Goal: Feedback & Contribution: Leave review/rating

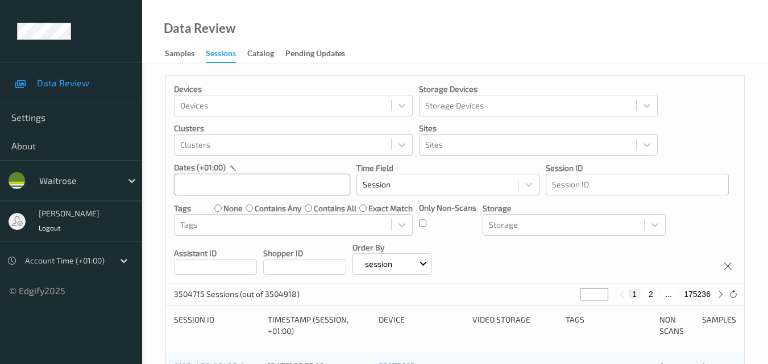
click at [248, 177] on input "text" at bounding box center [262, 185] width 176 height 22
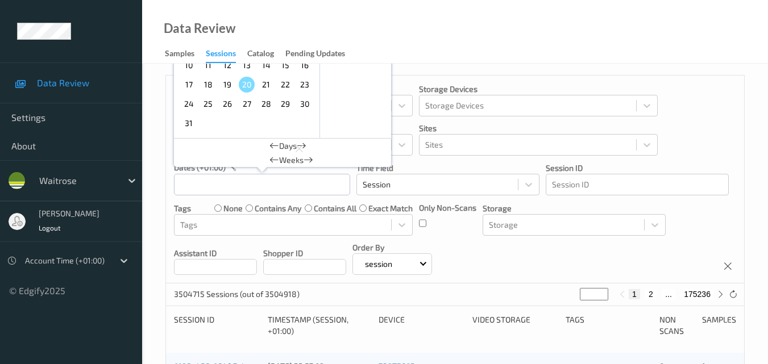
click at [305, 66] on span "16" at bounding box center [305, 65] width 16 height 16
type input "16/08/2025 00:00 -> 16/08/2025 23:59"
click at [697, 217] on div "Devices Devices Storage Devices Storage Devices Clusters Clusters Sites Sites d…" at bounding box center [455, 180] width 578 height 208
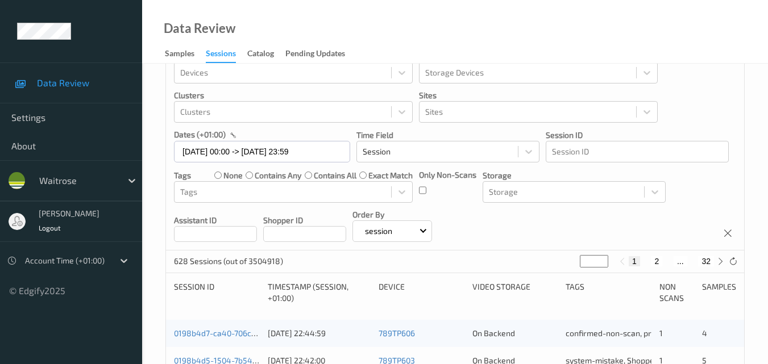
scroll to position [57, 0]
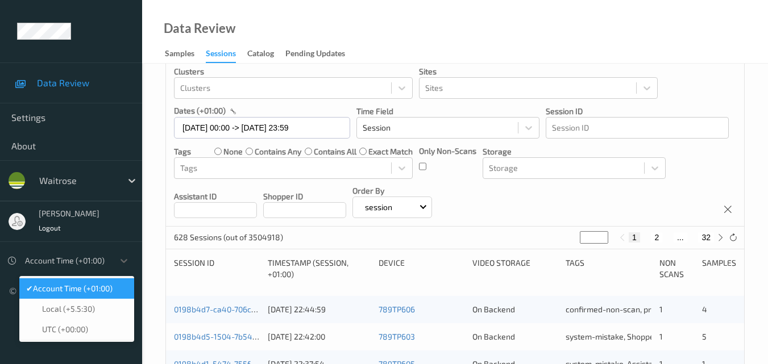
click at [98, 261] on div at bounding box center [66, 261] width 83 height 14
click at [101, 291] on span "Account Time (+01:00)" at bounding box center [73, 288] width 80 height 11
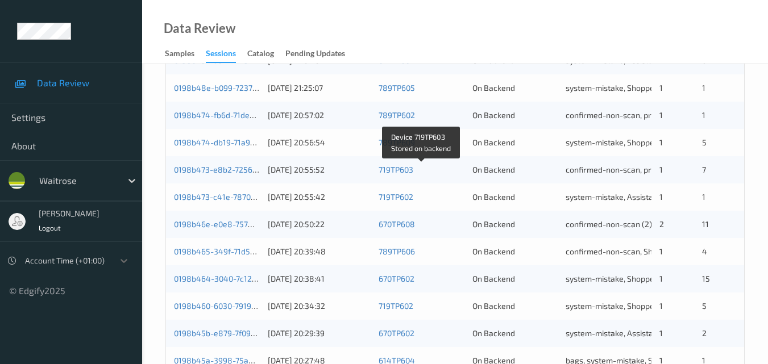
scroll to position [581, 0]
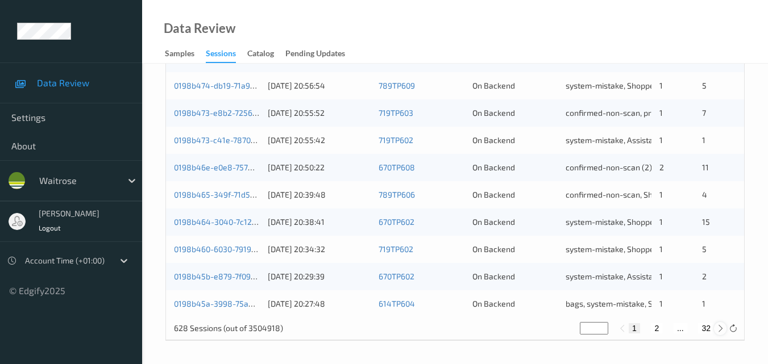
click at [718, 329] on icon at bounding box center [720, 329] width 9 height 9
type input "*"
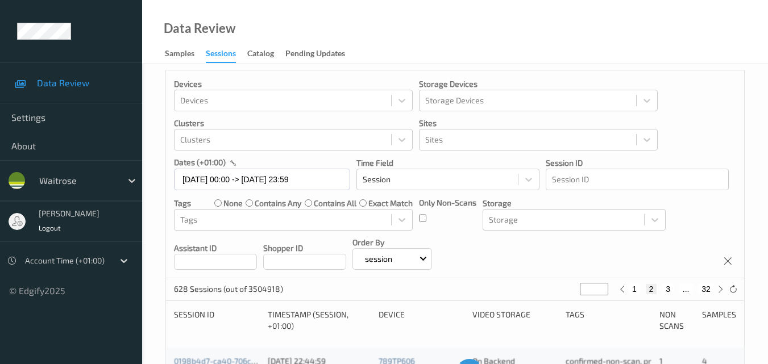
scroll to position [0, 0]
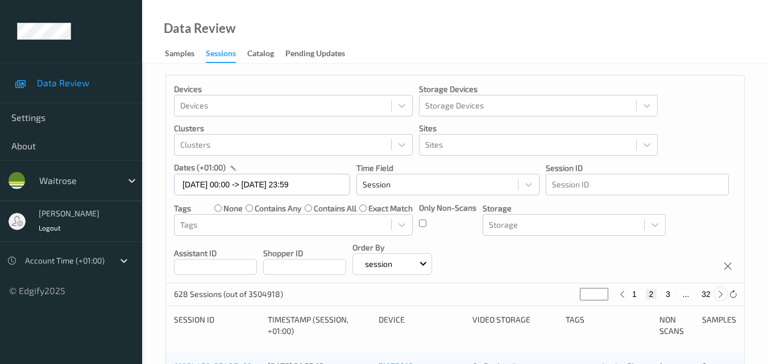
click at [720, 293] on icon at bounding box center [720, 295] width 9 height 9
type input "*"
click at [720, 293] on icon at bounding box center [720, 295] width 9 height 9
type input "*"
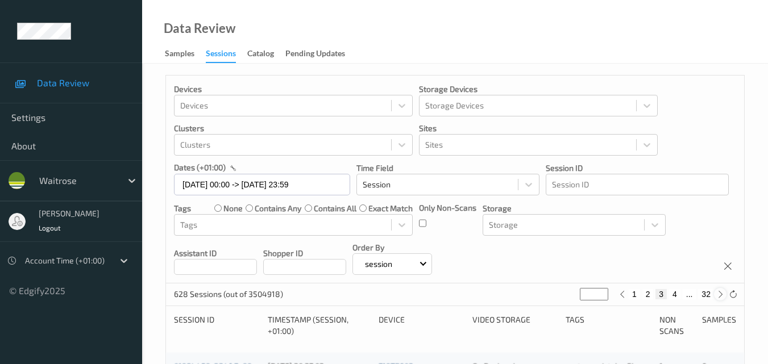
type input "*"
click at [720, 293] on icon at bounding box center [720, 295] width 9 height 9
type input "*"
click at [720, 293] on icon at bounding box center [720, 295] width 9 height 9
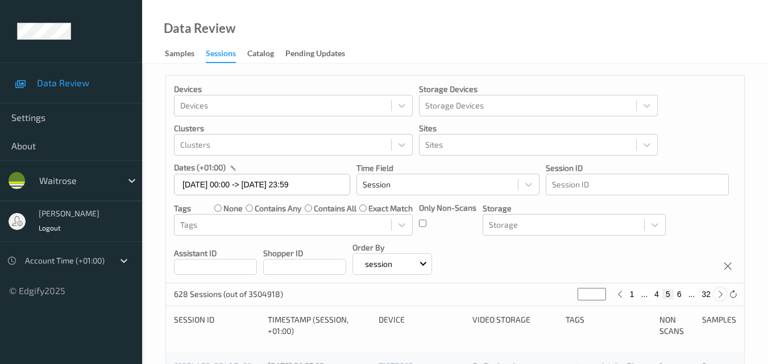
type input "*"
click at [720, 293] on icon at bounding box center [720, 295] width 9 height 9
type input "*"
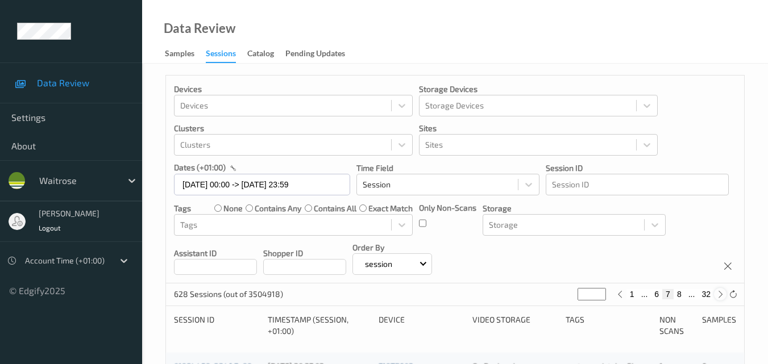
click at [720, 293] on icon at bounding box center [720, 295] width 9 height 9
type input "*"
click at [720, 293] on icon at bounding box center [720, 295] width 9 height 9
type input "*"
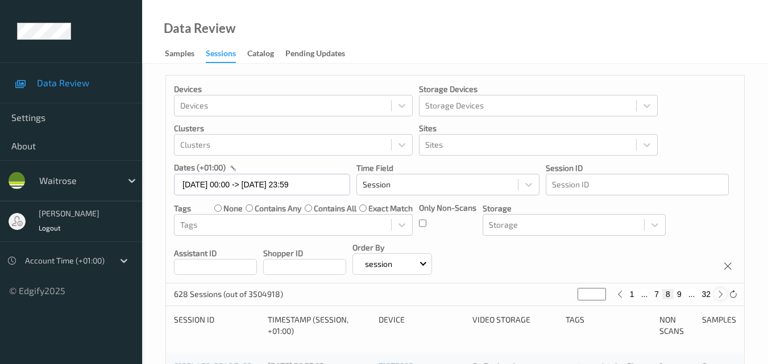
type input "*"
click at [720, 293] on icon at bounding box center [720, 295] width 9 height 9
type input "**"
click at [720, 293] on icon at bounding box center [720, 295] width 9 height 9
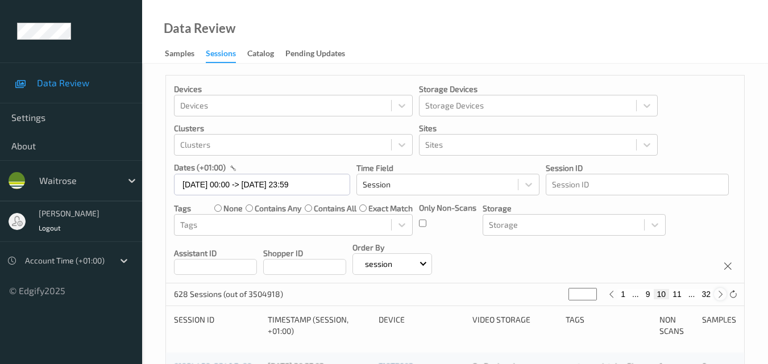
type input "**"
click at [720, 293] on icon at bounding box center [720, 295] width 9 height 9
type input "**"
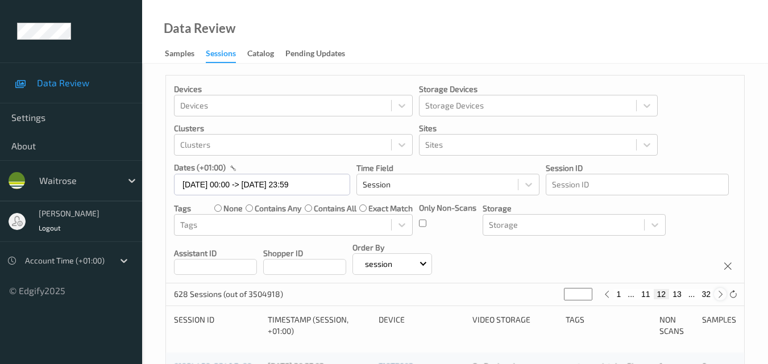
click at [720, 293] on icon at bounding box center [720, 295] width 9 height 9
type input "**"
click at [720, 293] on icon at bounding box center [720, 295] width 9 height 9
type input "**"
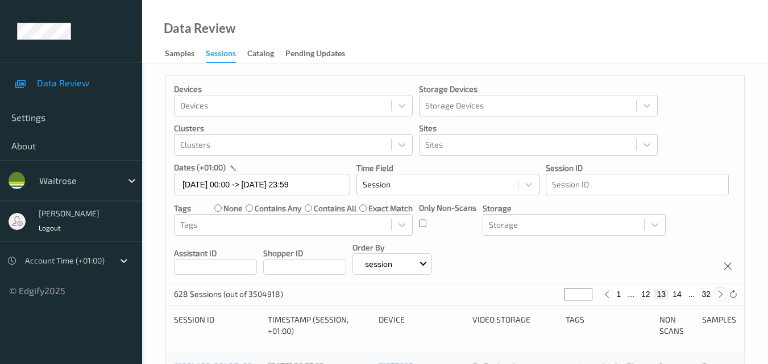
type input "**"
click at [720, 293] on icon at bounding box center [720, 295] width 9 height 9
type input "**"
click at [720, 293] on icon at bounding box center [720, 295] width 9 height 9
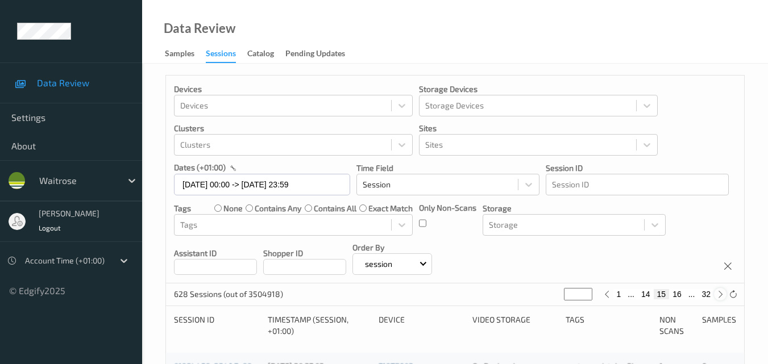
type input "**"
click at [720, 293] on icon at bounding box center [720, 295] width 9 height 9
type input "**"
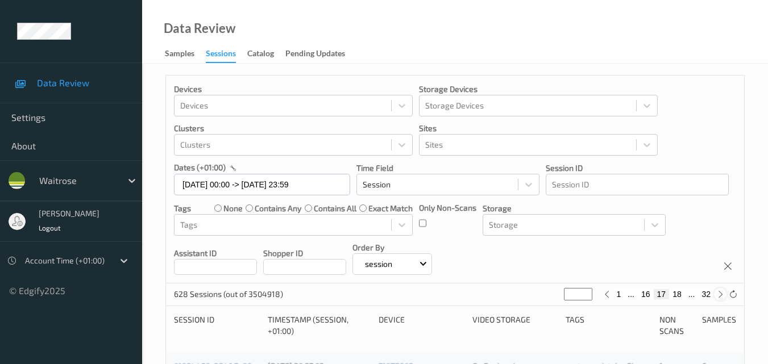
click at [720, 293] on icon at bounding box center [720, 295] width 9 height 9
type input "**"
click at [720, 293] on icon at bounding box center [720, 295] width 9 height 9
type input "**"
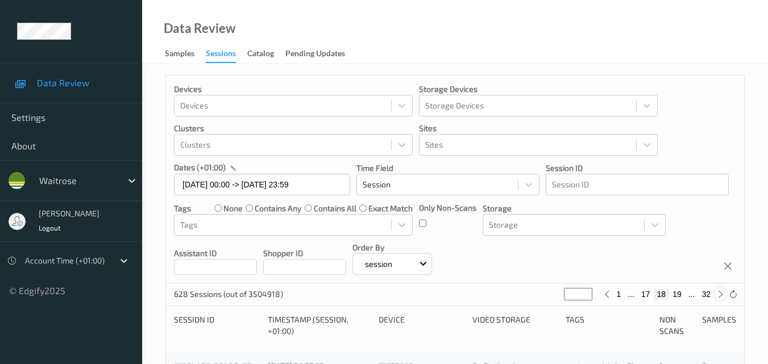
type input "**"
click at [720, 293] on icon at bounding box center [720, 295] width 9 height 9
type input "**"
click at [720, 293] on icon at bounding box center [720, 295] width 9 height 9
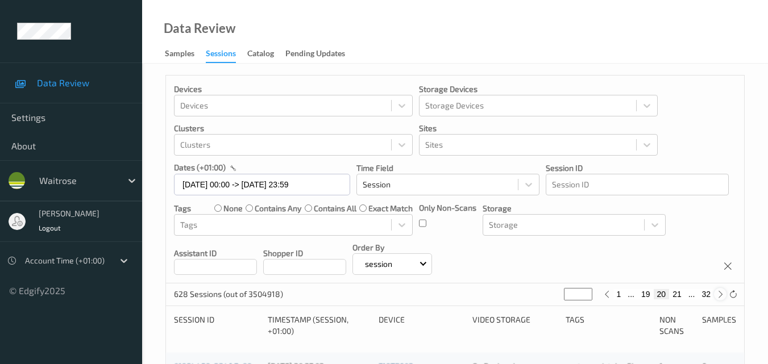
type input "**"
click at [720, 293] on icon at bounding box center [720, 295] width 9 height 9
type input "**"
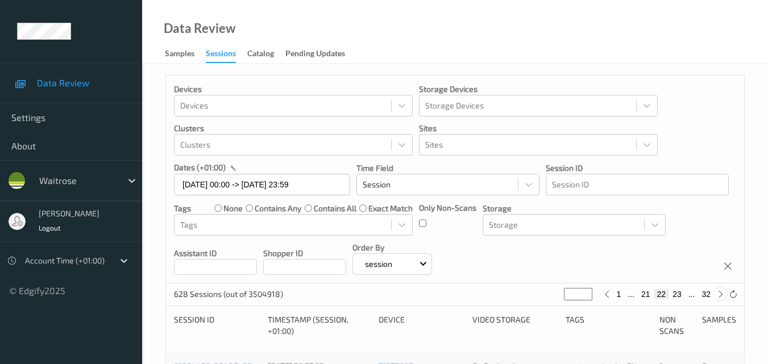
click at [720, 293] on icon at bounding box center [720, 295] width 9 height 9
type input "**"
click at [720, 293] on icon at bounding box center [720, 295] width 9 height 9
type input "**"
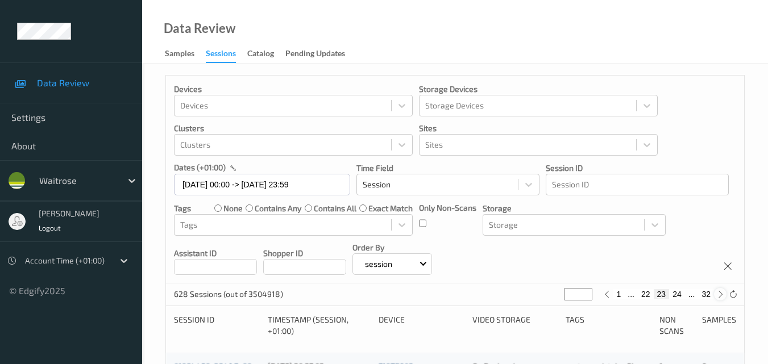
type input "**"
click at [720, 293] on icon at bounding box center [720, 295] width 9 height 9
type input "**"
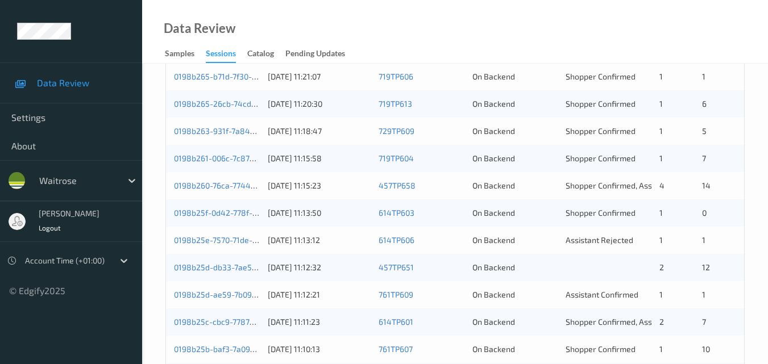
scroll to position [341, 0]
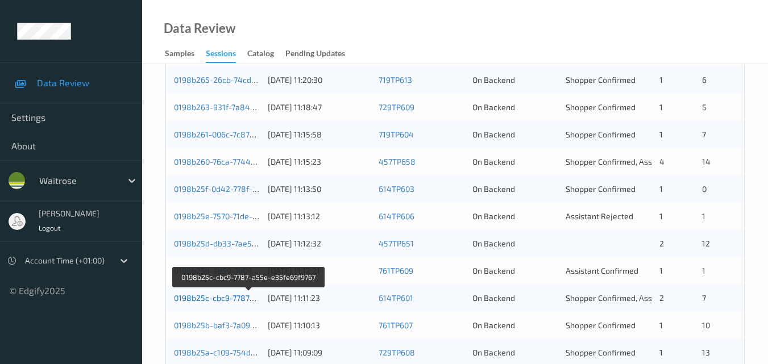
click at [236, 297] on link "0198b25c-cbc9-7787-a55e-e35fe69f9767" at bounding box center [249, 298] width 151 height 10
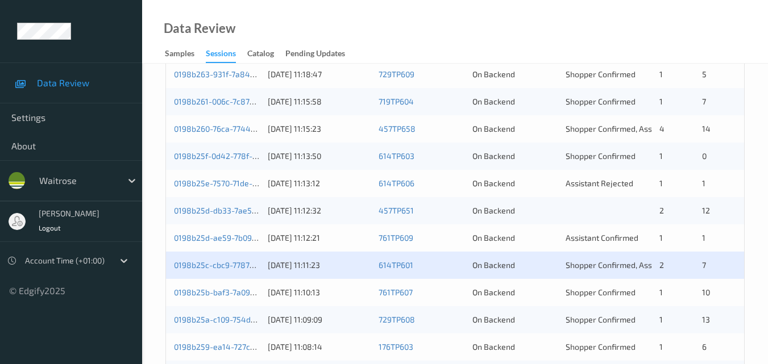
scroll to position [398, 0]
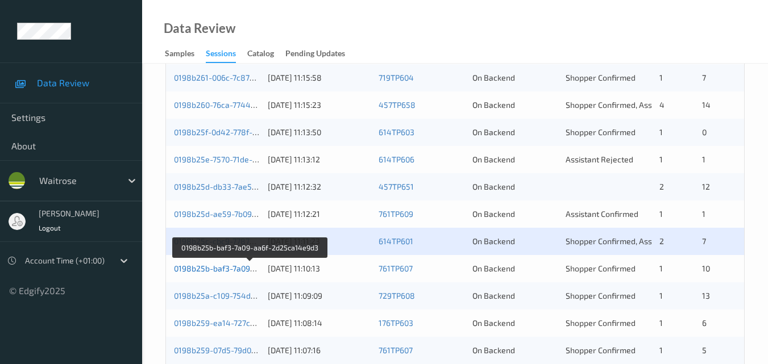
click at [234, 270] on link "0198b25b-baf3-7a09-aa6f-2d25ca14e9d3" at bounding box center [250, 269] width 153 height 10
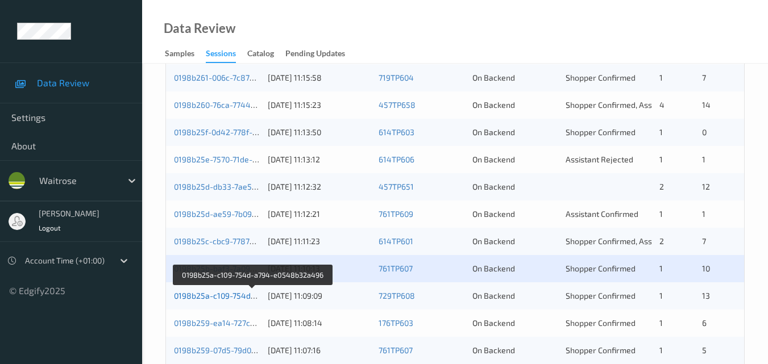
click at [225, 295] on link "0198b25a-c109-754d-a794-e0548b32a496" at bounding box center [253, 296] width 158 height 10
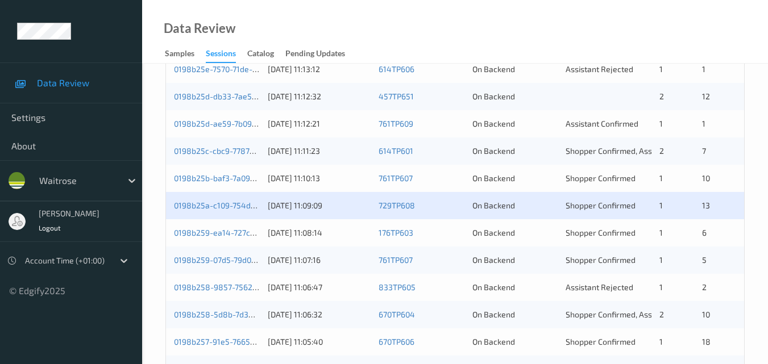
scroll to position [512, 0]
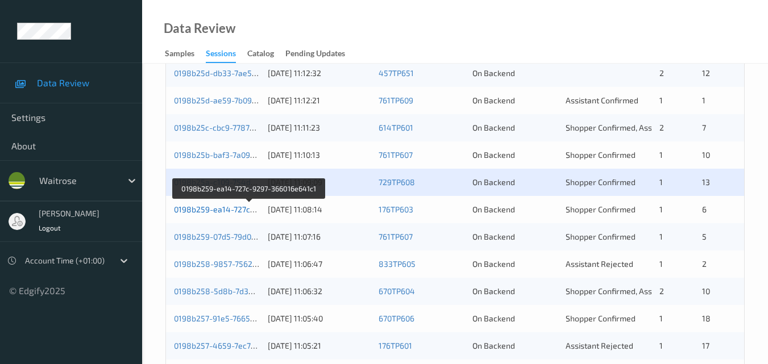
click at [228, 210] on link "0198b259-ea14-727c-9297-366016e641c1" at bounding box center [250, 210] width 152 height 10
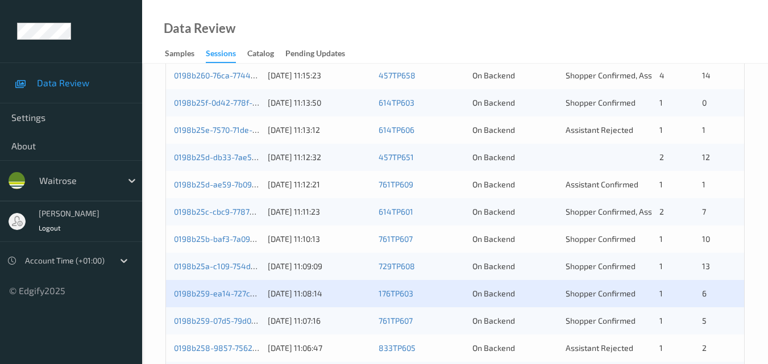
scroll to position [512, 0]
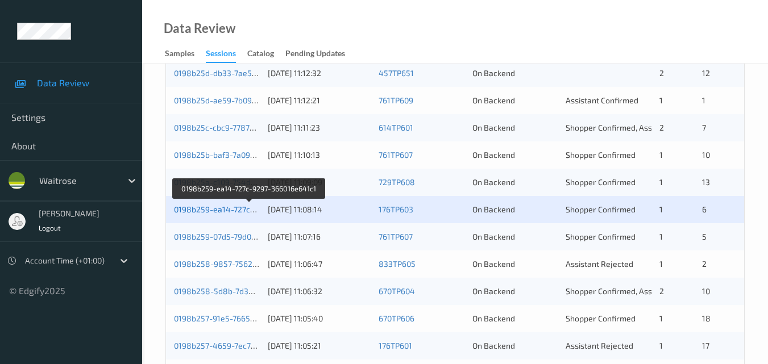
click at [232, 209] on link "0198b259-ea14-727c-9297-366016e641c1" at bounding box center [250, 210] width 152 height 10
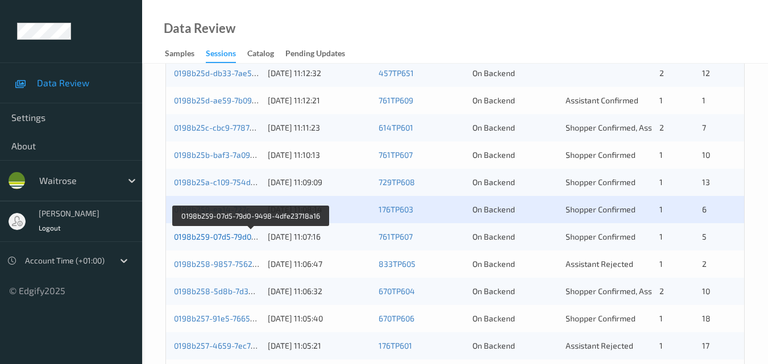
click at [235, 234] on link "0198b259-07d5-79d0-9498-4dfe23718a16" at bounding box center [251, 237] width 155 height 10
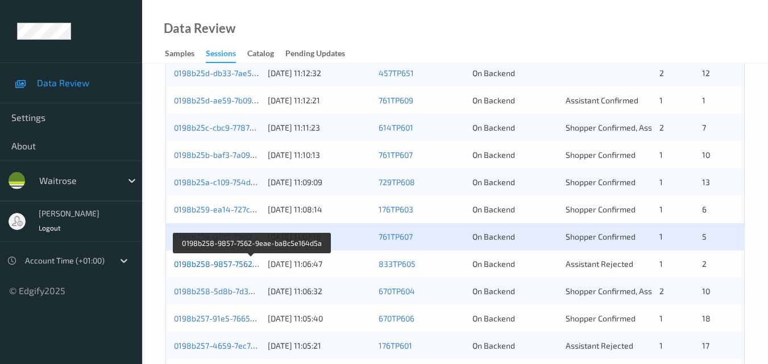
click at [230, 266] on link "0198b258-9857-7562-9eae-ba8c5e164d5a" at bounding box center [253, 264] width 158 height 10
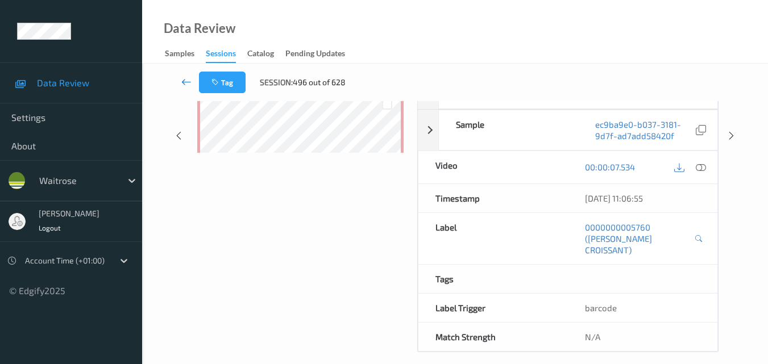
click at [188, 81] on icon at bounding box center [186, 81] width 10 height 11
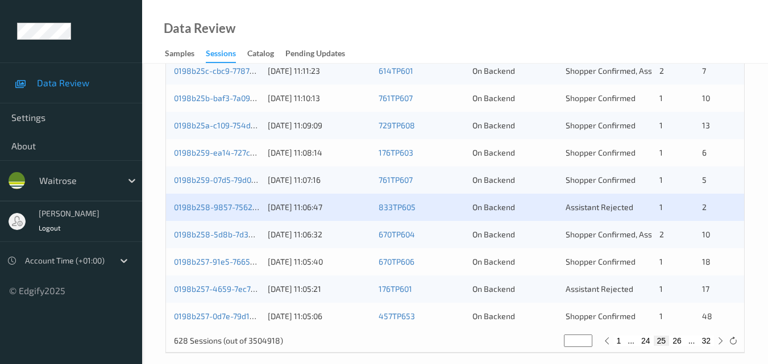
scroll to position [581, 0]
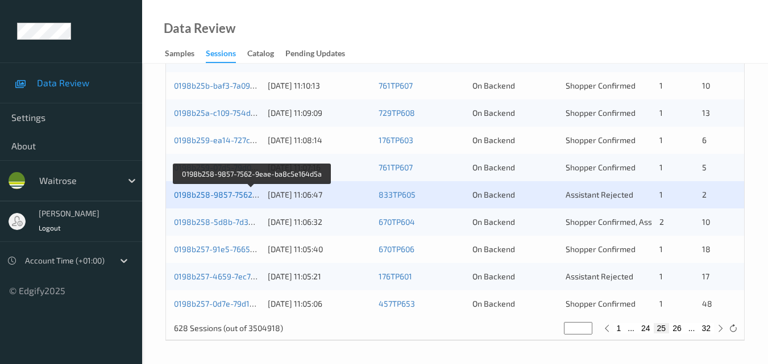
click at [219, 194] on link "0198b258-9857-7562-9eae-ba8c5e164d5a" at bounding box center [253, 195] width 158 height 10
click at [222, 196] on link "0198b258-9857-7562-9eae-ba8c5e164d5a" at bounding box center [253, 195] width 158 height 10
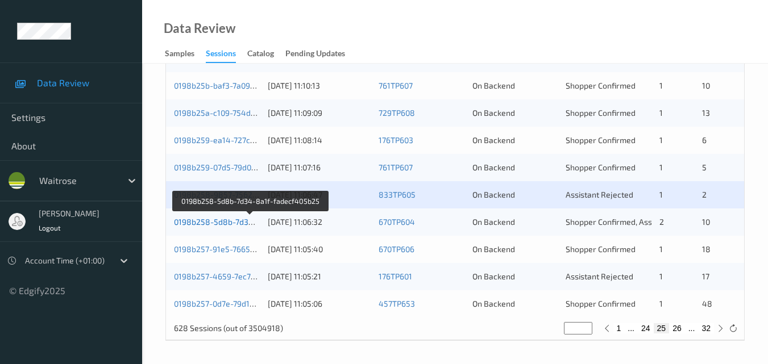
click at [233, 224] on link "0198b258-5d8b-7d34-8a1f-fadecf405b25" at bounding box center [251, 222] width 154 height 10
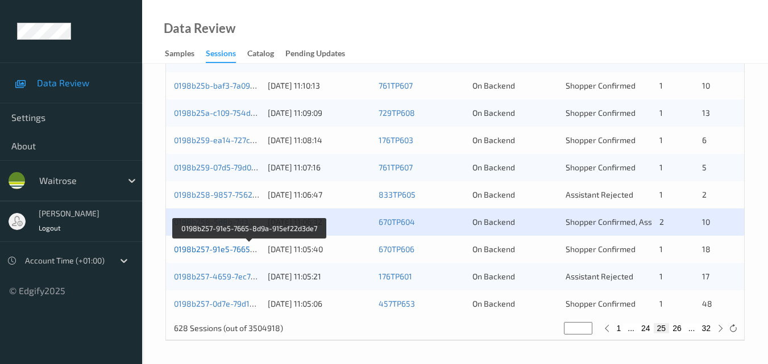
click at [208, 246] on link "0198b257-91e5-7665-8d9a-915ef22d3de7" at bounding box center [250, 250] width 153 height 10
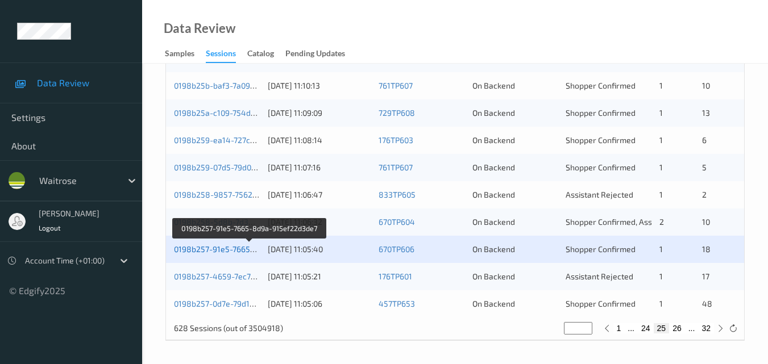
click at [214, 246] on link "0198b257-91e5-7665-8d9a-915ef22d3de7" at bounding box center [250, 250] width 153 height 10
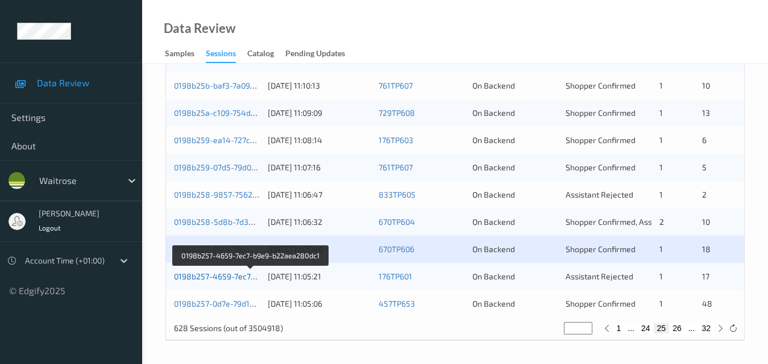
click at [208, 276] on link "0198b257-4659-7ec7-b9e9-b22aea280dc1" at bounding box center [251, 277] width 155 height 10
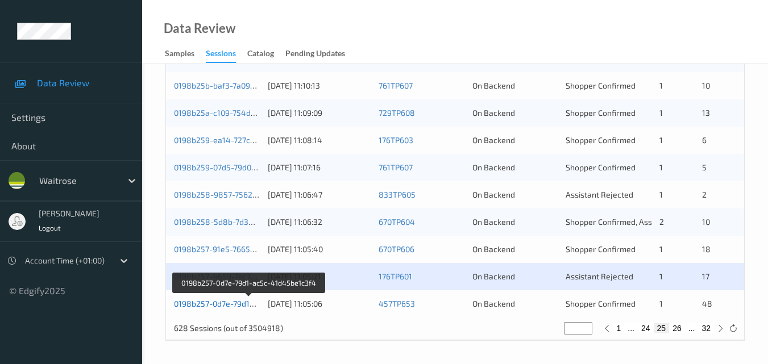
click at [232, 304] on link "0198b257-0d7e-79d1-ac5c-41d45be1c3f4" at bounding box center [249, 304] width 151 height 10
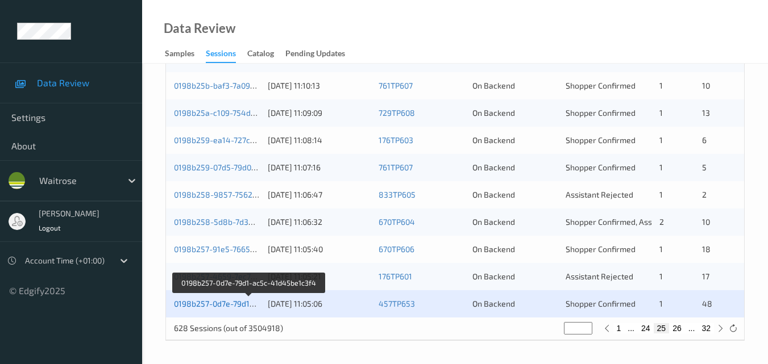
click at [201, 305] on link "0198b257-0d7e-79d1-ac5c-41d45be1c3f4" at bounding box center [249, 304] width 151 height 10
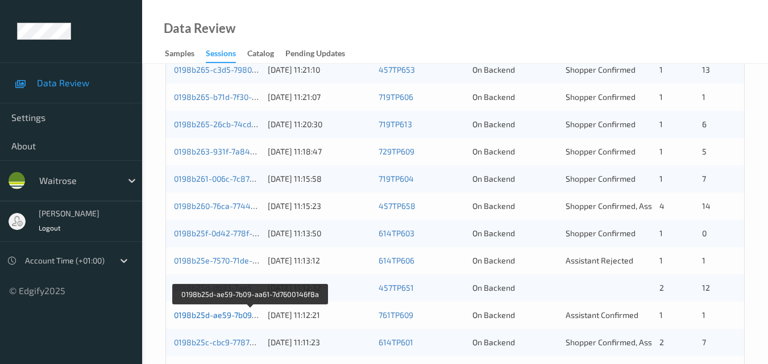
scroll to position [354, 0]
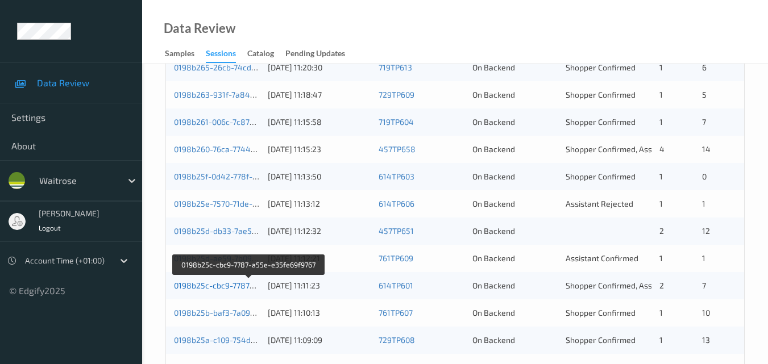
click at [210, 287] on link "0198b25c-cbc9-7787-a55e-e35fe69f9767" at bounding box center [249, 286] width 151 height 10
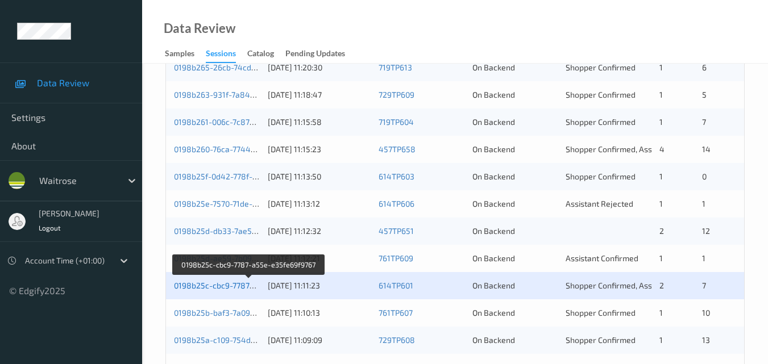
click at [231, 283] on link "0198b25c-cbc9-7787-a55e-e35fe69f9767" at bounding box center [249, 286] width 151 height 10
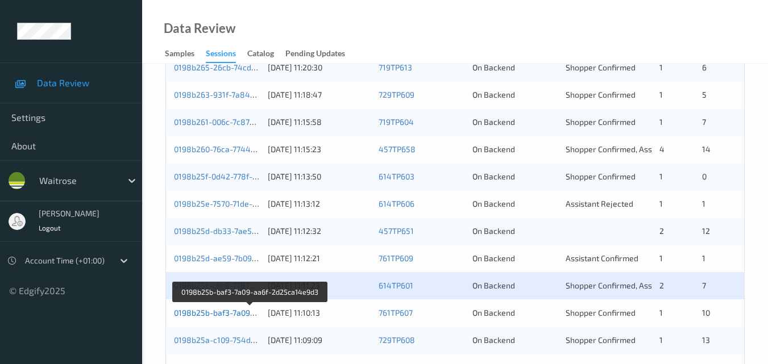
click at [219, 314] on link "0198b25b-baf3-7a09-aa6f-2d25ca14e9d3" at bounding box center [250, 313] width 153 height 10
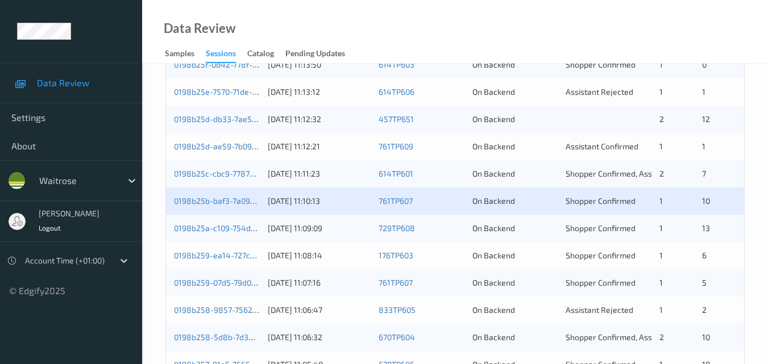
scroll to position [467, 0]
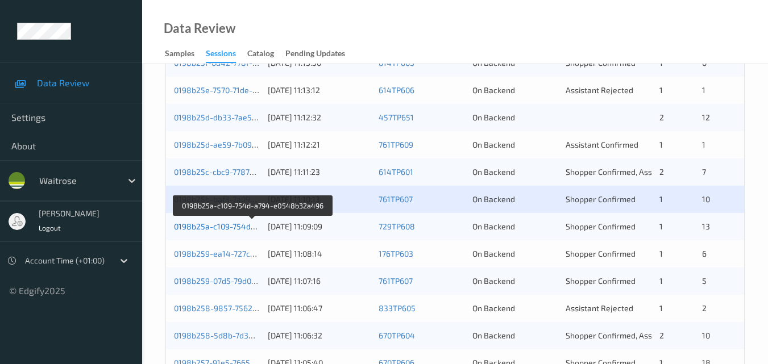
click at [216, 227] on link "0198b25a-c109-754d-a794-e0548b32a496" at bounding box center [253, 227] width 158 height 10
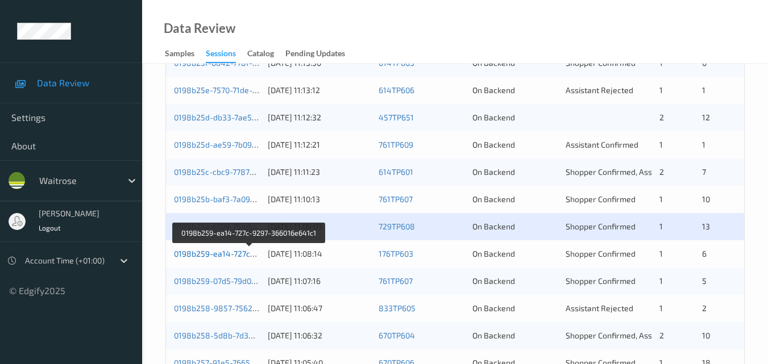
click at [216, 250] on link "0198b259-ea14-727c-9297-366016e641c1" at bounding box center [250, 254] width 152 height 10
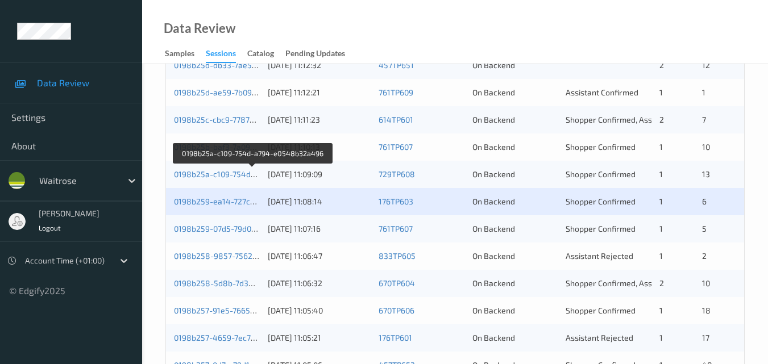
scroll to position [581, 0]
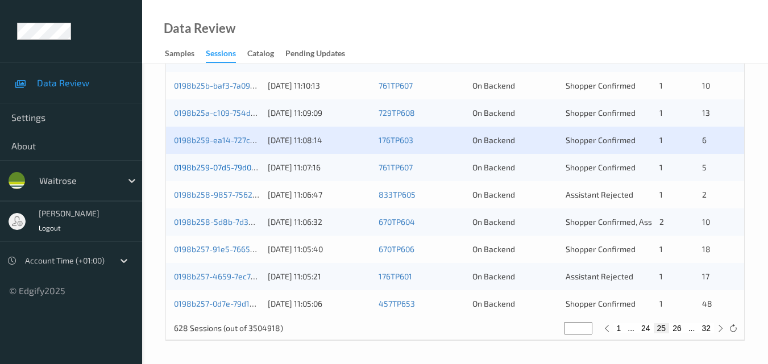
click at [197, 167] on link "0198b259-07d5-79d0-9498-4dfe23718a16" at bounding box center [251, 168] width 155 height 10
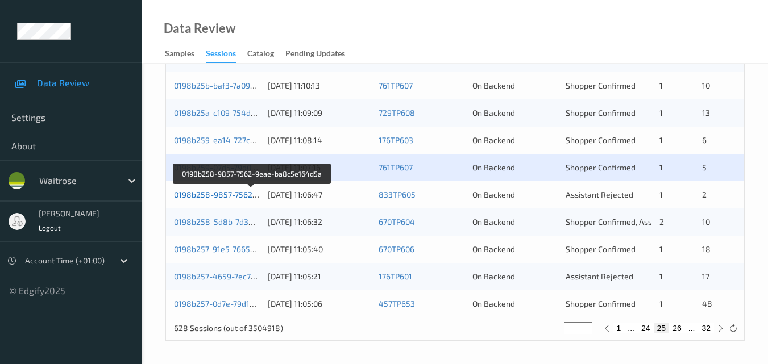
click at [206, 198] on link "0198b258-9857-7562-9eae-ba8c5e164d5a" at bounding box center [253, 195] width 158 height 10
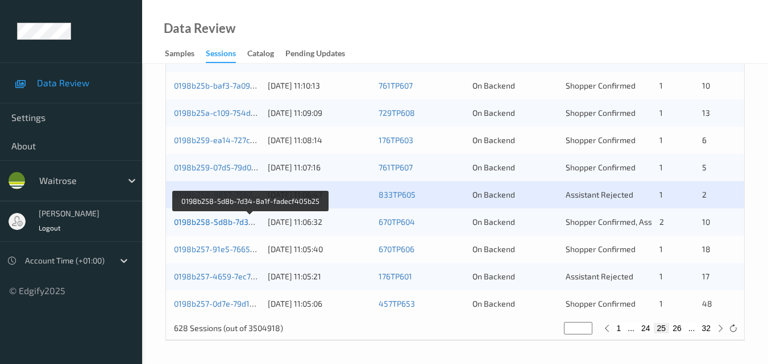
click at [211, 221] on link "0198b258-5d8b-7d34-8a1f-fadecf405b25" at bounding box center [251, 222] width 154 height 10
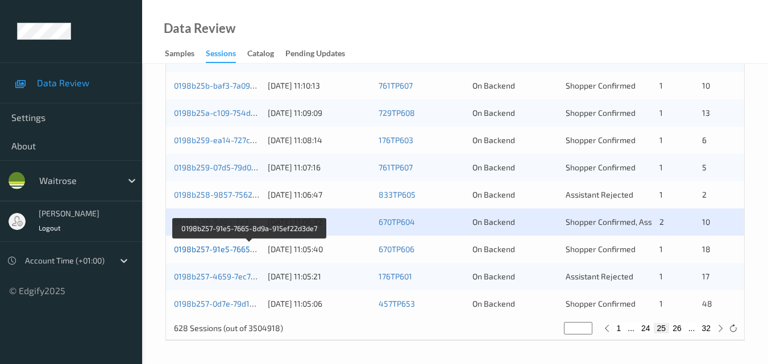
click at [209, 248] on link "0198b257-91e5-7665-8d9a-915ef22d3de7" at bounding box center [250, 250] width 153 height 10
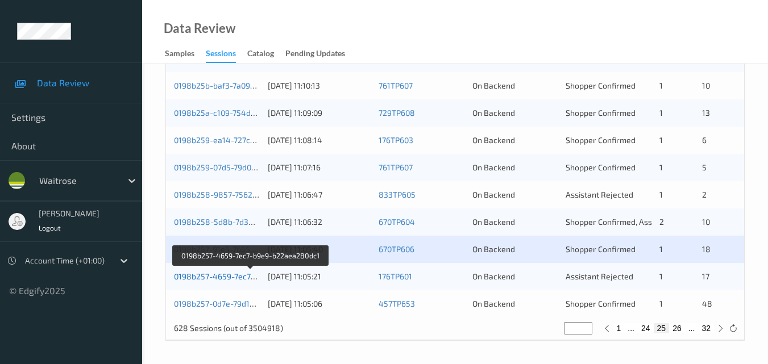
click at [214, 275] on link "0198b257-4659-7ec7-b9e9-b22aea280dc1" at bounding box center [251, 277] width 155 height 10
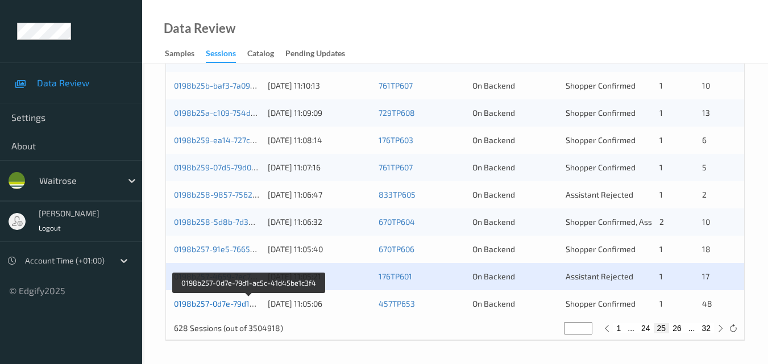
click at [214, 301] on link "0198b257-0d7e-79d1-ac5c-41d45be1c3f4" at bounding box center [249, 304] width 151 height 10
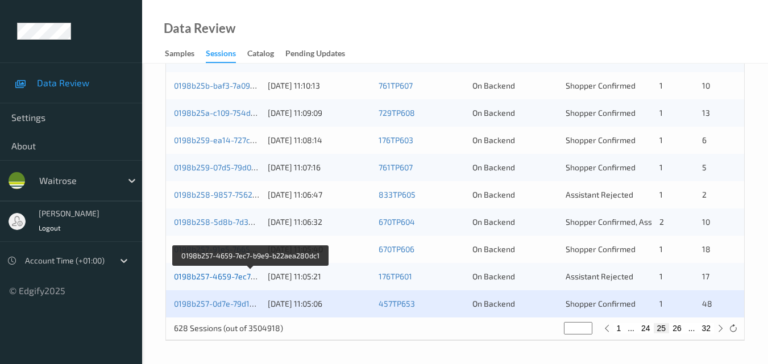
click at [226, 274] on link "0198b257-4659-7ec7-b9e9-b22aea280dc1" at bounding box center [251, 277] width 155 height 10
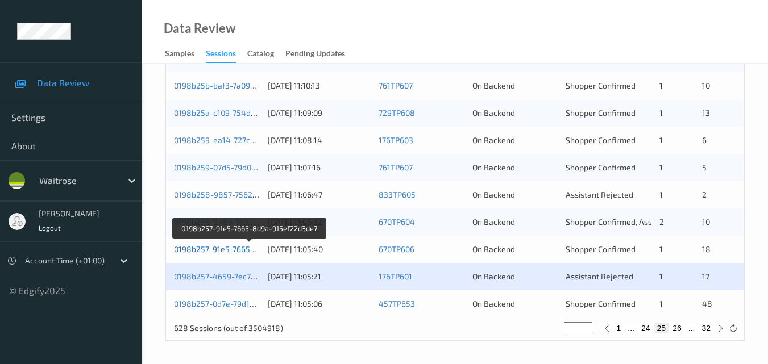
click at [235, 247] on link "0198b257-91e5-7665-8d9a-915ef22d3de7" at bounding box center [250, 250] width 153 height 10
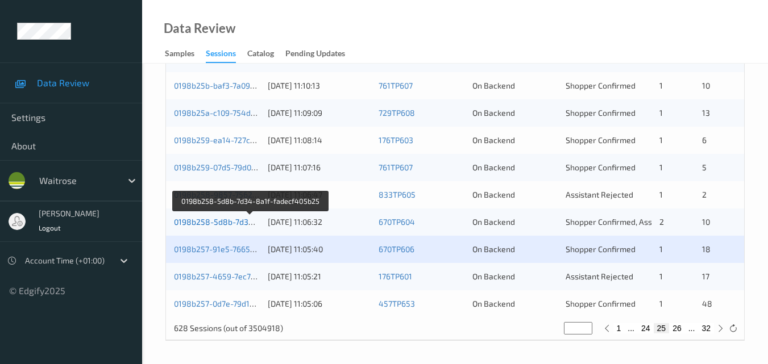
click at [242, 218] on link "0198b258-5d8b-7d34-8a1f-fadecf405b25" at bounding box center [251, 222] width 154 height 10
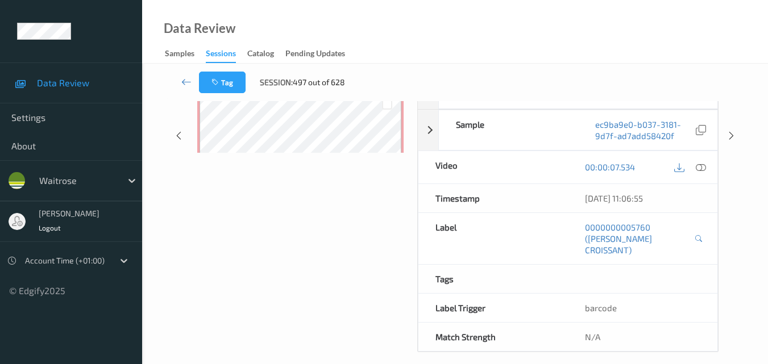
scroll to position [194, 0]
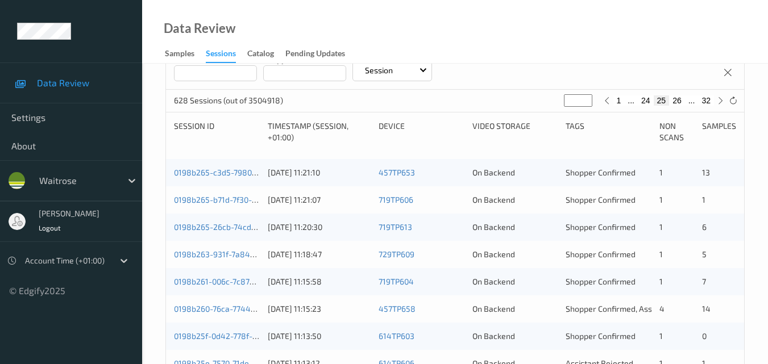
scroll to position [581, 0]
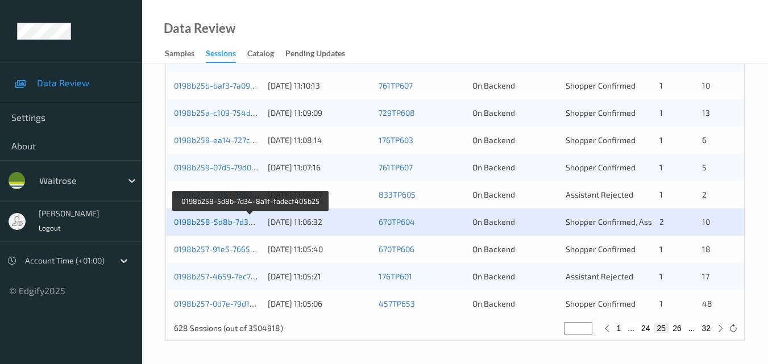
click at [213, 223] on link "0198b258-5d8b-7d34-8a1f-fadecf405b25" at bounding box center [251, 222] width 154 height 10
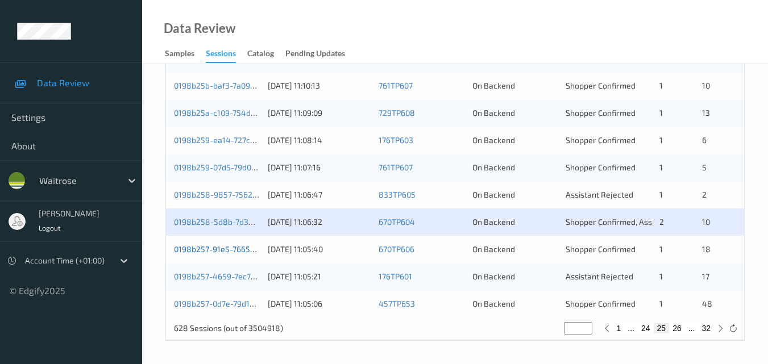
click at [208, 254] on link "0198b257-91e5-7665-8d9a-915ef22d3de7" at bounding box center [250, 250] width 153 height 10
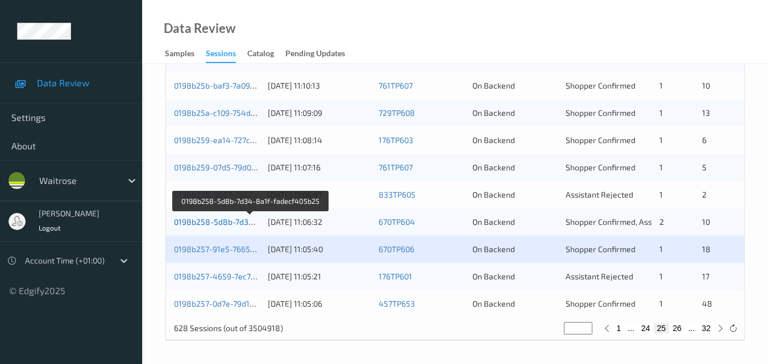
click at [212, 222] on link "0198b258-5d8b-7d34-8a1f-fadecf405b25" at bounding box center [251, 222] width 154 height 10
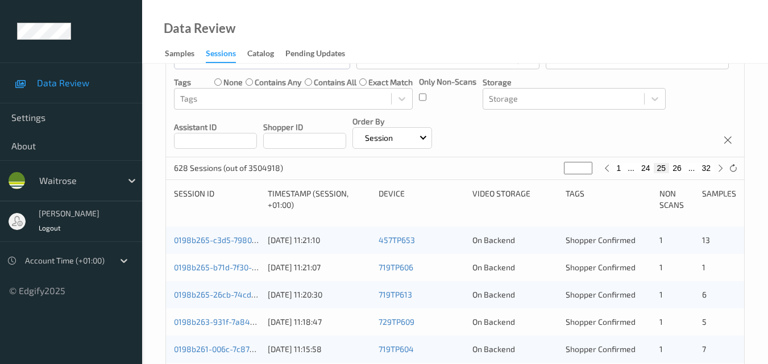
scroll to position [0, 0]
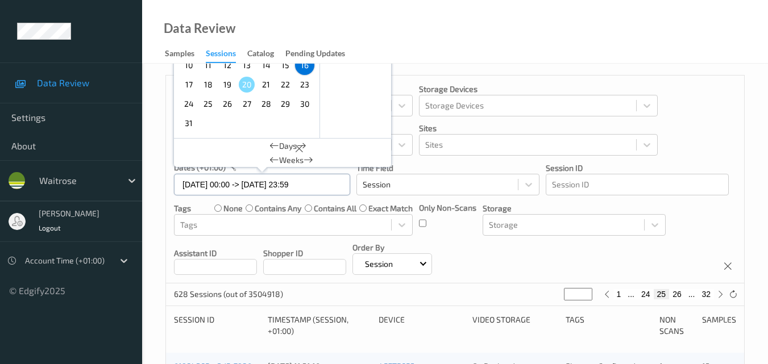
click at [327, 187] on input "16/08/2025 00:00 -> 16/08/2025 23:59" at bounding box center [262, 185] width 176 height 22
click at [189, 84] on span "17" at bounding box center [189, 85] width 16 height 16
type input "17/08/2025 00:00"
type input "*"
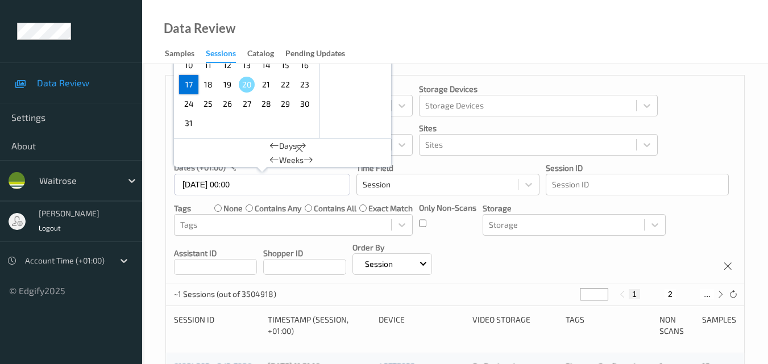
click at [189, 84] on span "17" at bounding box center [189, 85] width 16 height 16
type input "17/08/2025 00:00 -> 17/08/2025 23:59"
click at [681, 114] on div "Devices Devices Storage Devices Storage Devices Clusters Clusters Sites Sites d…" at bounding box center [455, 180] width 578 height 208
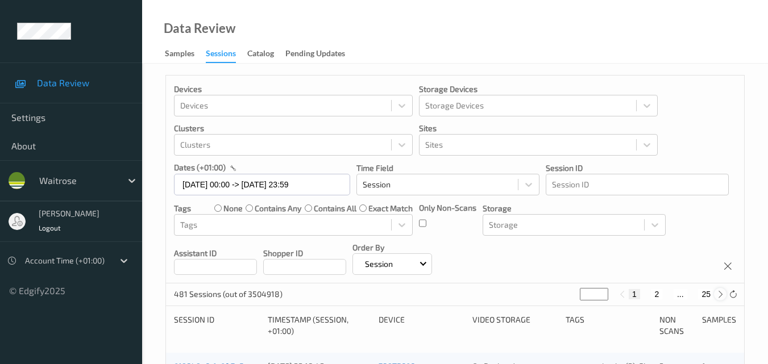
click at [721, 298] on icon at bounding box center [720, 295] width 9 height 9
type input "*"
click at [721, 298] on icon at bounding box center [720, 295] width 9 height 9
type input "*"
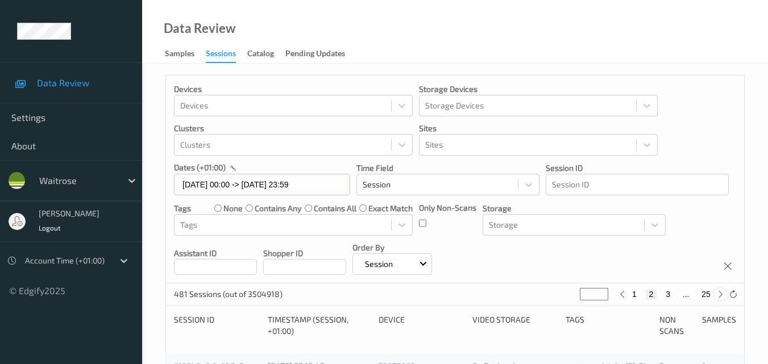
type input "*"
click at [721, 298] on icon at bounding box center [720, 295] width 9 height 9
type input "*"
click at [721, 298] on icon at bounding box center [720, 295] width 9 height 9
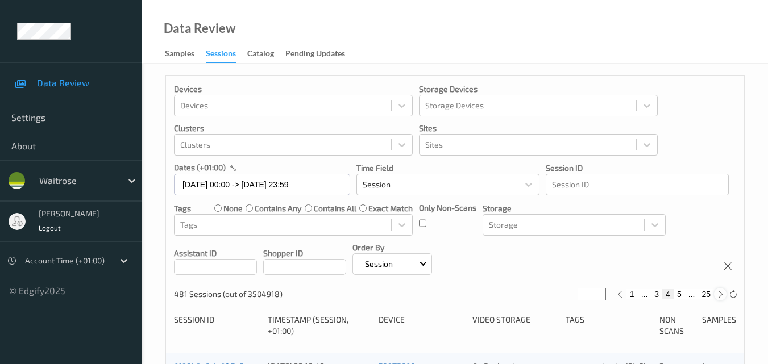
type input "*"
click at [721, 298] on icon at bounding box center [720, 295] width 9 height 9
type input "*"
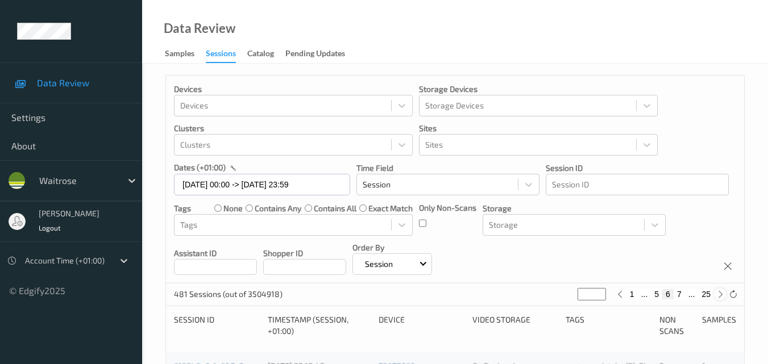
click at [721, 298] on icon at bounding box center [720, 295] width 9 height 9
type input "*"
click at [721, 298] on icon at bounding box center [720, 295] width 9 height 9
type input "*"
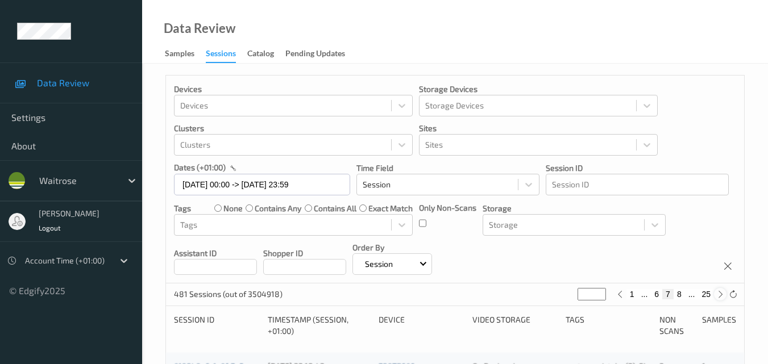
type input "*"
click at [721, 298] on icon at bounding box center [720, 295] width 9 height 9
type input "*"
click at [721, 298] on icon at bounding box center [720, 295] width 9 height 9
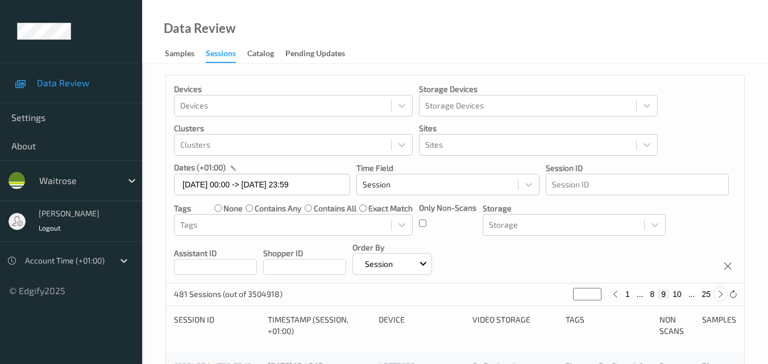
type input "**"
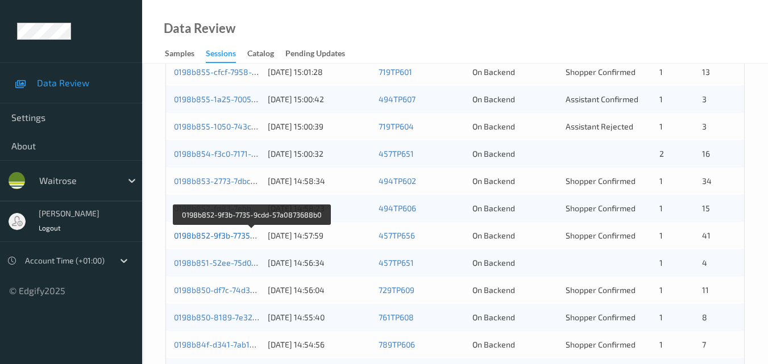
scroll to position [455, 0]
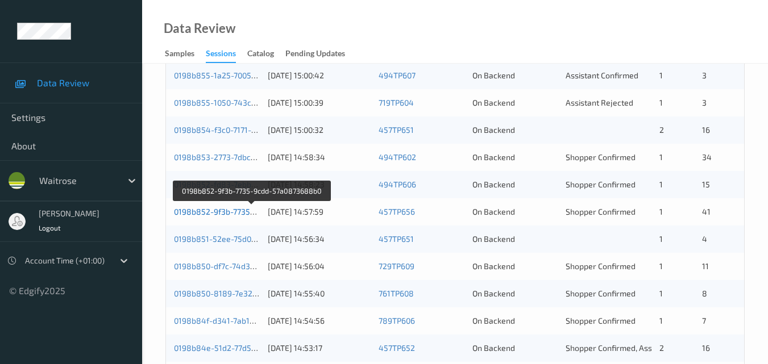
click at [230, 212] on link "0198b852-9f3b-7735-9cdd-57a0873688b0" at bounding box center [252, 212] width 156 height 10
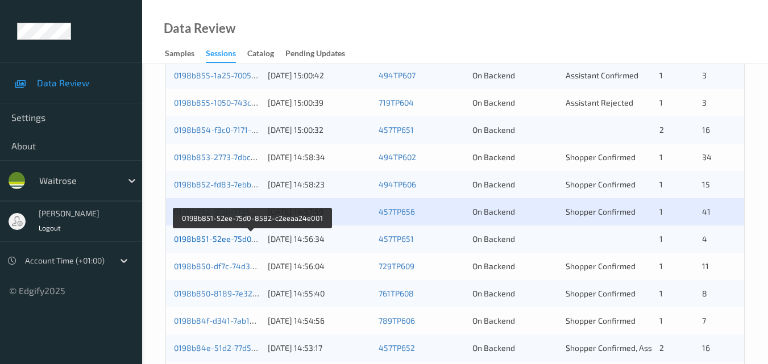
click at [221, 241] on link "0198b851-52ee-75d0-8582-c2eeaa24e001" at bounding box center [252, 239] width 157 height 10
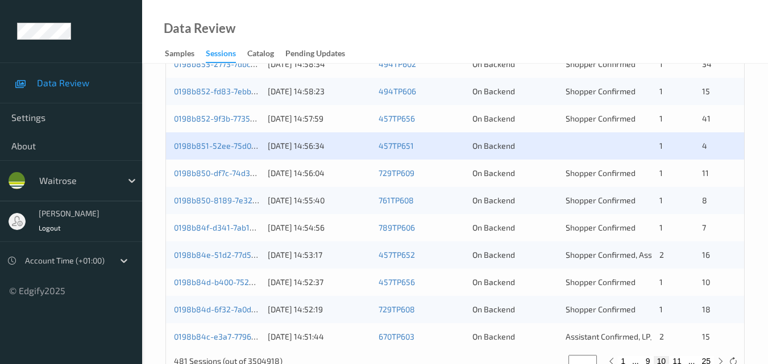
scroll to position [524, 0]
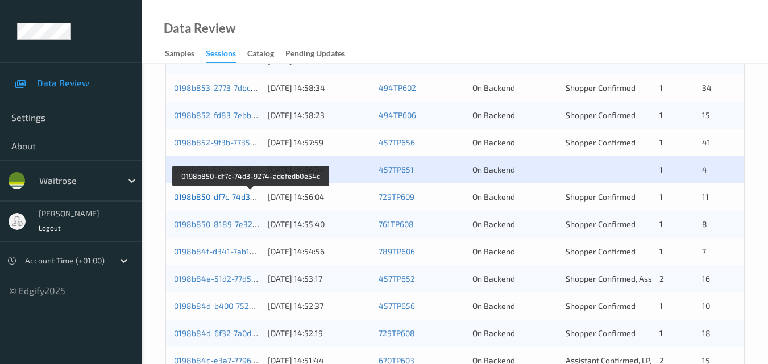
click at [238, 195] on link "0198b850-df7c-74d3-9274-adefedb0e54c" at bounding box center [251, 197] width 154 height 10
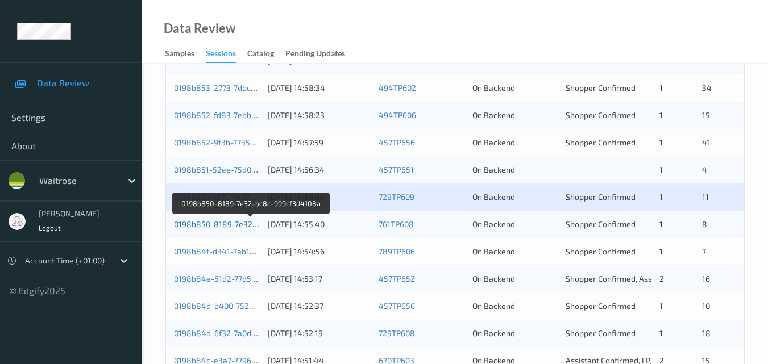
click at [214, 226] on link "0198b850-8189-7e32-bc8c-999cf3d4108a" at bounding box center [251, 224] width 155 height 10
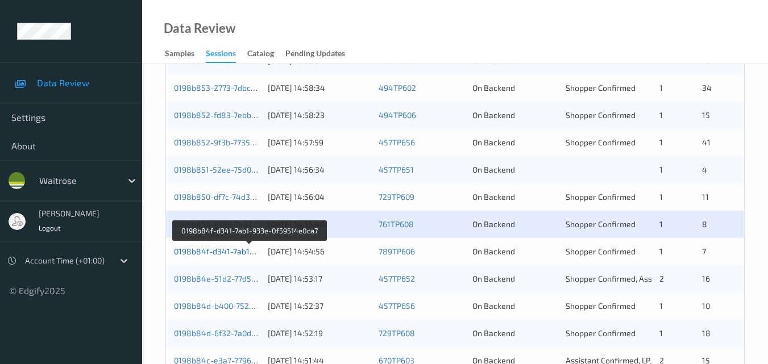
click at [222, 248] on link "0198b84f-d341-7ab1-933e-0f59514e0ca7" at bounding box center [250, 252] width 152 height 10
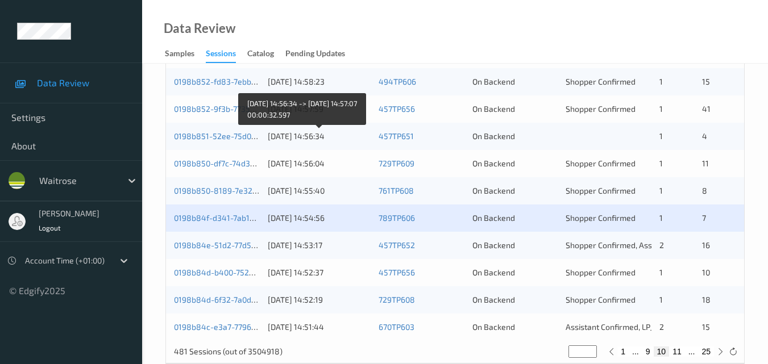
scroll to position [581, 0]
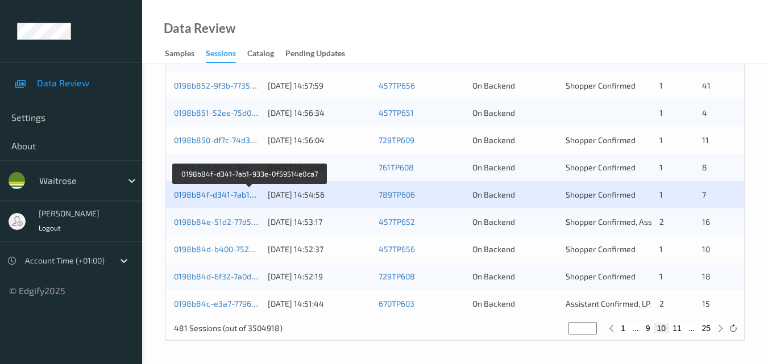
click at [235, 197] on link "0198b84f-d341-7ab1-933e-0f59514e0ca7" at bounding box center [250, 195] width 152 height 10
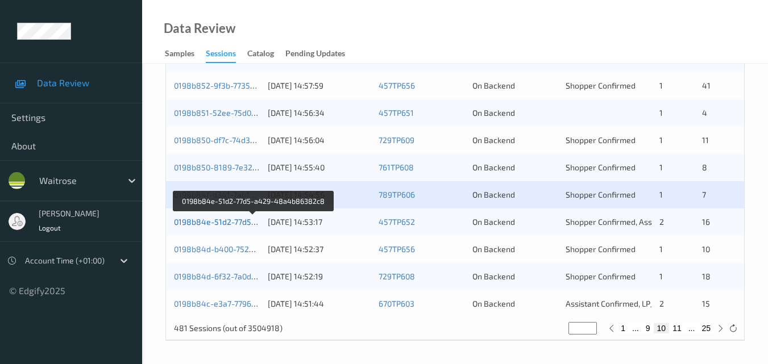
click at [203, 219] on link "0198b84e-51d2-77d5-a429-48a4b86382c8" at bounding box center [254, 222] width 160 height 10
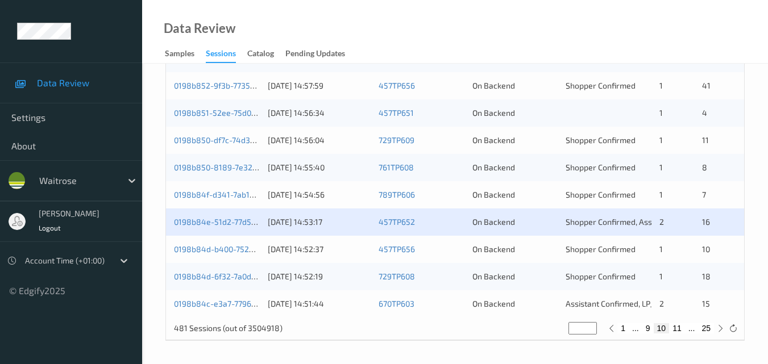
click at [225, 229] on div "0198b84e-51d2-77d5-a429-48a4b86382c8 17/08/2025 14:53:17 457TP652 On Backend Sh…" at bounding box center [455, 222] width 578 height 27
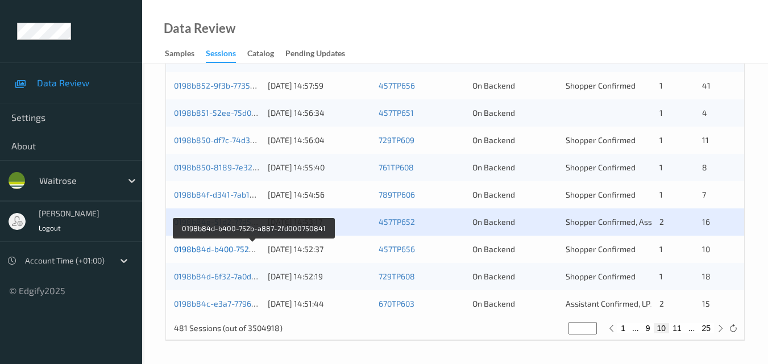
click at [242, 248] on link "0198b84d-b400-752b-a887-2fd000750841" at bounding box center [253, 250] width 158 height 10
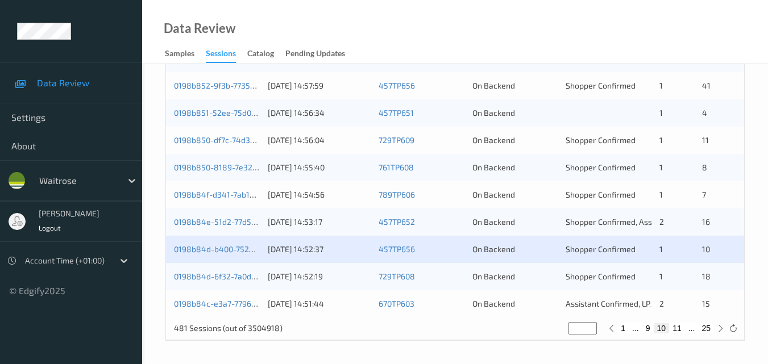
scroll to position [524, 0]
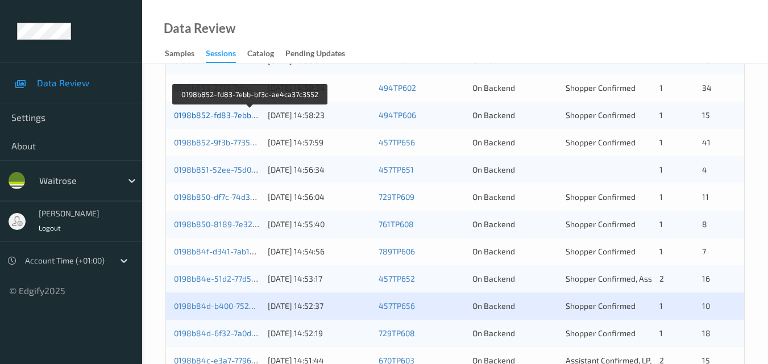
click at [247, 113] on link "0198b852-fd83-7ebb-bf3c-ae4ca37c3552" at bounding box center [251, 115] width 154 height 10
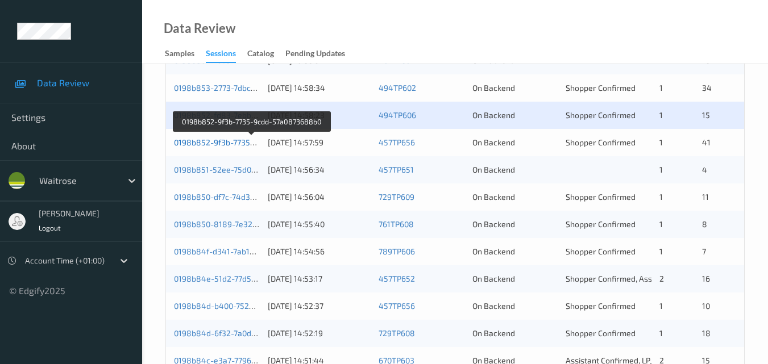
click at [227, 142] on link "0198b852-9f3b-7735-9cdd-57a0873688b0" at bounding box center [252, 143] width 156 height 10
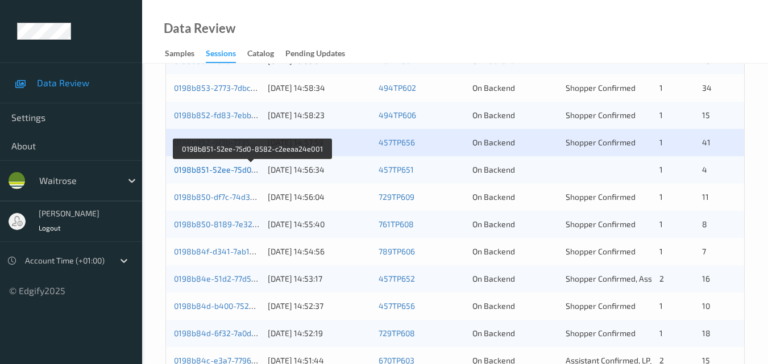
click at [225, 165] on link "0198b851-52ee-75d0-8582-c2eeaa24e001" at bounding box center [252, 170] width 157 height 10
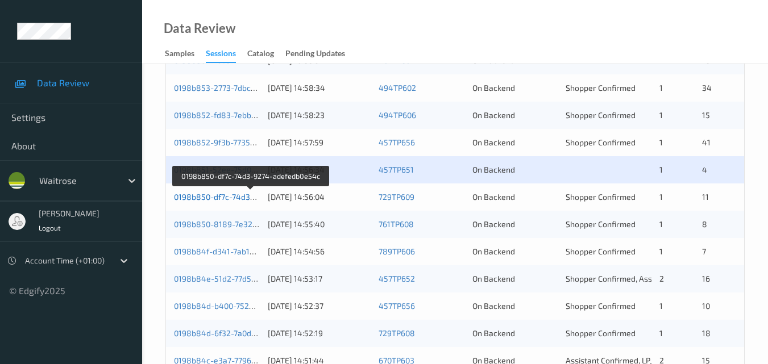
click at [233, 200] on link "0198b850-df7c-74d3-9274-adefedb0e54c" at bounding box center [251, 197] width 154 height 10
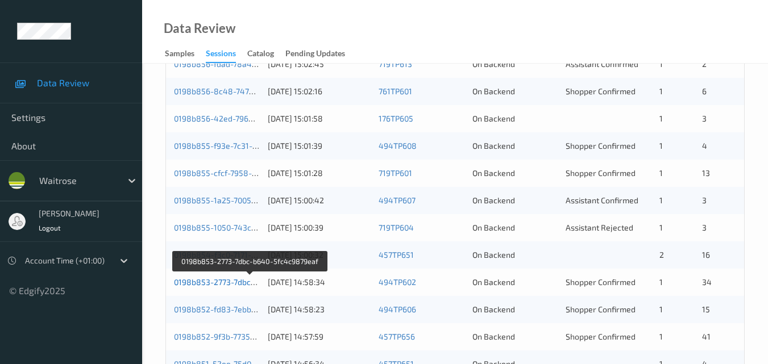
scroll to position [354, 0]
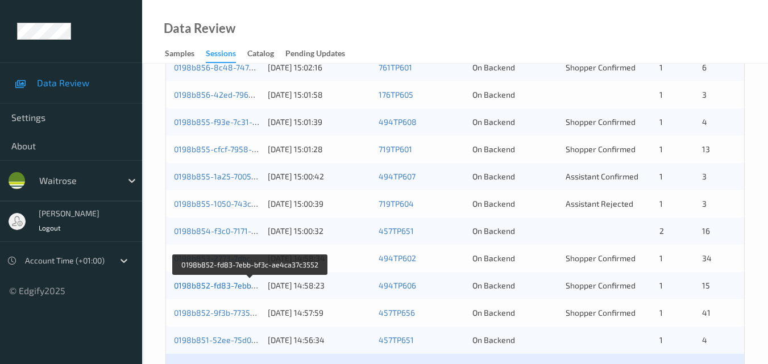
click at [222, 284] on link "0198b852-fd83-7ebb-bf3c-ae4ca37c3552" at bounding box center [251, 286] width 154 height 10
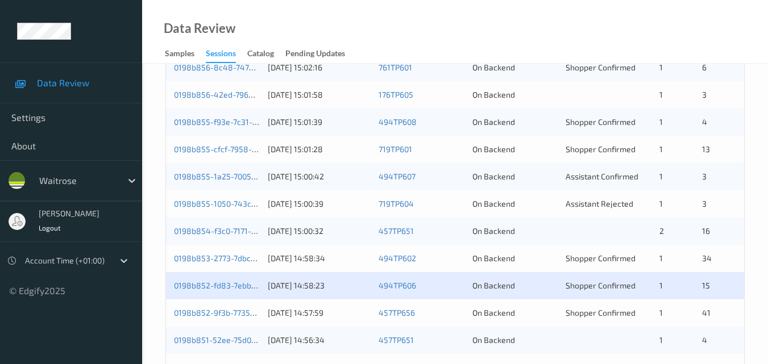
scroll to position [411, 0]
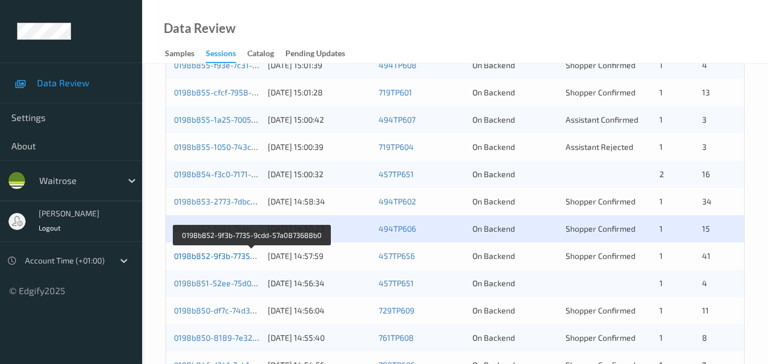
click at [238, 254] on link "0198b852-9f3b-7735-9cdd-57a0873688b0" at bounding box center [252, 256] width 156 height 10
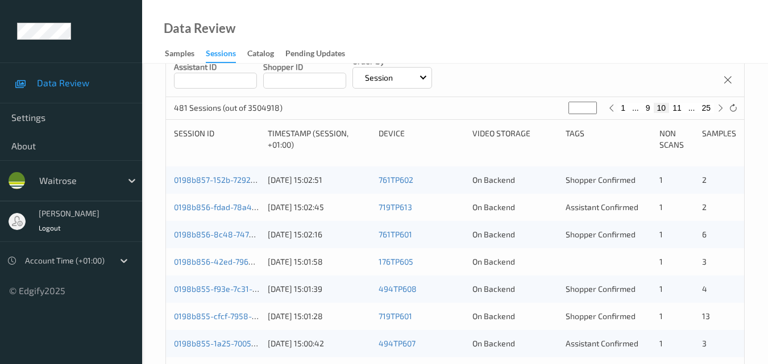
scroll to position [126, 0]
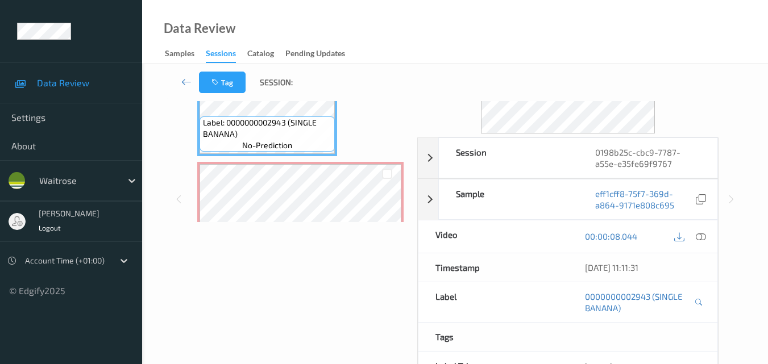
scroll to position [114, 0]
click at [703, 238] on icon at bounding box center [701, 236] width 10 height 10
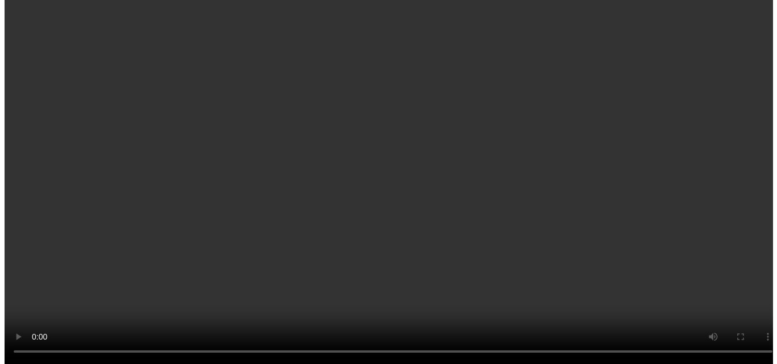
scroll to position [0, 0]
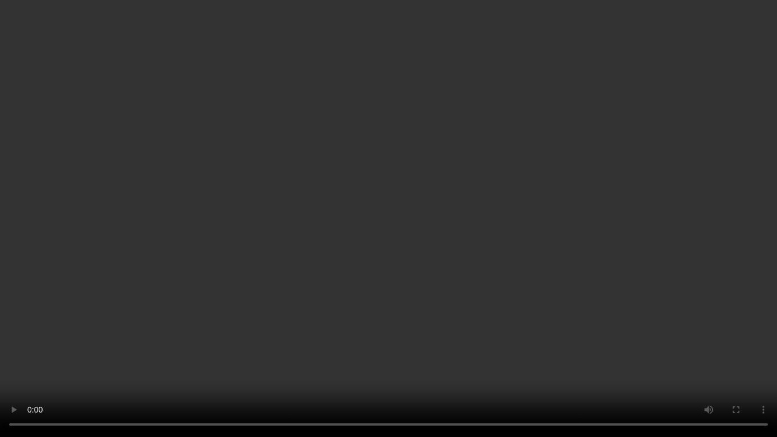
click at [211, 309] on video at bounding box center [388, 218] width 777 height 437
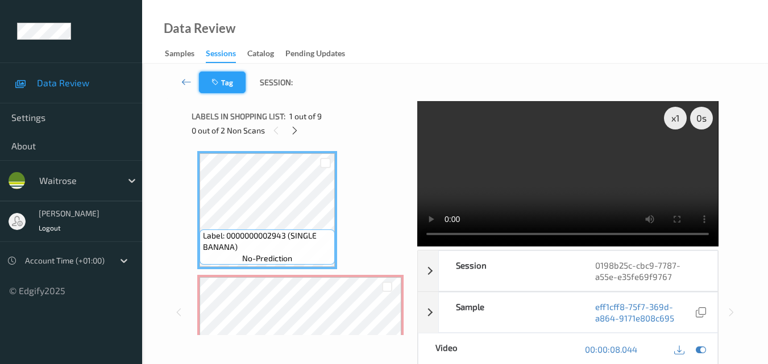
click at [229, 76] on button "Tag" at bounding box center [222, 83] width 47 height 22
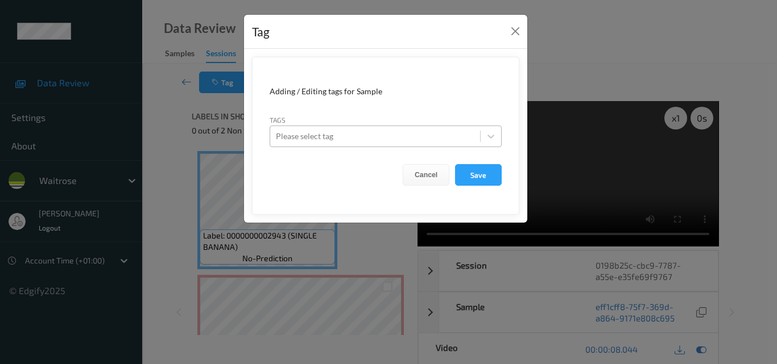
click at [316, 139] on div at bounding box center [375, 137] width 198 height 14
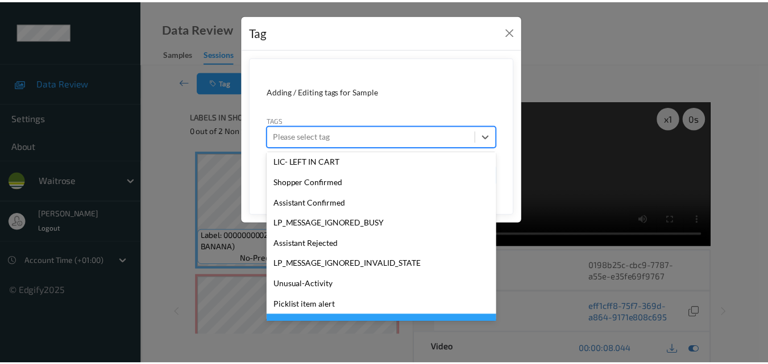
scroll to position [264, 0]
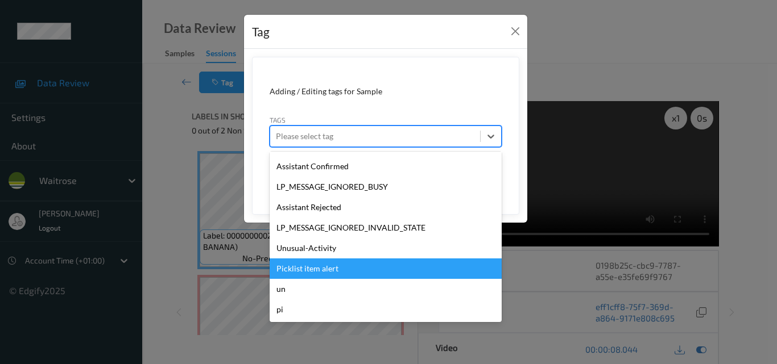
click at [355, 271] on div "Picklist item alert" at bounding box center [386, 269] width 232 height 20
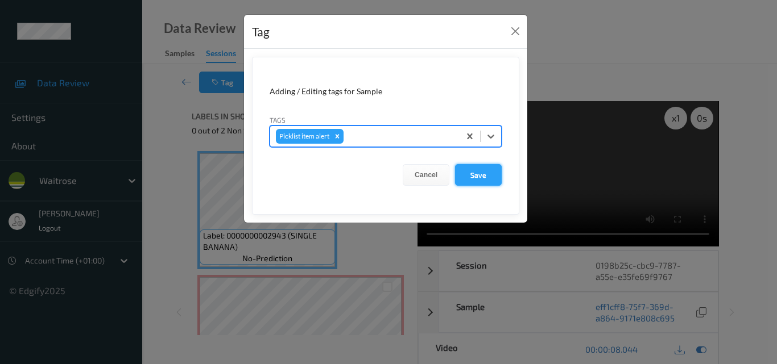
click at [473, 177] on button "Save" at bounding box center [478, 175] width 47 height 22
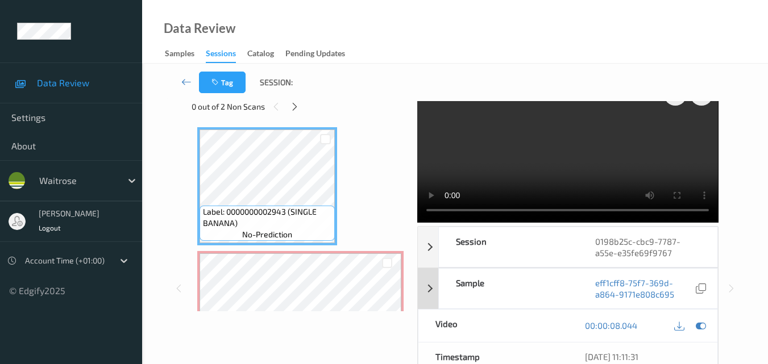
scroll to position [0, 0]
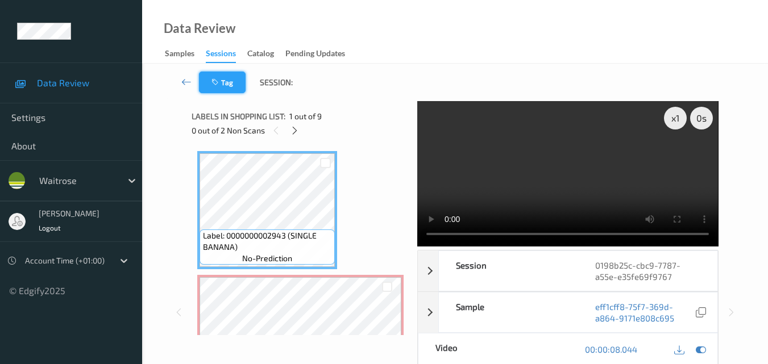
click at [230, 78] on button "Tag" at bounding box center [222, 83] width 47 height 22
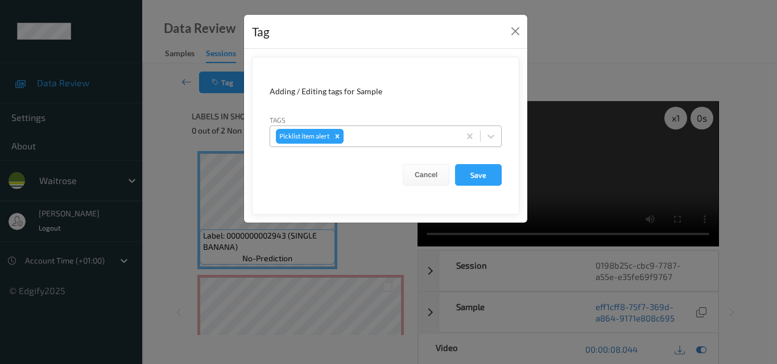
click at [336, 135] on icon "Remove Picklist item alert" at bounding box center [337, 136] width 8 height 8
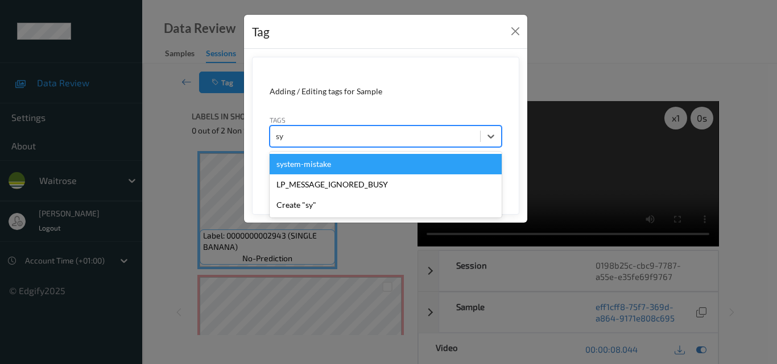
type input "sys"
click at [342, 161] on div "system-mistake" at bounding box center [386, 164] width 232 height 20
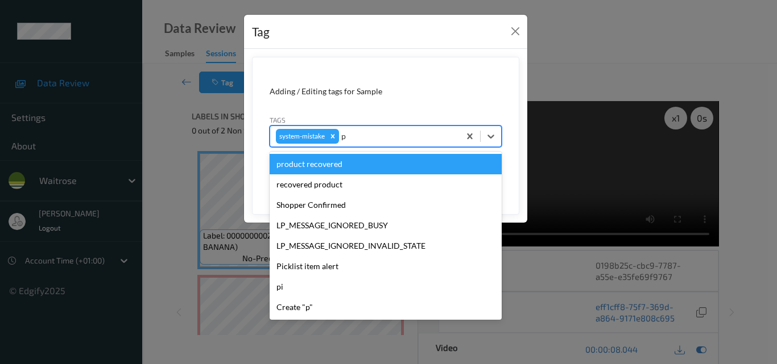
type input "pi"
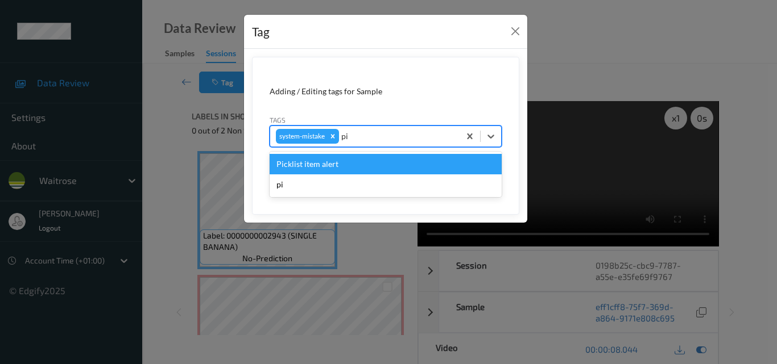
click at [343, 167] on div "Picklist item alert" at bounding box center [386, 164] width 232 height 20
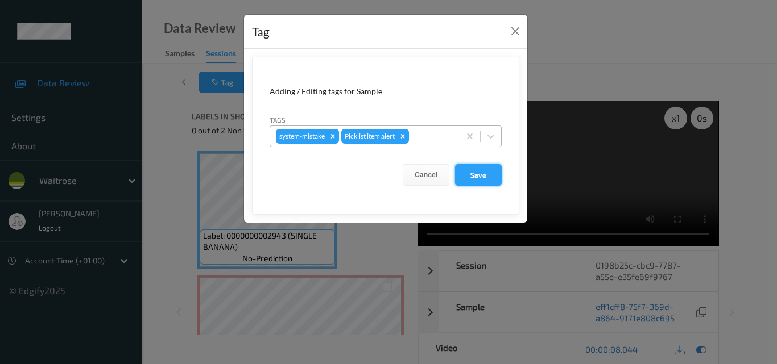
click at [484, 180] on button "Save" at bounding box center [478, 175] width 47 height 22
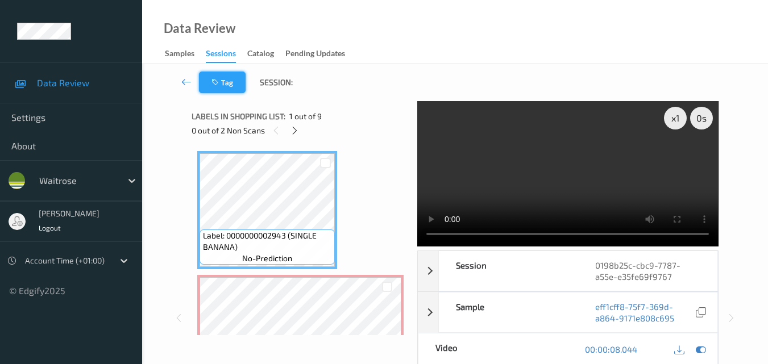
click at [230, 85] on button "Tag" at bounding box center [222, 83] width 47 height 22
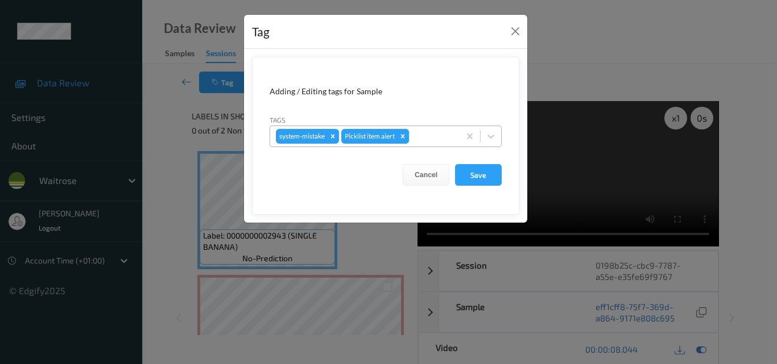
click at [407, 136] on icon "Remove Picklist item alert" at bounding box center [403, 136] width 8 height 8
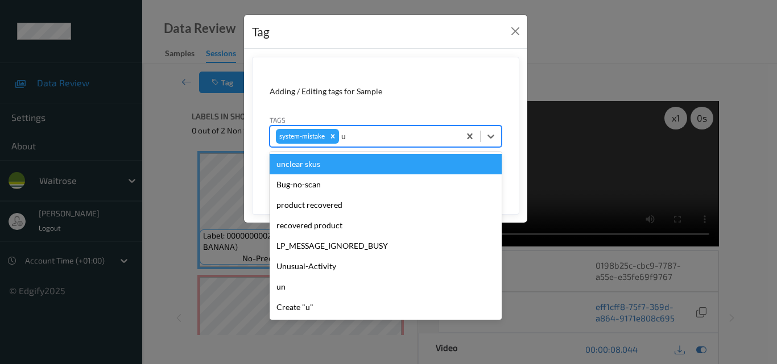
type input "un"
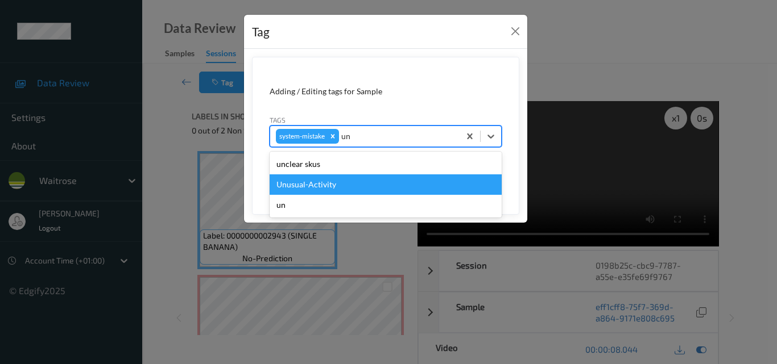
click at [371, 187] on div "Unusual-Activity" at bounding box center [386, 185] width 232 height 20
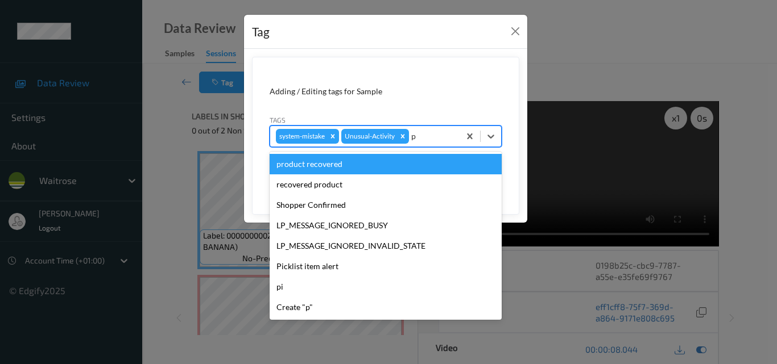
type input "pi"
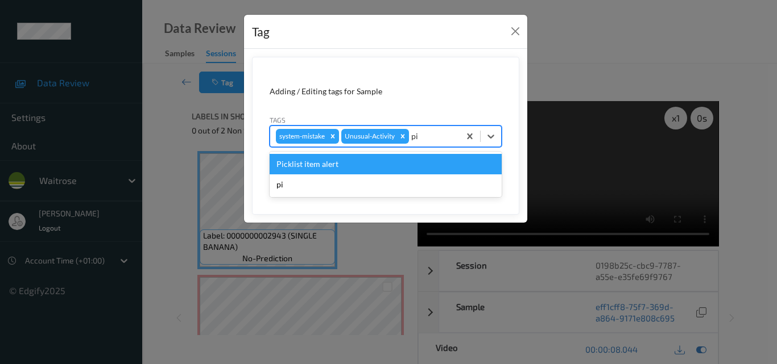
click at [378, 167] on div "Picklist item alert" at bounding box center [386, 164] width 232 height 20
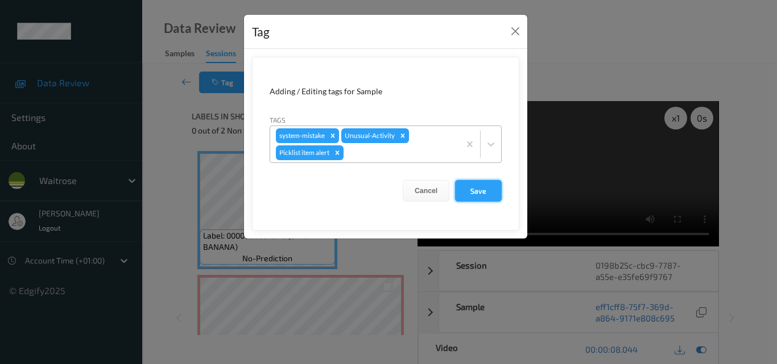
click at [487, 193] on button "Save" at bounding box center [478, 191] width 47 height 22
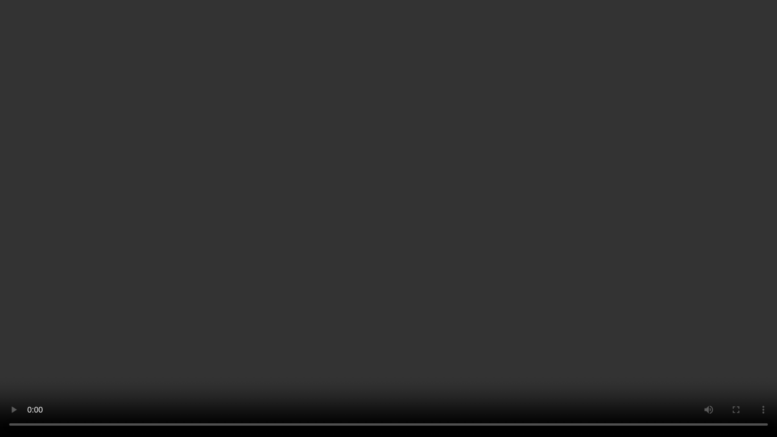
click at [331, 337] on video at bounding box center [388, 218] width 777 height 437
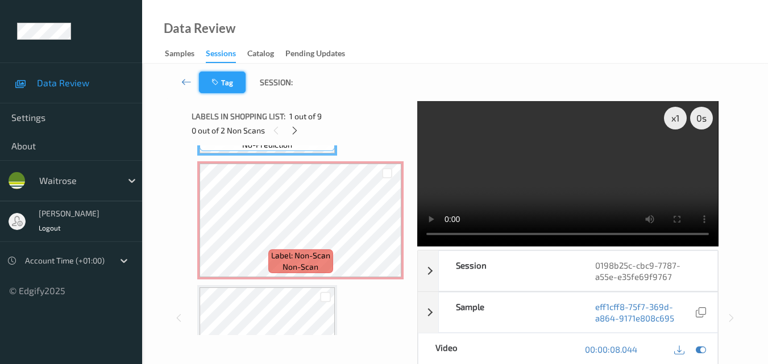
click at [227, 78] on button "Tag" at bounding box center [222, 83] width 47 height 22
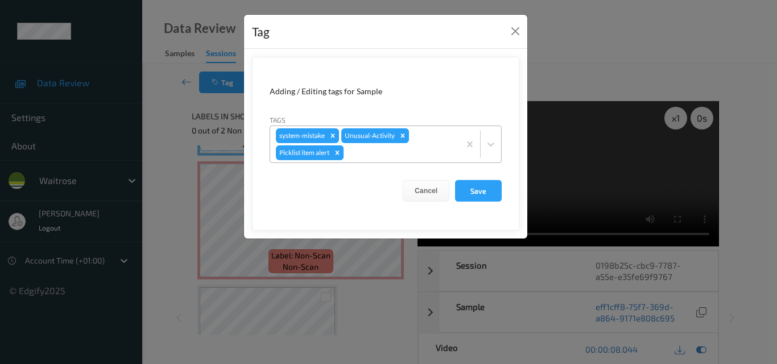
click at [337, 154] on icon "Remove Picklist item alert" at bounding box center [337, 153] width 8 height 8
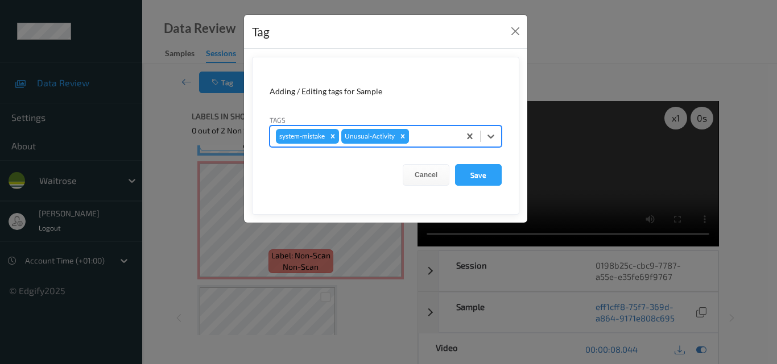
click at [402, 135] on icon "Remove Unusual-Activity" at bounding box center [403, 136] width 4 height 4
click at [334, 135] on icon "Remove system-mistake" at bounding box center [333, 136] width 4 height 4
click at [334, 135] on div at bounding box center [375, 137] width 198 height 14
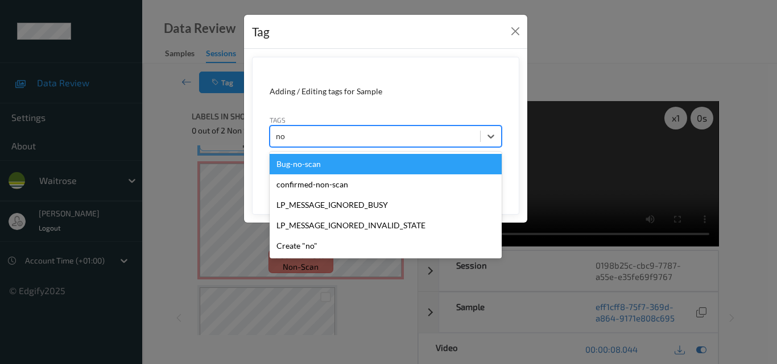
type input "non"
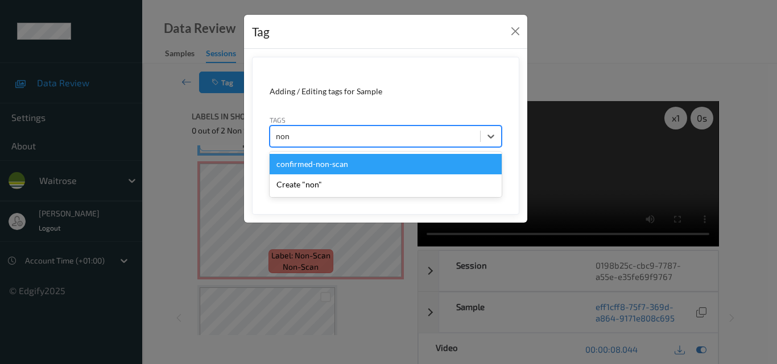
click at [357, 173] on div "confirmed-non-scan" at bounding box center [386, 164] width 232 height 20
type input "p"
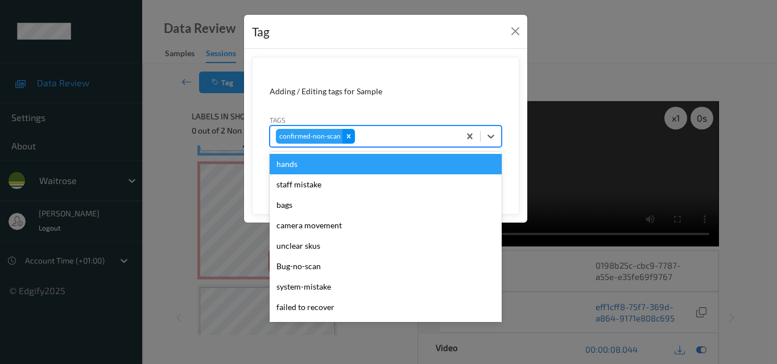
click at [345, 136] on icon "Remove confirmed-non-scan" at bounding box center [349, 136] width 8 height 8
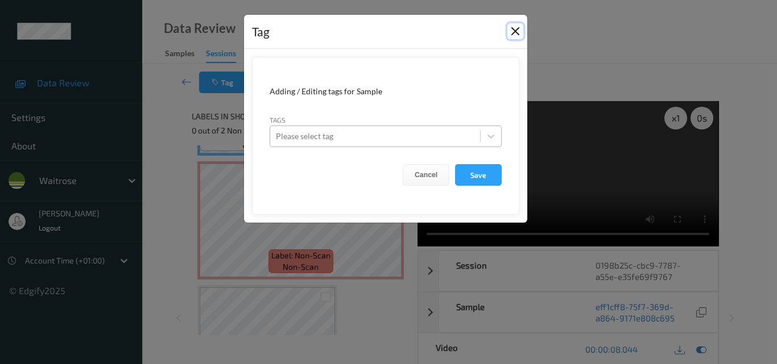
click at [517, 28] on button "Close" at bounding box center [515, 31] width 16 height 16
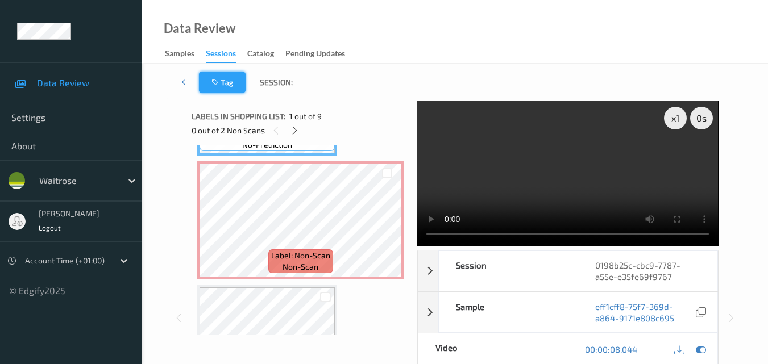
click at [223, 92] on button "Tag" at bounding box center [222, 83] width 47 height 22
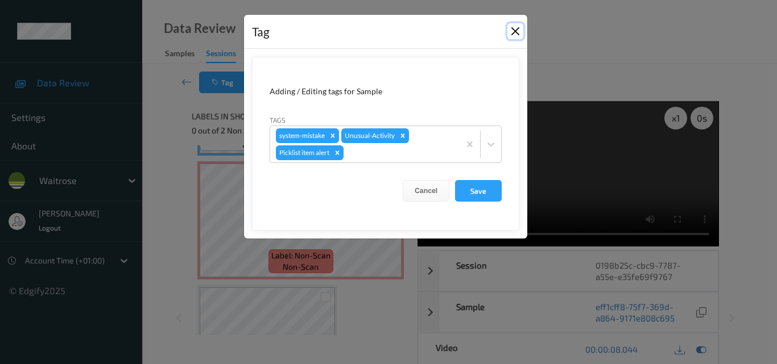
click at [516, 28] on button "Close" at bounding box center [515, 31] width 16 height 16
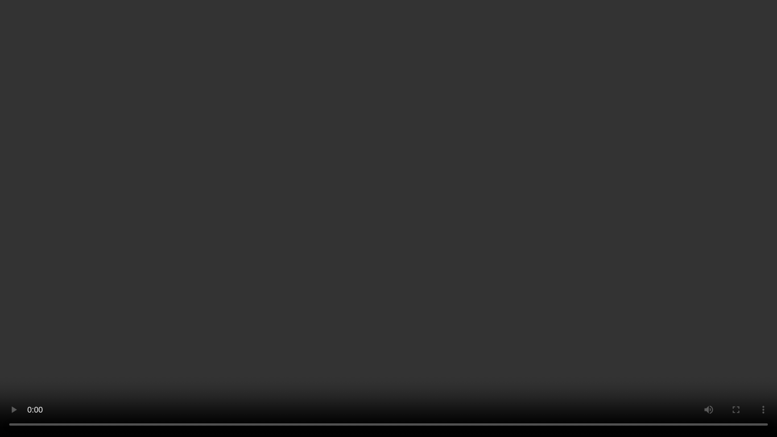
click at [270, 318] on video at bounding box center [388, 218] width 777 height 437
click at [428, 263] on video at bounding box center [388, 218] width 777 height 437
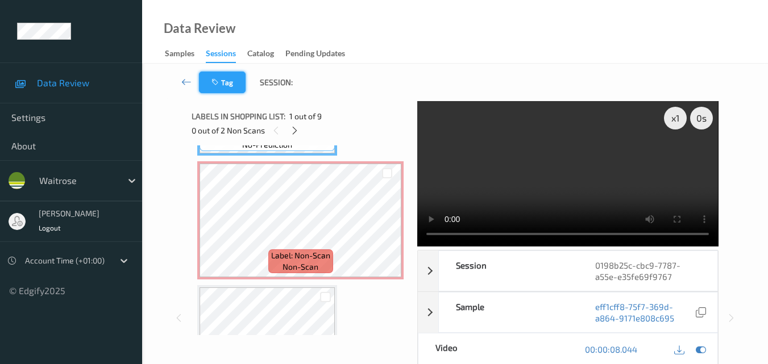
click at [227, 83] on button "Tag" at bounding box center [222, 83] width 47 height 22
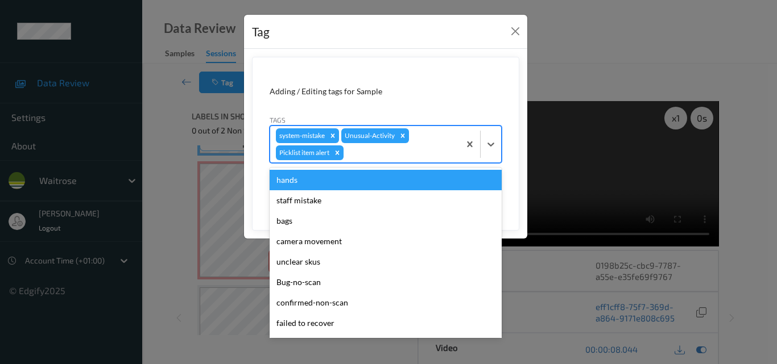
click at [362, 148] on div at bounding box center [400, 153] width 108 height 14
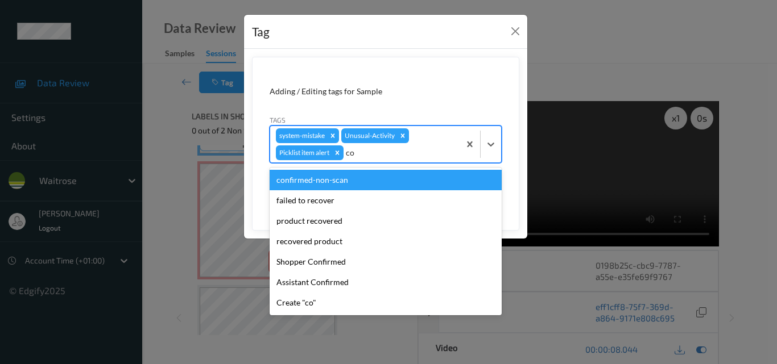
type input "con"
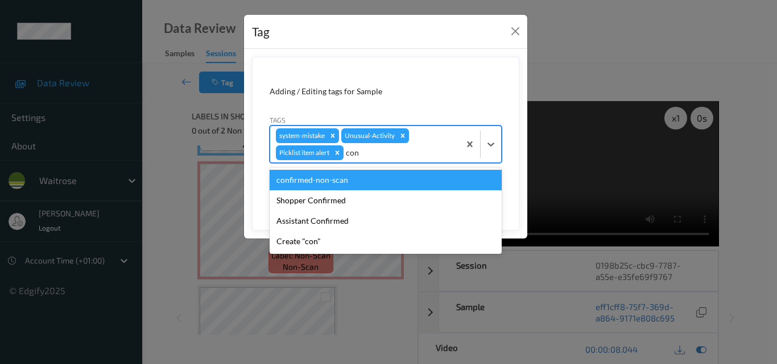
click at [358, 182] on div "confirmed-non-scan" at bounding box center [386, 180] width 232 height 20
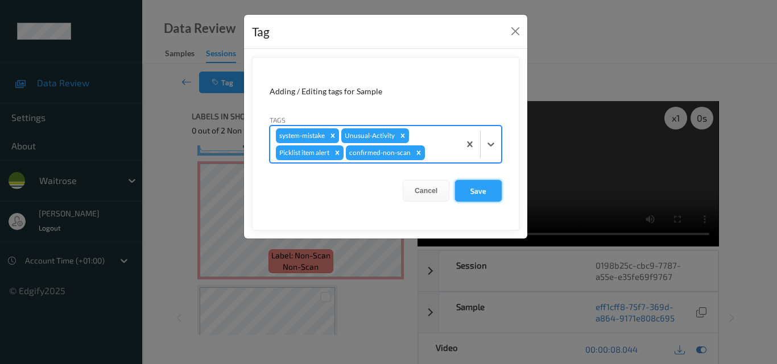
click at [478, 192] on button "Save" at bounding box center [478, 191] width 47 height 22
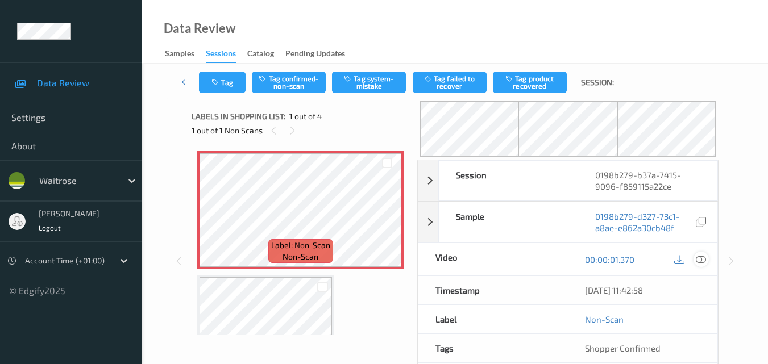
click at [703, 258] on icon at bounding box center [701, 259] width 10 height 10
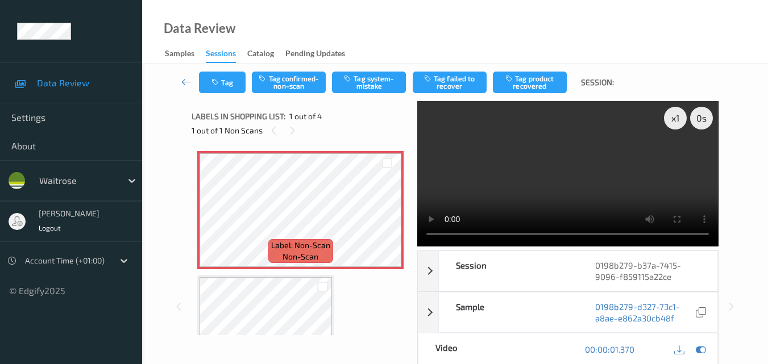
click at [433, 234] on video at bounding box center [567, 174] width 301 height 146
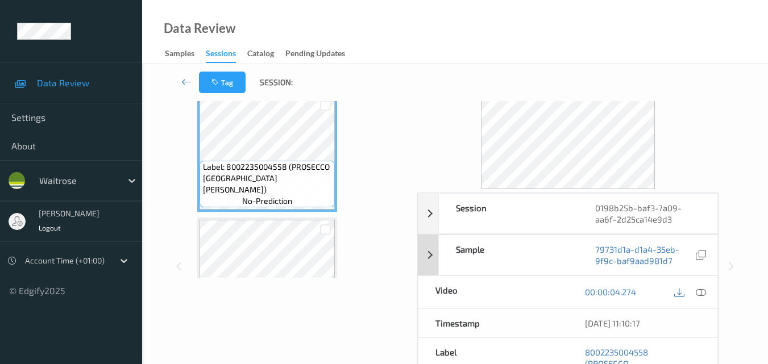
scroll to position [57, 0]
click at [702, 293] on icon at bounding box center [701, 293] width 10 height 10
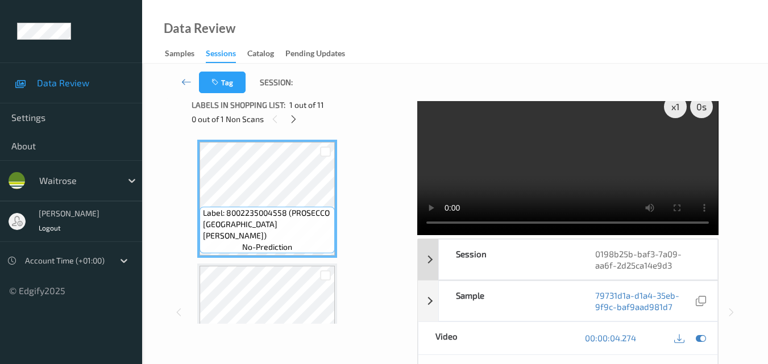
scroll to position [0, 0]
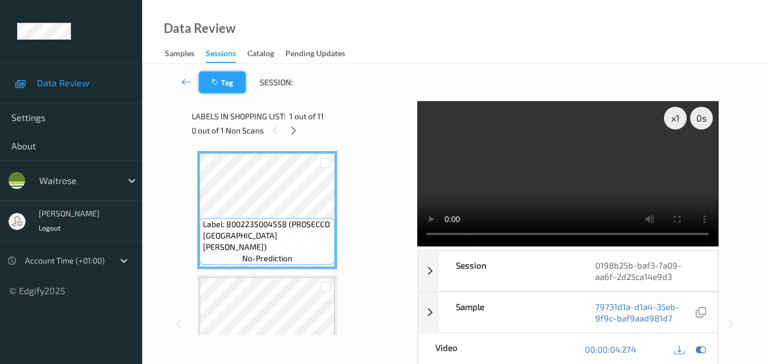
click at [227, 84] on button "Tag" at bounding box center [222, 83] width 47 height 22
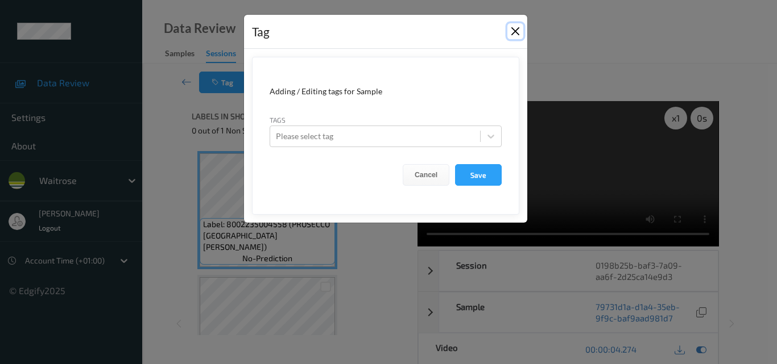
click at [520, 28] on button "Close" at bounding box center [515, 31] width 16 height 16
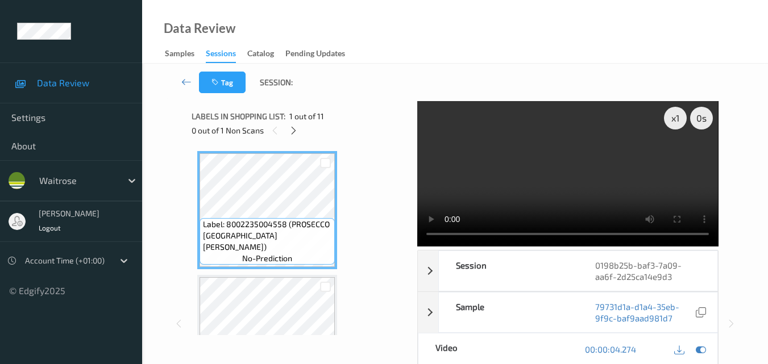
click at [467, 28] on div "Data Review Samples Sessions Catalog Pending Updates" at bounding box center [455, 32] width 626 height 64
click at [226, 82] on button "Tag" at bounding box center [222, 83] width 47 height 22
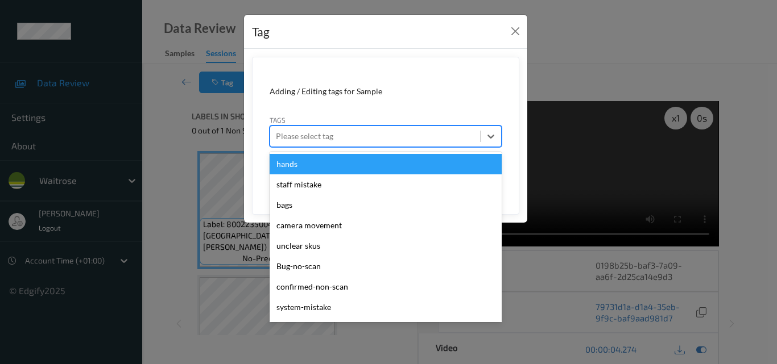
click at [379, 135] on div at bounding box center [375, 137] width 198 height 14
type input "sy"
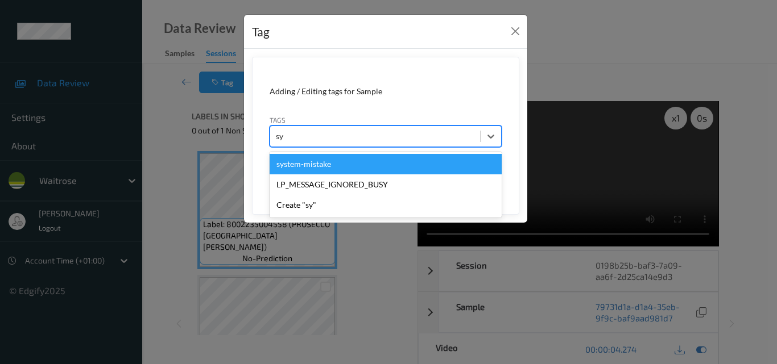
click at [314, 159] on div "system-mistake" at bounding box center [386, 164] width 232 height 20
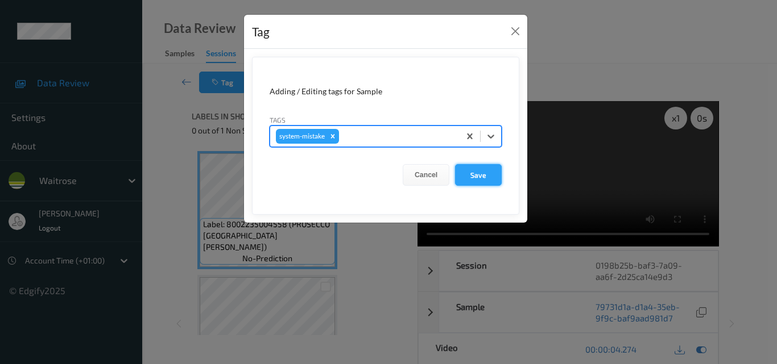
click at [491, 181] on button "Save" at bounding box center [478, 175] width 47 height 22
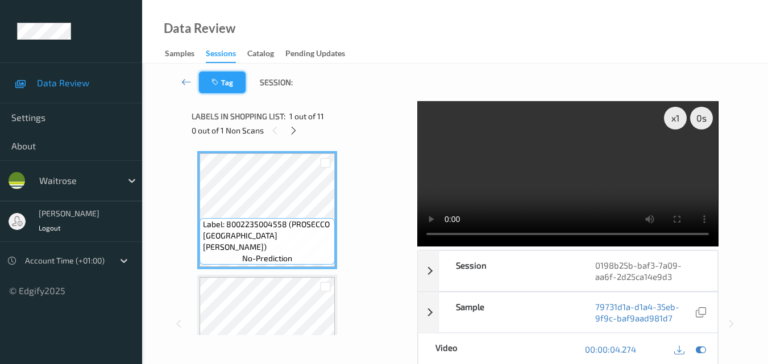
click at [216, 78] on icon "button" at bounding box center [217, 82] width 10 height 8
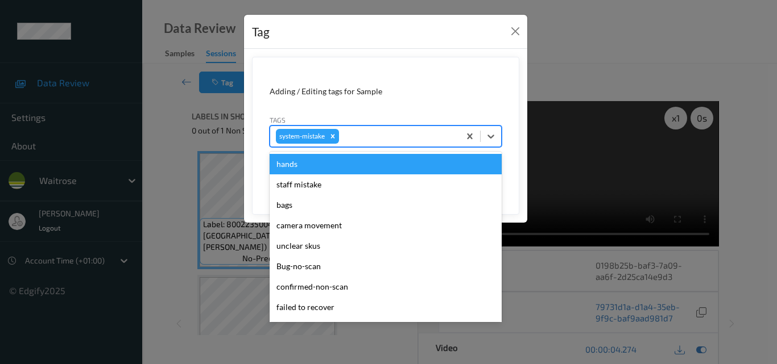
click at [379, 140] on div at bounding box center [397, 137] width 113 height 14
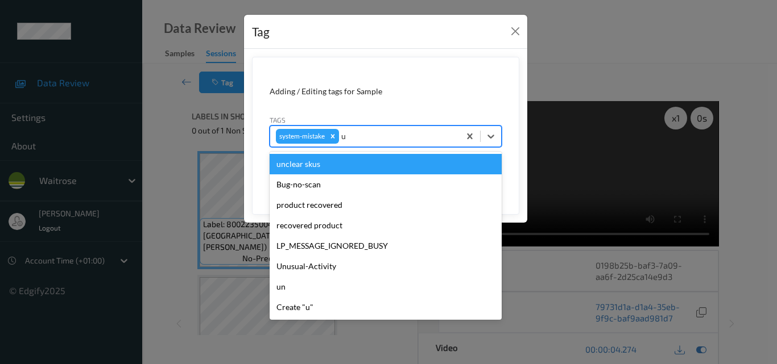
type input "un"
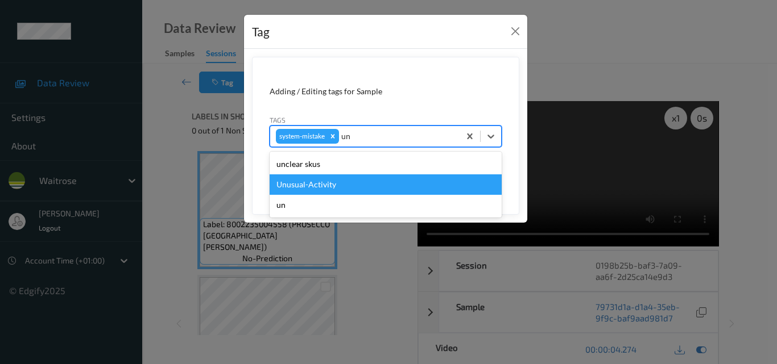
click at [329, 186] on div "Unusual-Activity" at bounding box center [386, 185] width 232 height 20
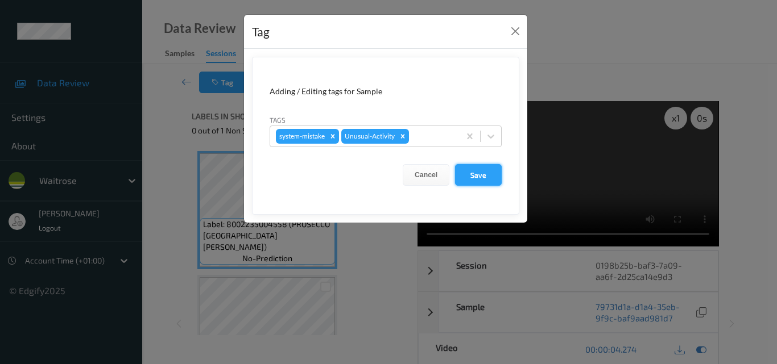
click at [487, 173] on button "Save" at bounding box center [478, 175] width 47 height 22
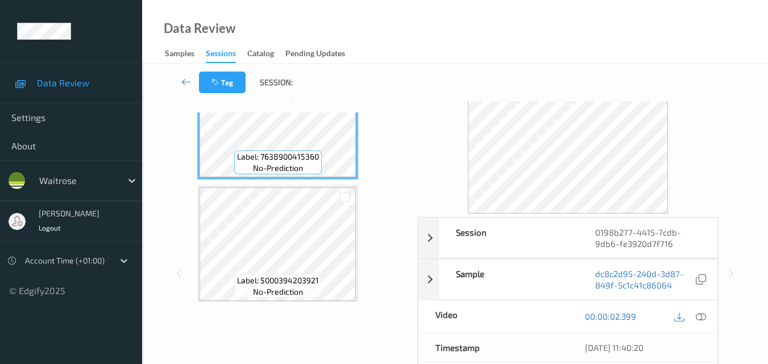
scroll to position [57, 0]
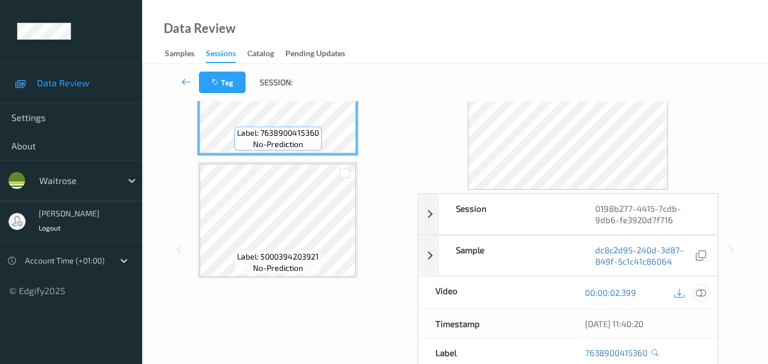
click at [704, 291] on icon at bounding box center [701, 293] width 10 height 10
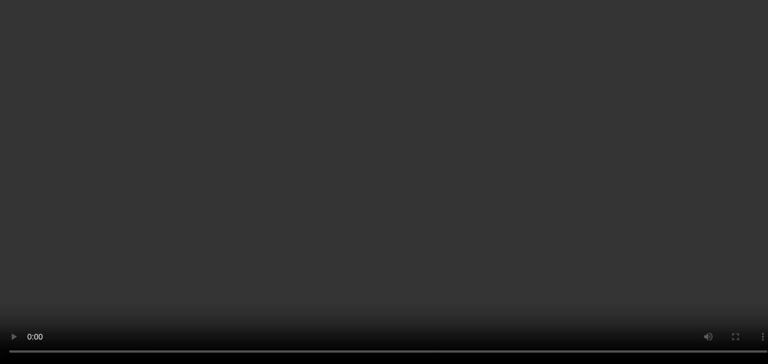
scroll to position [183, 0]
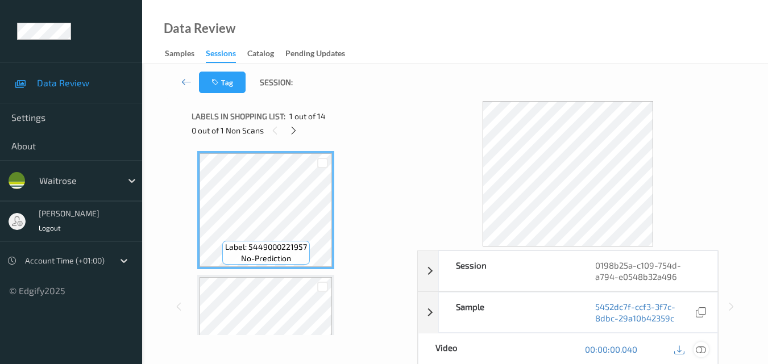
click at [703, 352] on icon at bounding box center [701, 350] width 10 height 10
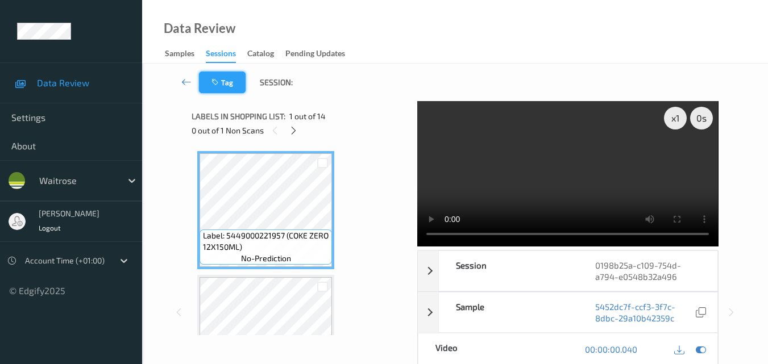
click at [222, 76] on button "Tag" at bounding box center [222, 83] width 47 height 22
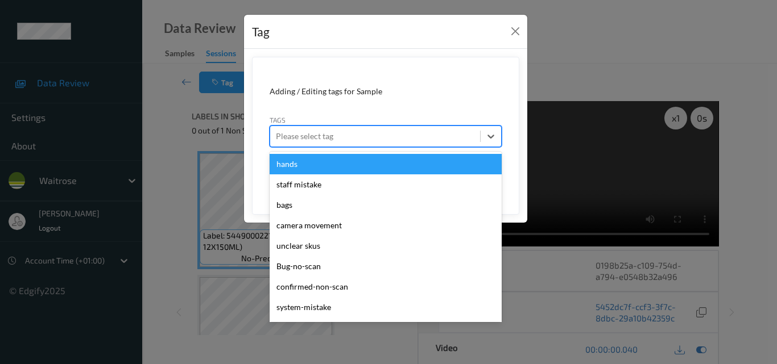
click at [330, 140] on div at bounding box center [375, 137] width 198 height 14
type input "sy"
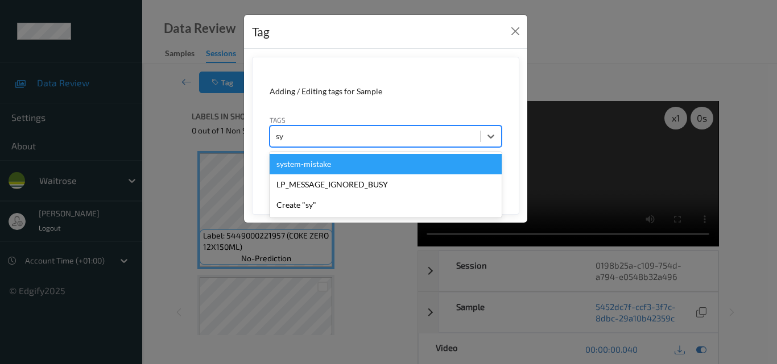
click at [335, 164] on div "system-mistake" at bounding box center [386, 164] width 232 height 20
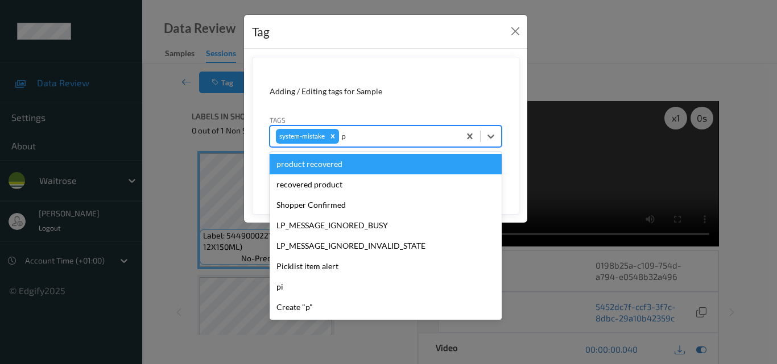
type input "pi"
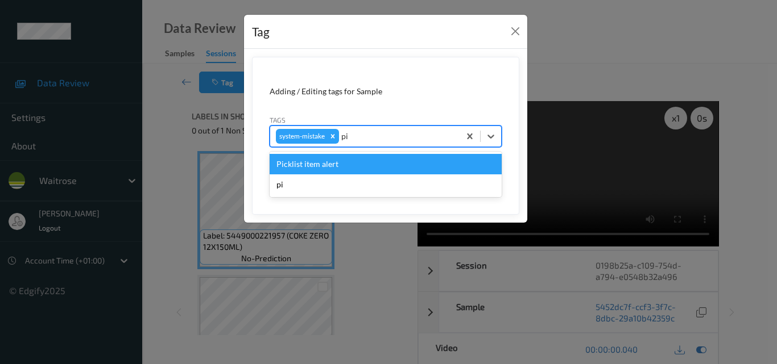
click at [363, 168] on div "Picklist item alert" at bounding box center [386, 164] width 232 height 20
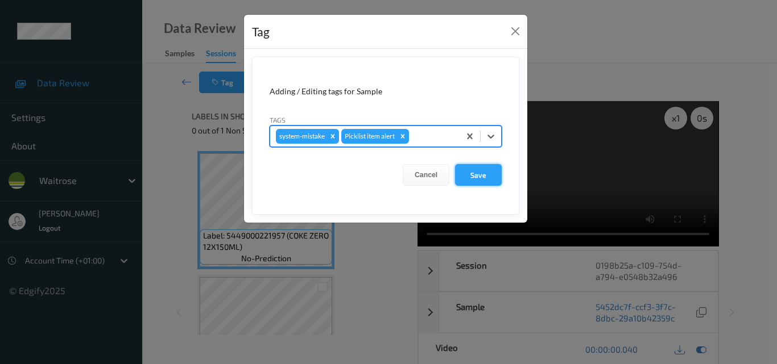
click at [488, 175] on button "Save" at bounding box center [478, 175] width 47 height 22
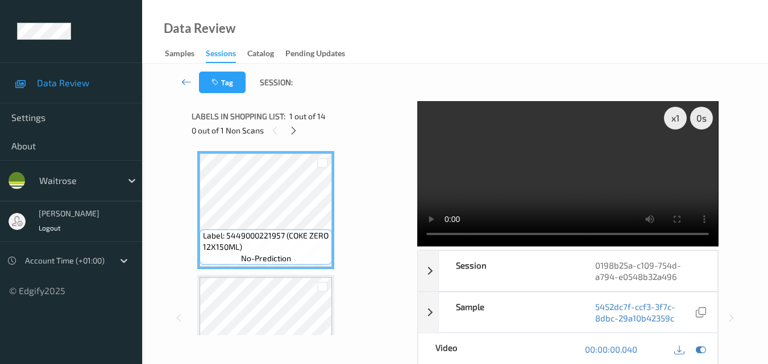
click at [395, 31] on div "Data Review Samples Sessions Catalog Pending Updates" at bounding box center [455, 32] width 626 height 64
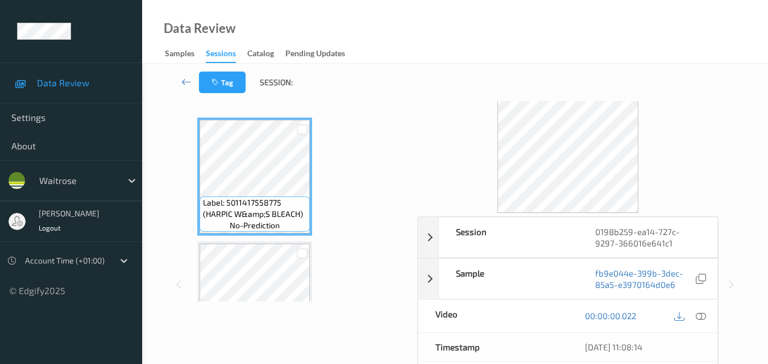
scroll to position [57, 0]
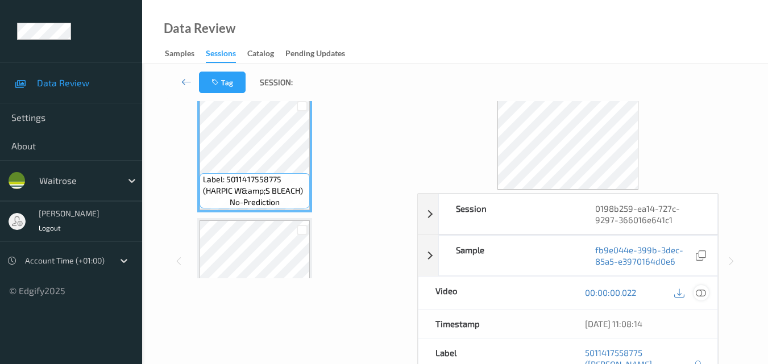
click at [703, 293] on icon at bounding box center [701, 293] width 10 height 10
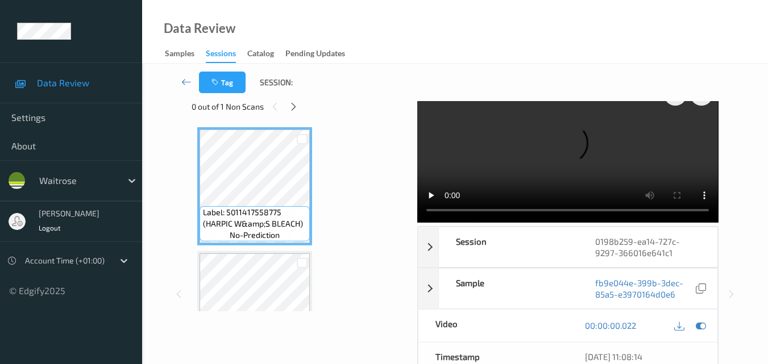
scroll to position [0, 0]
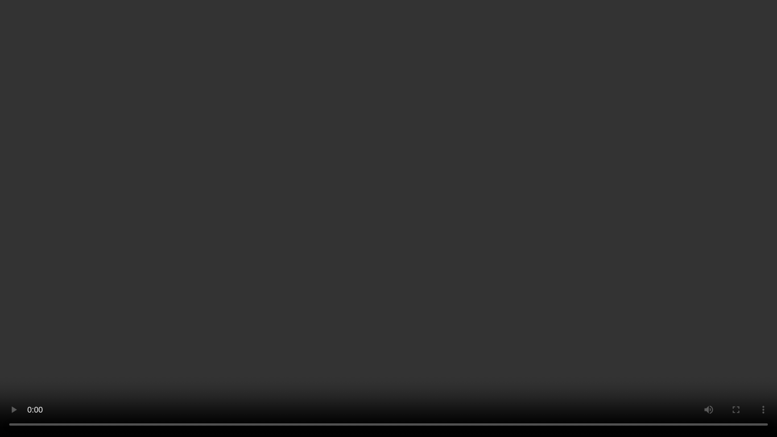
click at [0, 364] on video at bounding box center [388, 218] width 777 height 437
click at [408, 251] on video at bounding box center [388, 218] width 777 height 437
click at [394, 274] on video at bounding box center [388, 218] width 777 height 437
click at [429, 265] on video at bounding box center [388, 218] width 777 height 437
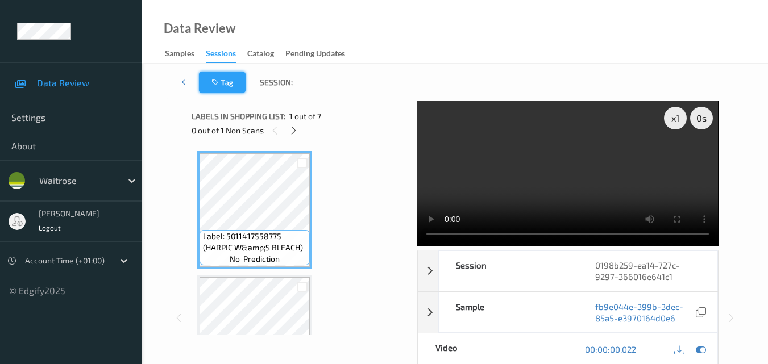
click at [238, 81] on button "Tag" at bounding box center [222, 83] width 47 height 22
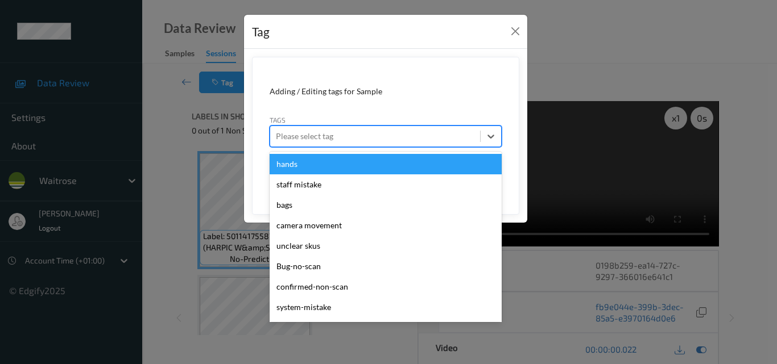
click at [324, 142] on div at bounding box center [375, 137] width 198 height 14
type input "sy"
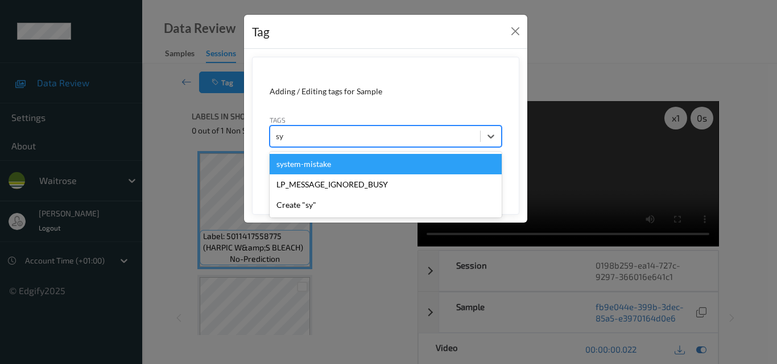
click at [317, 165] on div "system-mistake" at bounding box center [386, 164] width 232 height 20
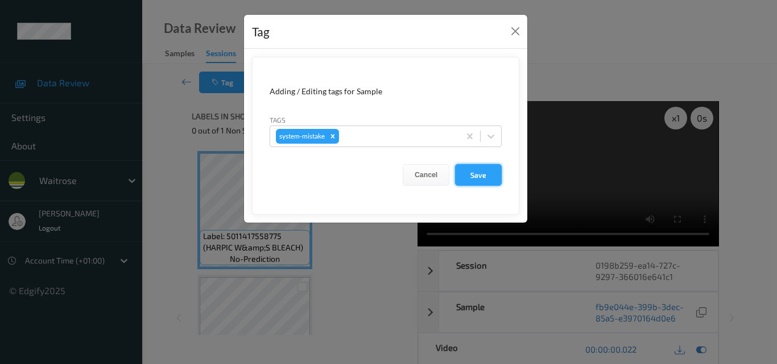
click at [469, 173] on button "Save" at bounding box center [478, 175] width 47 height 22
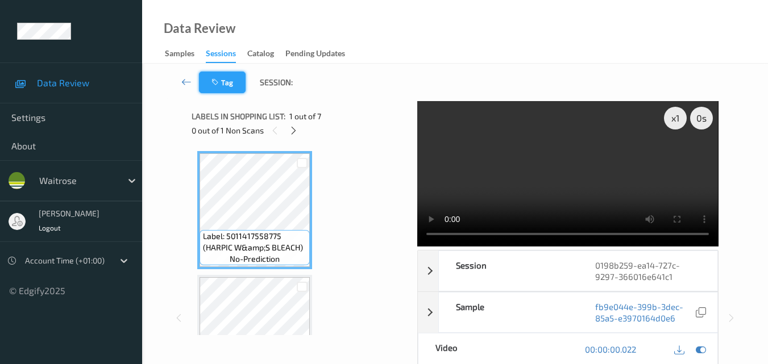
click at [222, 83] on button "Tag" at bounding box center [222, 83] width 47 height 22
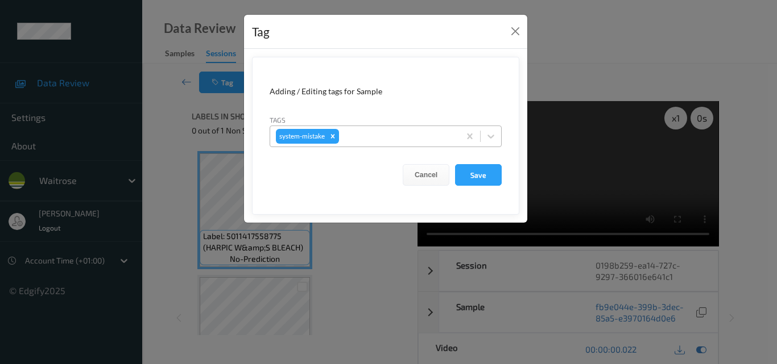
click at [361, 134] on div at bounding box center [397, 137] width 113 height 14
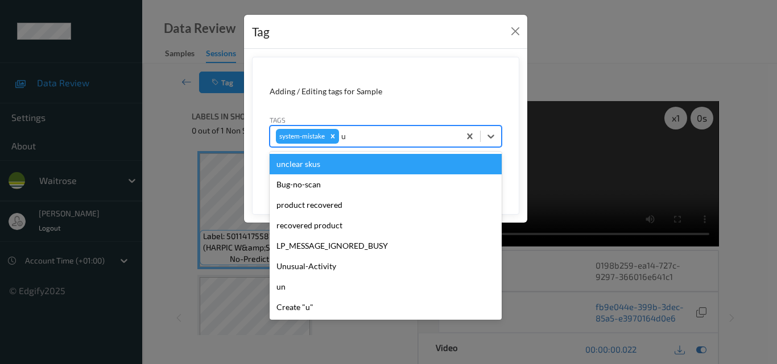
type input "un"
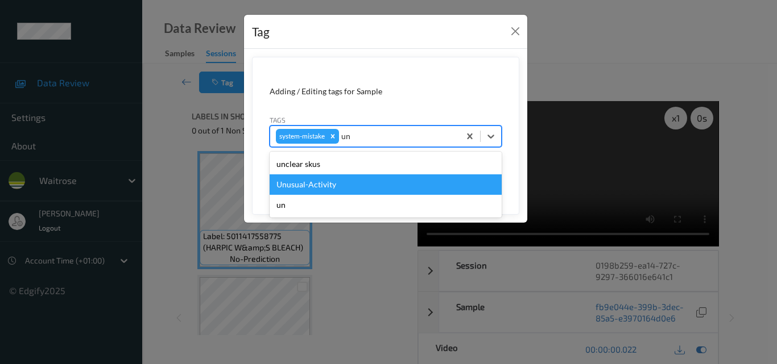
click at [338, 190] on div "Unusual-Activity" at bounding box center [386, 185] width 232 height 20
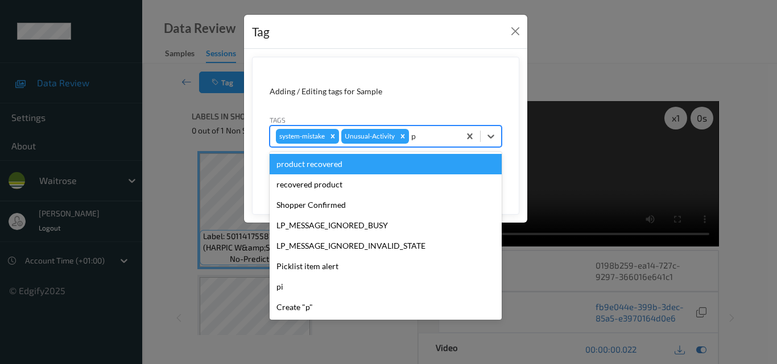
type input "pi"
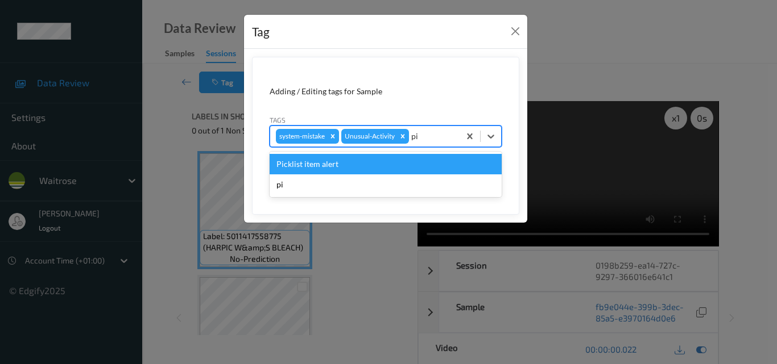
click at [337, 170] on div "Picklist item alert" at bounding box center [386, 164] width 232 height 20
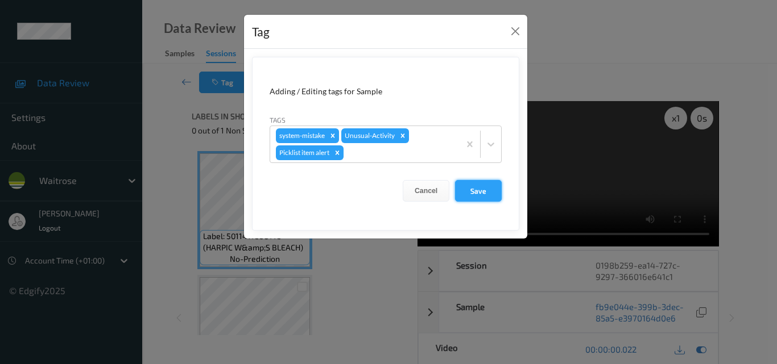
click at [481, 192] on button "Save" at bounding box center [478, 191] width 47 height 22
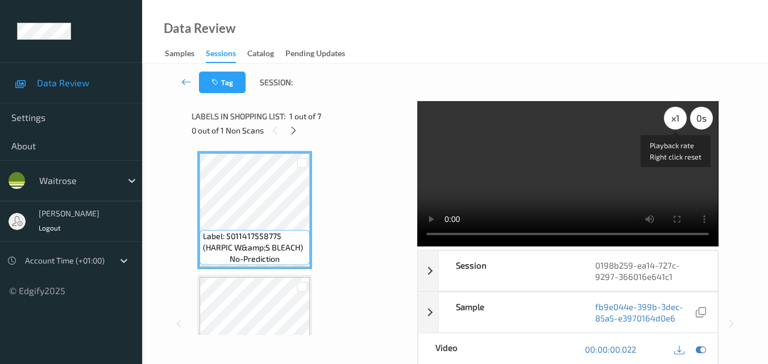
click at [673, 116] on div "x 1" at bounding box center [675, 118] width 23 height 23
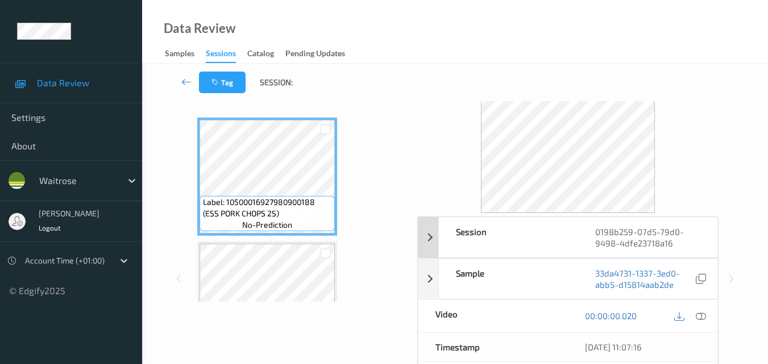
scroll to position [57, 0]
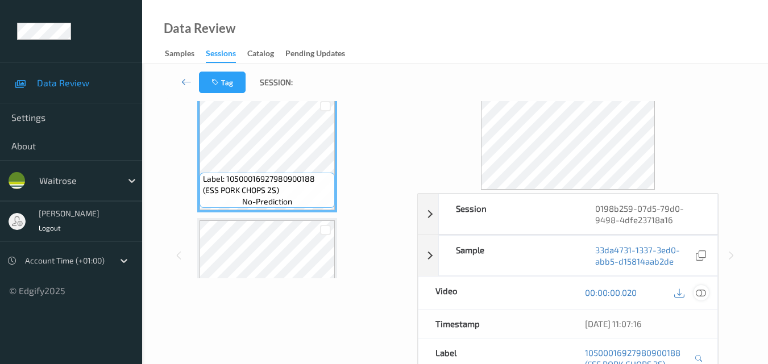
click at [703, 295] on icon at bounding box center [701, 293] width 10 height 10
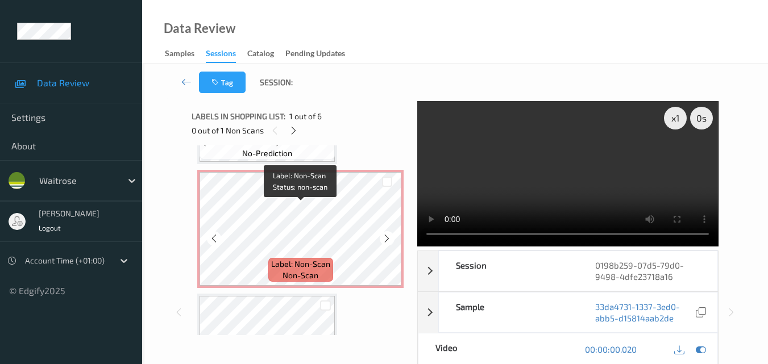
scroll to position [227, 0]
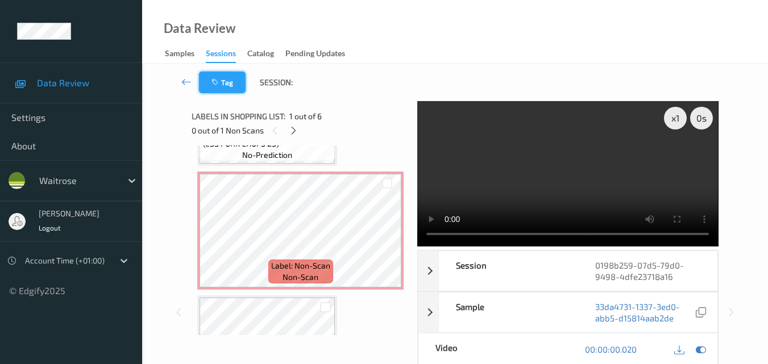
click at [226, 80] on button "Tag" at bounding box center [222, 83] width 47 height 22
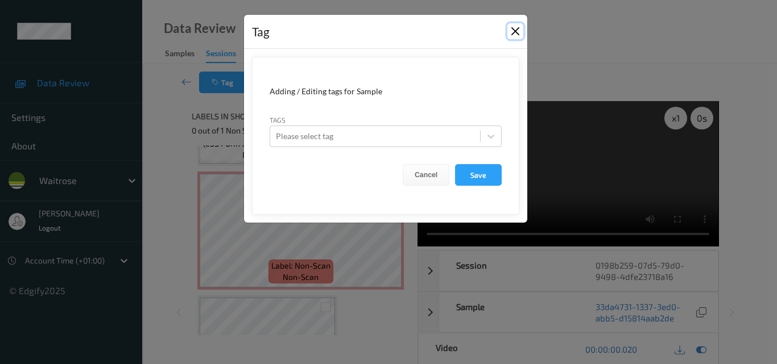
click at [520, 28] on button "Close" at bounding box center [515, 31] width 16 height 16
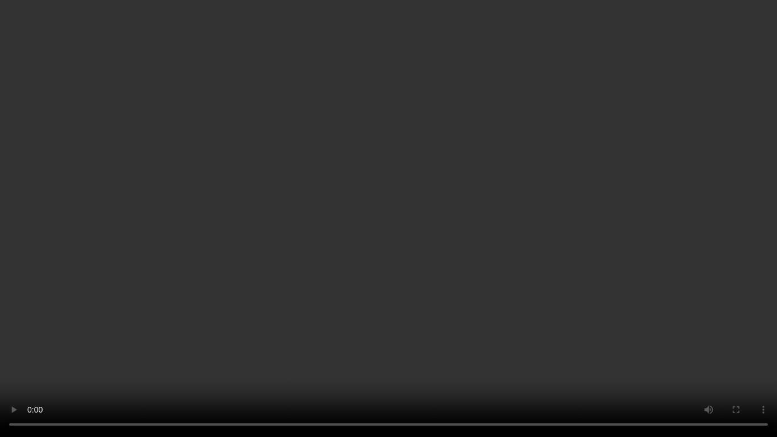
click at [328, 284] on video at bounding box center [388, 218] width 777 height 437
click at [276, 308] on video at bounding box center [388, 218] width 777 height 437
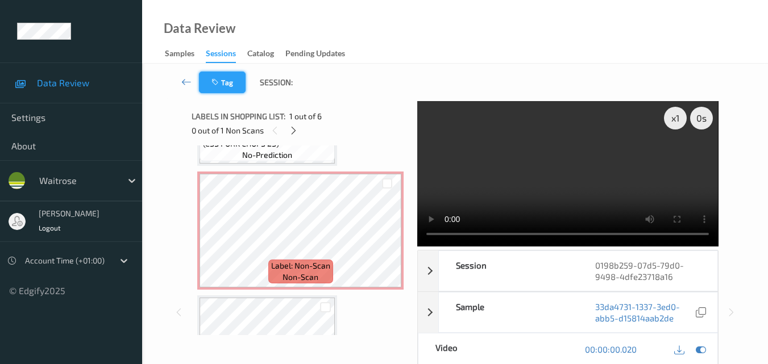
click at [235, 78] on button "Tag" at bounding box center [222, 83] width 47 height 22
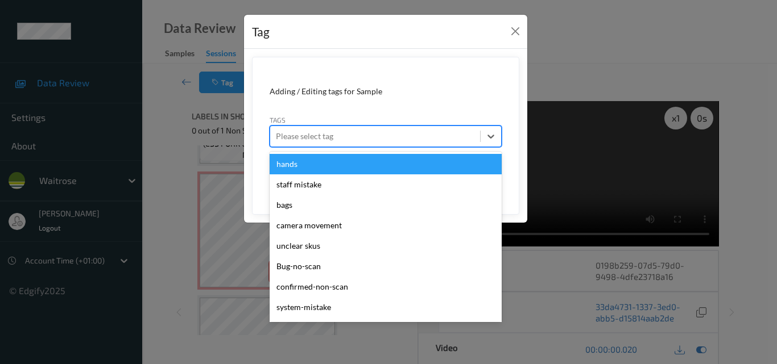
click at [313, 138] on div at bounding box center [375, 137] width 198 height 14
type input "sy"
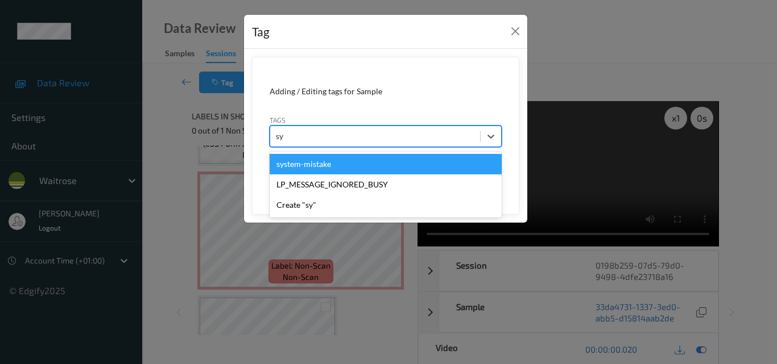
click at [313, 158] on div "system-mistake" at bounding box center [386, 164] width 232 height 20
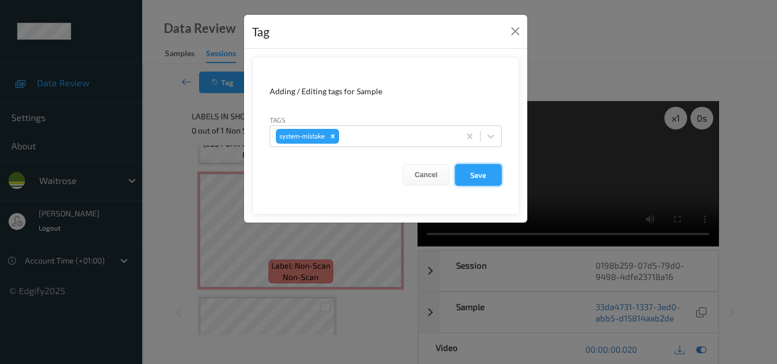
click at [474, 175] on button "Save" at bounding box center [478, 175] width 47 height 22
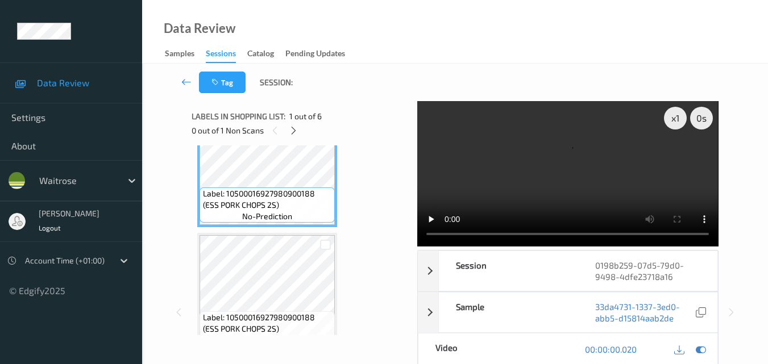
scroll to position [0, 0]
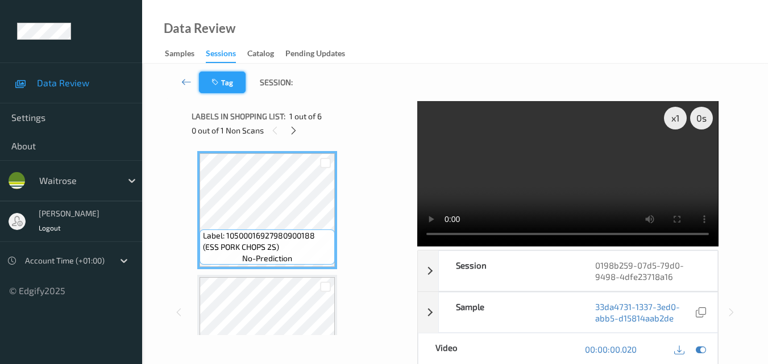
click at [230, 76] on button "Tag" at bounding box center [222, 83] width 47 height 22
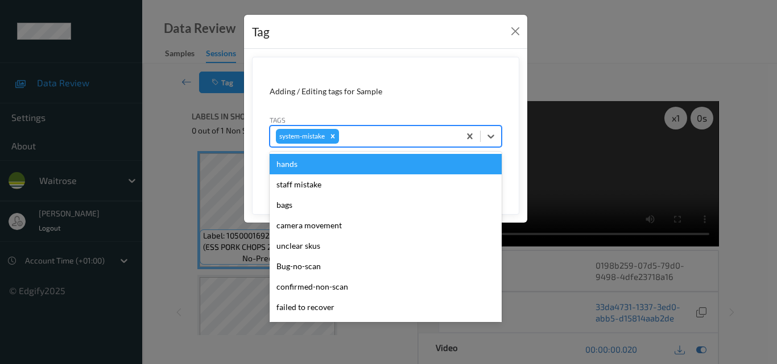
click at [366, 140] on div at bounding box center [397, 137] width 113 height 14
click at [513, 27] on button "Close" at bounding box center [515, 31] width 16 height 16
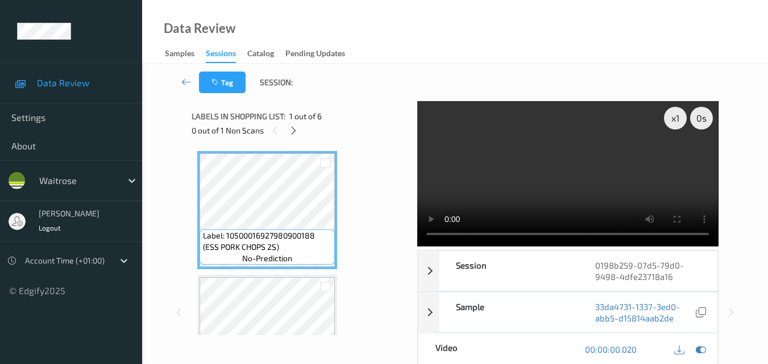
click at [586, 189] on video at bounding box center [567, 174] width 301 height 146
click at [573, 184] on video at bounding box center [567, 174] width 301 height 146
click at [239, 78] on button "Tag" at bounding box center [222, 83] width 47 height 22
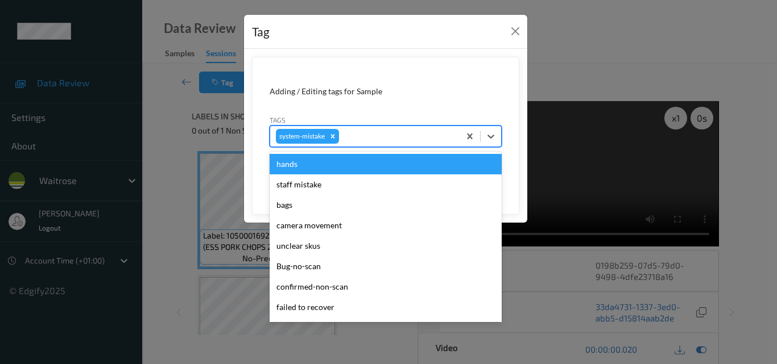
click at [354, 131] on div at bounding box center [397, 137] width 113 height 14
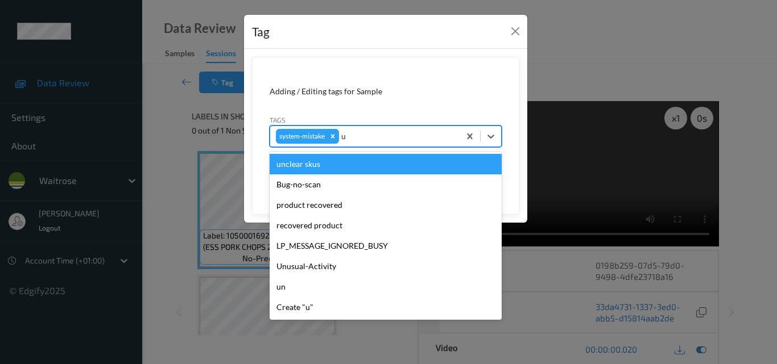
type input "un"
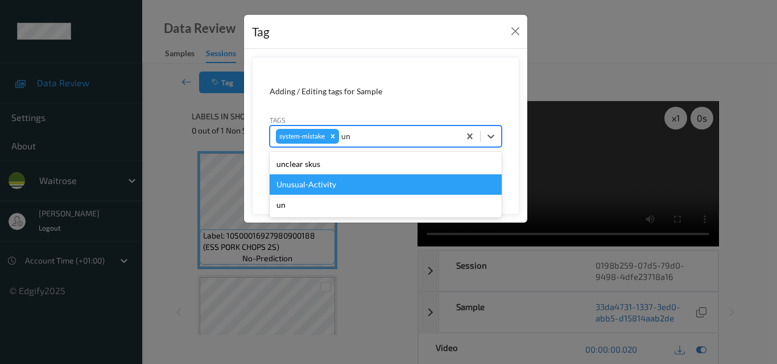
click at [355, 189] on div "Unusual-Activity" at bounding box center [386, 185] width 232 height 20
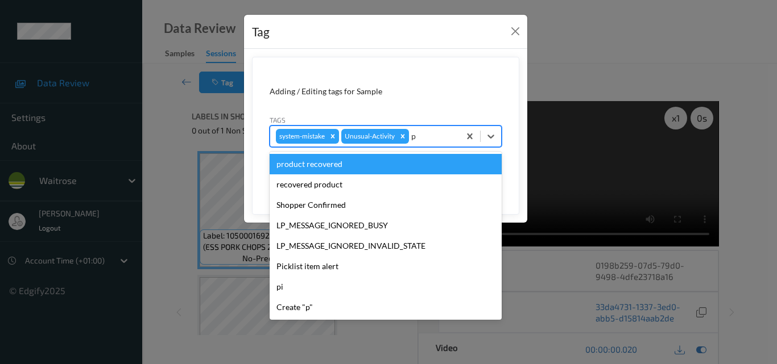
type input "pi"
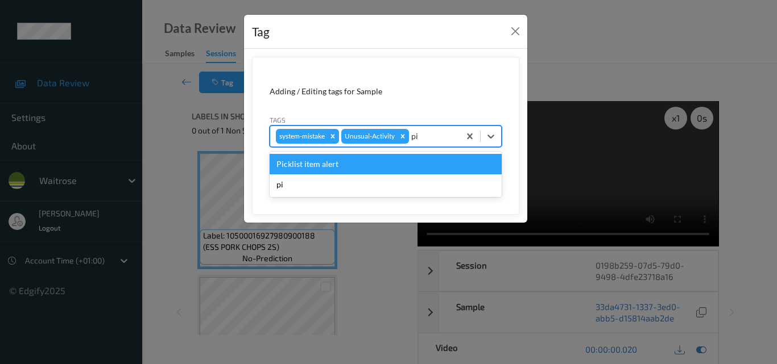
click at [365, 165] on div "Picklist item alert" at bounding box center [386, 164] width 232 height 20
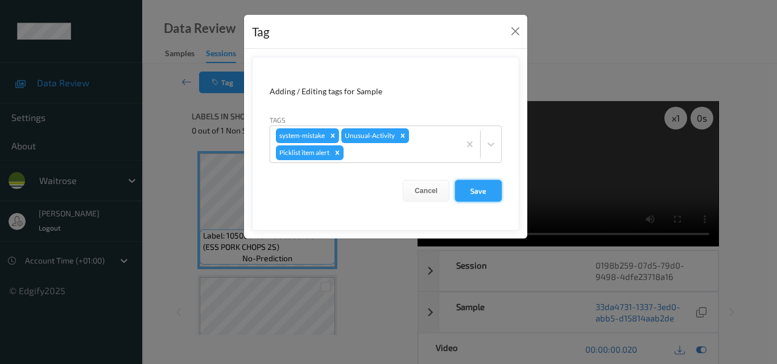
click at [490, 191] on button "Save" at bounding box center [478, 191] width 47 height 22
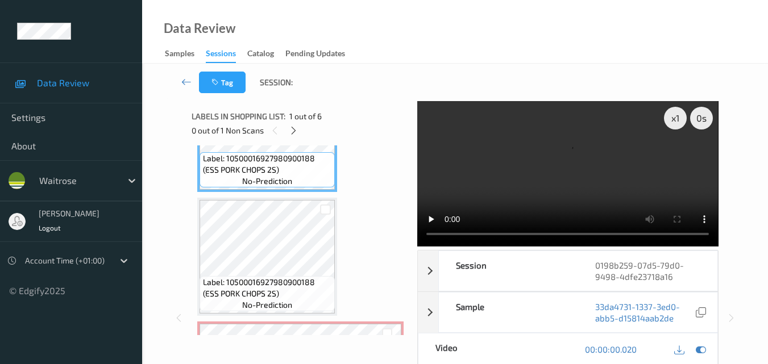
scroll to position [227, 0]
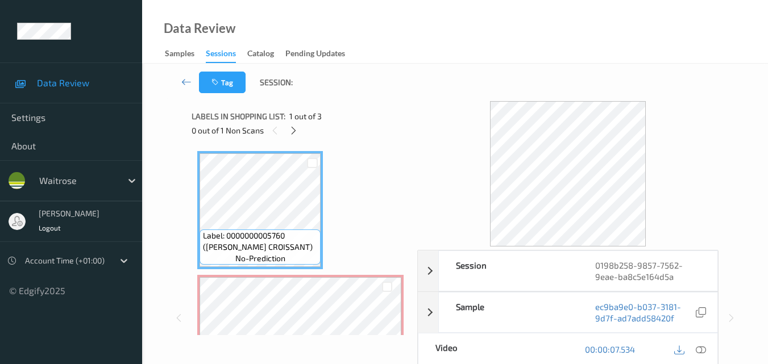
click at [437, 25] on div "Data Review Samples Sessions Catalog Pending Updates" at bounding box center [455, 32] width 626 height 64
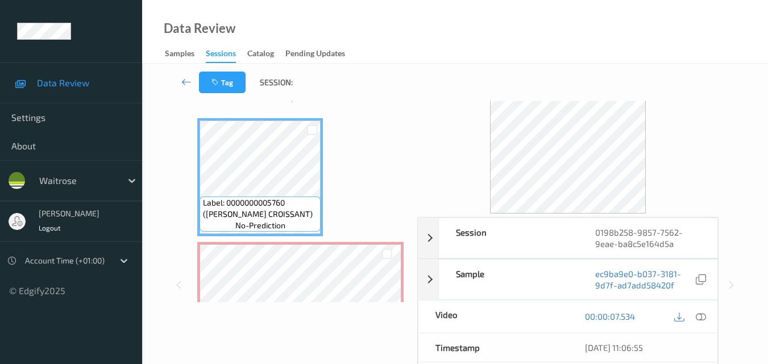
scroll to position [57, 0]
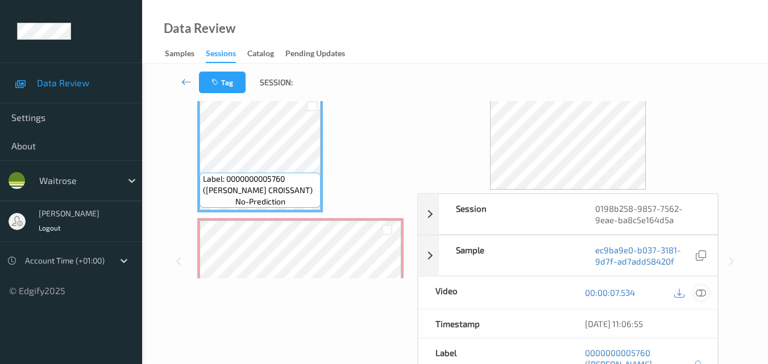
click at [704, 293] on icon at bounding box center [701, 293] width 10 height 10
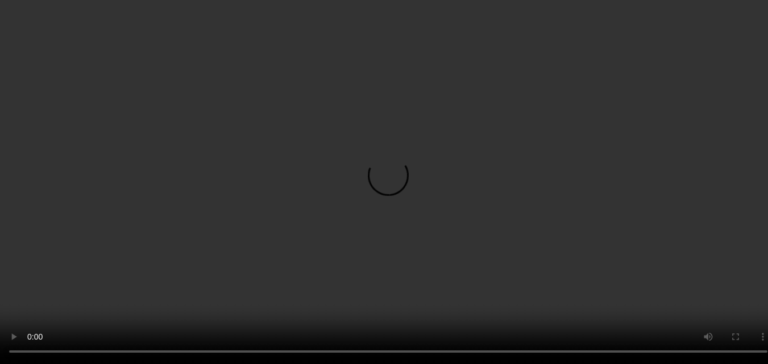
scroll to position [114, 0]
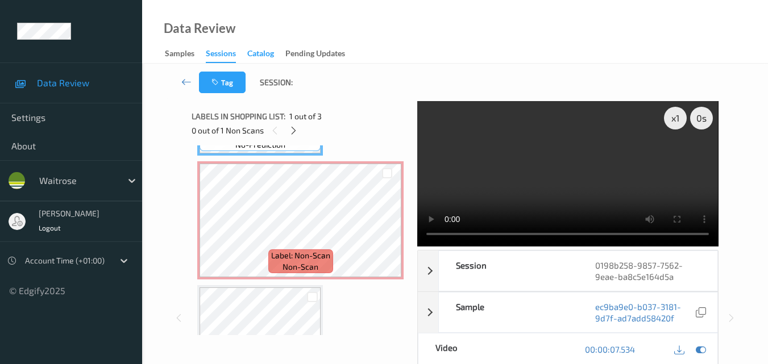
click at [261, 59] on div "Catalog" at bounding box center [260, 55] width 27 height 14
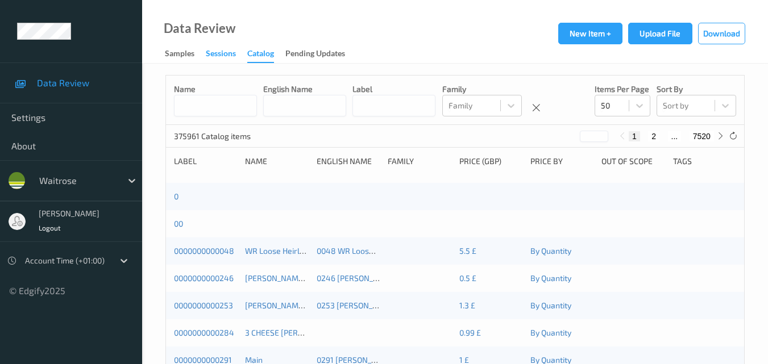
click at [225, 58] on div "Sessions" at bounding box center [221, 55] width 30 height 14
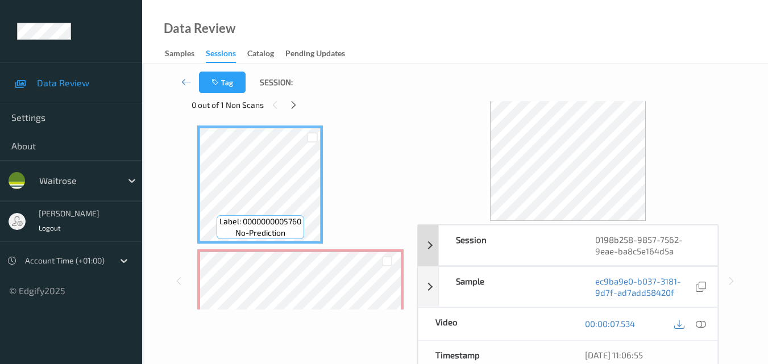
scroll to position [57, 0]
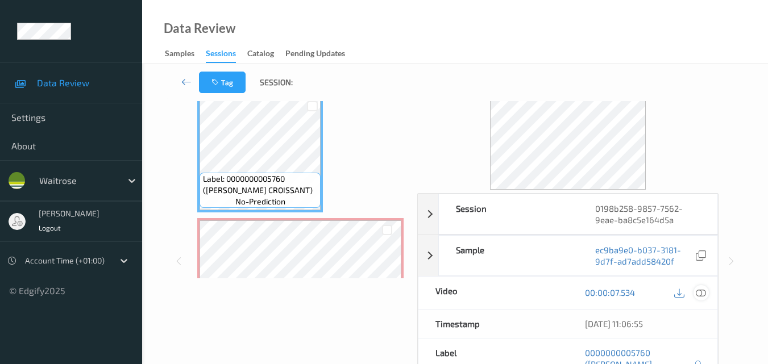
click at [703, 292] on icon at bounding box center [701, 293] width 10 height 10
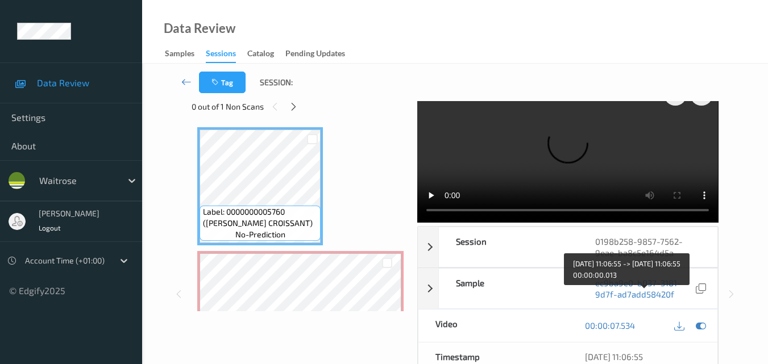
scroll to position [0, 0]
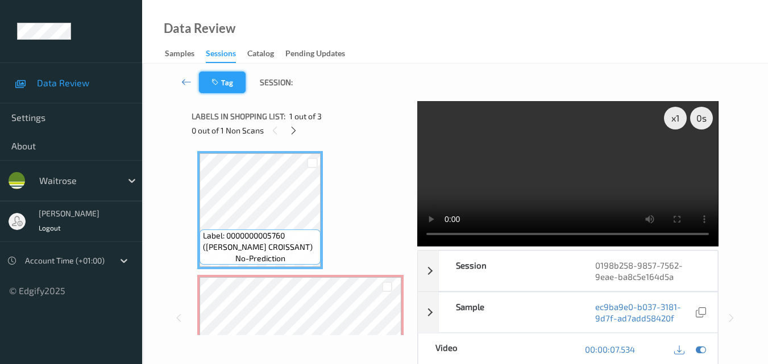
click at [213, 86] on icon "button" at bounding box center [217, 82] width 10 height 8
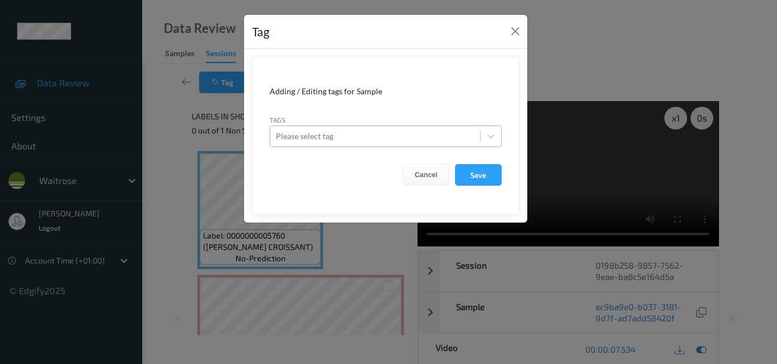
click at [329, 142] on div at bounding box center [375, 137] width 198 height 14
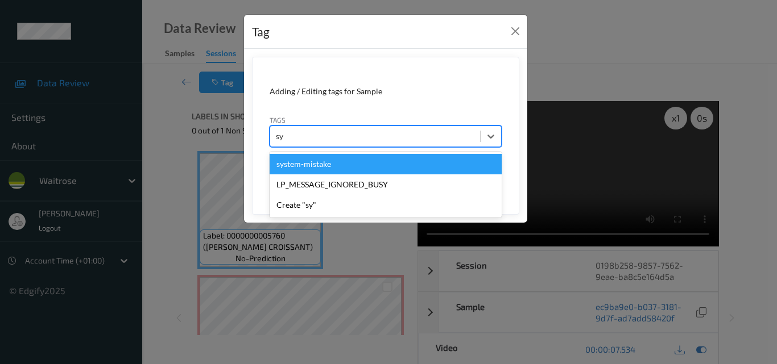
type input "sys"
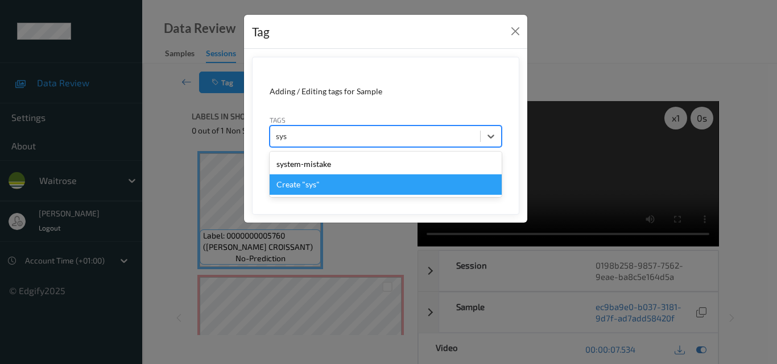
click at [339, 175] on div "Create "sys"" at bounding box center [386, 185] width 232 height 20
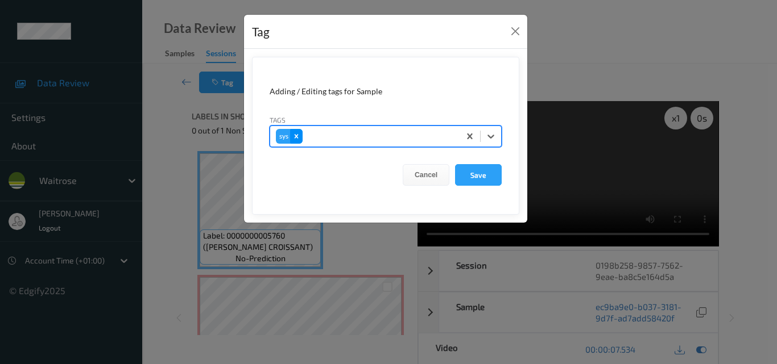
click at [297, 134] on icon "Remove sys" at bounding box center [296, 136] width 8 height 8
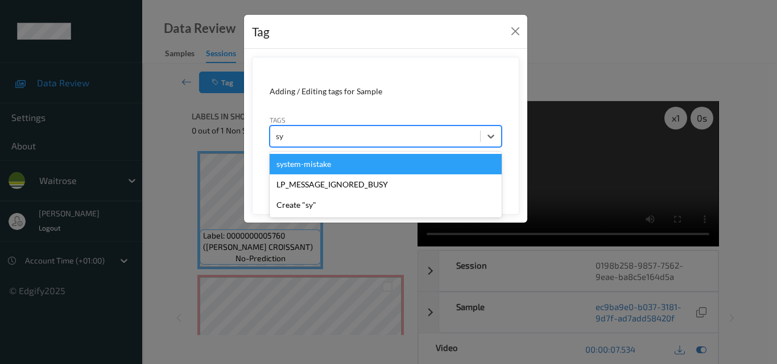
type input "sys"
click at [304, 159] on div "system-mistake" at bounding box center [386, 164] width 232 height 20
type input "un"
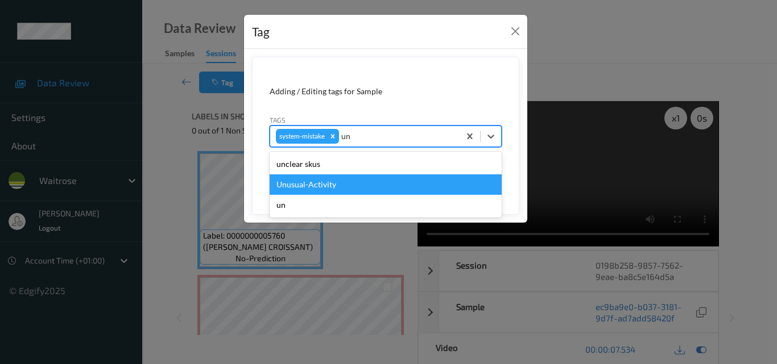
click at [307, 180] on div "Unusual-Activity" at bounding box center [386, 185] width 232 height 20
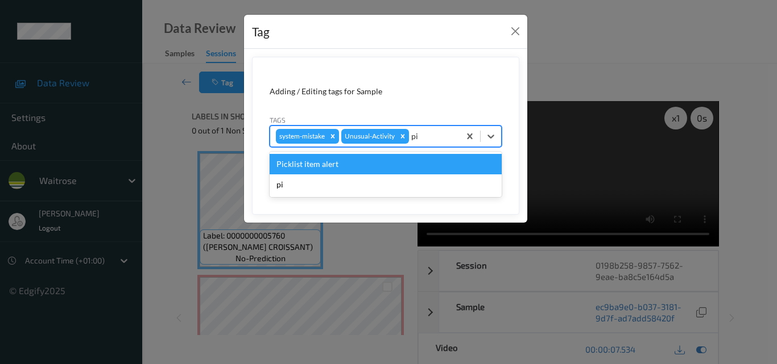
type input "pic"
click at [340, 160] on div "Picklist item alert" at bounding box center [386, 164] width 232 height 20
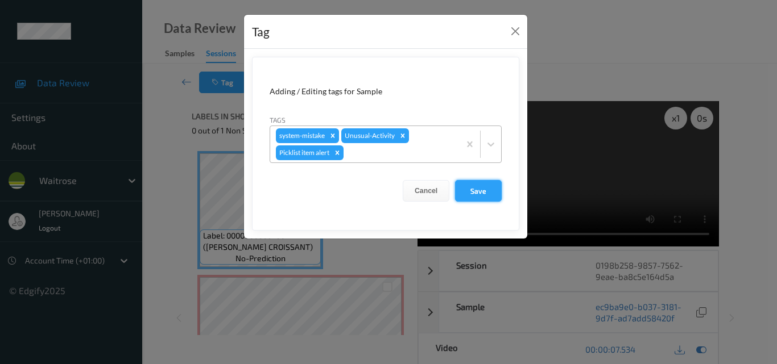
click at [478, 189] on button "Save" at bounding box center [478, 191] width 47 height 22
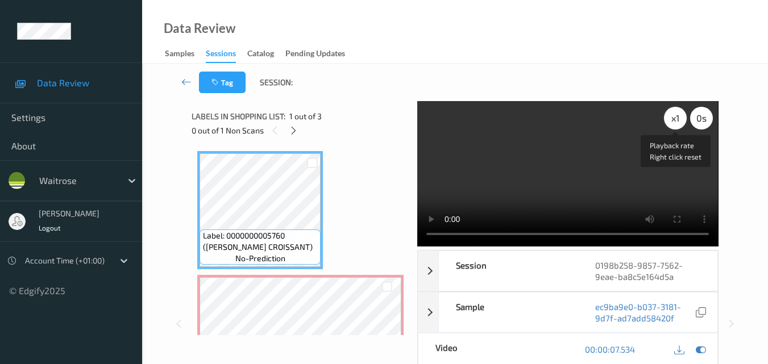
click at [674, 126] on div "x 1" at bounding box center [675, 118] width 23 height 23
click at [230, 86] on button "Tag" at bounding box center [222, 83] width 47 height 22
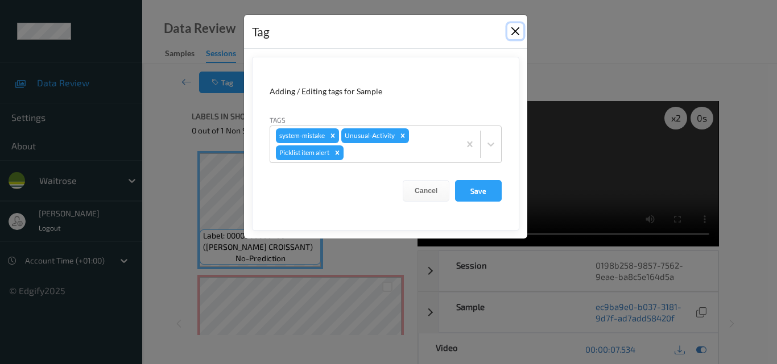
click at [517, 30] on button "Close" at bounding box center [515, 31] width 16 height 16
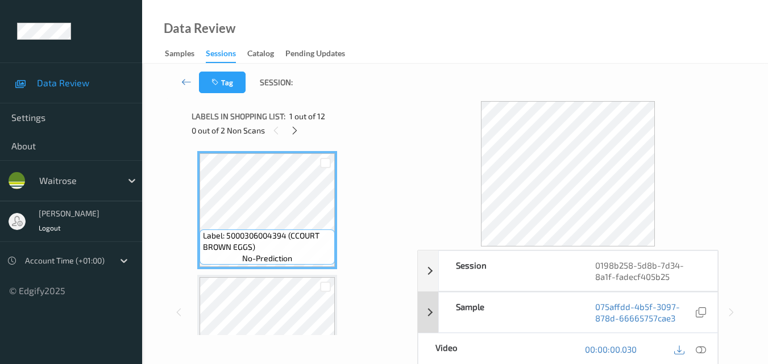
scroll to position [57, 0]
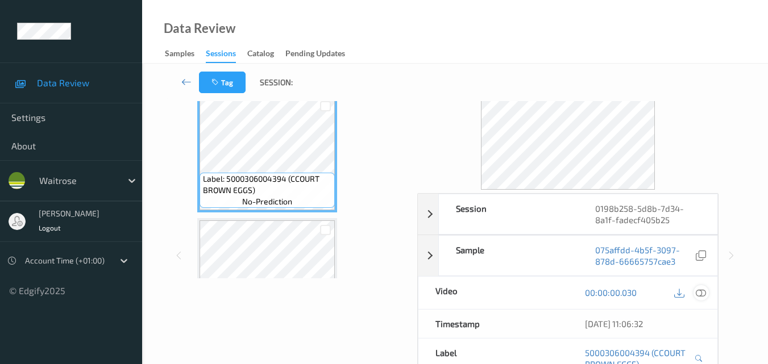
click at [704, 296] on icon at bounding box center [701, 293] width 10 height 10
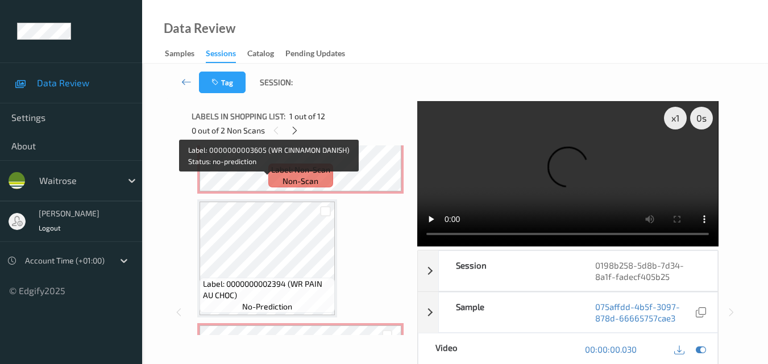
scroll to position [967, 0]
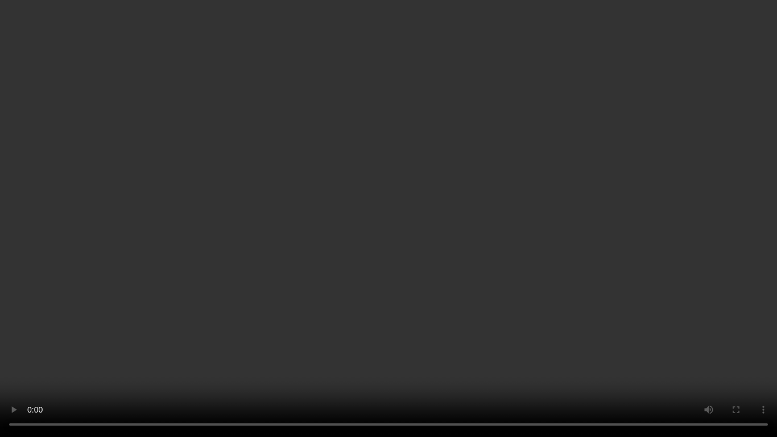
click at [388, 276] on video at bounding box center [388, 218] width 777 height 437
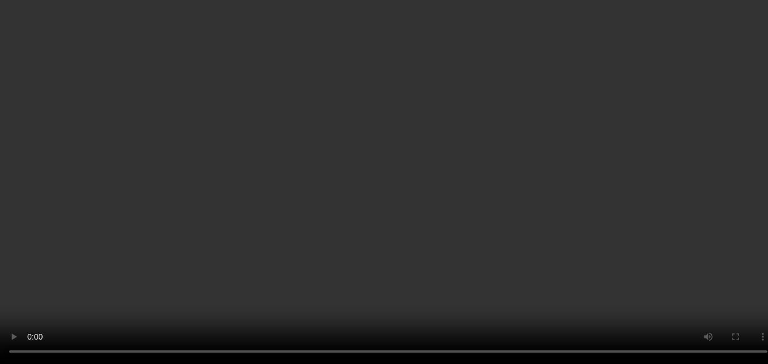
scroll to position [910, 0]
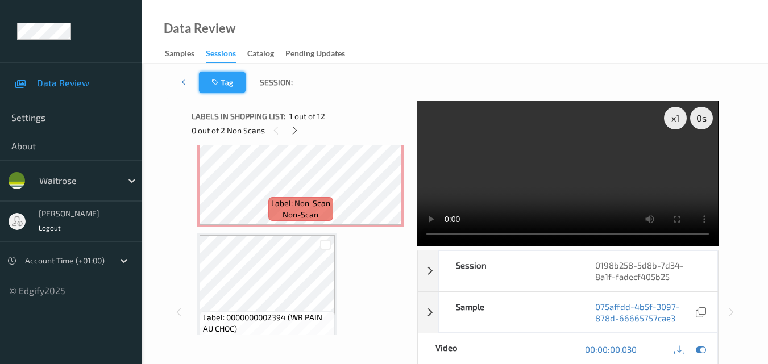
click at [222, 83] on button "Tag" at bounding box center [222, 83] width 47 height 22
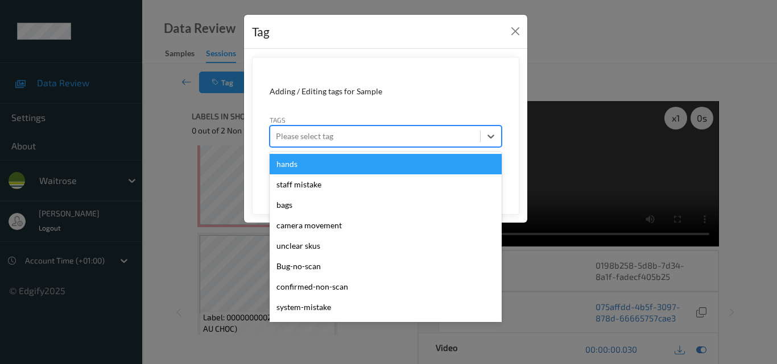
click at [332, 134] on div at bounding box center [375, 137] width 198 height 14
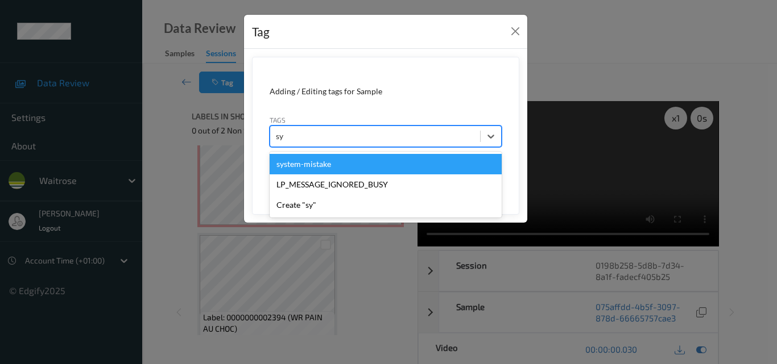
type input "sys"
click at [338, 168] on div "system-mistake" at bounding box center [386, 164] width 232 height 20
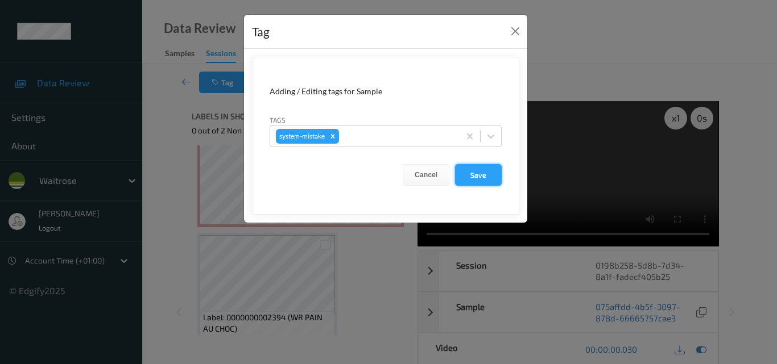
click at [483, 172] on button "Save" at bounding box center [478, 175] width 47 height 22
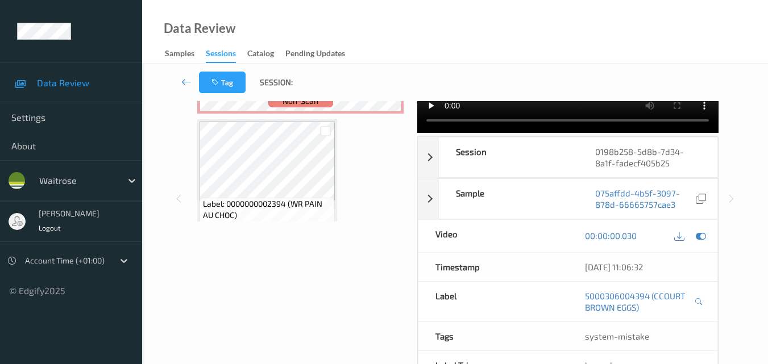
scroll to position [0, 0]
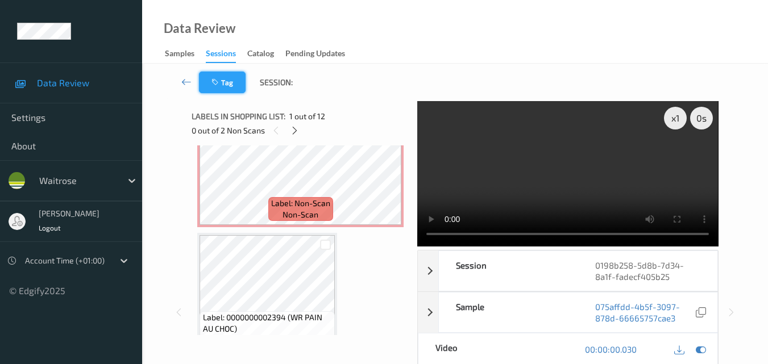
click at [224, 81] on button "Tag" at bounding box center [222, 83] width 47 height 22
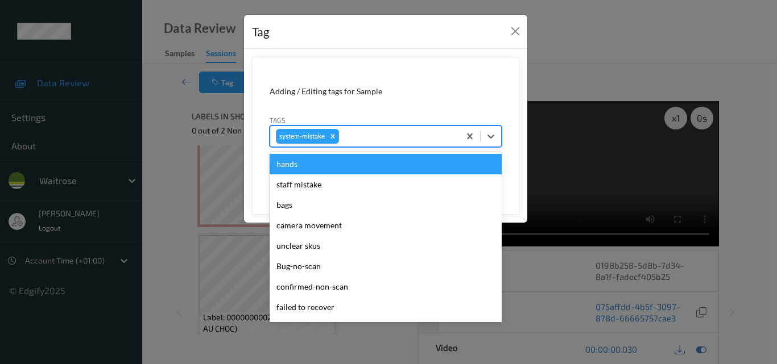
click at [392, 136] on div at bounding box center [397, 137] width 113 height 14
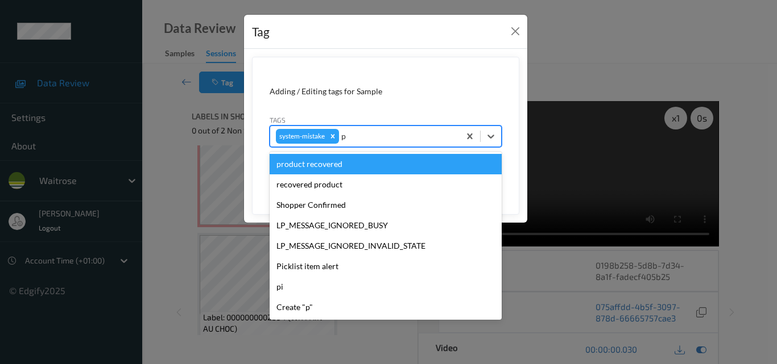
type input "pi"
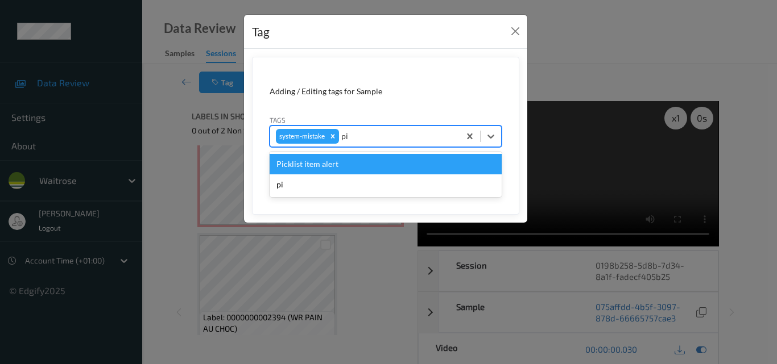
click at [366, 165] on div "Picklist item alert" at bounding box center [386, 164] width 232 height 20
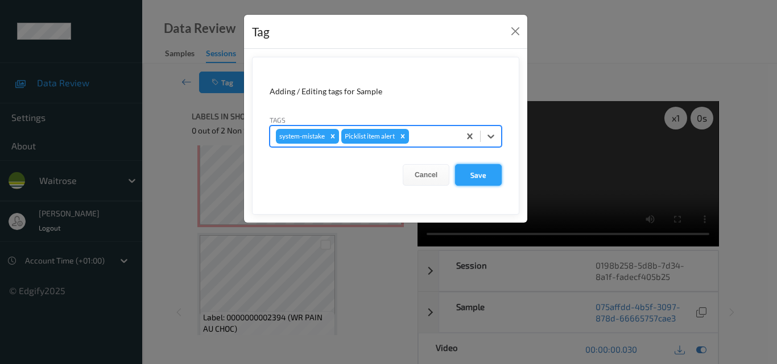
click at [477, 171] on button "Save" at bounding box center [478, 175] width 47 height 22
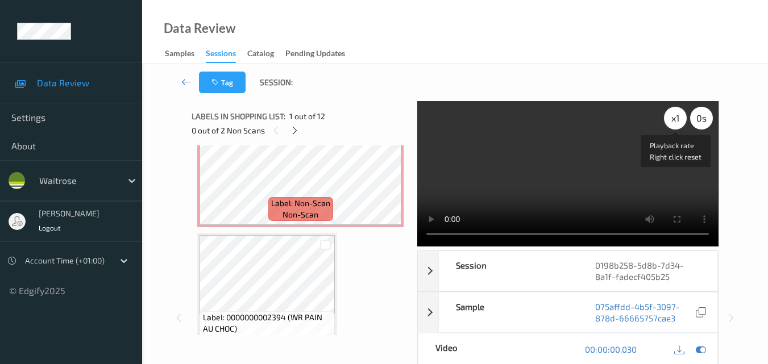
click at [673, 117] on div "x 1" at bounding box center [675, 118] width 23 height 23
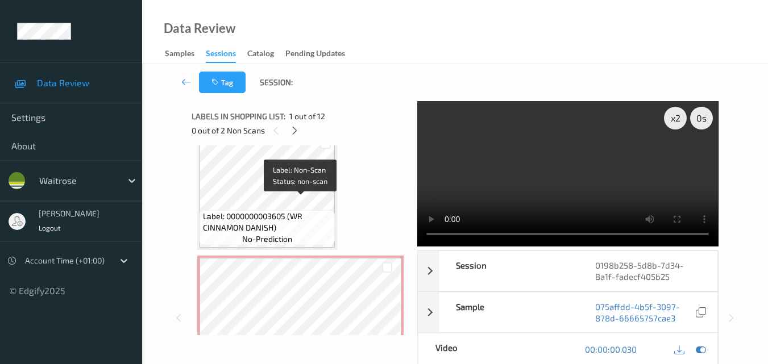
scroll to position [739, 0]
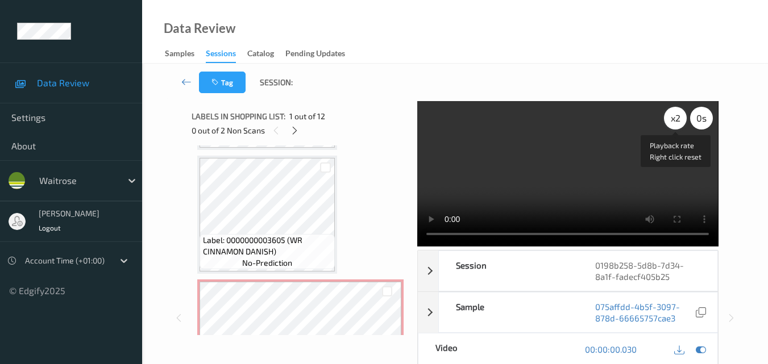
click at [677, 119] on div "x 2" at bounding box center [675, 118] width 23 height 23
click at [677, 119] on div "x 4" at bounding box center [675, 118] width 23 height 23
click at [677, 119] on div "x 8" at bounding box center [675, 118] width 23 height 23
click at [677, 119] on div "x 1" at bounding box center [675, 118] width 23 height 23
click at [677, 119] on div "x 2" at bounding box center [675, 118] width 23 height 23
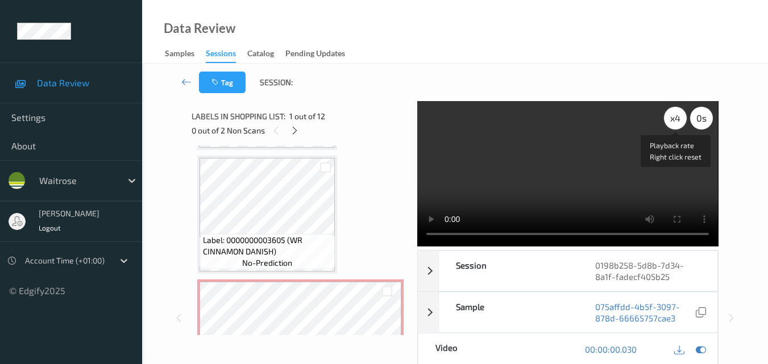
click at [677, 119] on div "x 4" at bounding box center [675, 118] width 23 height 23
click at [677, 119] on div "x 8" at bounding box center [675, 118] width 23 height 23
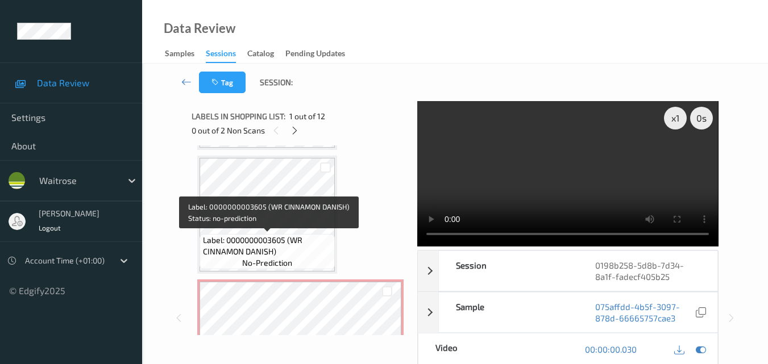
scroll to position [796, 0]
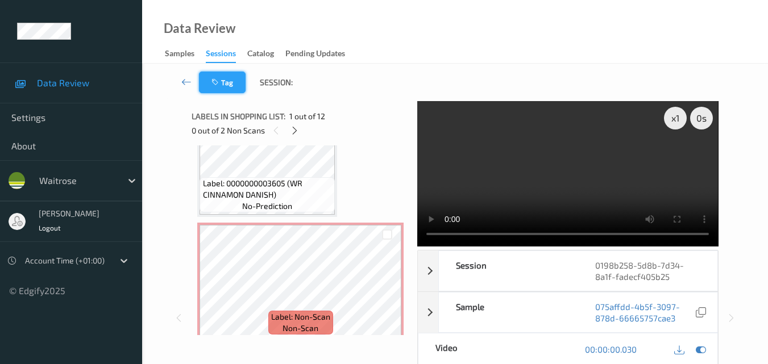
click at [233, 84] on button "Tag" at bounding box center [222, 83] width 47 height 22
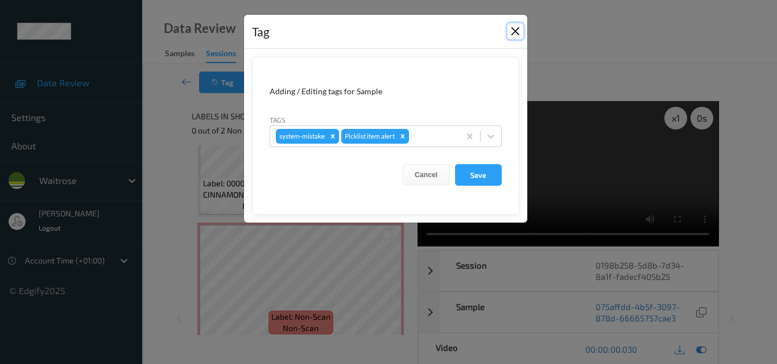
click at [517, 30] on button "Close" at bounding box center [515, 31] width 16 height 16
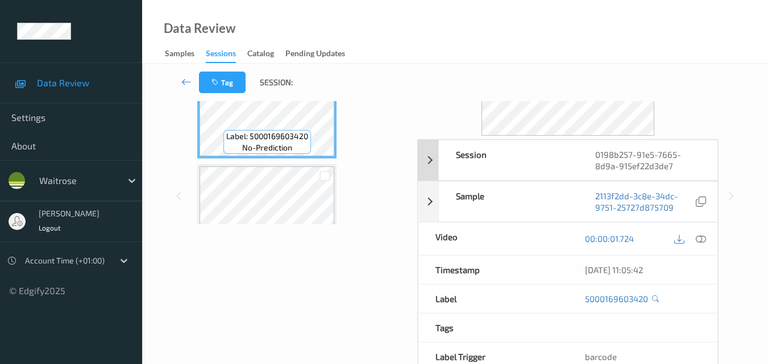
scroll to position [114, 0]
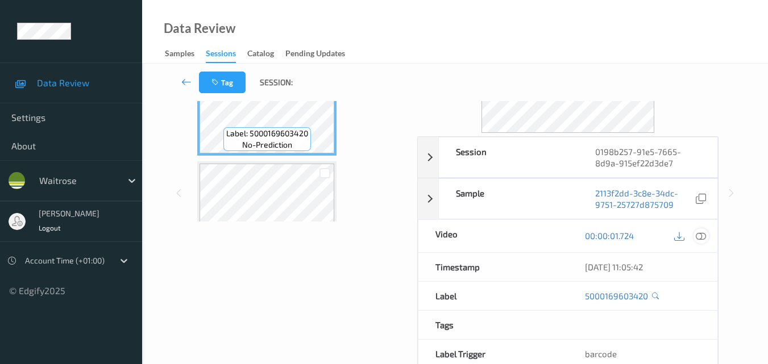
click at [701, 240] on icon at bounding box center [701, 236] width 10 height 10
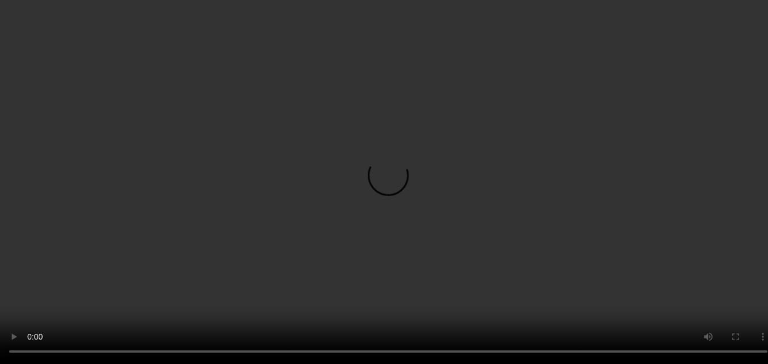
scroll to position [1308, 0]
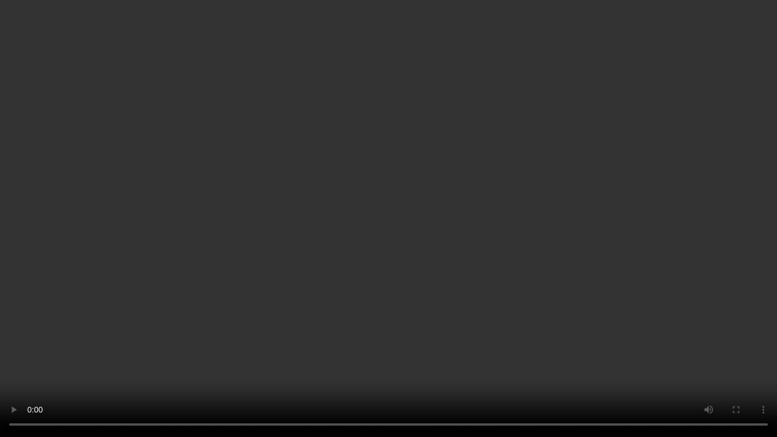
click at [428, 293] on video at bounding box center [388, 218] width 777 height 437
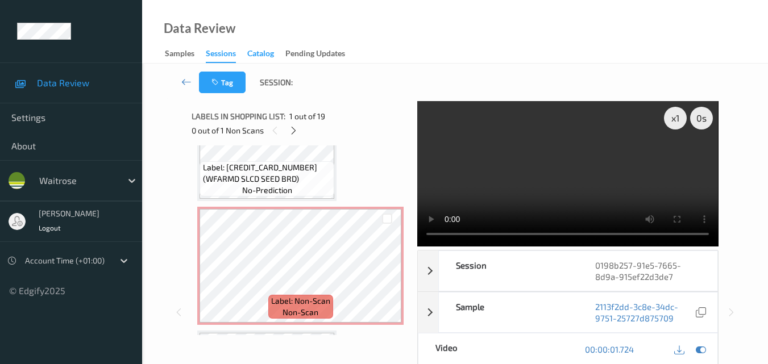
click at [264, 53] on div "Catalog" at bounding box center [260, 55] width 27 height 14
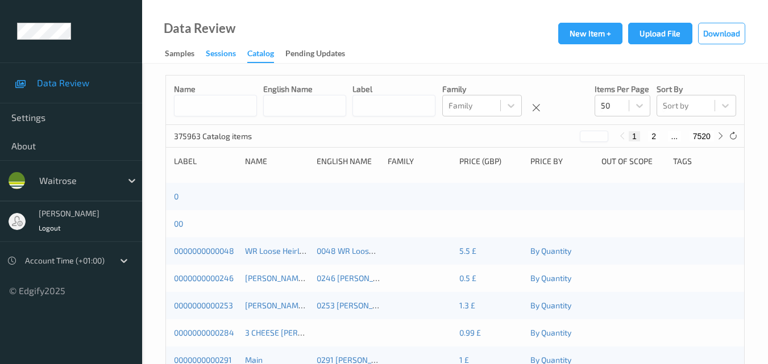
click at [221, 49] on div "Sessions" at bounding box center [221, 55] width 30 height 14
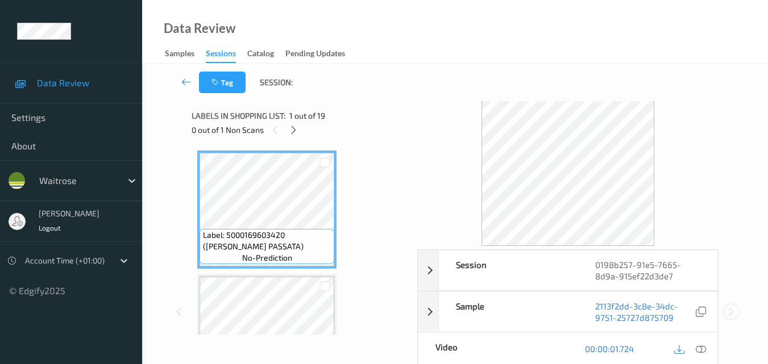
scroll to position [57, 0]
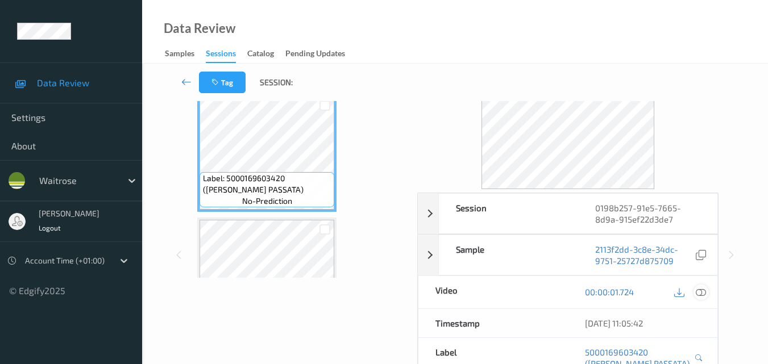
click at [700, 292] on icon at bounding box center [701, 292] width 10 height 10
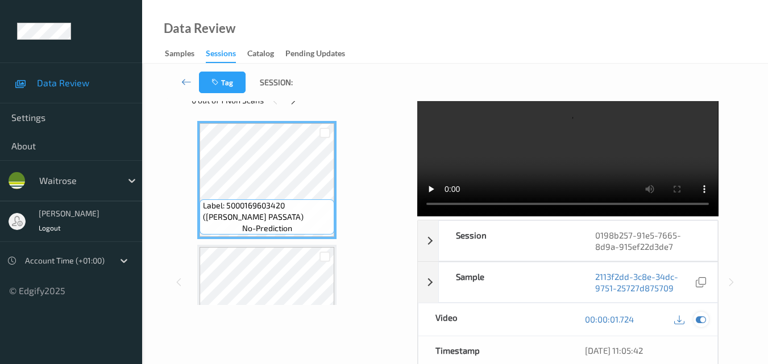
scroll to position [0, 0]
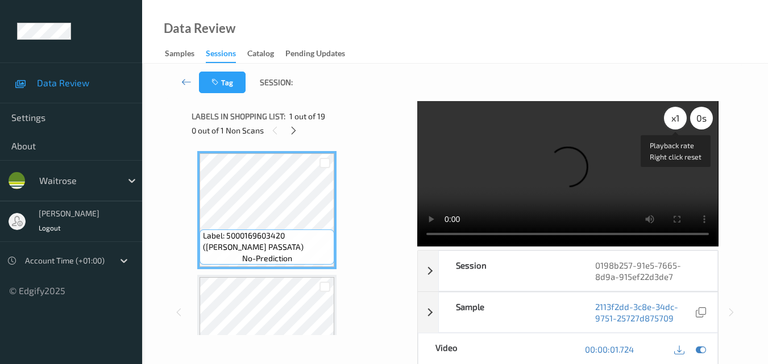
click at [677, 114] on div "x 1" at bounding box center [675, 118] width 23 height 23
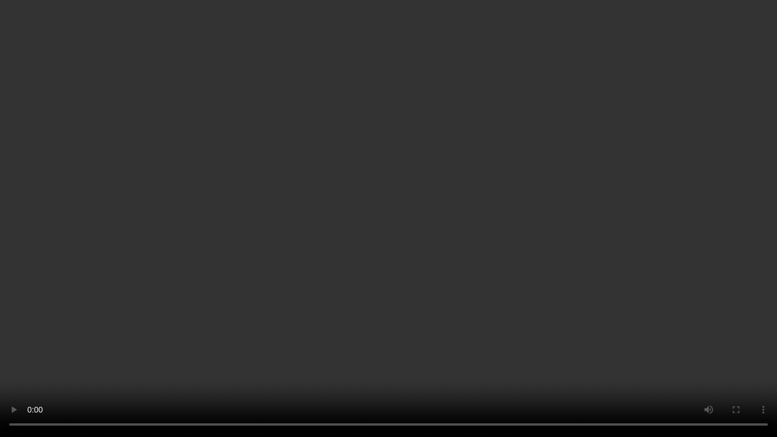
click at [497, 296] on video at bounding box center [388, 218] width 777 height 437
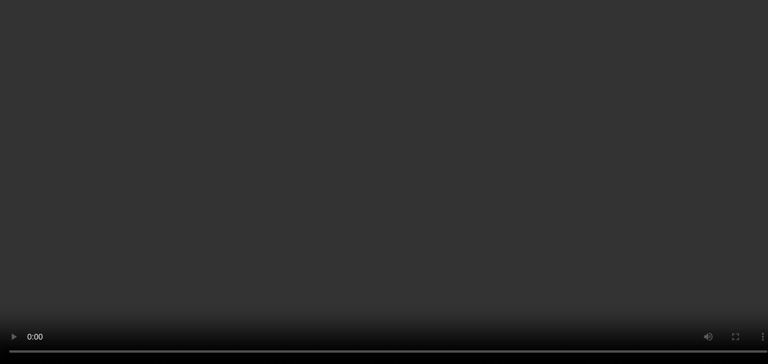
scroll to position [1308, 0]
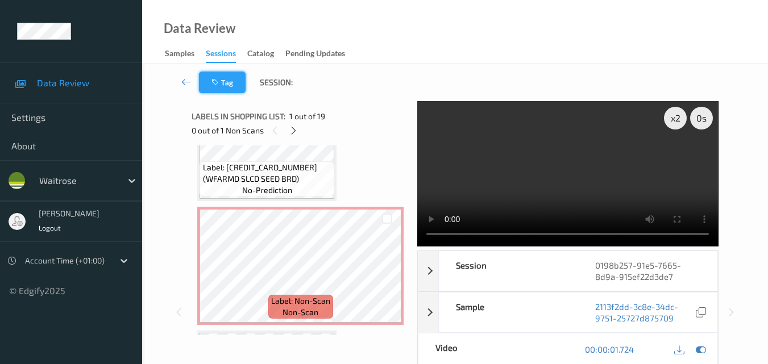
click at [224, 85] on button "Tag" at bounding box center [222, 83] width 47 height 22
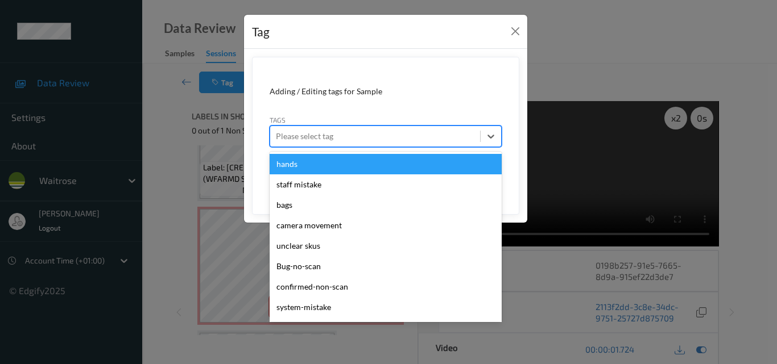
click at [315, 141] on div at bounding box center [375, 137] width 198 height 14
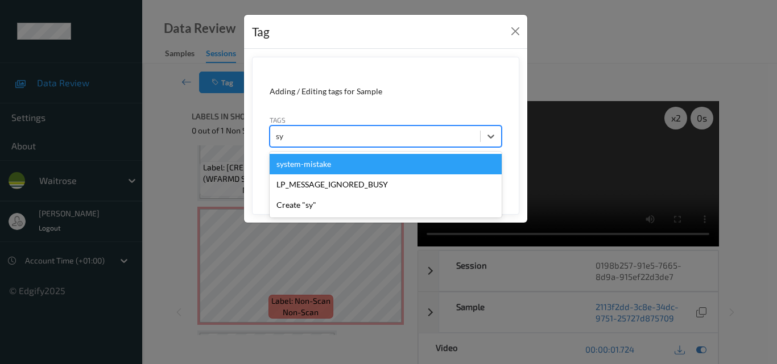
type input "sys"
click at [329, 161] on div "system-mistake" at bounding box center [386, 164] width 232 height 20
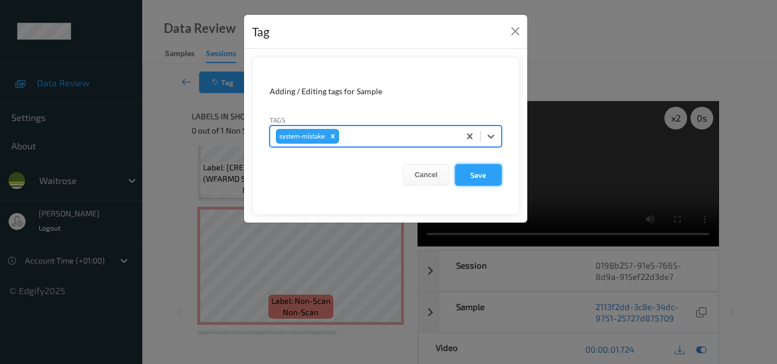
click at [474, 176] on button "Save" at bounding box center [478, 175] width 47 height 22
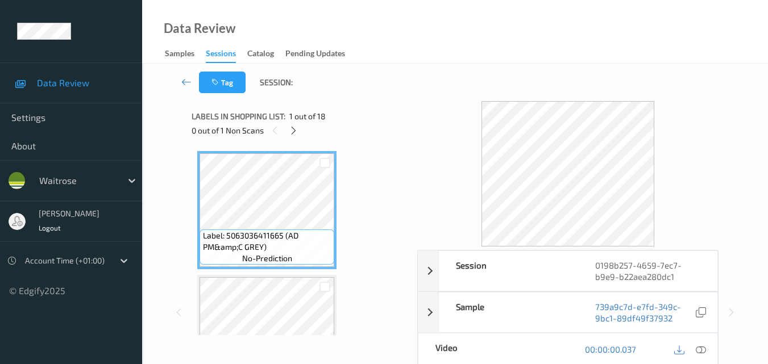
scroll to position [57, 0]
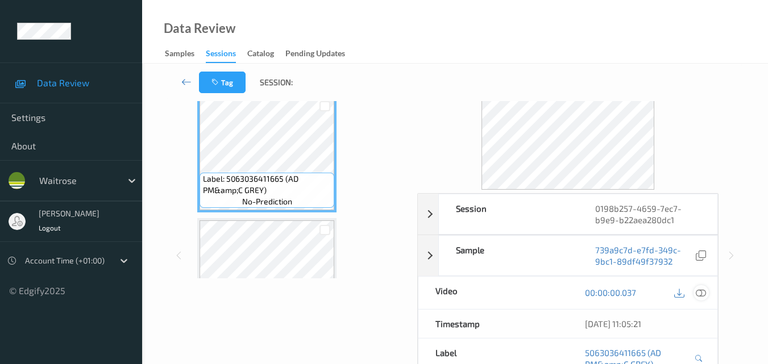
click at [703, 293] on icon at bounding box center [701, 293] width 10 height 10
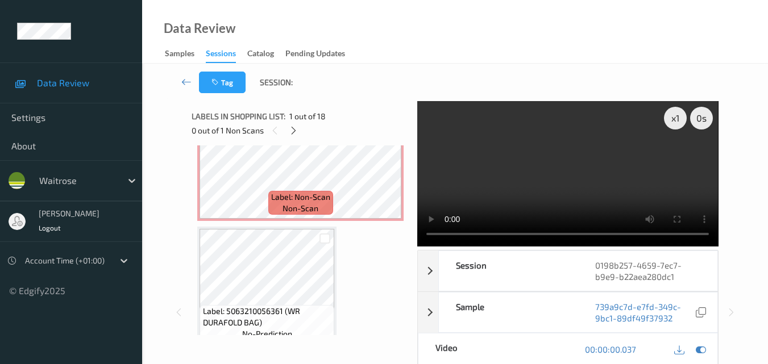
scroll to position [1975, 0]
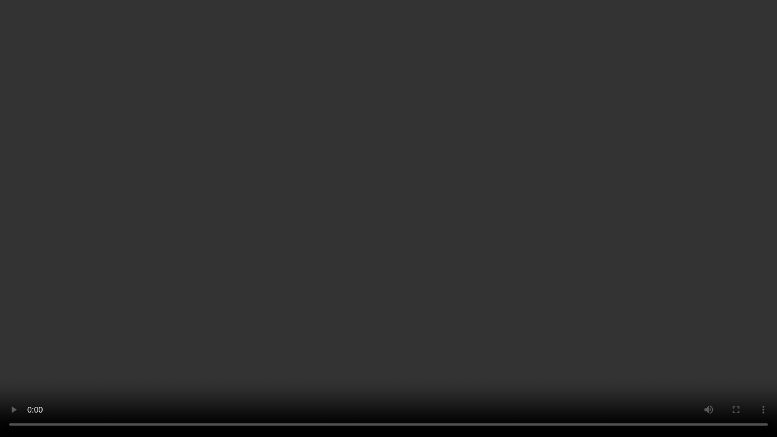
click at [366, 245] on video at bounding box center [388, 218] width 777 height 437
click at [499, 345] on video at bounding box center [388, 218] width 777 height 437
click at [484, 312] on video at bounding box center [388, 218] width 777 height 437
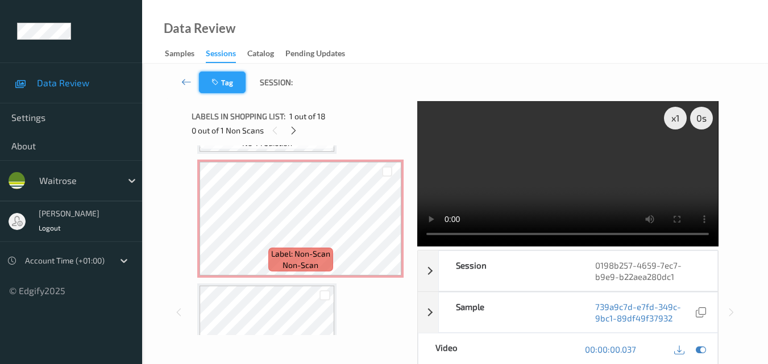
click at [215, 84] on icon "button" at bounding box center [217, 82] width 10 height 8
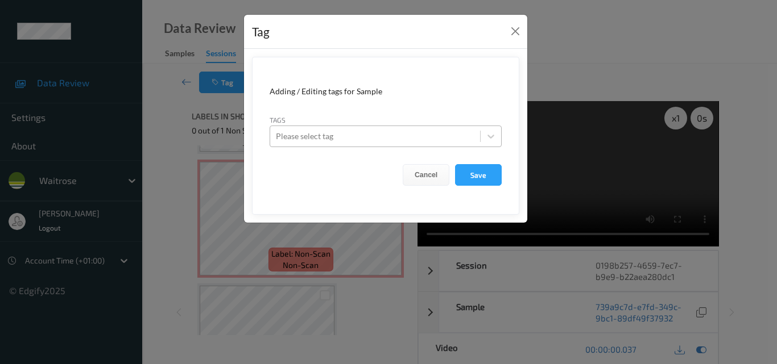
click at [329, 138] on div at bounding box center [375, 137] width 198 height 14
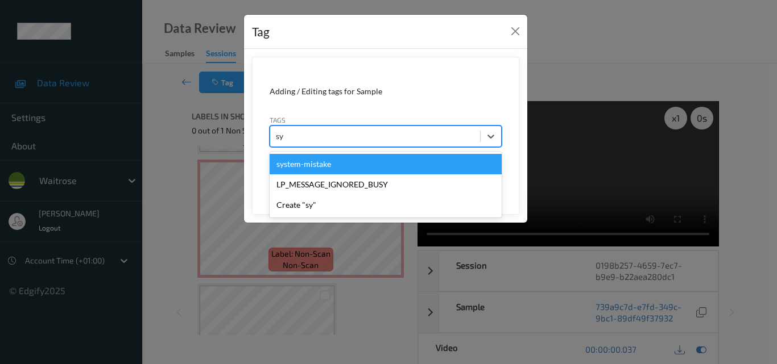
type input "sys"
click at [340, 168] on div "system-mistake" at bounding box center [386, 164] width 232 height 20
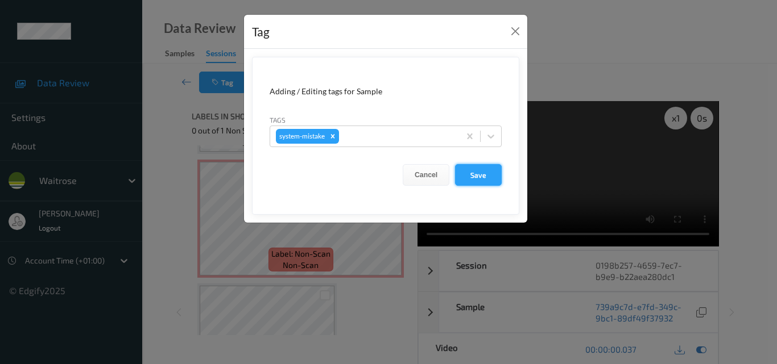
click at [494, 172] on button "Save" at bounding box center [478, 175] width 47 height 22
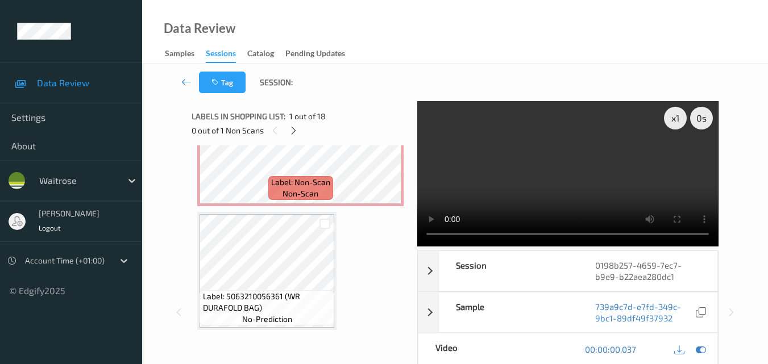
scroll to position [2047, 0]
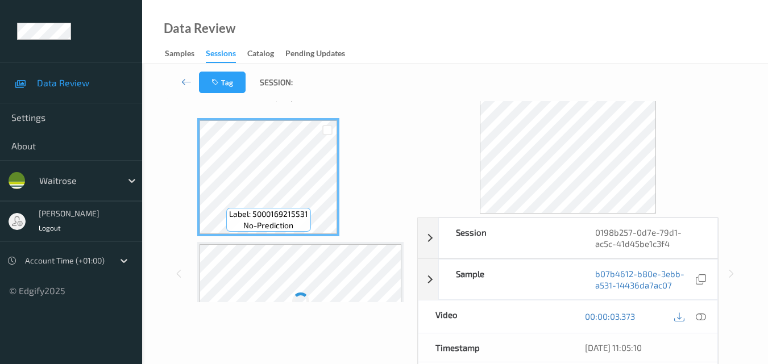
scroll to position [57, 0]
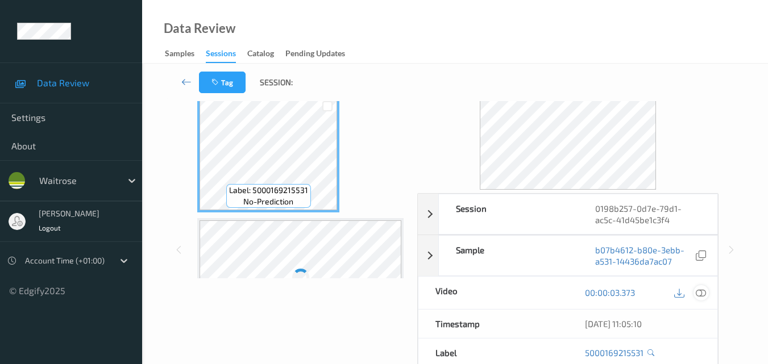
click at [705, 295] on icon at bounding box center [701, 293] width 10 height 10
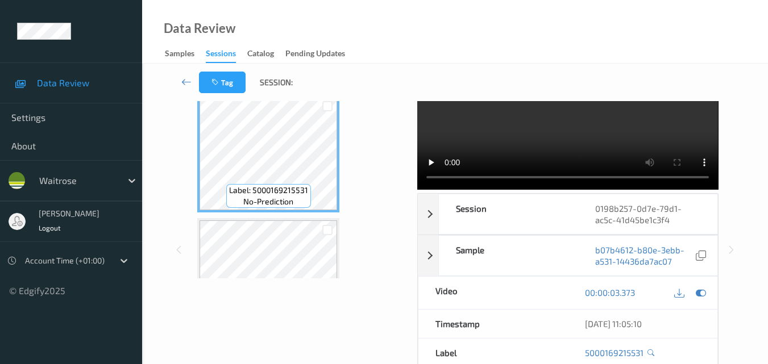
scroll to position [0, 0]
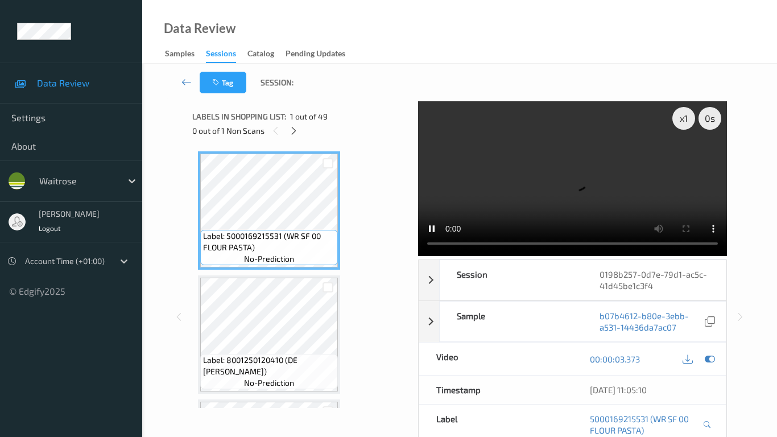
click at [418, 256] on video at bounding box center [572, 178] width 309 height 155
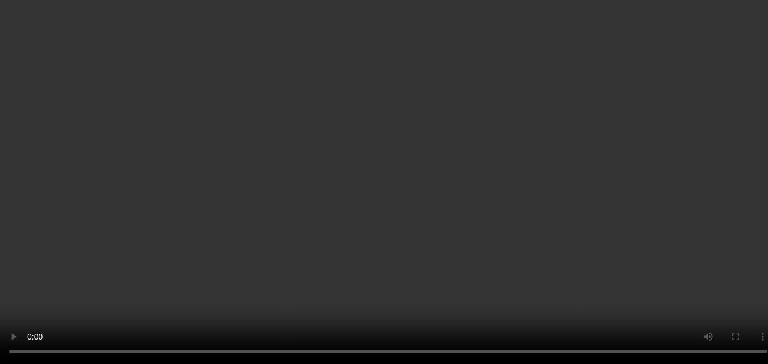
scroll to position [2047, 0]
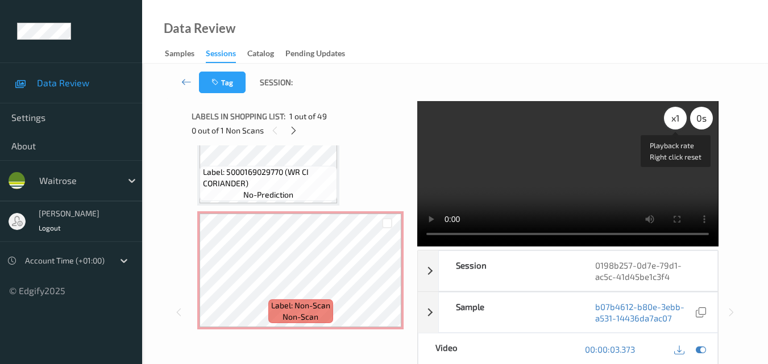
click at [676, 113] on div "x 1" at bounding box center [675, 118] width 23 height 23
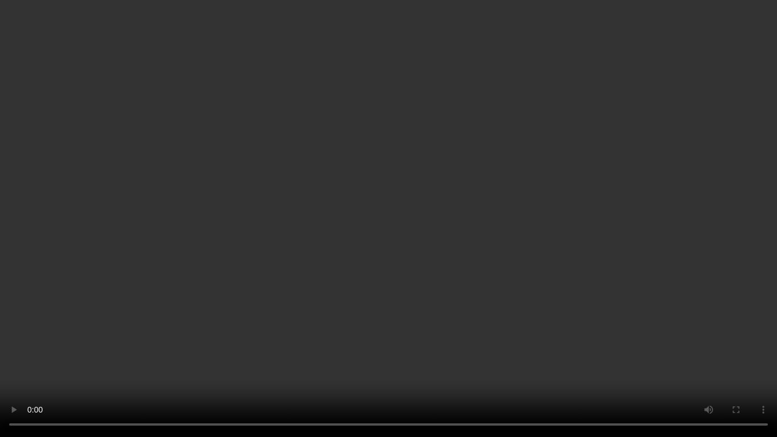
click at [479, 306] on video at bounding box center [388, 218] width 777 height 437
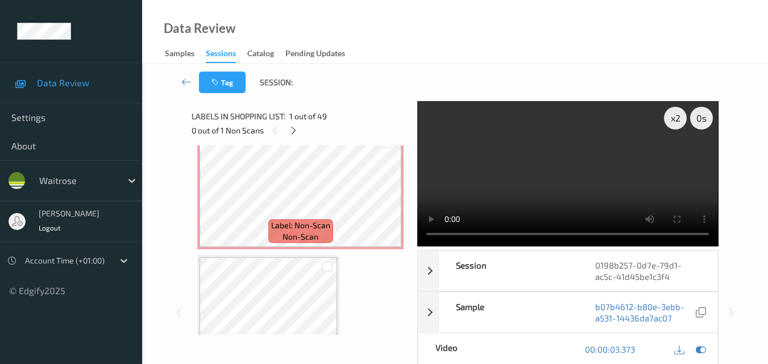
scroll to position [2104, 0]
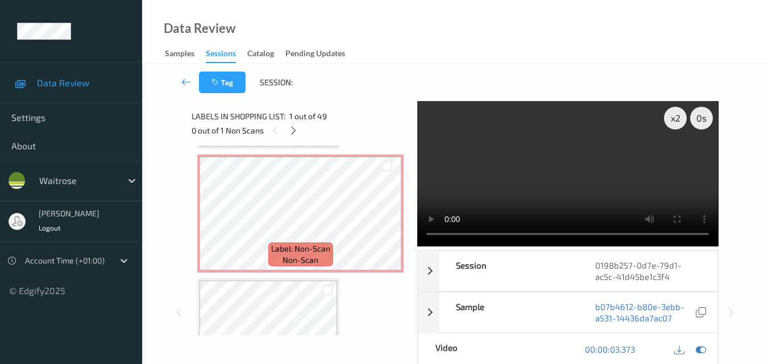
click at [585, 188] on video at bounding box center [567, 174] width 301 height 146
click at [221, 82] on icon "button" at bounding box center [217, 82] width 10 height 8
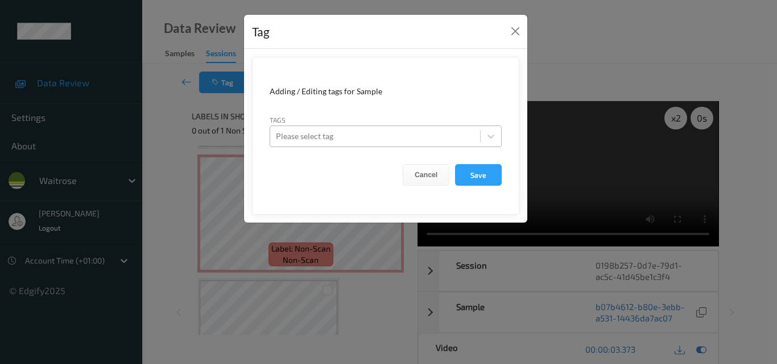
click at [331, 136] on div at bounding box center [375, 137] width 198 height 14
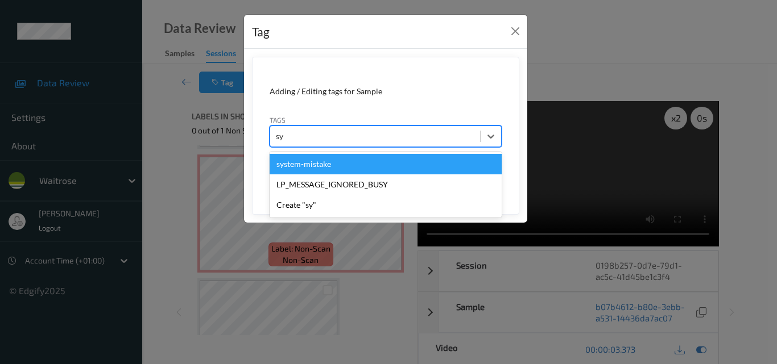
type input "sys"
click at [334, 164] on div "system-mistake" at bounding box center [386, 164] width 232 height 20
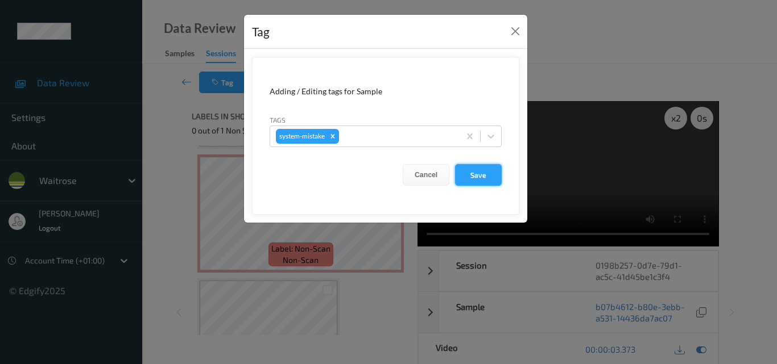
click at [470, 173] on button "Save" at bounding box center [478, 175] width 47 height 22
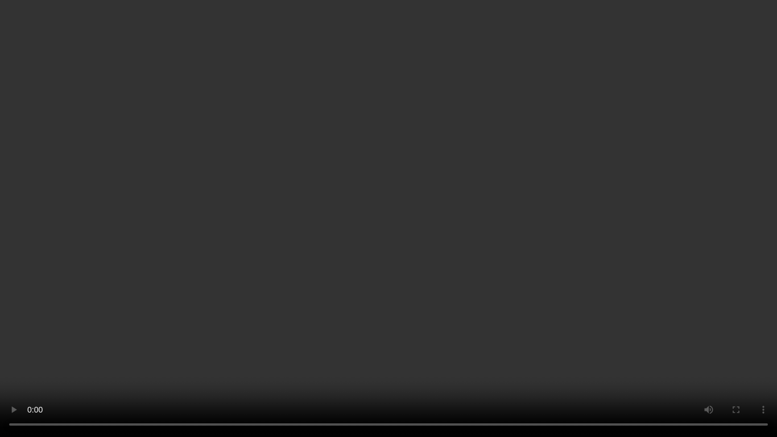
click at [117, 356] on video at bounding box center [388, 218] width 777 height 437
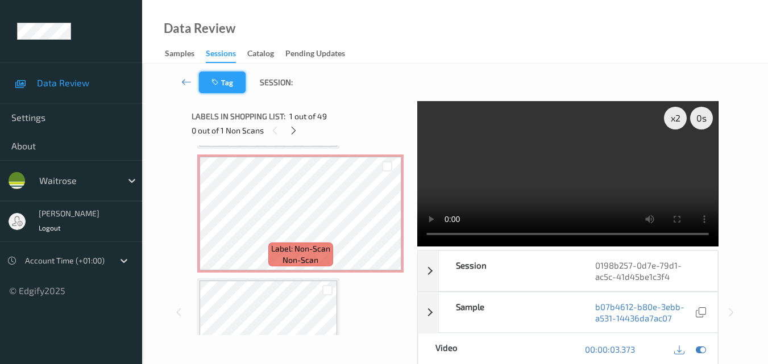
click at [230, 79] on button "Tag" at bounding box center [222, 83] width 47 height 22
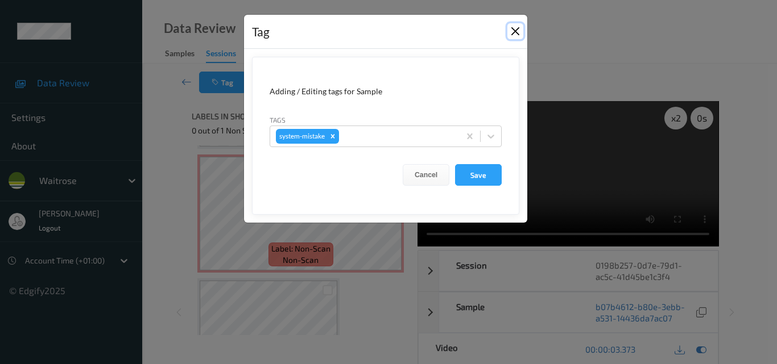
click at [521, 29] on button "Close" at bounding box center [515, 31] width 16 height 16
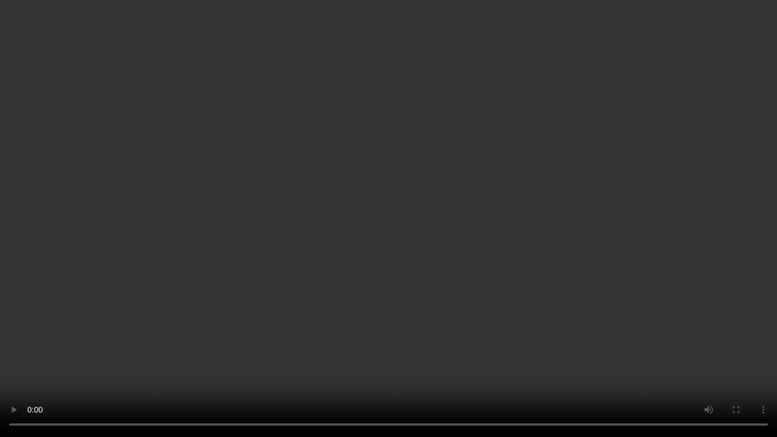
click at [364, 268] on video at bounding box center [388, 218] width 777 height 437
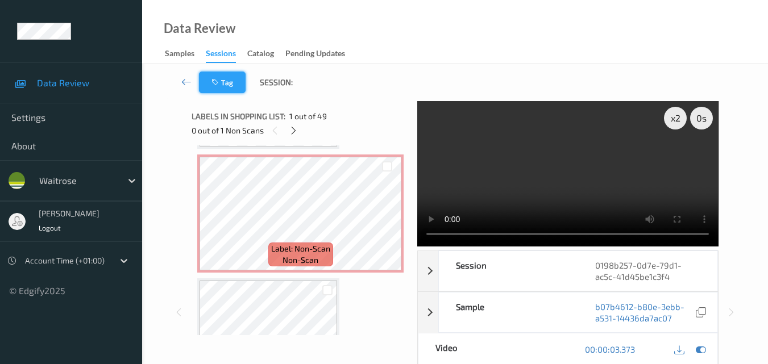
click at [230, 87] on button "Tag" at bounding box center [222, 83] width 47 height 22
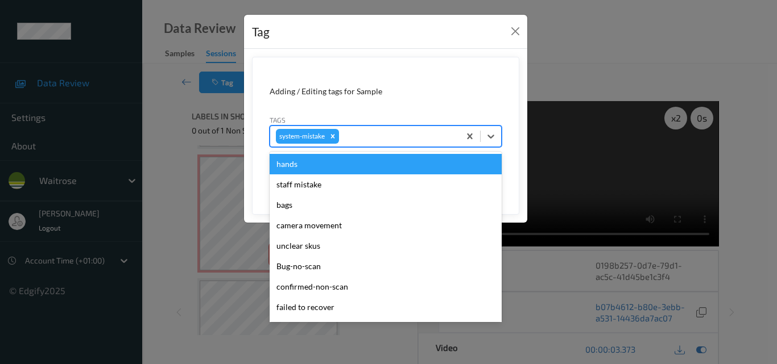
click at [372, 134] on div at bounding box center [397, 137] width 113 height 14
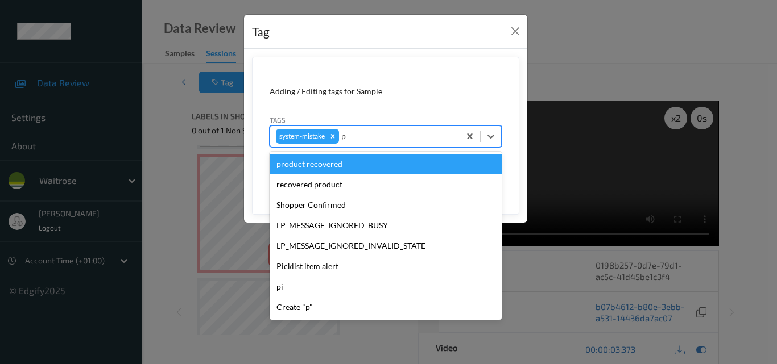
type input "pi"
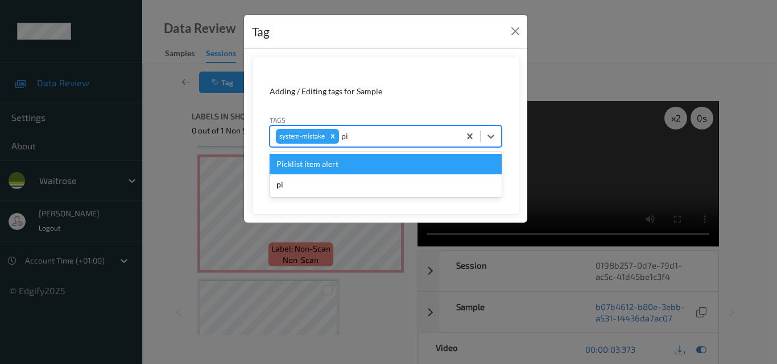
click at [321, 161] on div "Picklist item alert" at bounding box center [386, 164] width 232 height 20
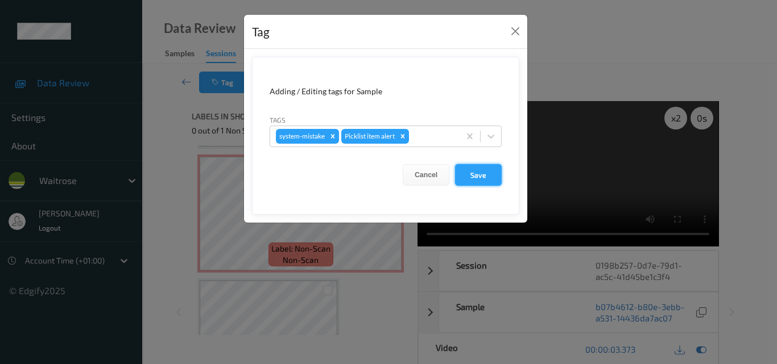
click at [475, 173] on button "Save" at bounding box center [478, 175] width 47 height 22
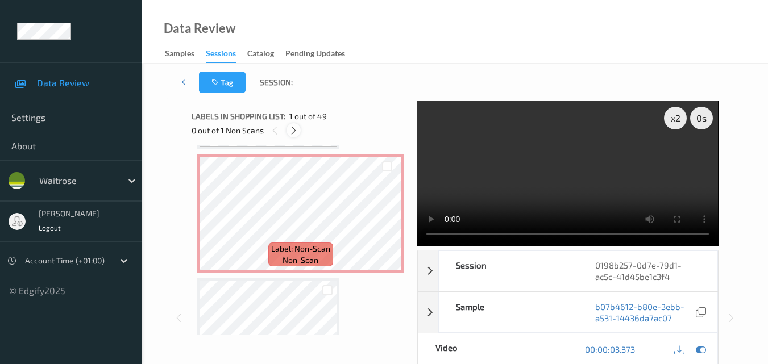
click at [292, 132] on icon at bounding box center [294, 131] width 10 height 10
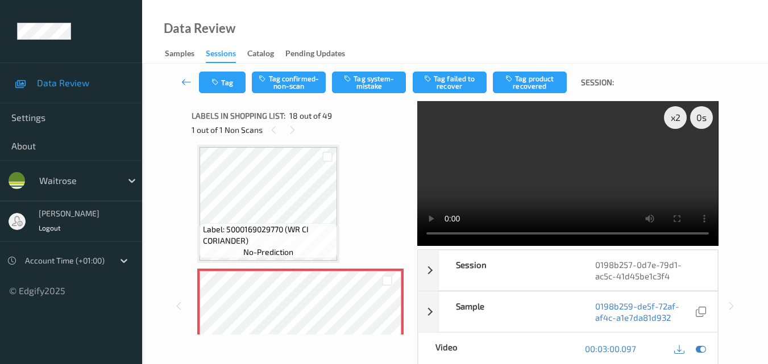
scroll to position [0, 0]
click at [277, 135] on icon at bounding box center [274, 131] width 10 height 10
click at [296, 130] on icon at bounding box center [293, 131] width 10 height 10
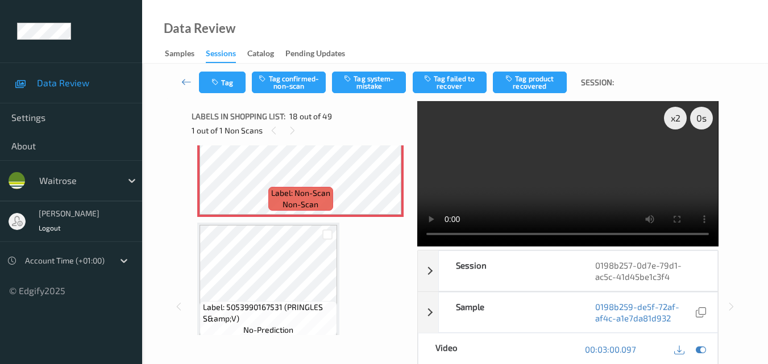
scroll to position [2103, 0]
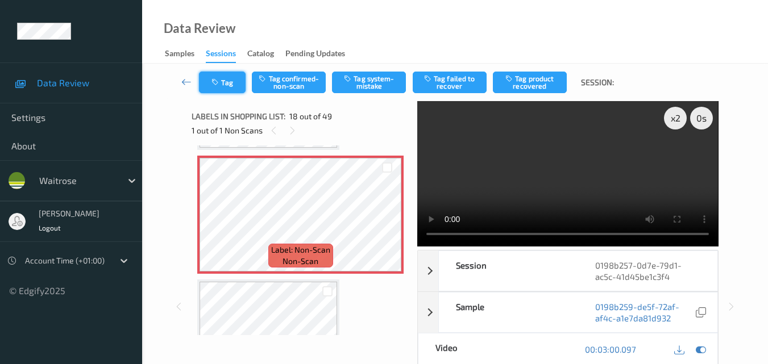
click at [228, 92] on button "Tag" at bounding box center [222, 83] width 47 height 22
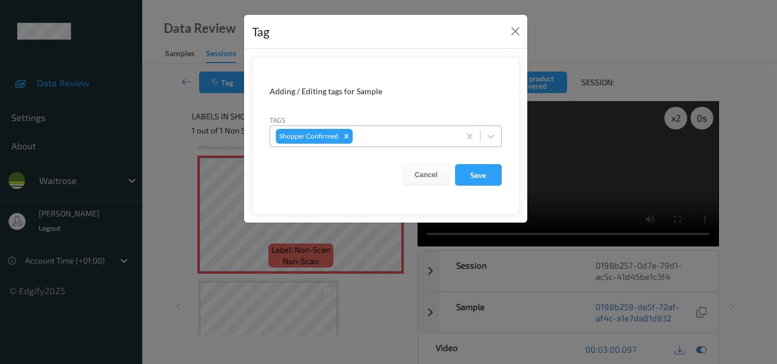
click at [372, 139] on div at bounding box center [404, 137] width 99 height 14
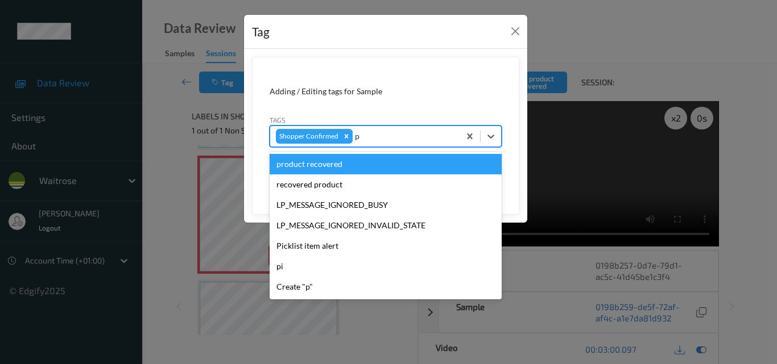
type input "pi"
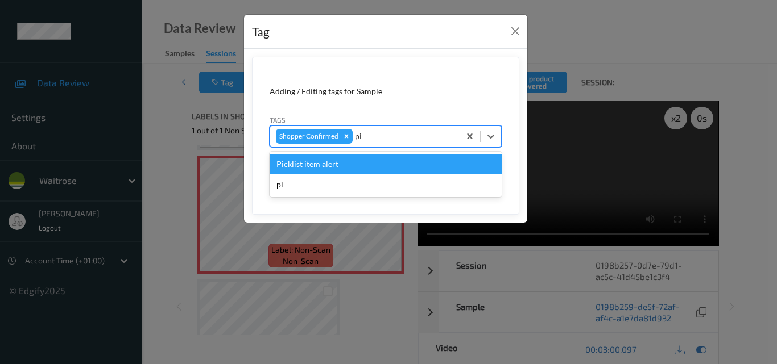
click at [365, 164] on div "Picklist item alert" at bounding box center [386, 164] width 232 height 20
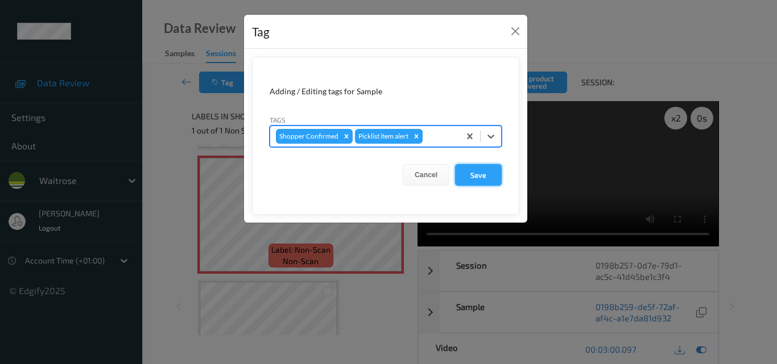
click at [494, 176] on button "Save" at bounding box center [478, 175] width 47 height 22
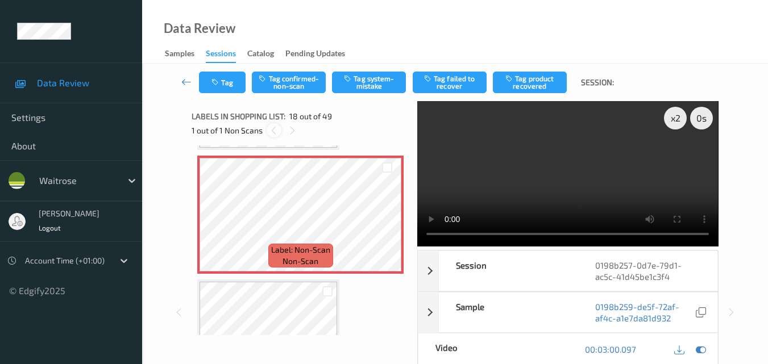
click at [275, 131] on icon at bounding box center [274, 131] width 10 height 10
click at [225, 80] on button "Tag" at bounding box center [222, 83] width 47 height 22
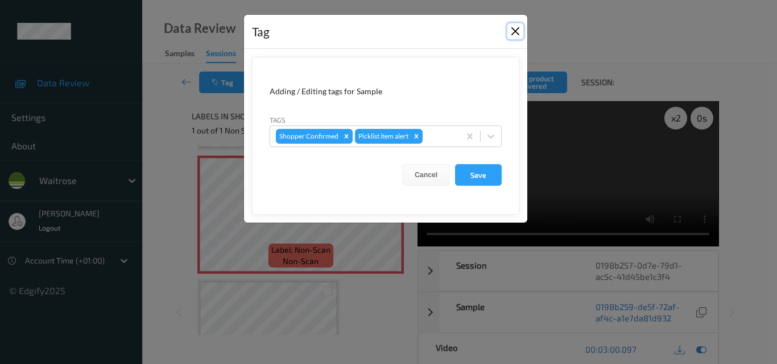
click at [514, 28] on button "Close" at bounding box center [515, 31] width 16 height 16
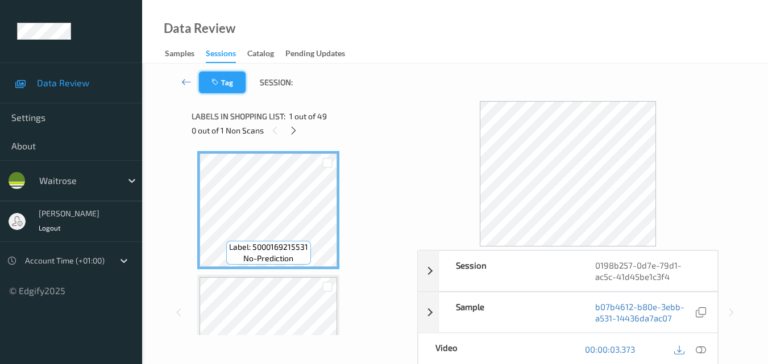
click at [219, 78] on icon "button" at bounding box center [217, 82] width 10 height 8
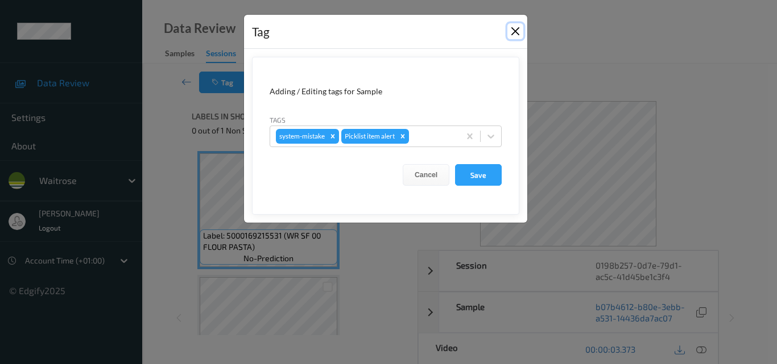
click at [514, 27] on button "Close" at bounding box center [515, 31] width 16 height 16
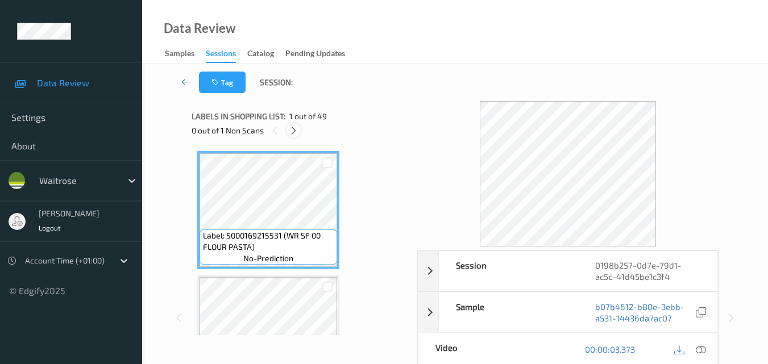
click at [297, 130] on icon at bounding box center [294, 131] width 10 height 10
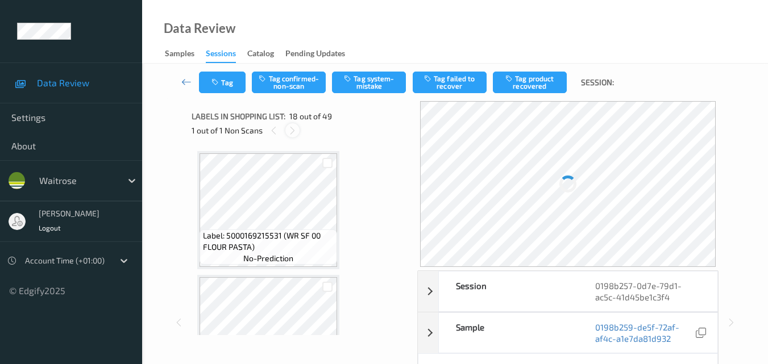
scroll to position [1989, 0]
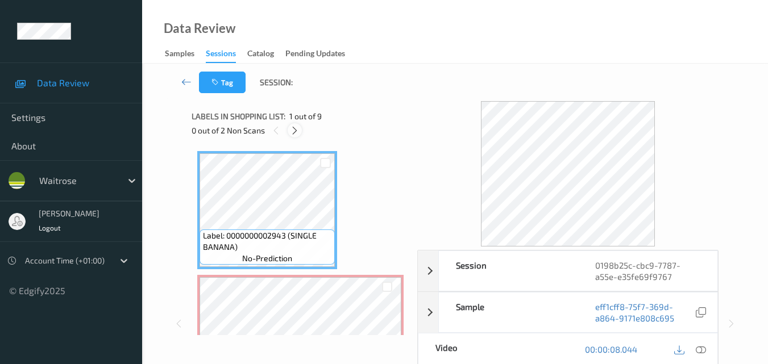
click at [296, 127] on icon at bounding box center [295, 131] width 10 height 10
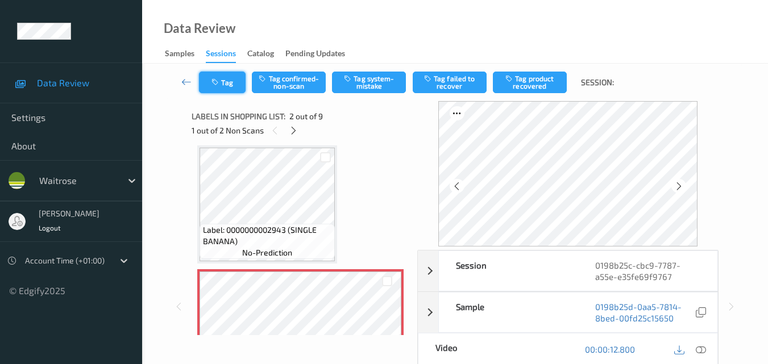
click at [223, 84] on button "Tag" at bounding box center [222, 83] width 47 height 22
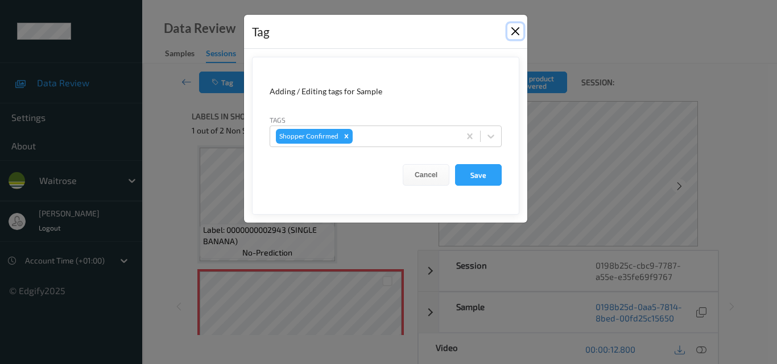
click at [515, 30] on button "Close" at bounding box center [515, 31] width 16 height 16
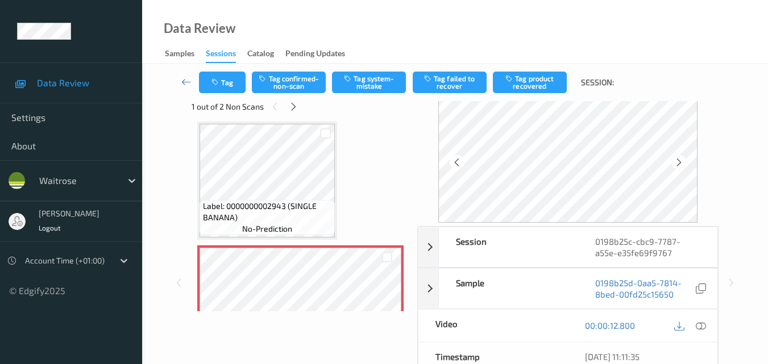
scroll to position [0, 0]
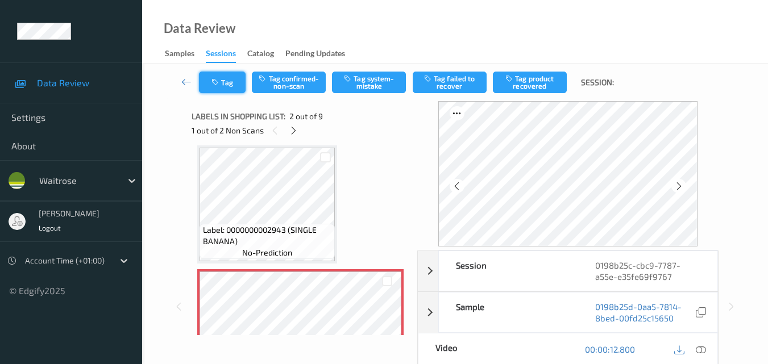
click at [221, 85] on icon "button" at bounding box center [217, 82] width 10 height 8
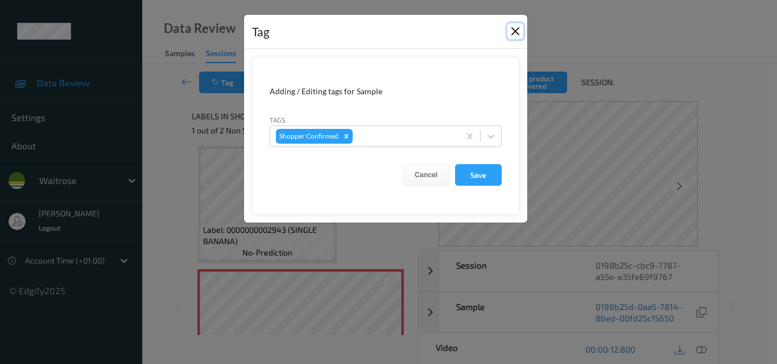
click at [518, 28] on button "Close" at bounding box center [515, 31] width 16 height 16
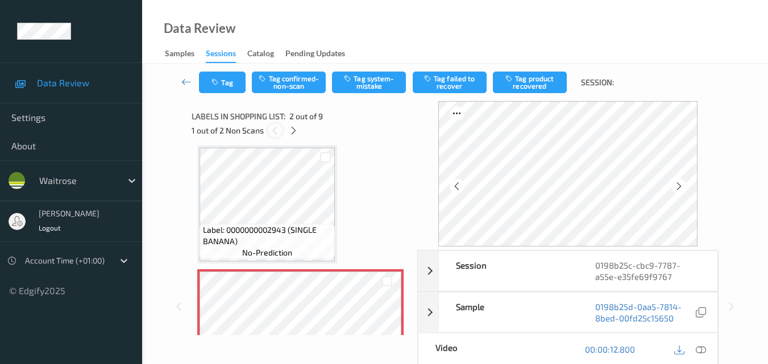
click at [272, 129] on icon at bounding box center [275, 131] width 10 height 10
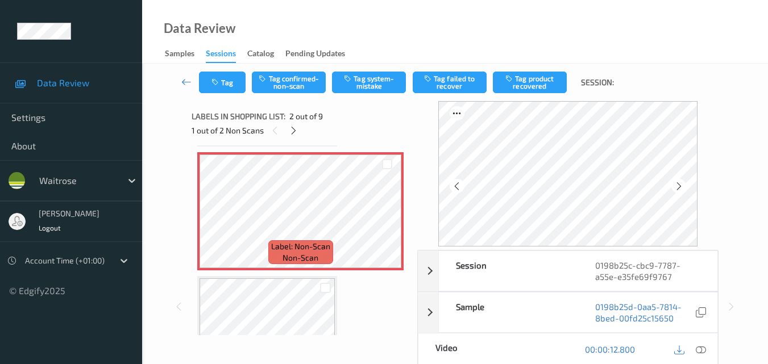
scroll to position [57, 0]
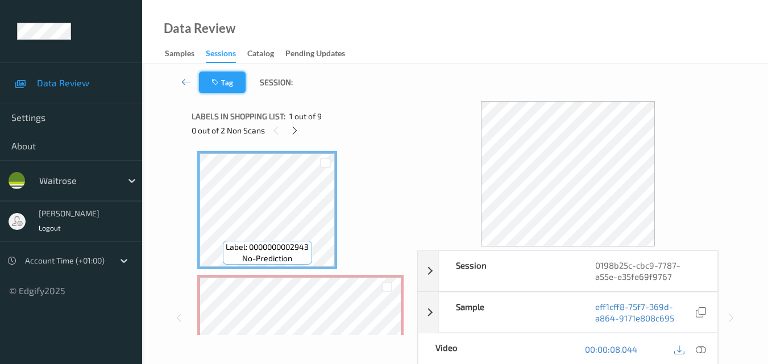
click at [219, 80] on icon "button" at bounding box center [217, 82] width 10 height 8
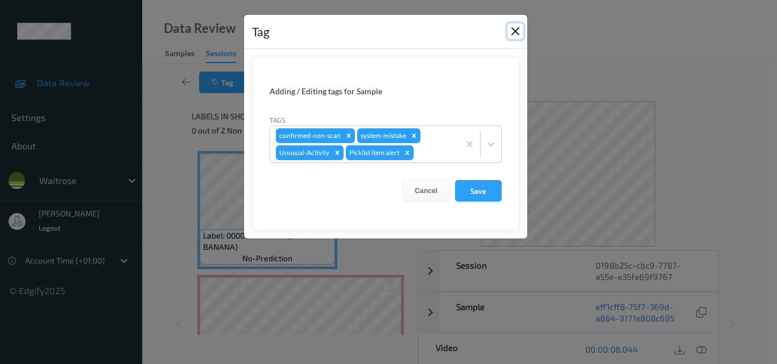
click at [517, 29] on button "Close" at bounding box center [515, 31] width 16 height 16
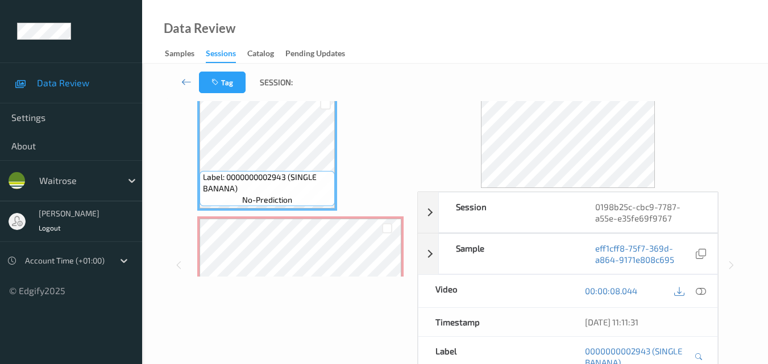
scroll to position [57, 0]
click at [225, 81] on button "Tag" at bounding box center [222, 83] width 47 height 22
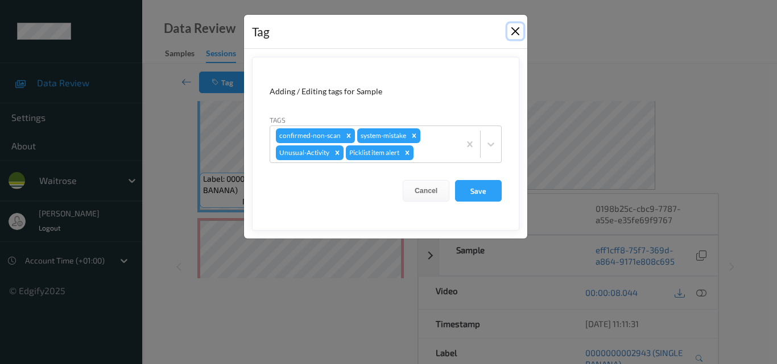
click at [512, 35] on button "Close" at bounding box center [515, 31] width 16 height 16
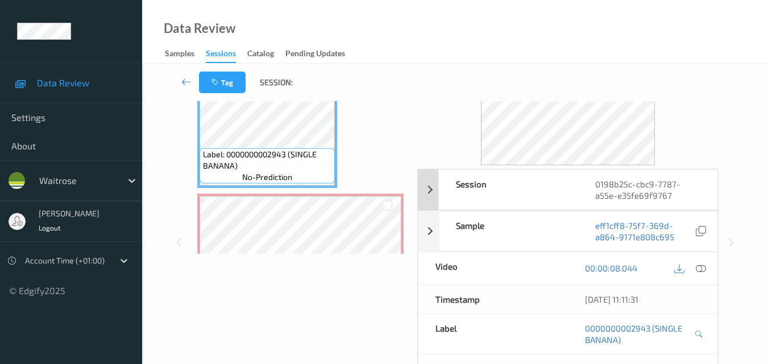
scroll to position [171, 0]
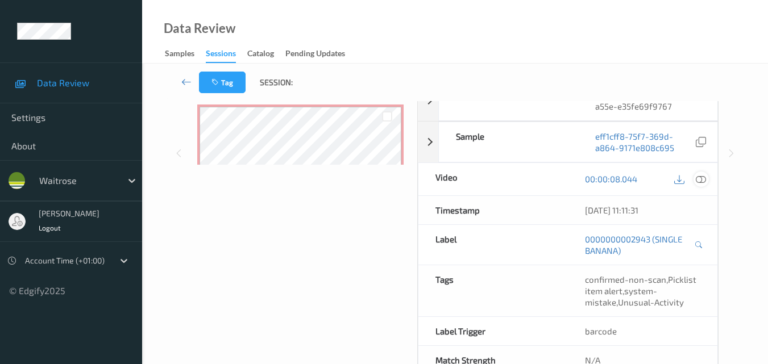
click at [702, 176] on icon at bounding box center [701, 179] width 10 height 10
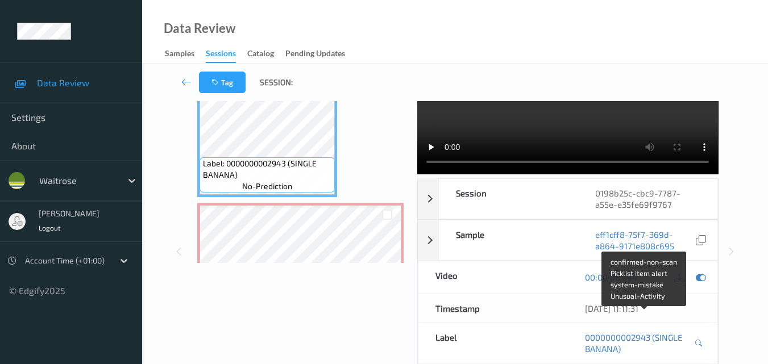
scroll to position [0, 0]
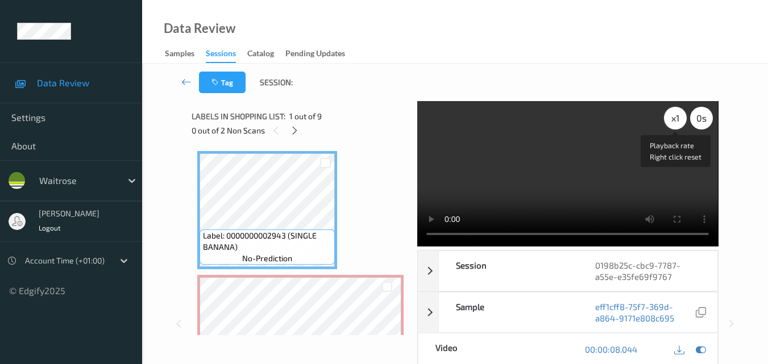
click at [678, 119] on div "x 1" at bounding box center [675, 118] width 23 height 23
click at [220, 80] on icon "button" at bounding box center [217, 82] width 10 height 8
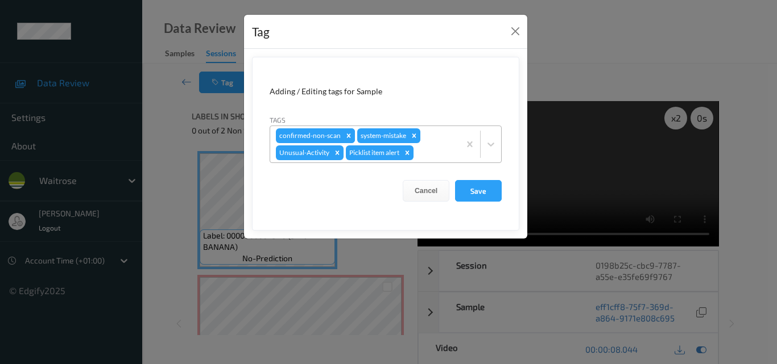
click at [345, 133] on icon "Remove confirmed-non-scan" at bounding box center [349, 136] width 8 height 8
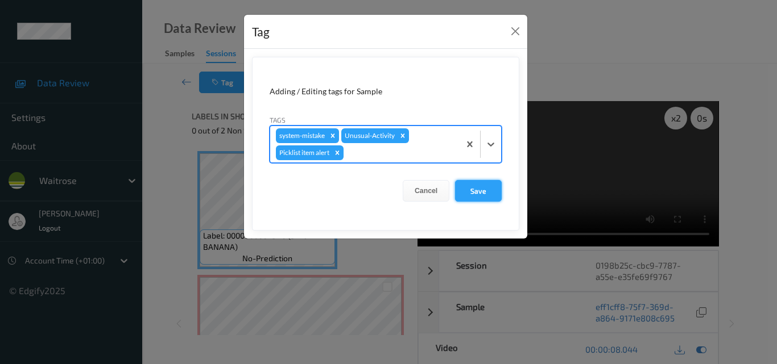
click at [490, 193] on button "Save" at bounding box center [478, 191] width 47 height 22
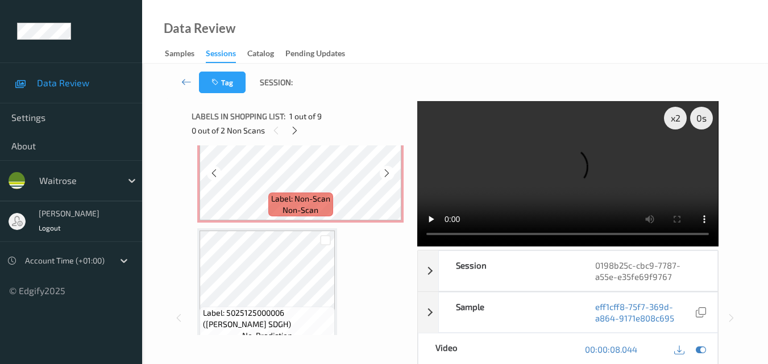
scroll to position [114, 0]
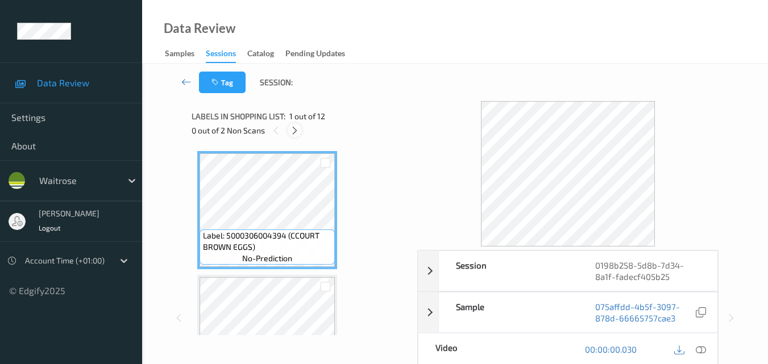
click at [294, 129] on icon at bounding box center [295, 131] width 10 height 10
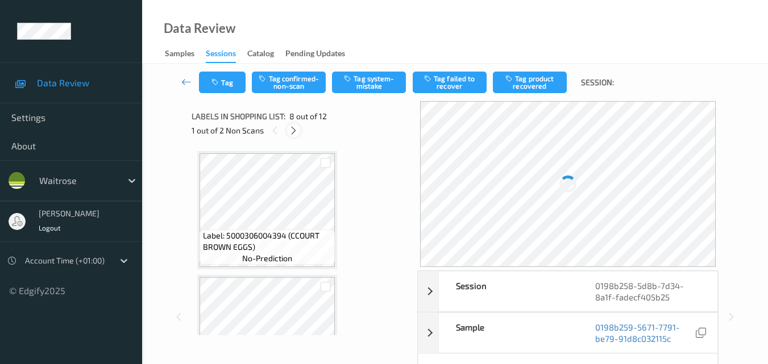
scroll to position [749, 0]
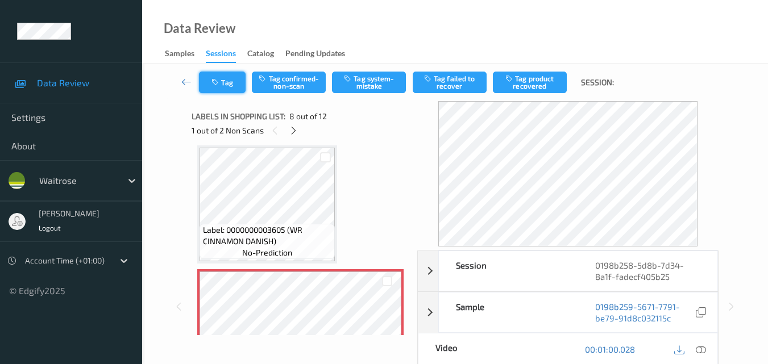
click at [237, 85] on button "Tag" at bounding box center [222, 83] width 47 height 22
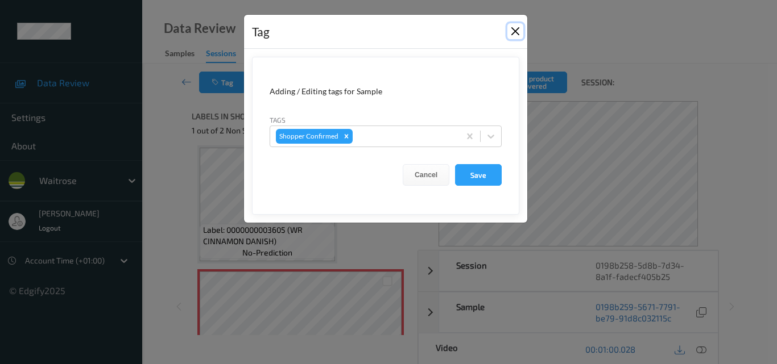
click at [515, 25] on button "Close" at bounding box center [515, 31] width 16 height 16
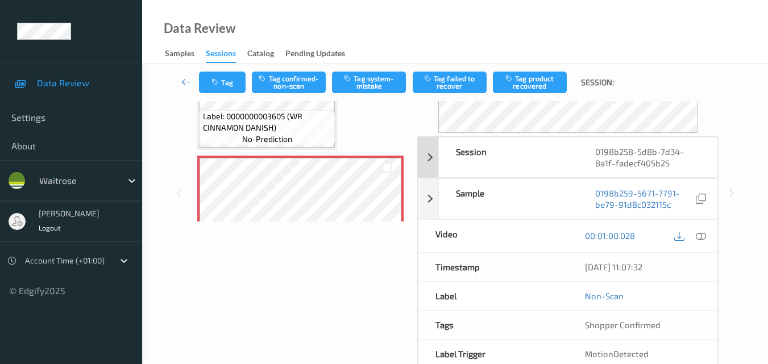
scroll to position [0, 0]
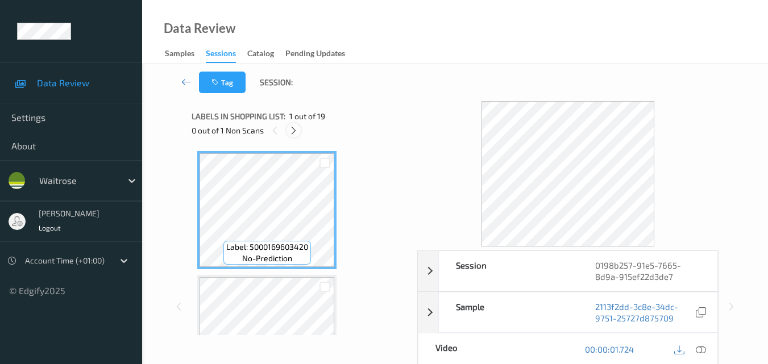
click at [296, 132] on icon at bounding box center [294, 131] width 10 height 10
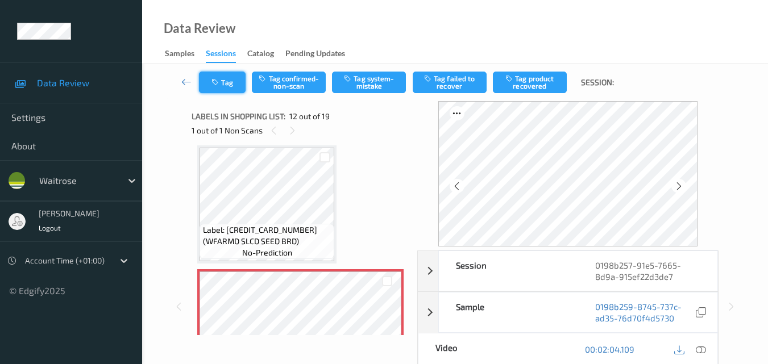
click at [225, 86] on button "Tag" at bounding box center [222, 83] width 47 height 22
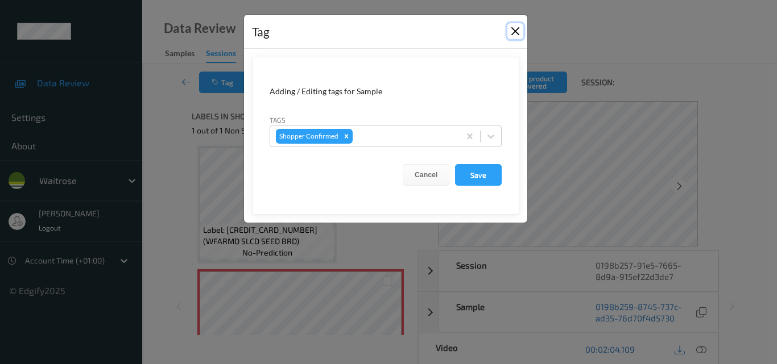
click at [513, 33] on button "Close" at bounding box center [515, 31] width 16 height 16
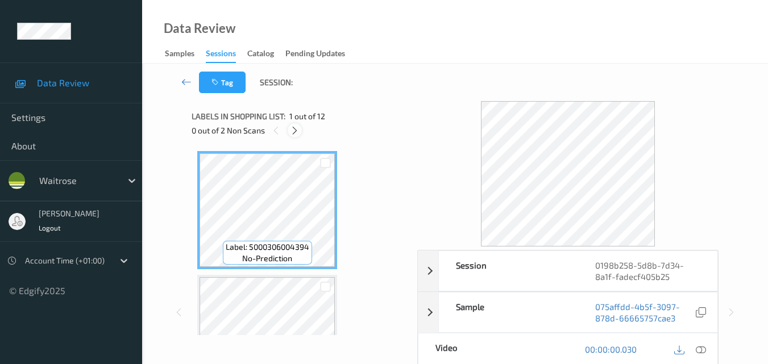
click at [295, 133] on icon at bounding box center [295, 131] width 10 height 10
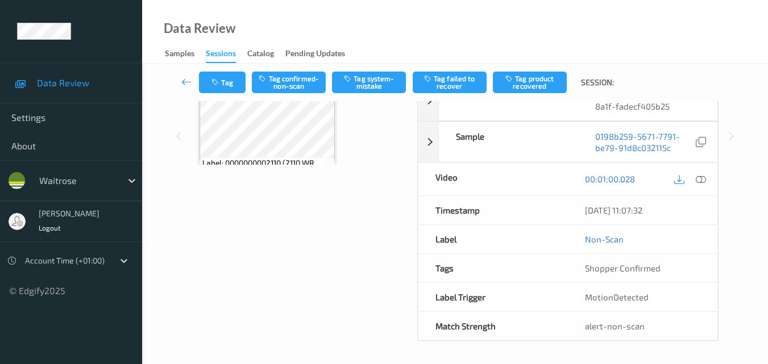
scroll to position [340, 0]
click at [225, 89] on button "Tag" at bounding box center [222, 83] width 47 height 22
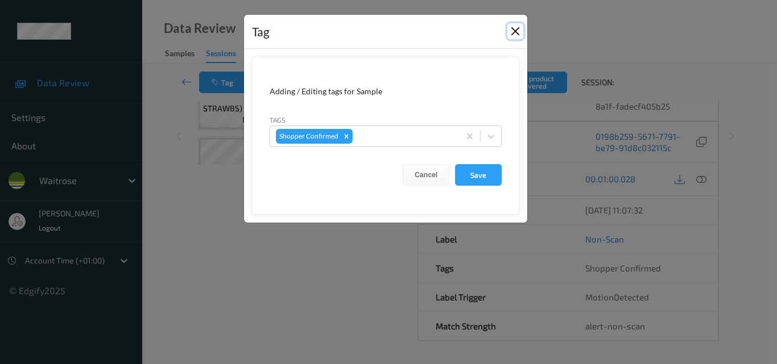
click at [513, 28] on button "Close" at bounding box center [515, 31] width 16 height 16
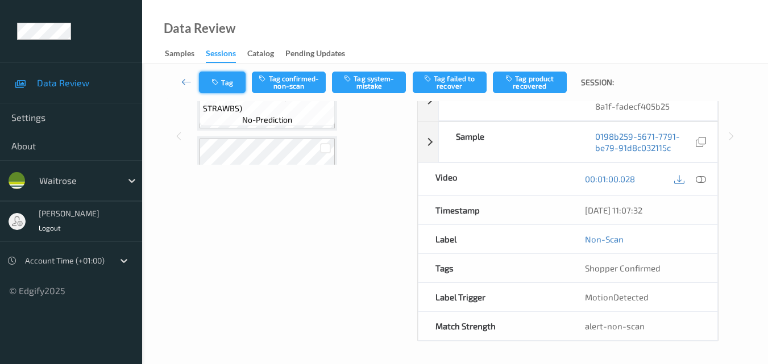
click at [228, 81] on button "Tag" at bounding box center [222, 83] width 47 height 22
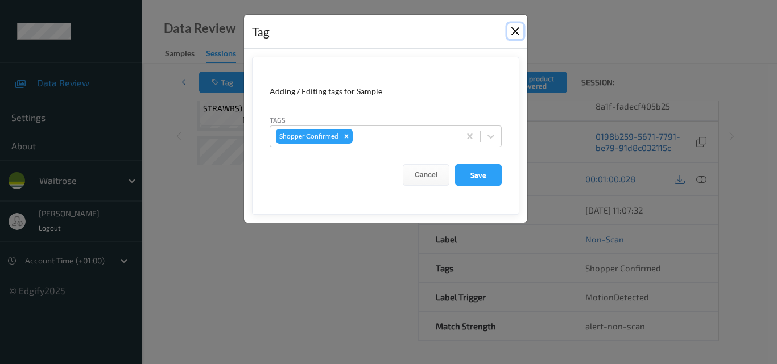
click at [519, 34] on button "Close" at bounding box center [515, 31] width 16 height 16
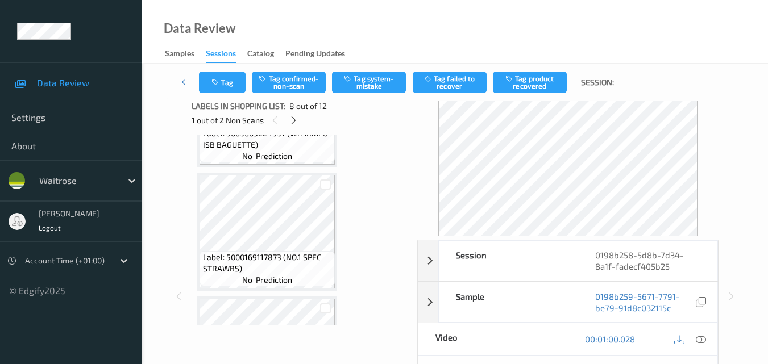
scroll to position [0, 0]
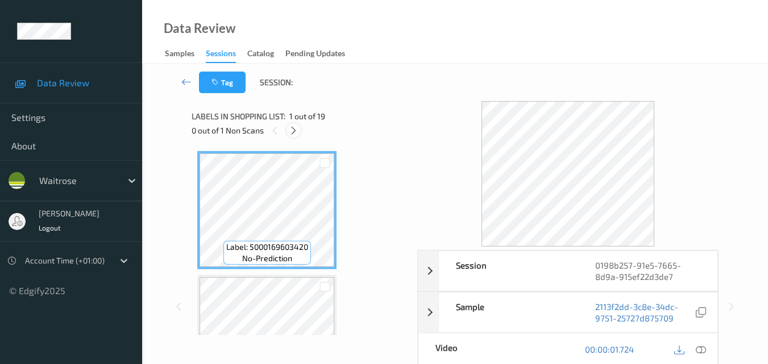
click at [293, 129] on icon at bounding box center [294, 131] width 10 height 10
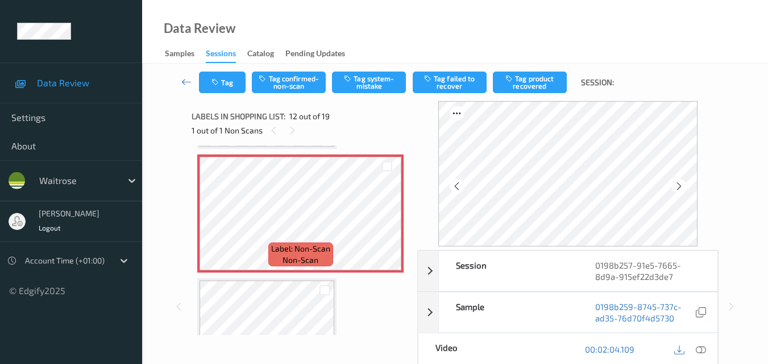
scroll to position [1359, 0]
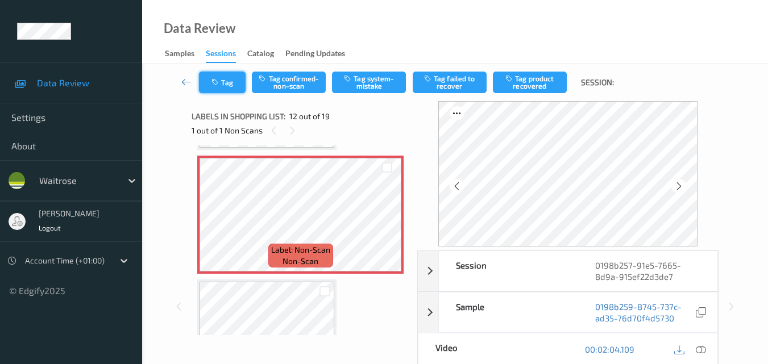
click at [221, 82] on icon "button" at bounding box center [217, 82] width 10 height 8
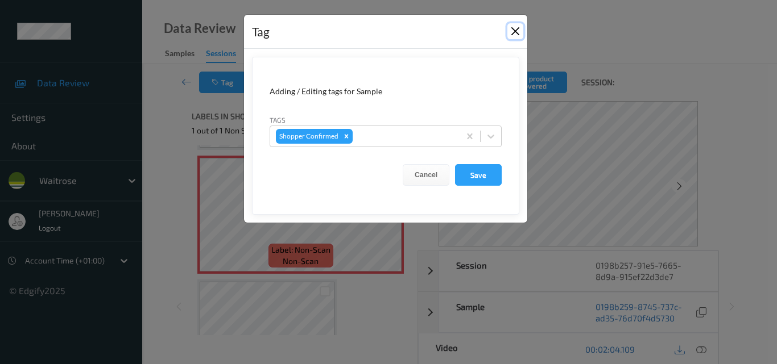
click at [515, 32] on button "Close" at bounding box center [515, 31] width 16 height 16
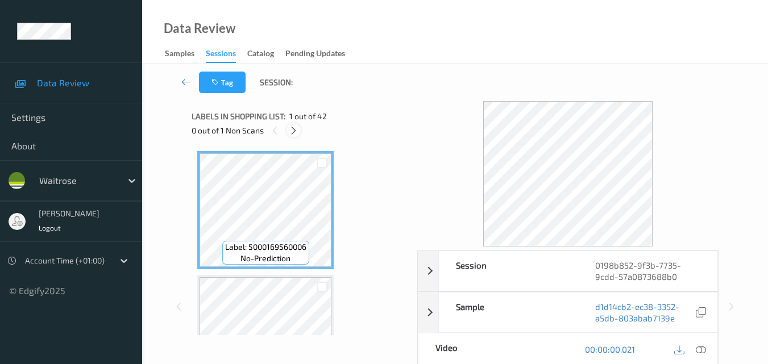
click at [295, 131] on icon at bounding box center [294, 131] width 10 height 10
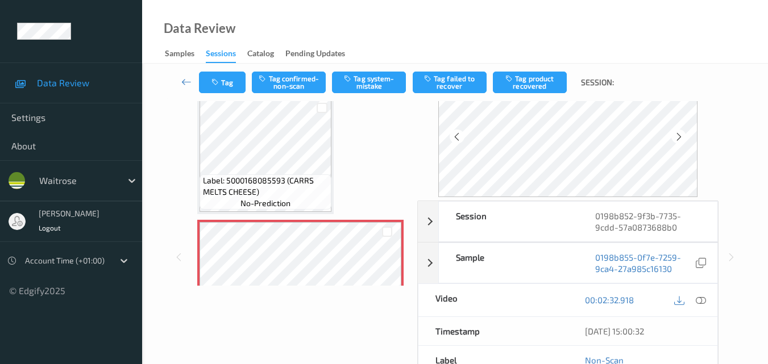
scroll to position [171, 0]
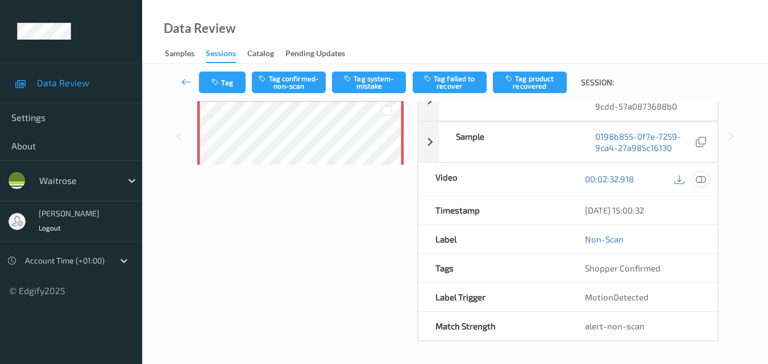
click at [703, 184] on icon at bounding box center [701, 179] width 10 height 10
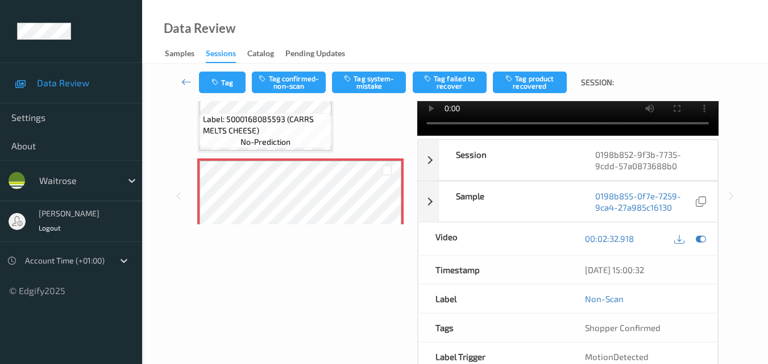
scroll to position [0, 0]
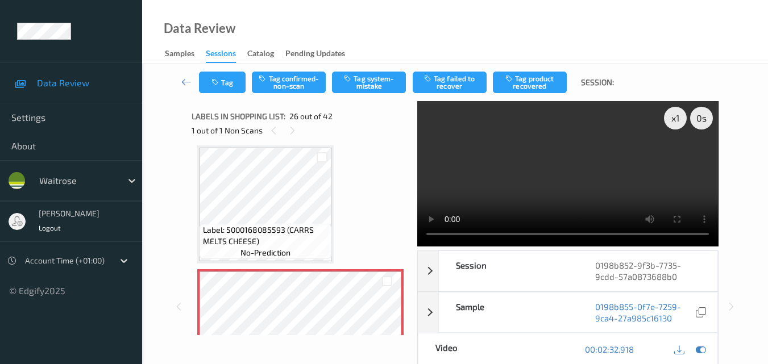
click at [427, 234] on video at bounding box center [567, 174] width 301 height 146
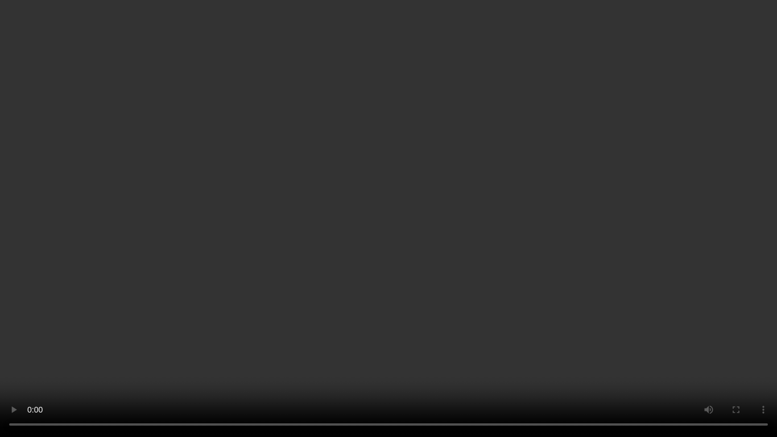
click at [335, 269] on video at bounding box center [388, 218] width 777 height 437
click at [350, 281] on video at bounding box center [388, 218] width 777 height 437
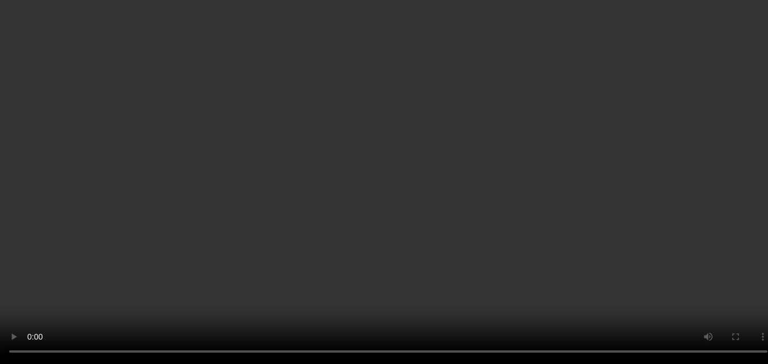
scroll to position [3094, 0]
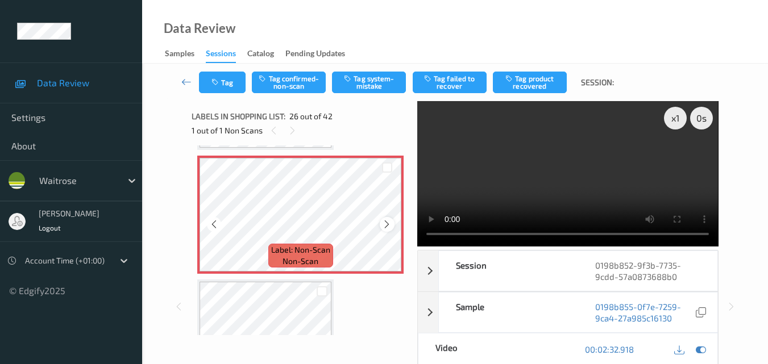
click at [383, 225] on icon at bounding box center [387, 224] width 10 height 10
click at [228, 89] on button "Tag" at bounding box center [222, 83] width 47 height 22
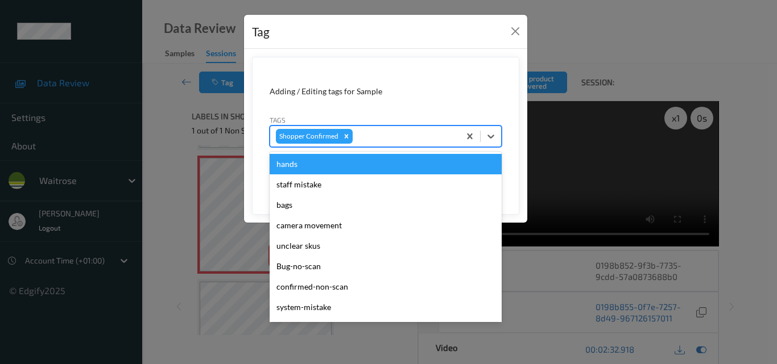
click at [398, 137] on div at bounding box center [404, 137] width 99 height 14
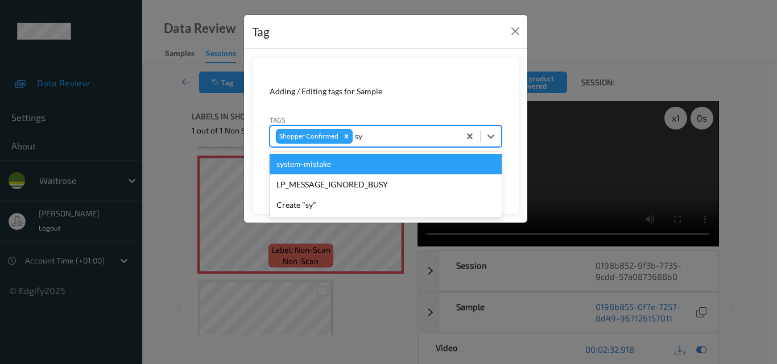
type input "sys"
click at [381, 160] on div "system-mistake" at bounding box center [386, 164] width 232 height 20
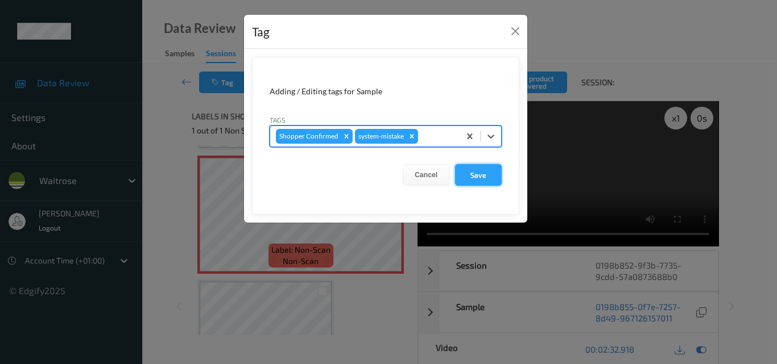
click at [486, 175] on button "Save" at bounding box center [478, 175] width 47 height 22
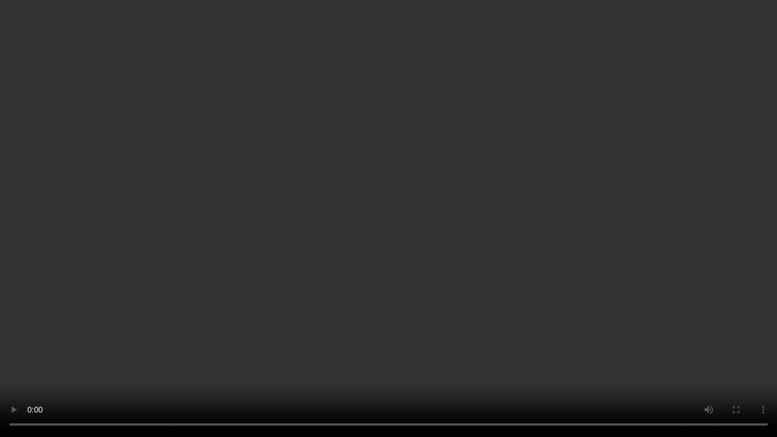
click at [386, 206] on video at bounding box center [388, 218] width 777 height 437
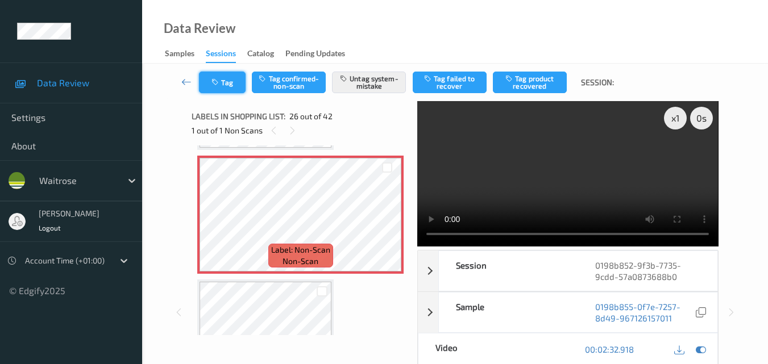
click at [217, 82] on icon "button" at bounding box center [217, 82] width 10 height 8
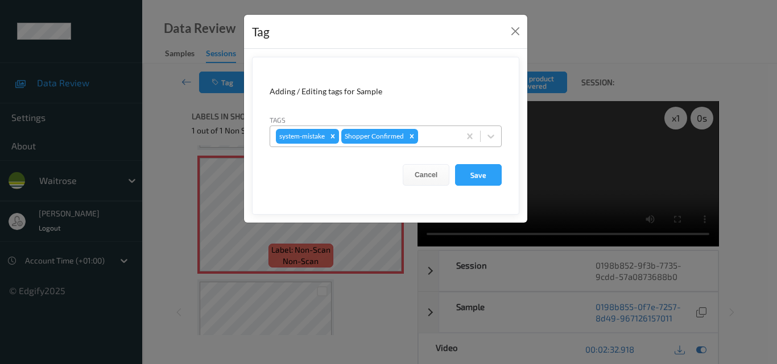
click at [438, 133] on div at bounding box center [437, 137] width 34 height 14
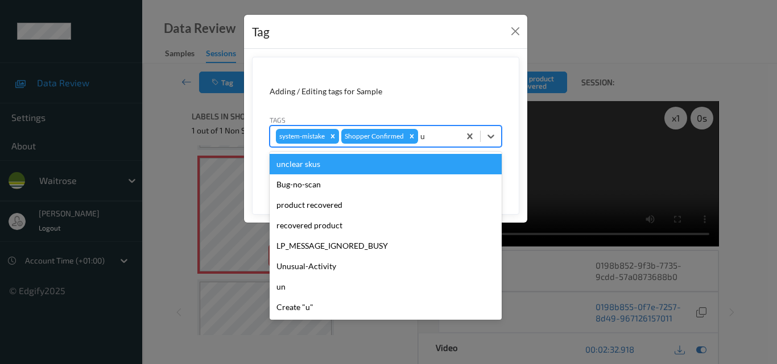
type input "un"
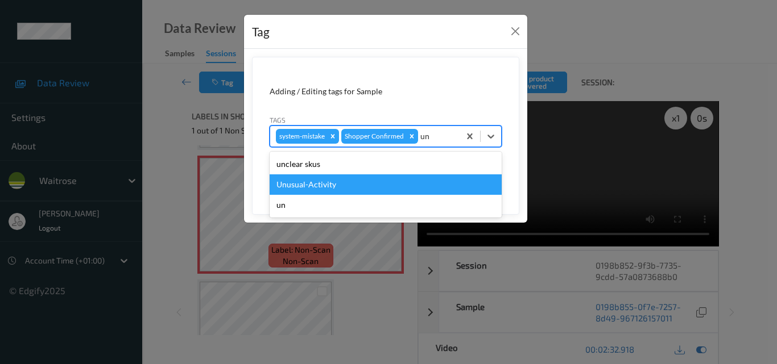
click at [325, 191] on div "Unusual-Activity" at bounding box center [386, 185] width 232 height 20
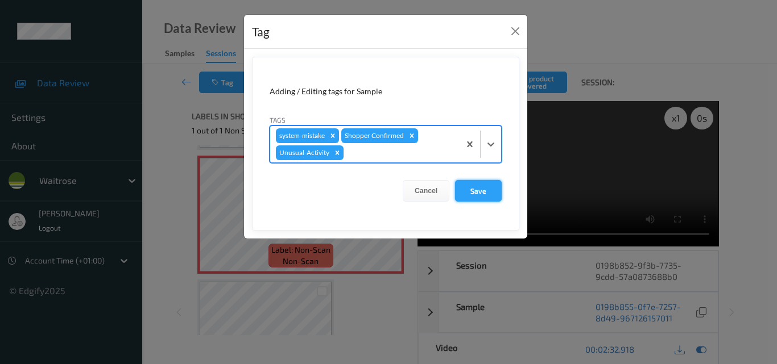
click at [472, 190] on button "Save" at bounding box center [478, 191] width 47 height 22
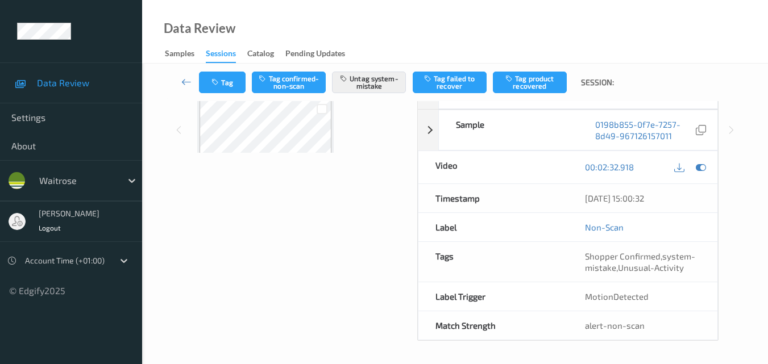
scroll to position [12, 0]
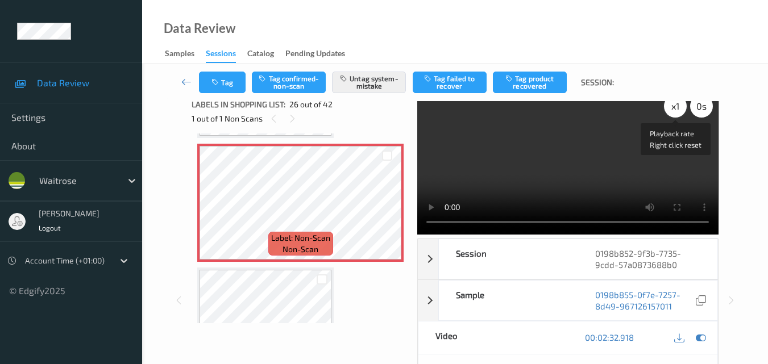
click at [674, 113] on div "x 1" at bounding box center [675, 106] width 23 height 23
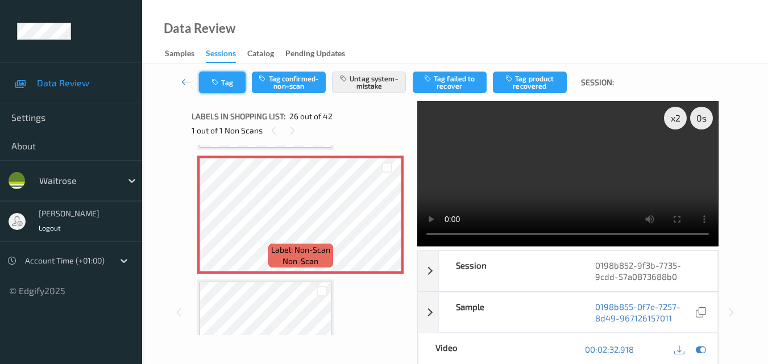
click at [209, 85] on button "Tag" at bounding box center [222, 83] width 47 height 22
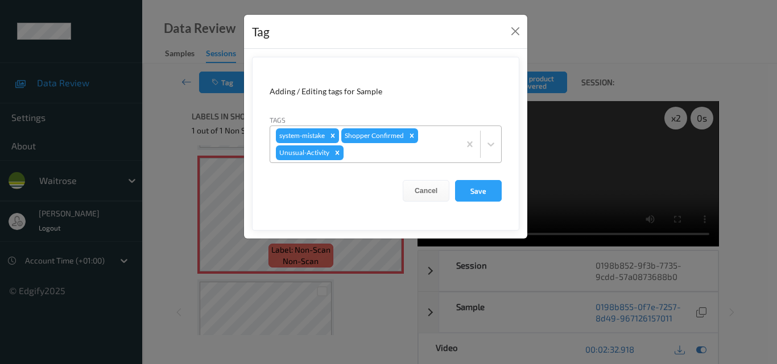
click at [393, 152] on div at bounding box center [400, 153] width 108 height 14
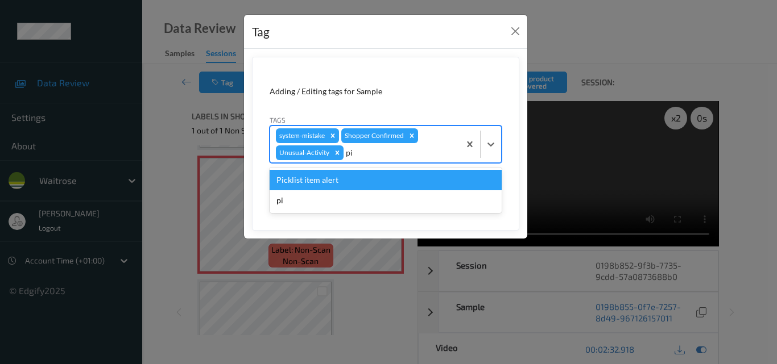
type input "pic"
click at [351, 181] on div "Picklist item alert" at bounding box center [386, 180] width 232 height 20
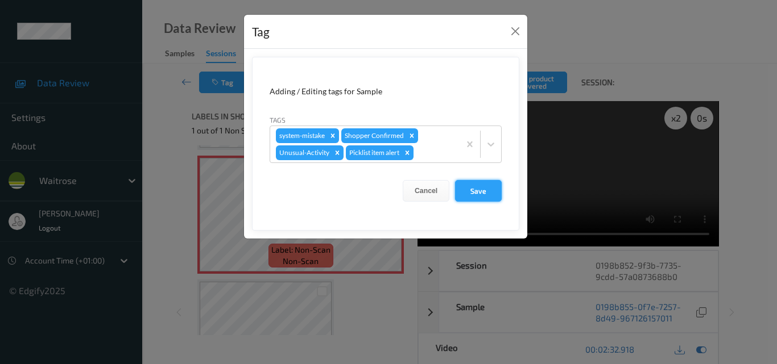
click at [480, 181] on button "Save" at bounding box center [478, 191] width 47 height 22
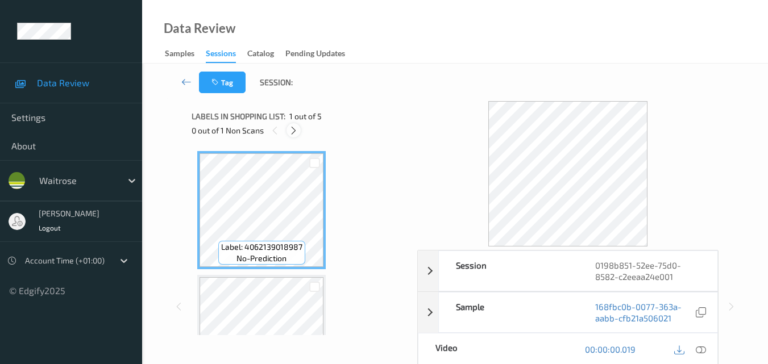
click at [289, 126] on icon at bounding box center [294, 131] width 10 height 10
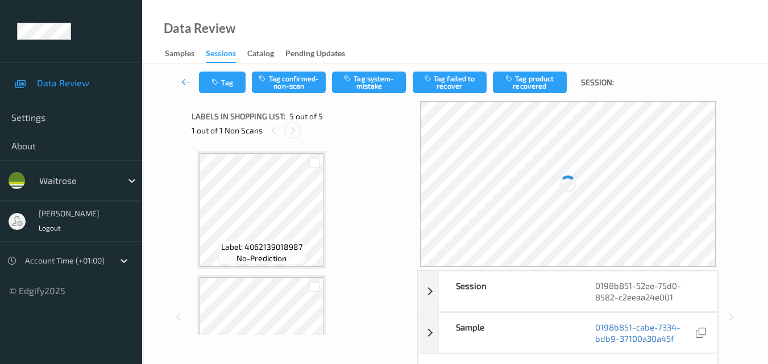
scroll to position [378, 0]
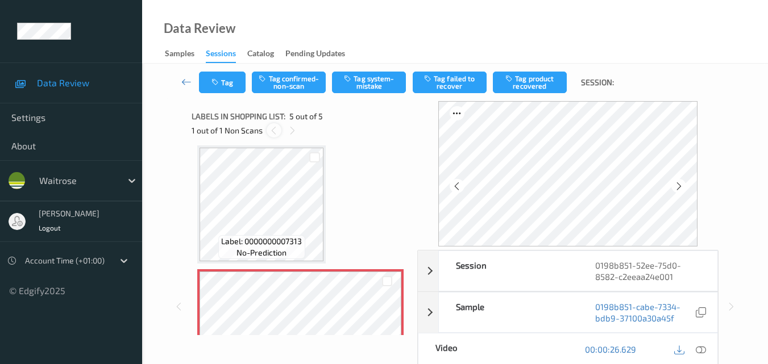
click at [276, 130] on icon at bounding box center [274, 131] width 10 height 10
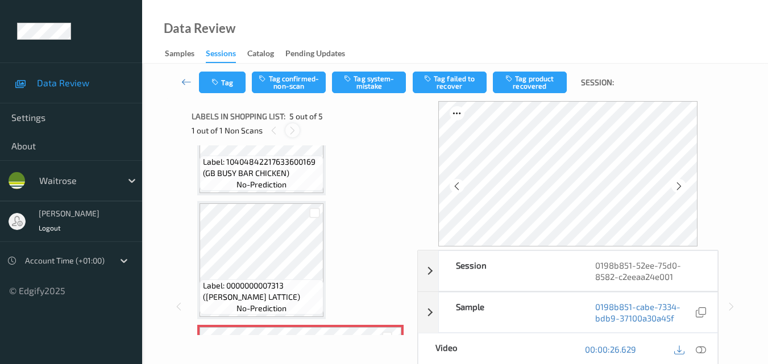
scroll to position [310, 0]
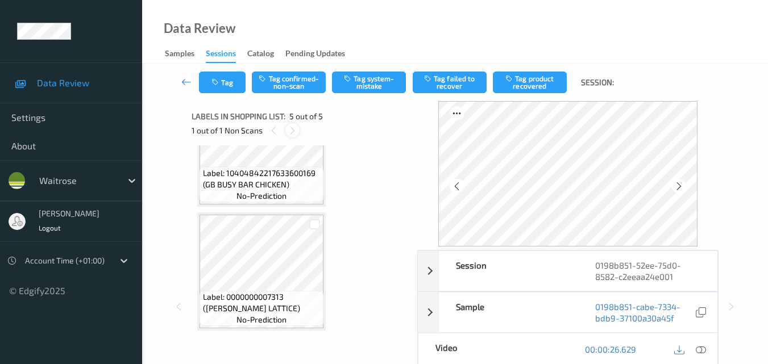
click at [291, 129] on icon at bounding box center [293, 131] width 10 height 10
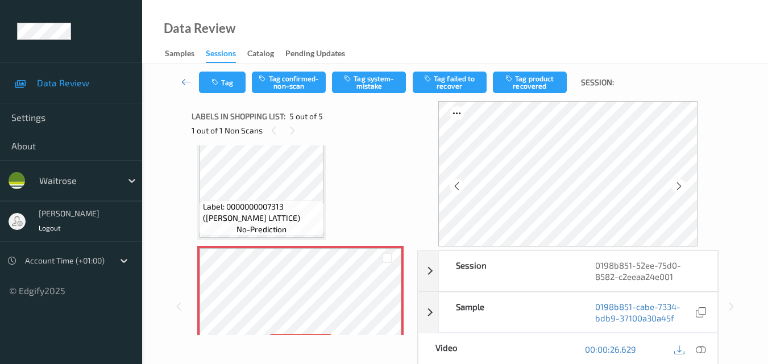
scroll to position [424, 0]
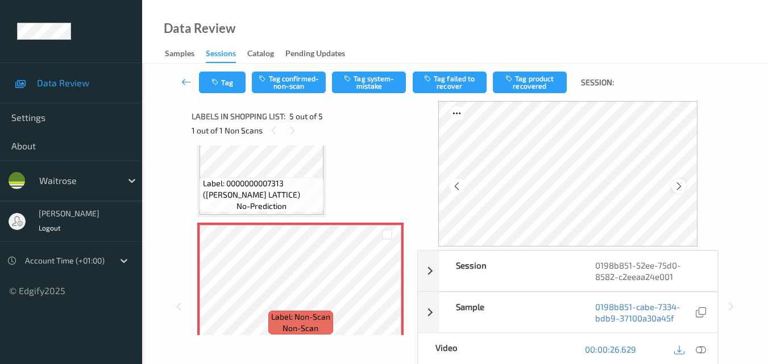
click at [680, 186] on icon at bounding box center [679, 186] width 10 height 10
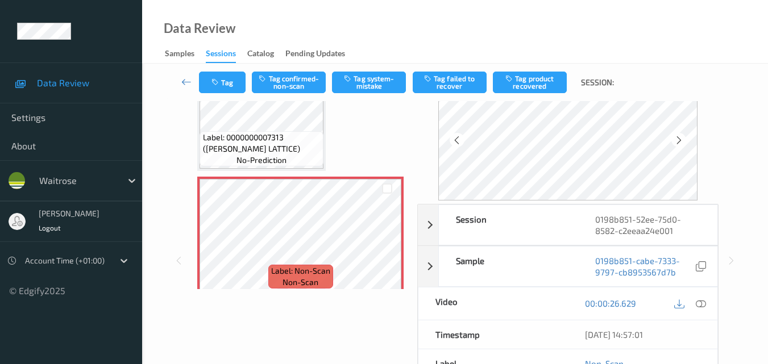
scroll to position [114, 0]
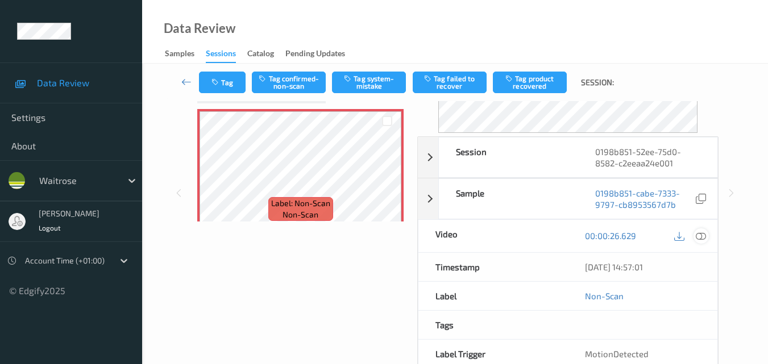
click at [702, 238] on icon at bounding box center [701, 236] width 10 height 10
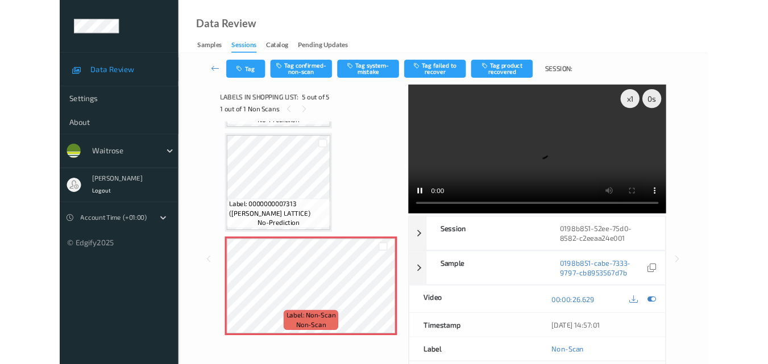
scroll to position [363, 0]
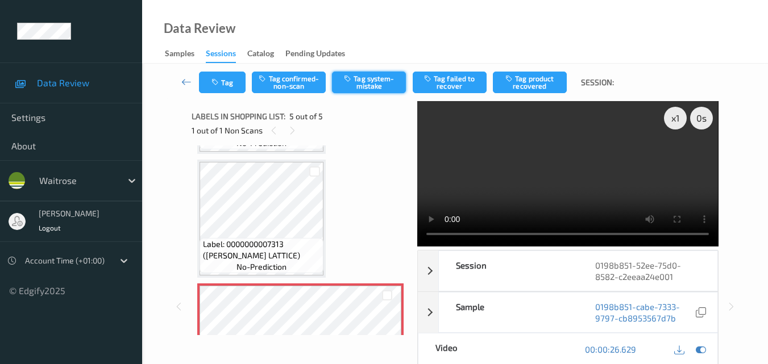
click at [361, 84] on button "Tag system-mistake" at bounding box center [369, 83] width 74 height 22
click at [236, 81] on button "Tag" at bounding box center [222, 83] width 47 height 22
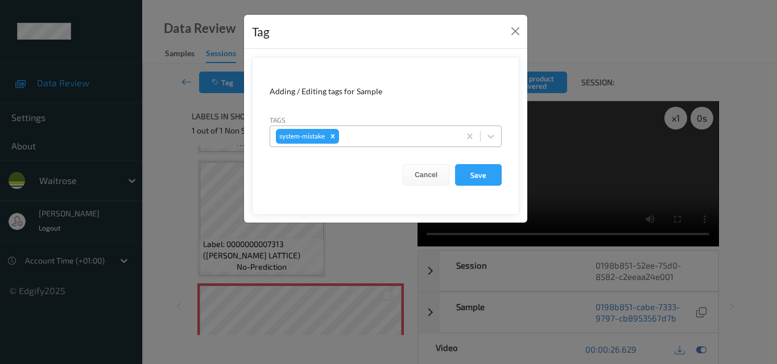
click at [367, 138] on div at bounding box center [397, 137] width 113 height 14
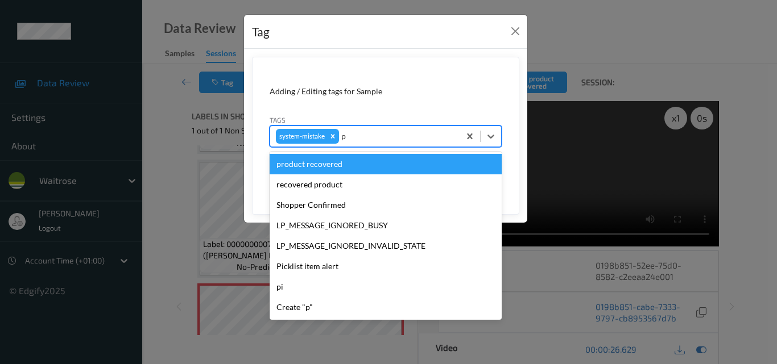
type input "pi"
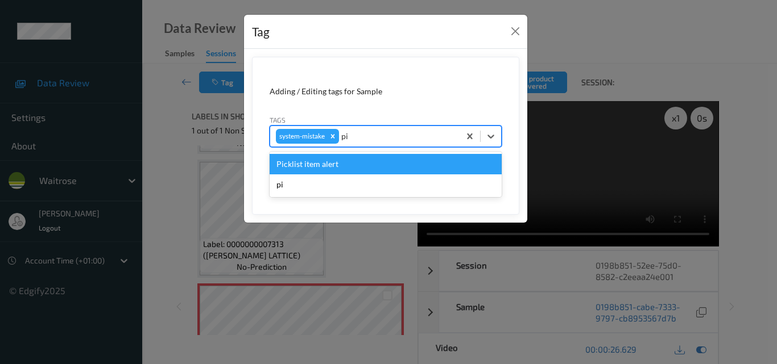
click at [341, 163] on div "Picklist item alert" at bounding box center [386, 164] width 232 height 20
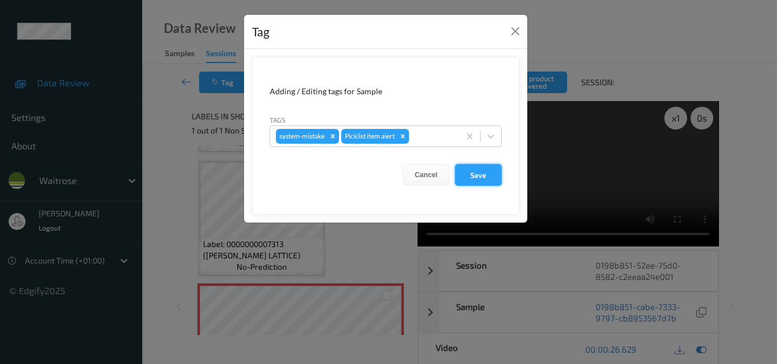
click at [471, 173] on button "Save" at bounding box center [478, 175] width 47 height 22
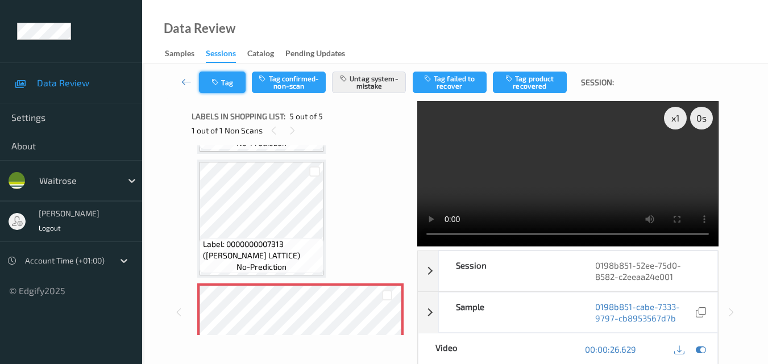
click at [218, 84] on icon "button" at bounding box center [217, 82] width 10 height 8
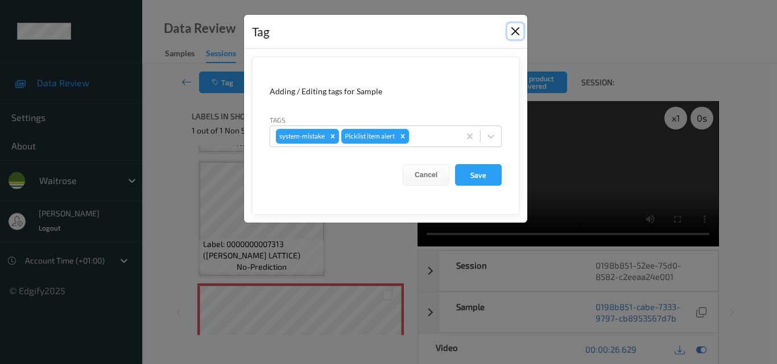
click at [513, 27] on button "Close" at bounding box center [515, 31] width 16 height 16
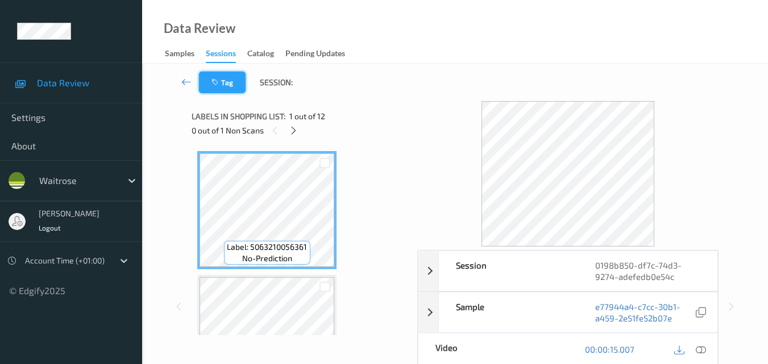
click at [231, 86] on button "Tag" at bounding box center [222, 83] width 47 height 22
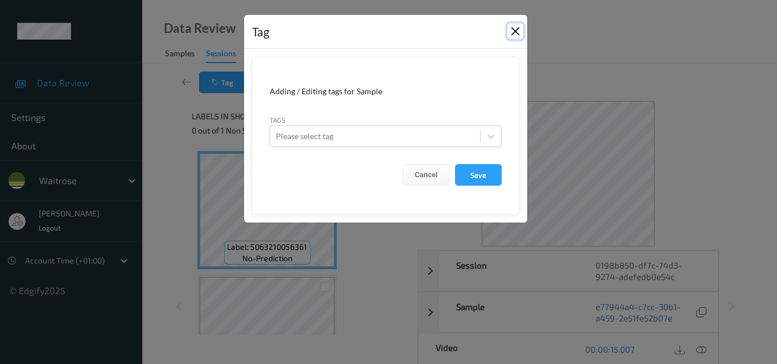
click at [508, 27] on button "Close" at bounding box center [515, 31] width 16 height 16
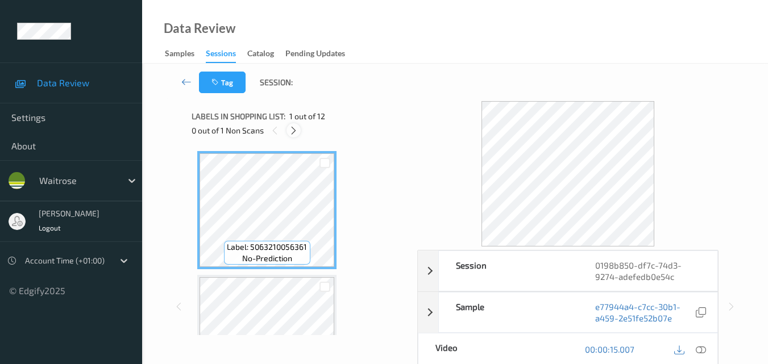
click at [296, 131] on icon at bounding box center [294, 131] width 10 height 10
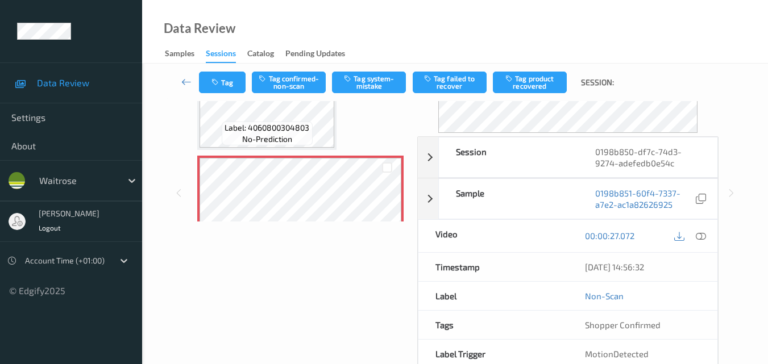
scroll to position [57, 0]
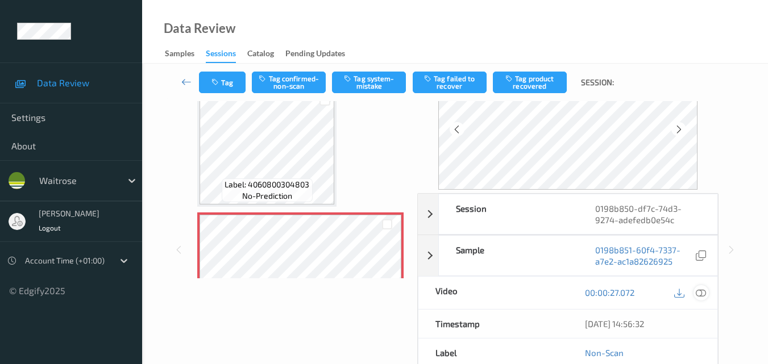
click at [705, 293] on icon at bounding box center [701, 293] width 10 height 10
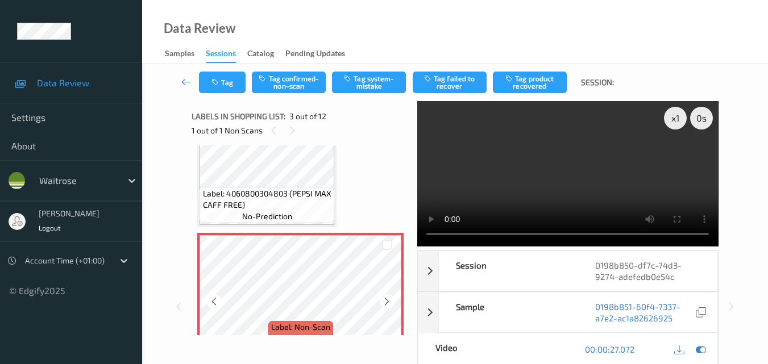
scroll to position [187, 0]
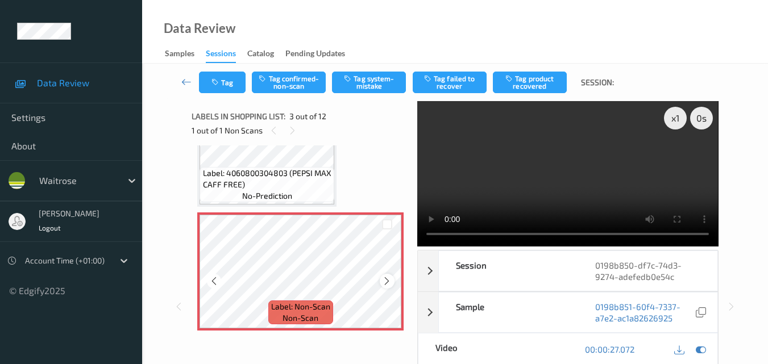
click at [386, 281] on icon at bounding box center [387, 281] width 10 height 10
click at [217, 280] on icon at bounding box center [214, 281] width 10 height 10
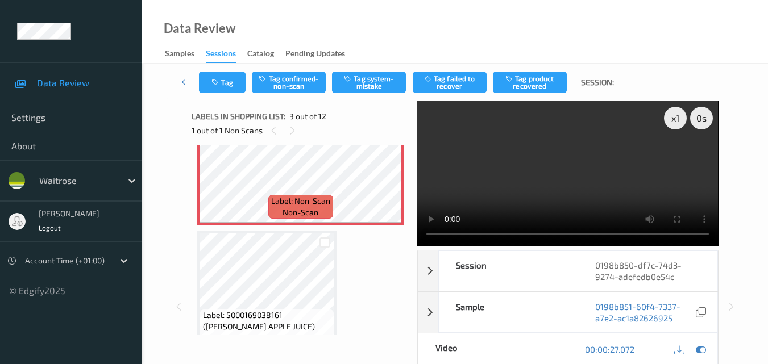
scroll to position [243, 0]
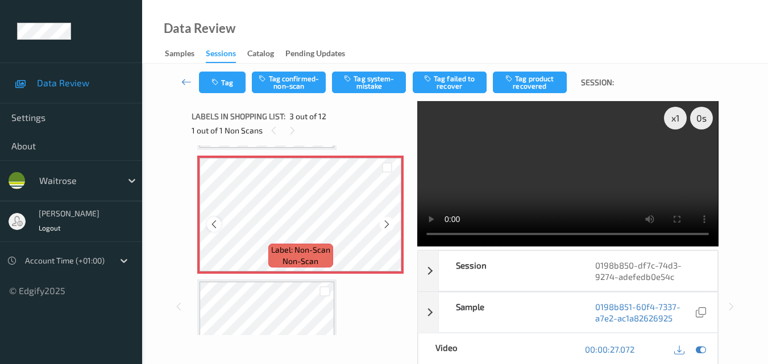
click at [212, 225] on icon at bounding box center [214, 224] width 10 height 10
click at [287, 86] on button "Tag confirmed-non-scan" at bounding box center [289, 83] width 74 height 22
click at [226, 85] on button "Tag" at bounding box center [222, 83] width 47 height 22
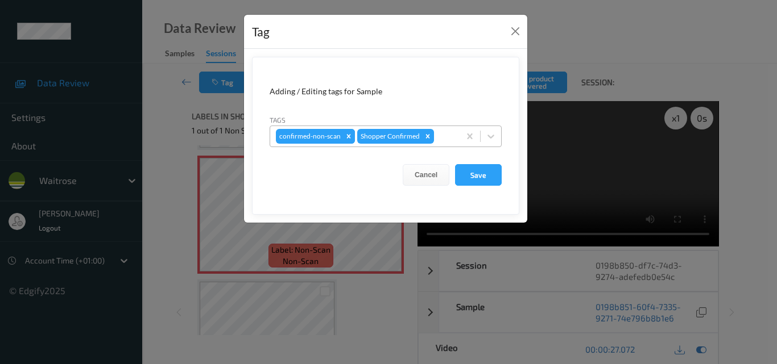
click at [345, 136] on icon "Remove confirmed-non-scan" at bounding box center [349, 136] width 8 height 8
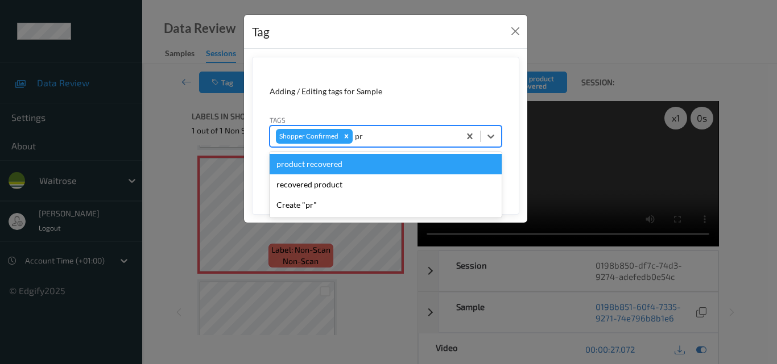
type input "pro"
click at [329, 167] on div "product recovered" at bounding box center [386, 164] width 232 height 20
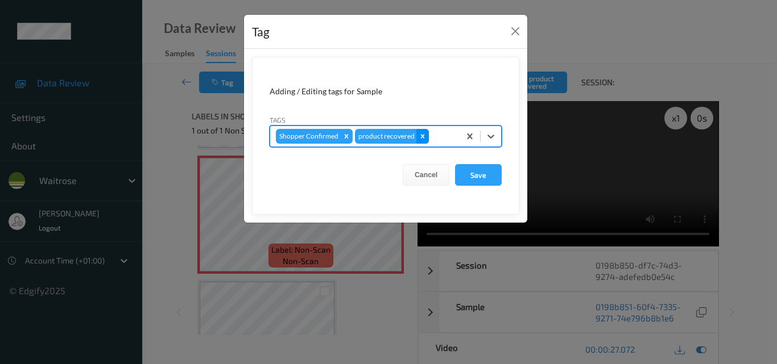
click at [419, 136] on icon "Remove product recovered" at bounding box center [423, 136] width 8 height 8
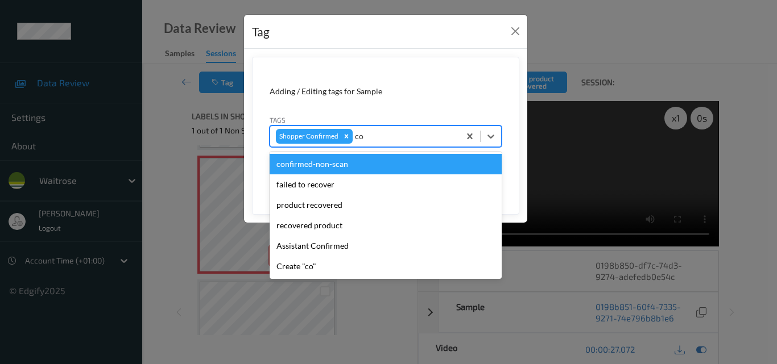
type input "con"
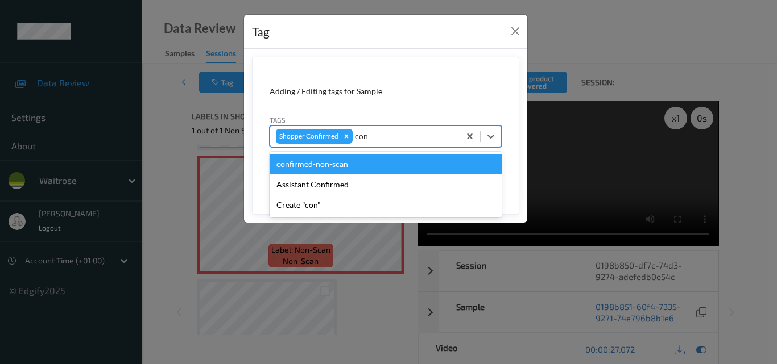
click at [337, 165] on div "confirmed-non-scan" at bounding box center [386, 164] width 232 height 20
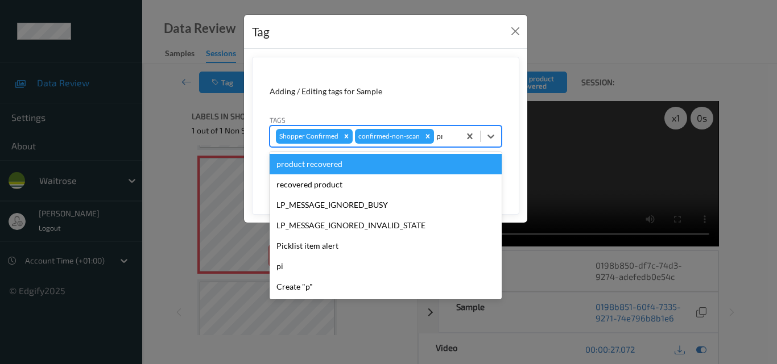
type input "pro"
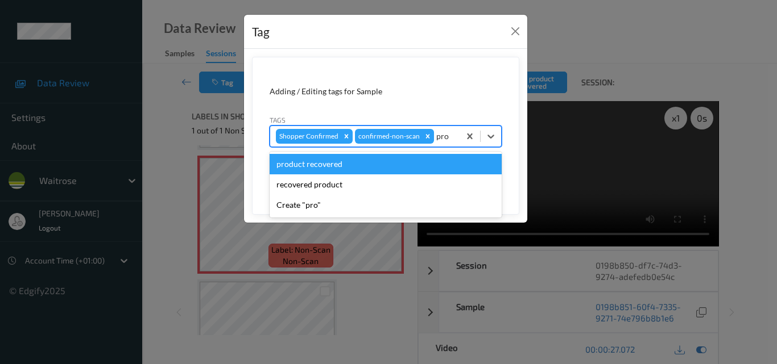
click at [336, 168] on div "product recovered" at bounding box center [386, 164] width 232 height 20
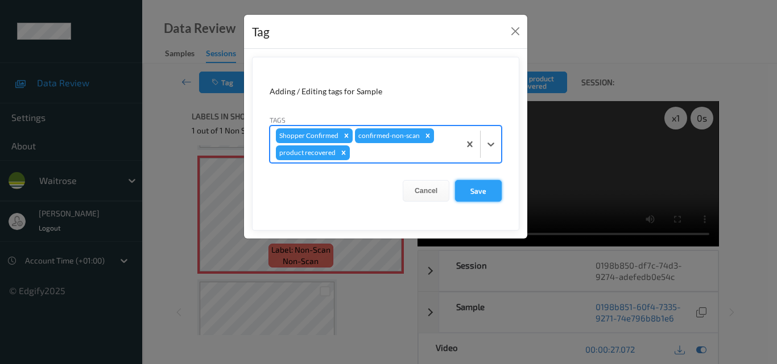
click at [487, 194] on button "Save" at bounding box center [478, 191] width 47 height 22
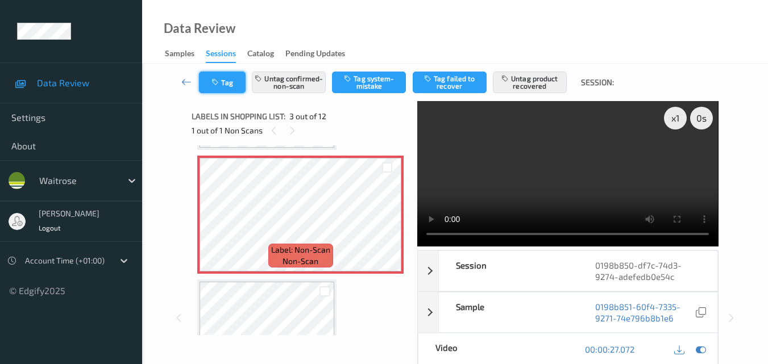
click at [219, 82] on icon "button" at bounding box center [217, 82] width 10 height 8
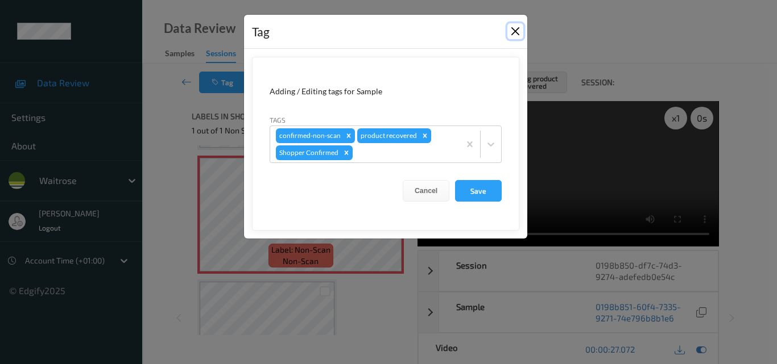
click at [516, 29] on button "Close" at bounding box center [515, 31] width 16 height 16
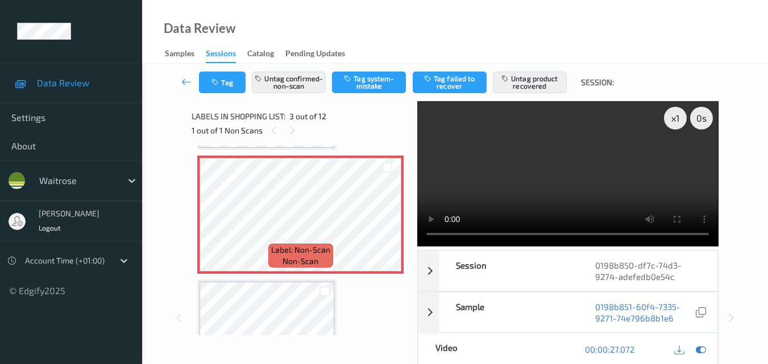
click at [672, 130] on video at bounding box center [567, 174] width 301 height 146
click at [674, 123] on div "x 1" at bounding box center [675, 118] width 23 height 23
click at [434, 24] on div "Data Review Samples Sessions Catalog Pending Updates" at bounding box center [455, 32] width 626 height 64
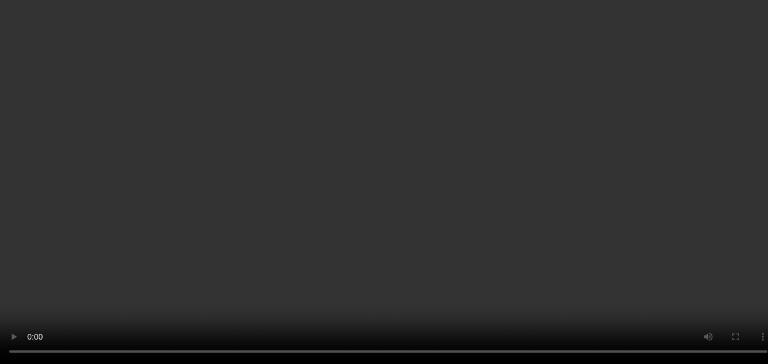
scroll to position [300, 0]
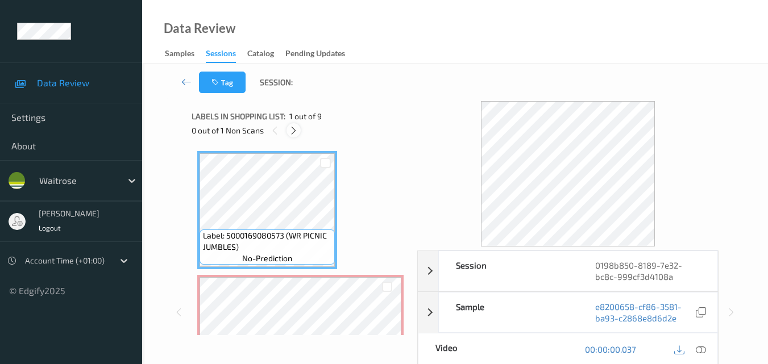
click at [295, 132] on icon at bounding box center [294, 131] width 10 height 10
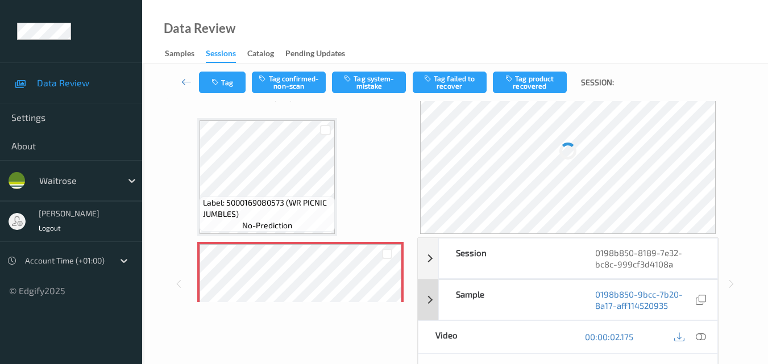
scroll to position [57, 0]
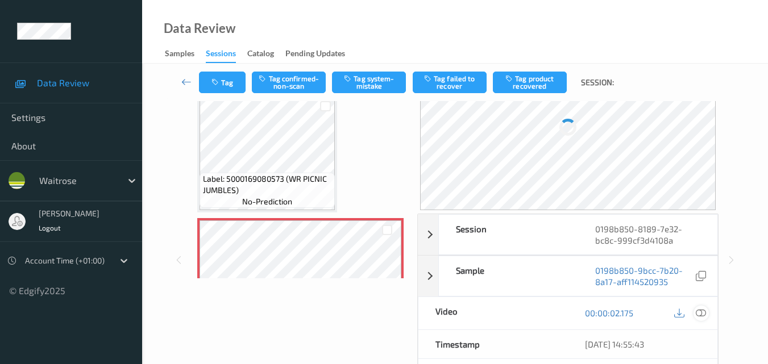
click at [703, 315] on icon at bounding box center [701, 313] width 10 height 10
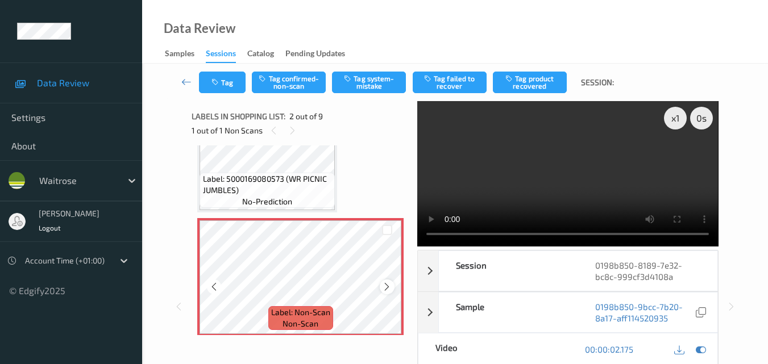
click at [384, 283] on icon at bounding box center [387, 287] width 10 height 10
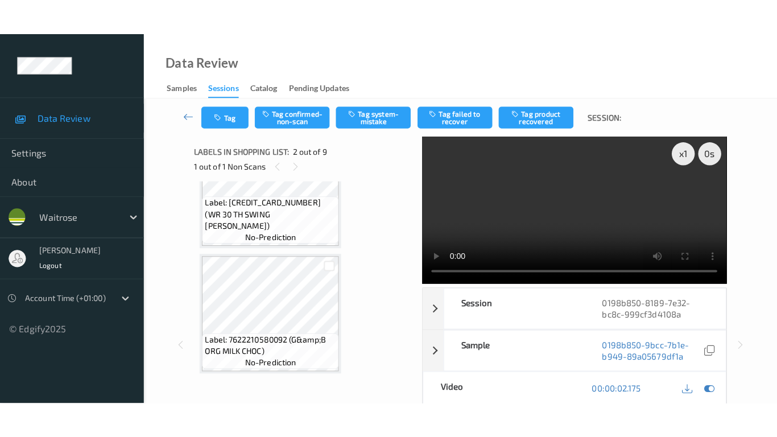
scroll to position [931, 0]
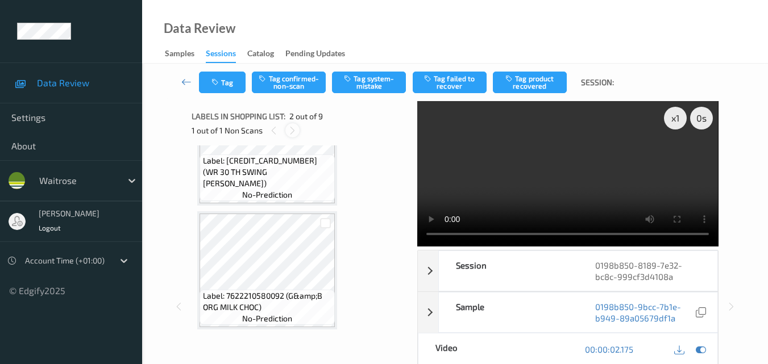
click at [294, 135] on icon at bounding box center [293, 131] width 10 height 10
click at [291, 130] on icon at bounding box center [293, 131] width 10 height 10
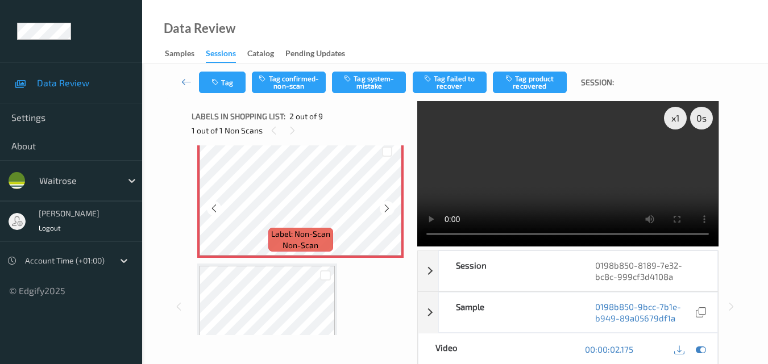
scroll to position [78, 0]
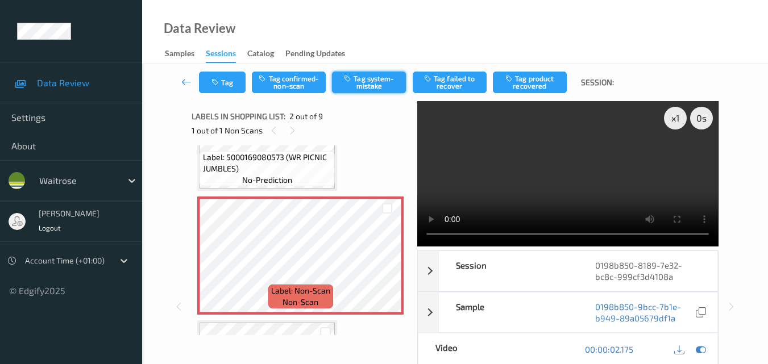
click at [360, 86] on button "Tag system-mistake" at bounding box center [369, 83] width 74 height 22
click at [226, 85] on button "Tag" at bounding box center [222, 83] width 47 height 22
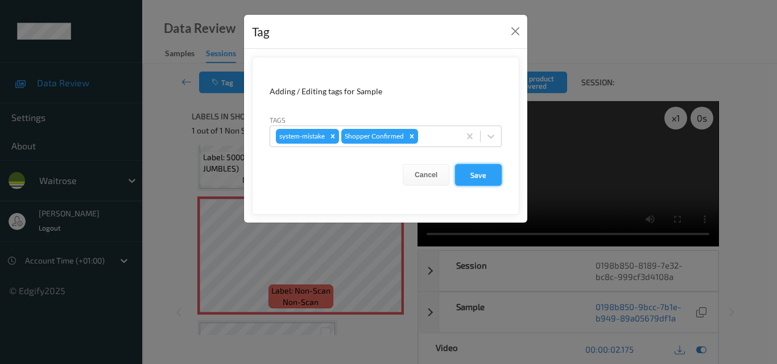
click at [474, 180] on button "Save" at bounding box center [478, 175] width 47 height 22
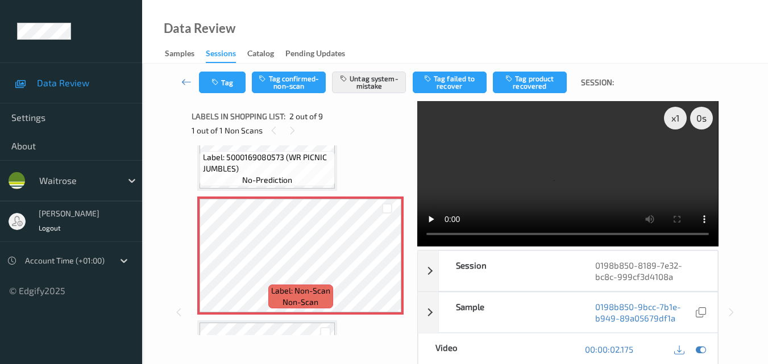
click at [324, 9] on div "Data Review Samples Sessions Catalog Pending Updates" at bounding box center [455, 32] width 626 height 64
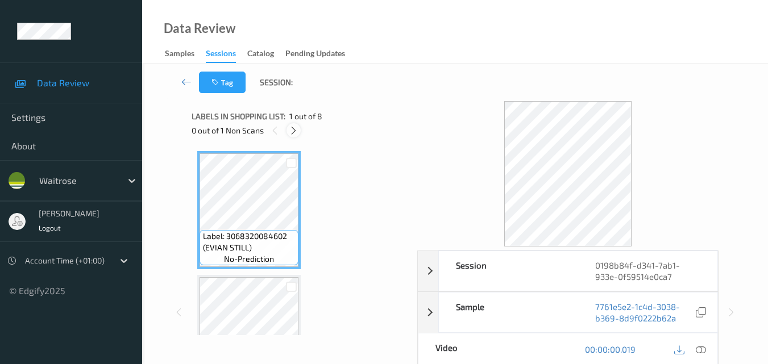
click at [292, 126] on icon at bounding box center [294, 131] width 10 height 10
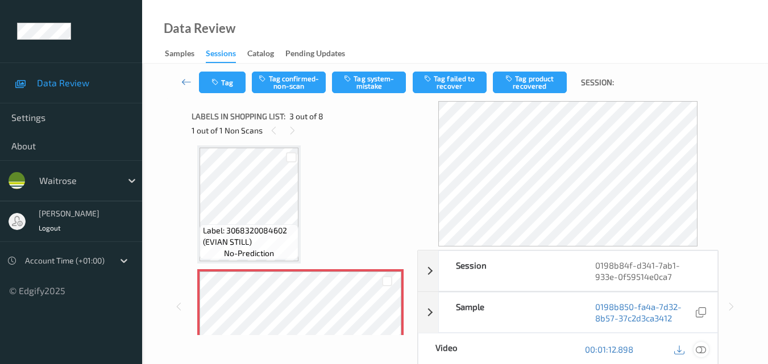
click at [705, 347] on icon at bounding box center [701, 350] width 10 height 10
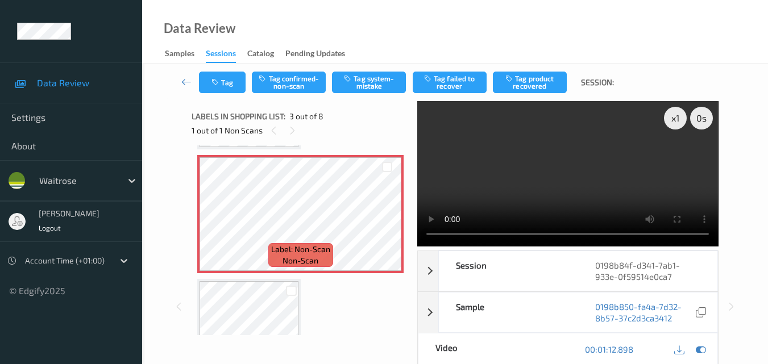
scroll to position [243, 0]
click at [286, 84] on button "Tag confirmed-non-scan" at bounding box center [289, 83] width 74 height 22
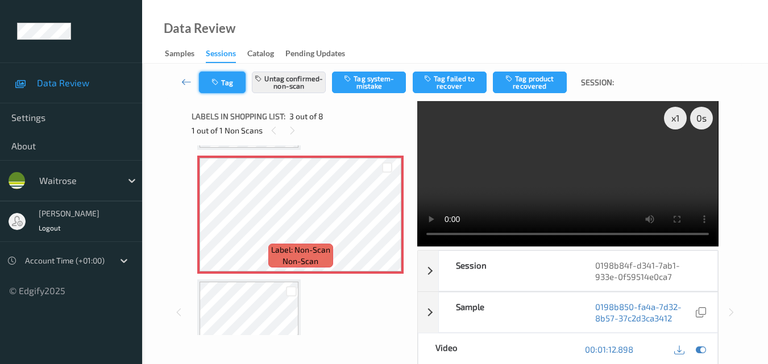
click at [220, 82] on icon "button" at bounding box center [217, 82] width 10 height 8
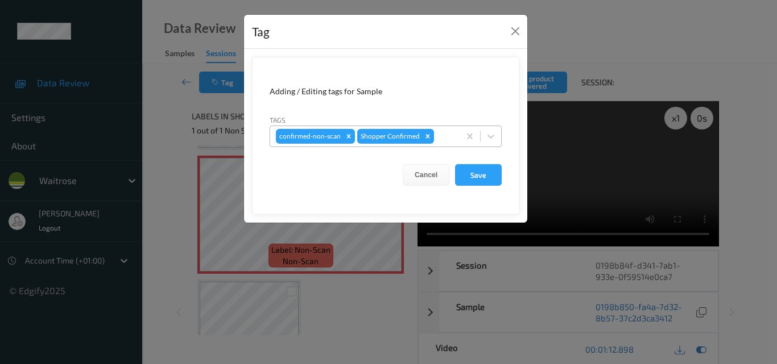
click at [445, 136] on div at bounding box center [445, 137] width 18 height 14
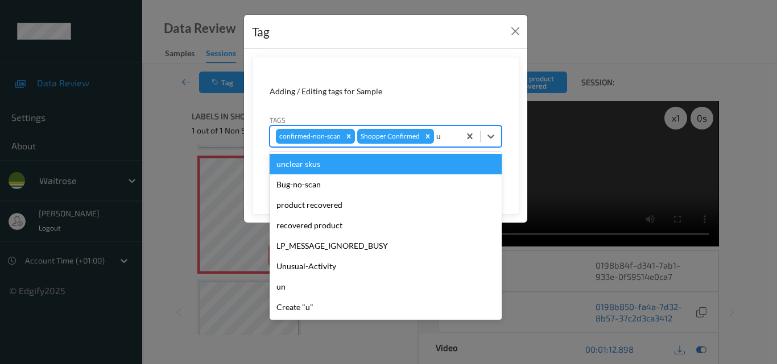
type input "un"
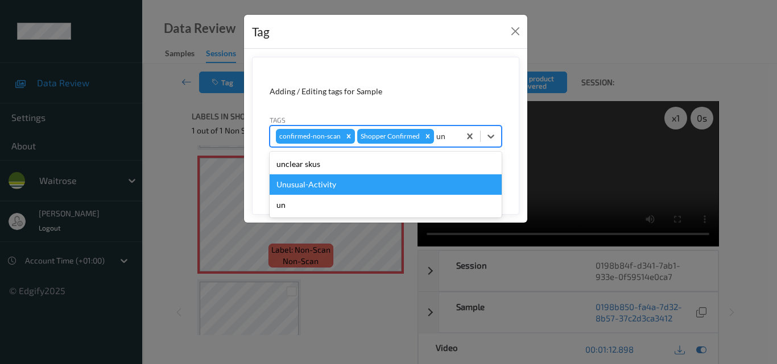
click at [357, 185] on div "Unusual-Activity" at bounding box center [386, 185] width 232 height 20
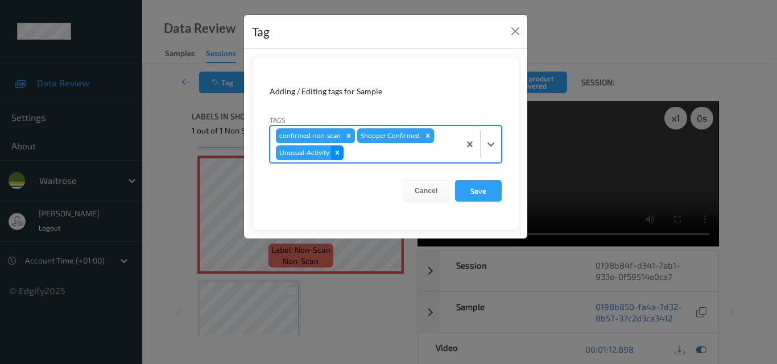
click at [334, 150] on icon "Remove Unusual-Activity" at bounding box center [337, 153] width 8 height 8
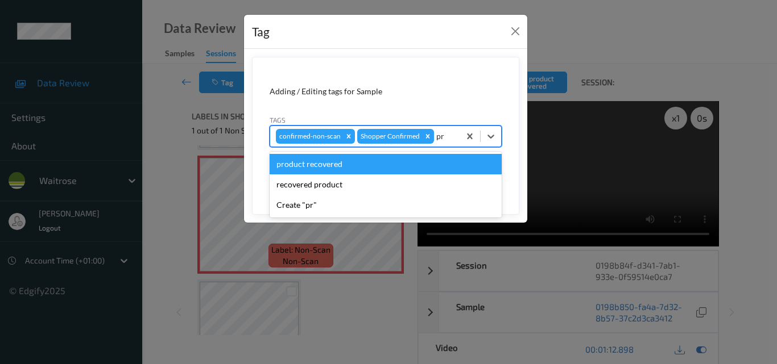
type input "pro"
click at [334, 163] on div "product recovered" at bounding box center [386, 164] width 232 height 20
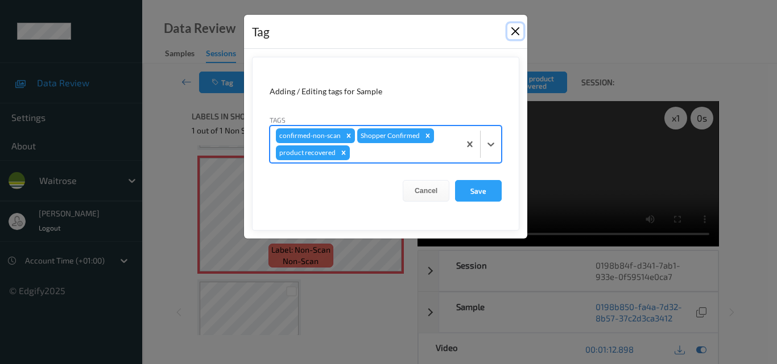
click at [513, 35] on button "Close" at bounding box center [515, 31] width 16 height 16
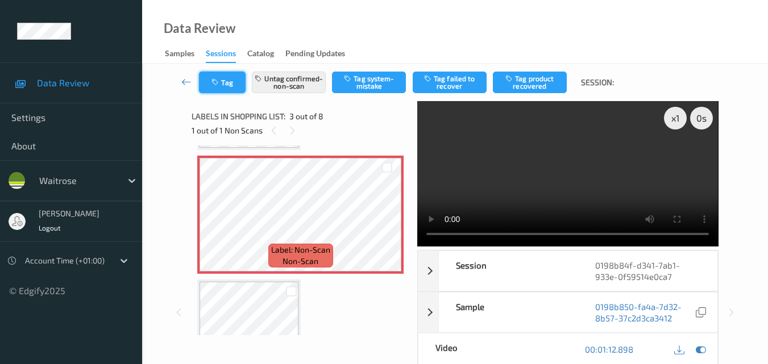
click at [223, 79] on button "Tag" at bounding box center [222, 83] width 47 height 22
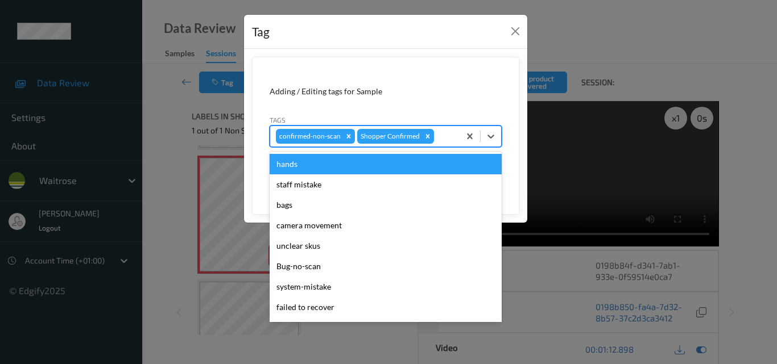
click at [441, 135] on div at bounding box center [445, 137] width 18 height 14
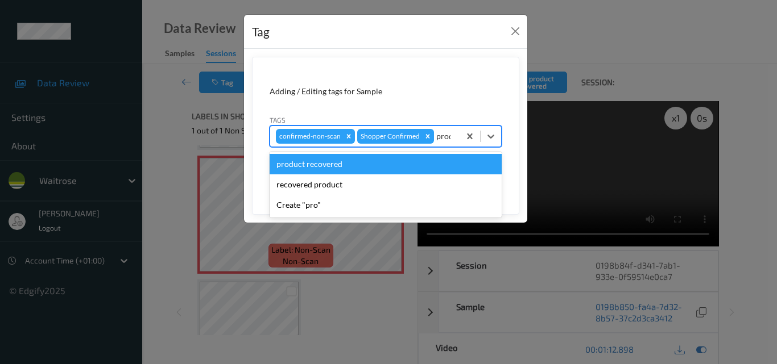
type input "produ"
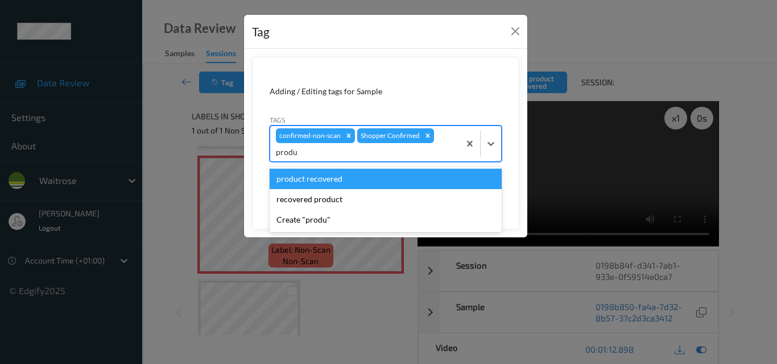
click at [354, 177] on div "product recovered" at bounding box center [386, 179] width 232 height 20
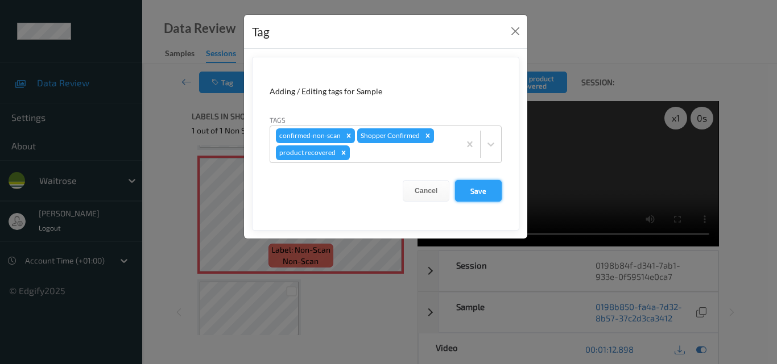
click at [484, 193] on button "Save" at bounding box center [478, 191] width 47 height 22
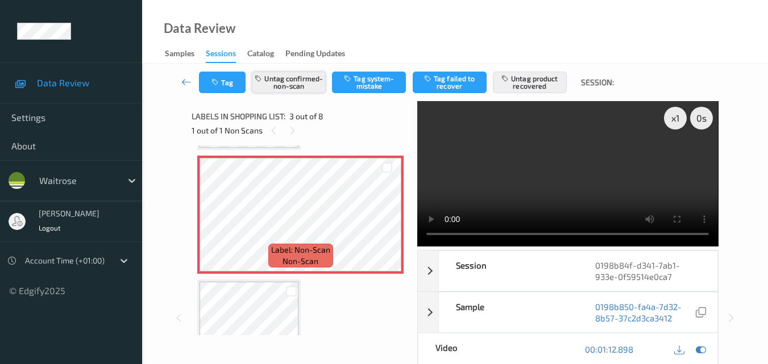
click at [302, 89] on button "Untag confirmed-non-scan" at bounding box center [289, 83] width 74 height 22
click at [302, 84] on button "Tag confirmed-non-scan" at bounding box center [289, 83] width 74 height 22
click at [231, 85] on button "Tag" at bounding box center [222, 83] width 47 height 22
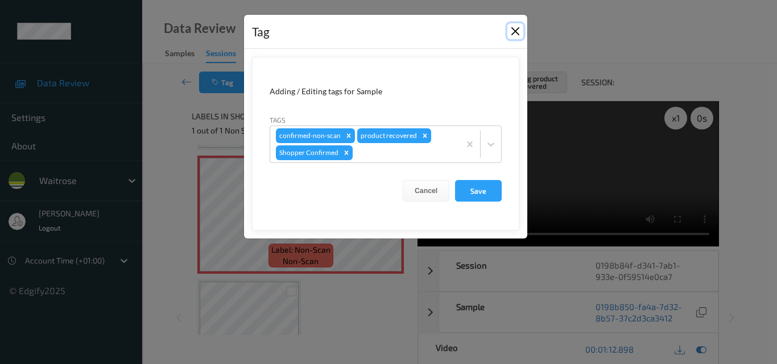
click at [516, 27] on button "Close" at bounding box center [515, 31] width 16 height 16
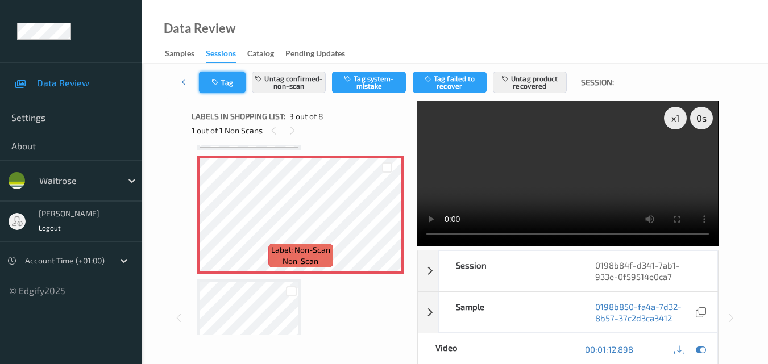
click at [229, 83] on button "Tag" at bounding box center [222, 83] width 47 height 22
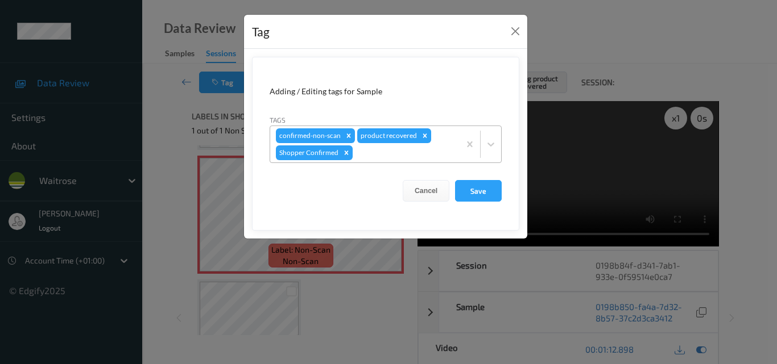
click at [373, 155] on div at bounding box center [404, 153] width 99 height 14
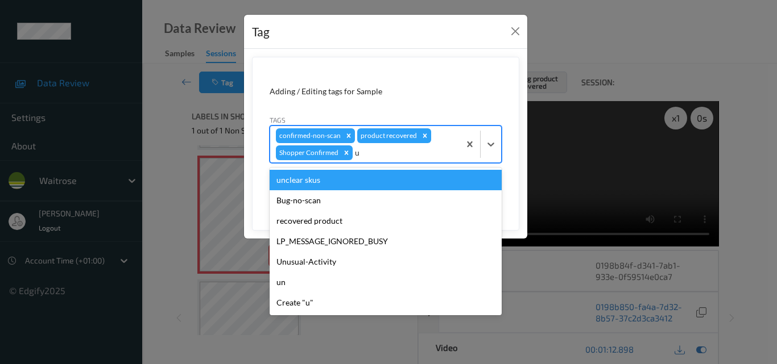
type input "un"
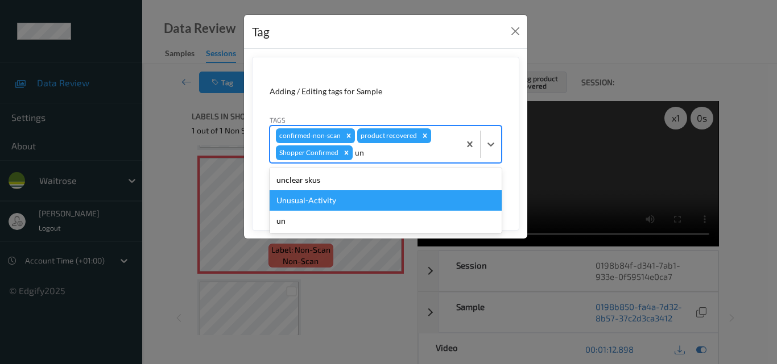
click at [329, 206] on div "Unusual-Activity" at bounding box center [386, 200] width 232 height 20
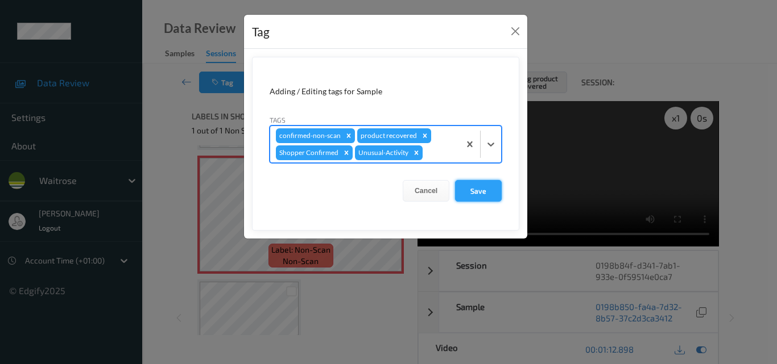
click at [474, 194] on button "Save" at bounding box center [478, 191] width 47 height 22
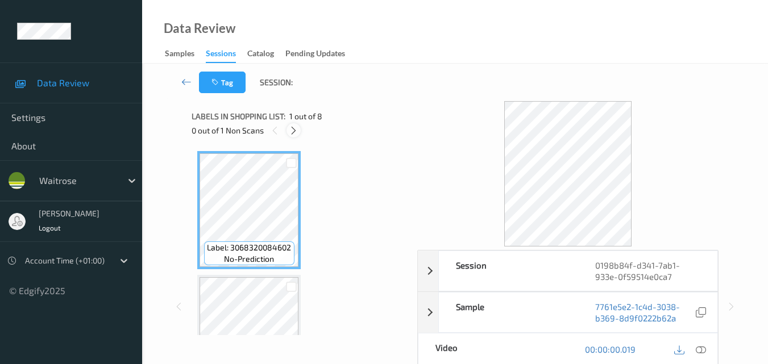
click at [292, 130] on icon at bounding box center [294, 131] width 10 height 10
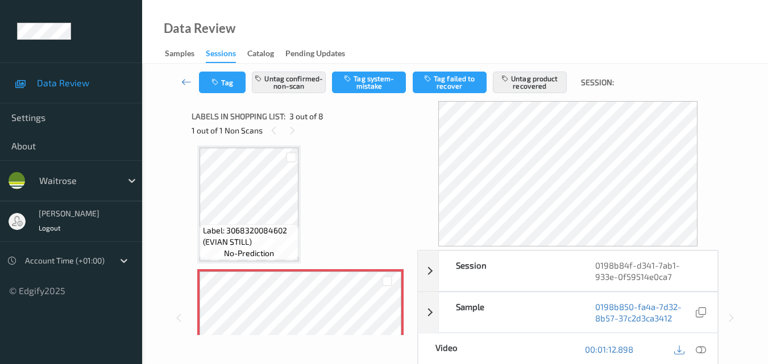
click at [383, 18] on div "Data Review Samples Sessions Catalog Pending Updates" at bounding box center [455, 32] width 626 height 64
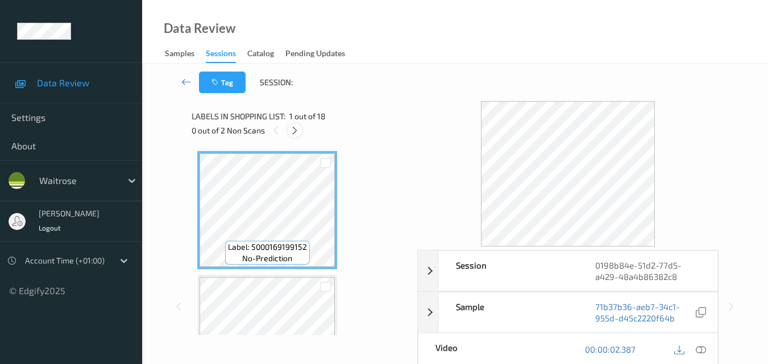
click at [295, 132] on icon at bounding box center [295, 131] width 10 height 10
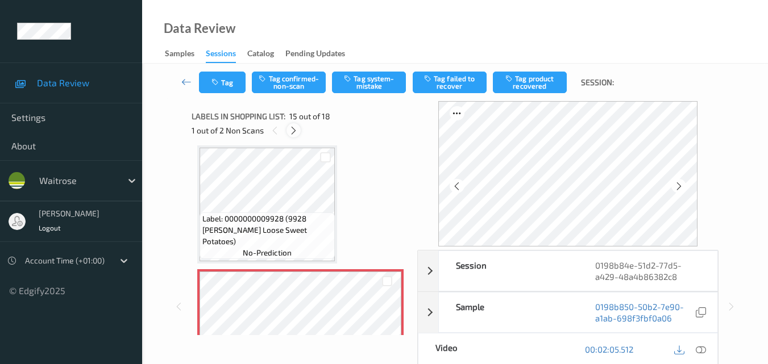
click at [290, 129] on icon at bounding box center [294, 131] width 10 height 10
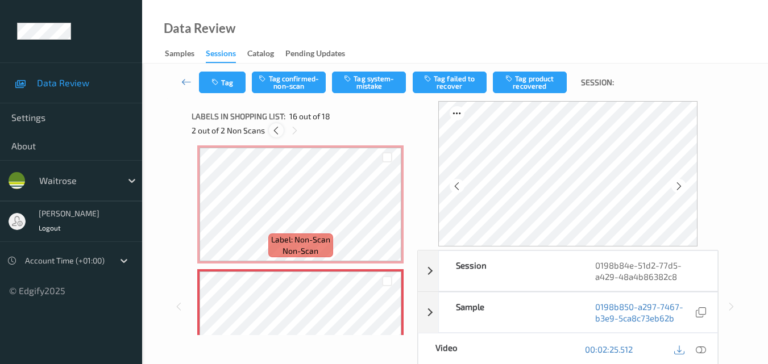
click at [279, 129] on icon at bounding box center [276, 131] width 10 height 10
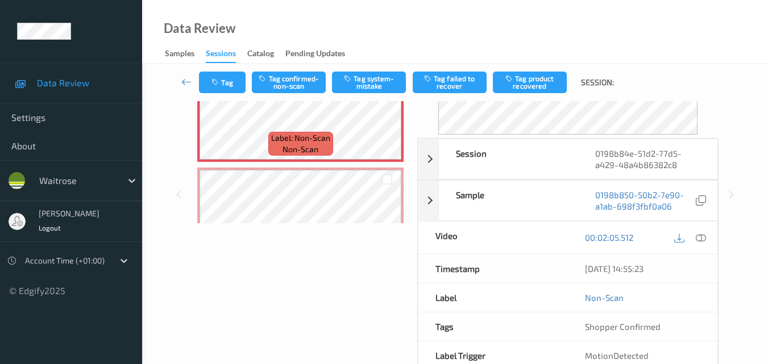
scroll to position [114, 0]
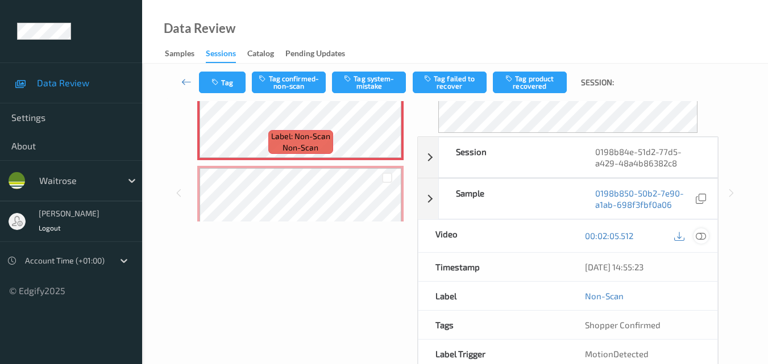
click at [703, 236] on icon at bounding box center [701, 236] width 10 height 10
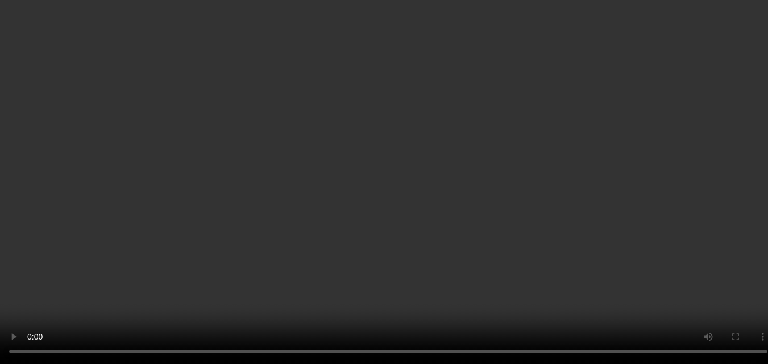
scroll to position [0, 0]
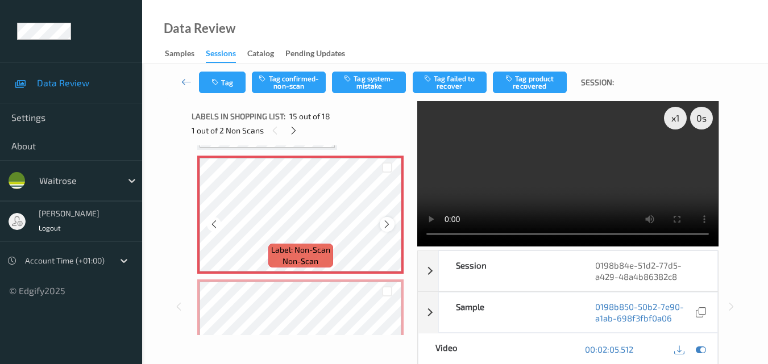
click at [387, 222] on icon at bounding box center [387, 224] width 10 height 10
click at [373, 81] on button "Tag system-mistake" at bounding box center [369, 83] width 74 height 22
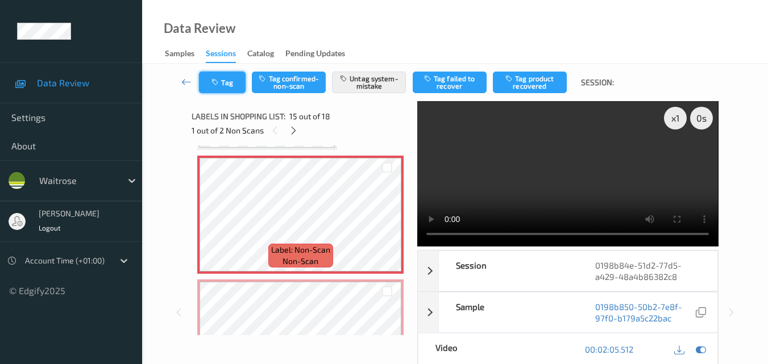
click at [231, 88] on button "Tag" at bounding box center [222, 83] width 47 height 22
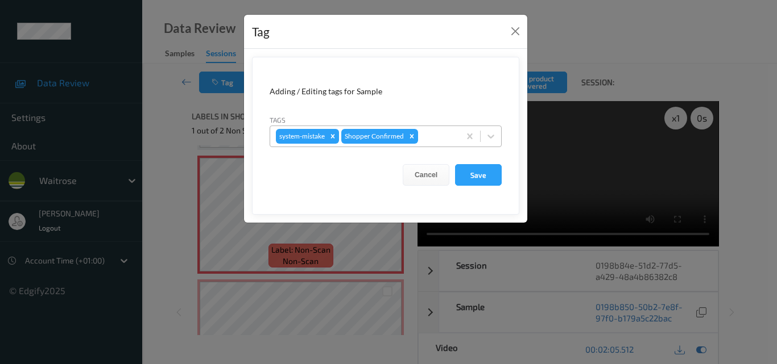
click at [425, 142] on div at bounding box center [437, 137] width 34 height 14
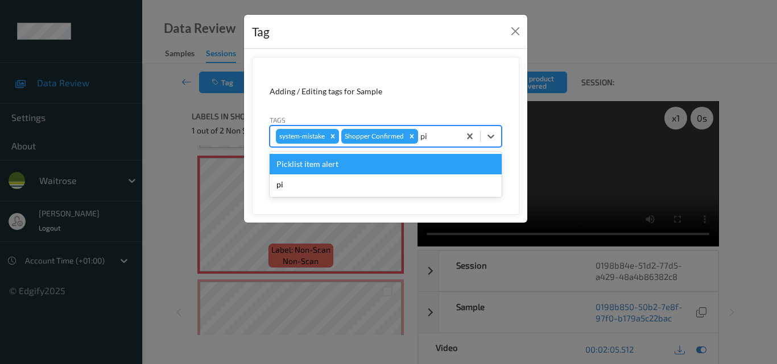
type input "pic"
click at [357, 160] on div "Picklist item alert" at bounding box center [386, 164] width 232 height 20
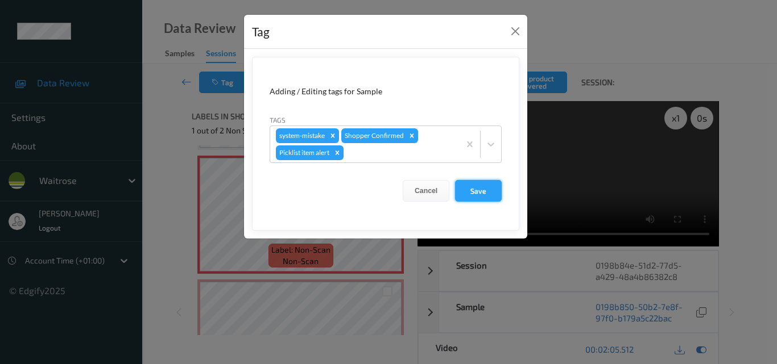
click at [476, 189] on button "Save" at bounding box center [478, 191] width 47 height 22
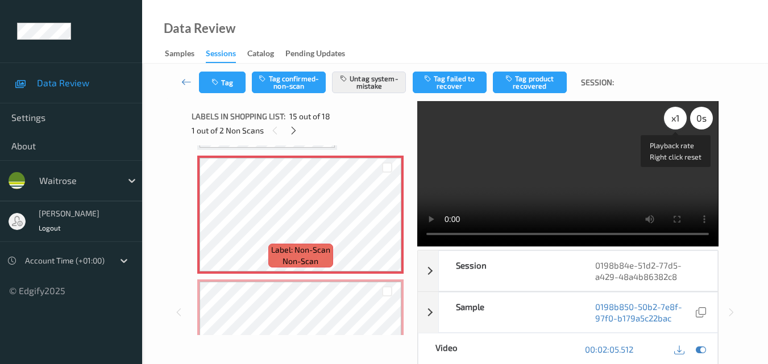
click at [682, 119] on div "x 1" at bounding box center [675, 118] width 23 height 23
click at [295, 126] on icon at bounding box center [294, 131] width 10 height 10
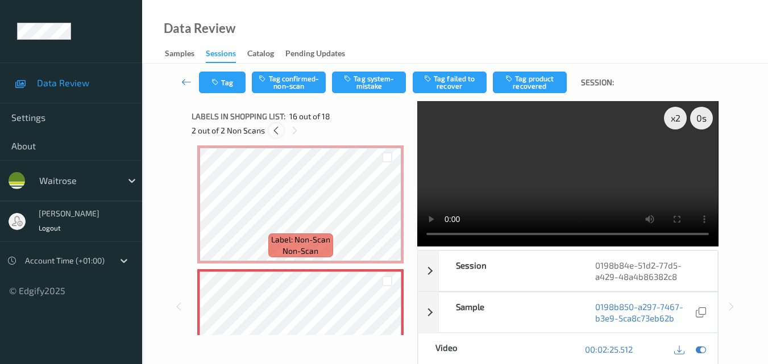
click at [275, 130] on icon at bounding box center [276, 131] width 10 height 10
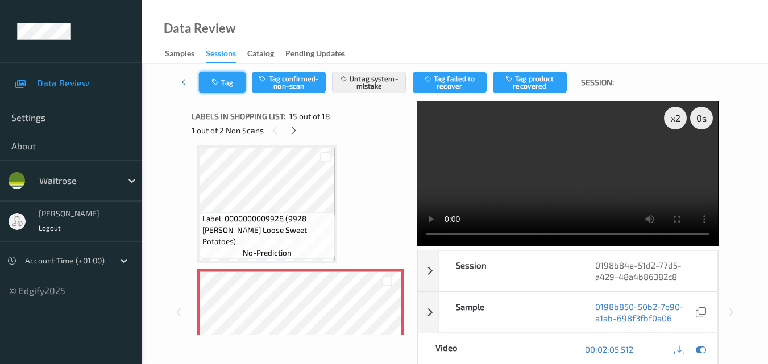
click at [216, 74] on button "Tag" at bounding box center [222, 83] width 47 height 22
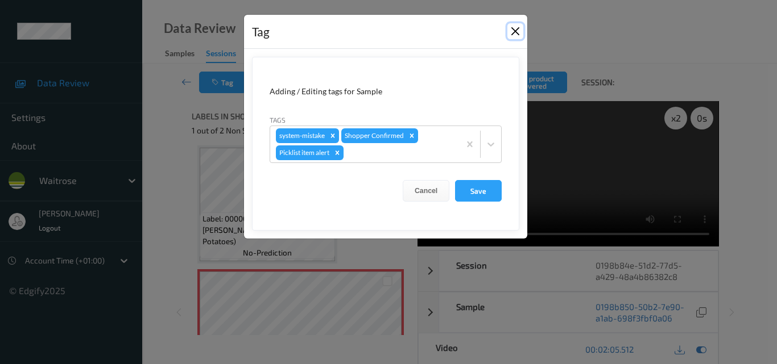
click at [509, 36] on button "Close" at bounding box center [515, 31] width 16 height 16
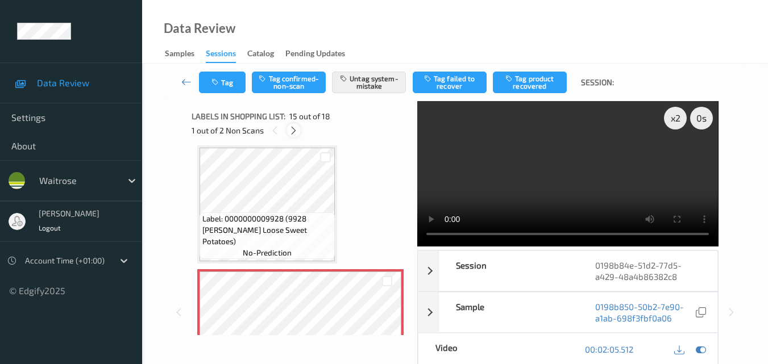
click at [293, 130] on icon at bounding box center [294, 131] width 10 height 10
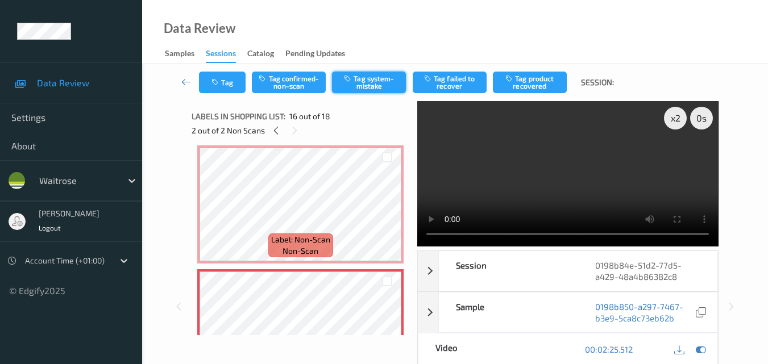
click at [374, 90] on button "Tag system-mistake" at bounding box center [369, 83] width 74 height 22
click at [214, 78] on button "Tag" at bounding box center [222, 83] width 47 height 22
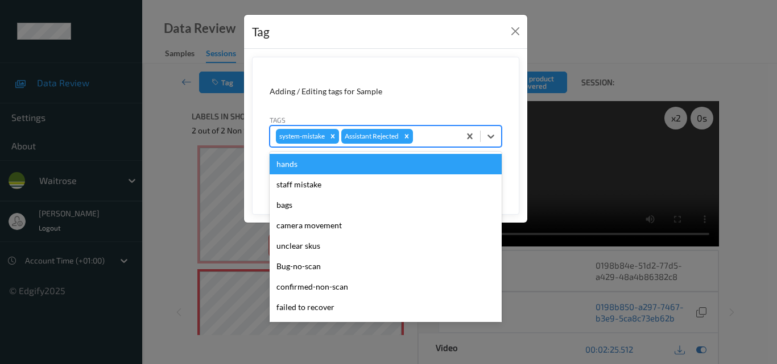
click at [419, 138] on div at bounding box center [434, 137] width 39 height 14
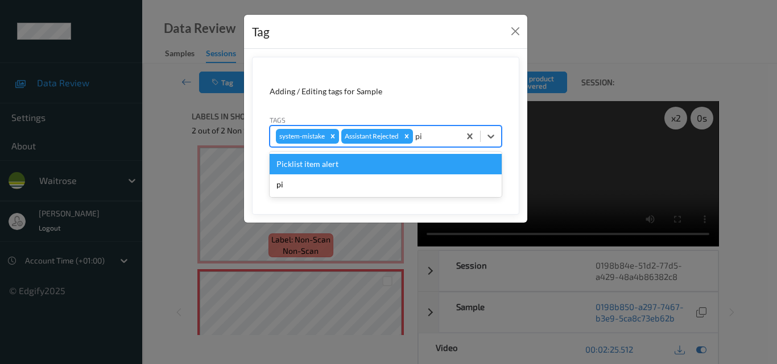
type input "pic"
click at [376, 163] on div "Picklist item alert" at bounding box center [386, 164] width 232 height 20
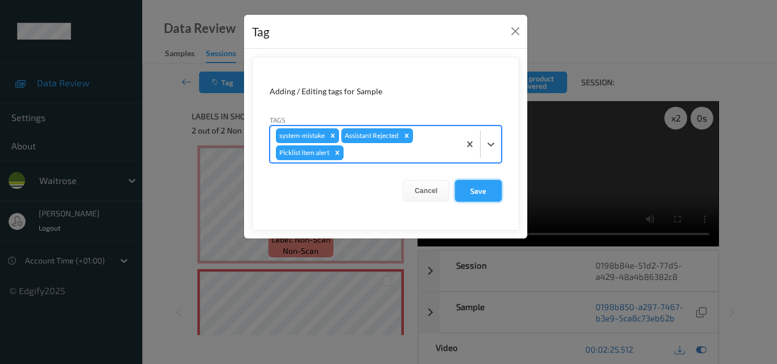
click at [471, 193] on button "Save" at bounding box center [478, 191] width 47 height 22
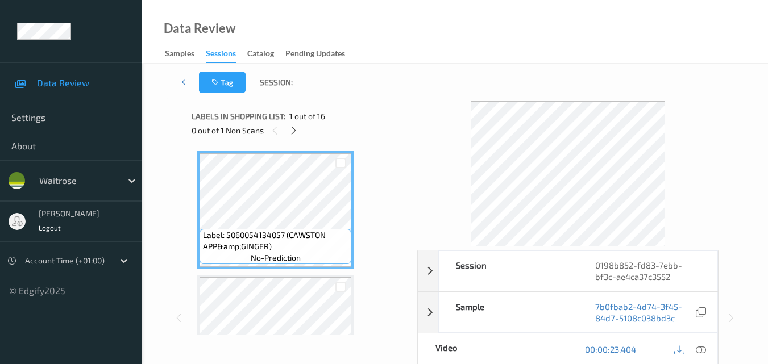
click at [441, 41] on div "Data Review Samples Sessions Catalog Pending Updates" at bounding box center [455, 32] width 626 height 64
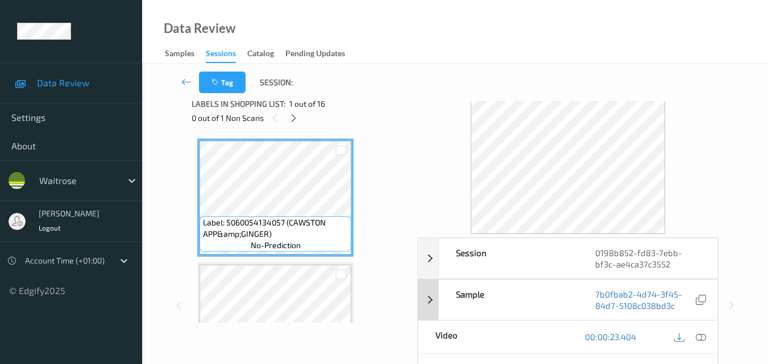
scroll to position [114, 0]
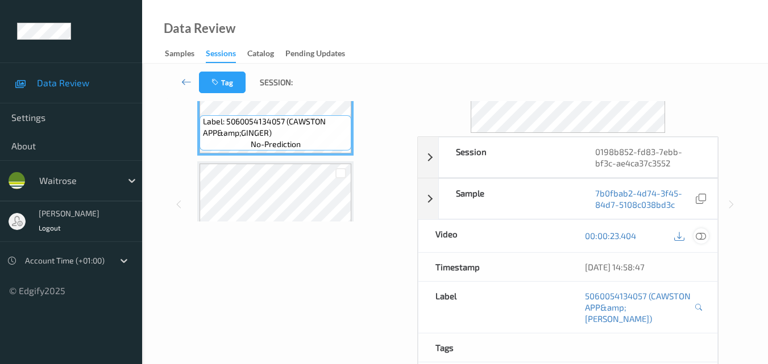
click at [703, 242] on div at bounding box center [701, 236] width 15 height 15
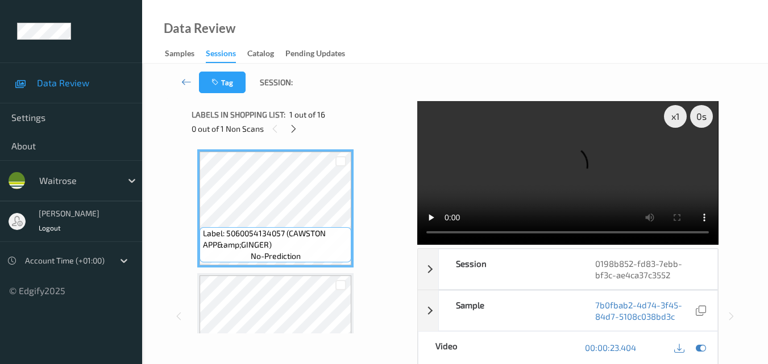
scroll to position [0, 0]
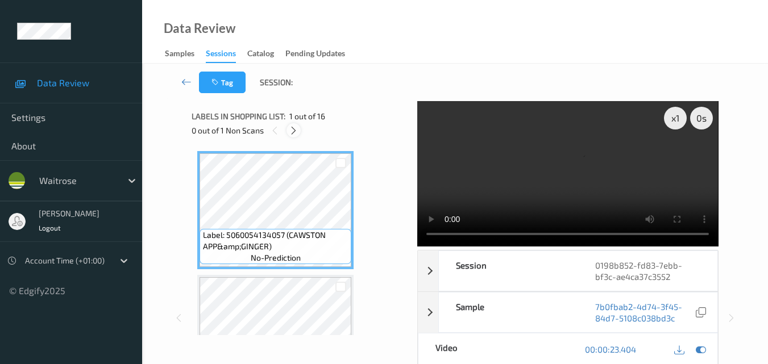
click at [295, 126] on icon at bounding box center [294, 131] width 10 height 10
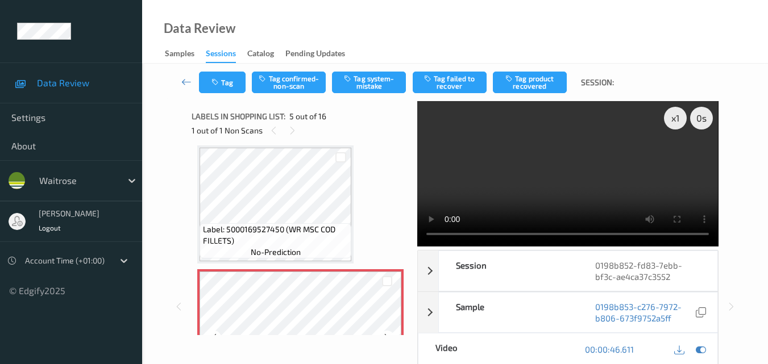
scroll to position [491, 0]
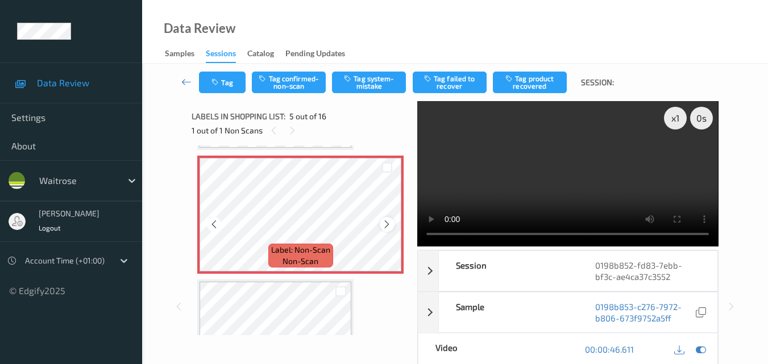
click at [387, 223] on icon at bounding box center [387, 224] width 10 height 10
click at [291, 89] on button "Tag confirmed-non-scan" at bounding box center [289, 83] width 74 height 22
click at [227, 77] on button "Tag" at bounding box center [222, 83] width 47 height 22
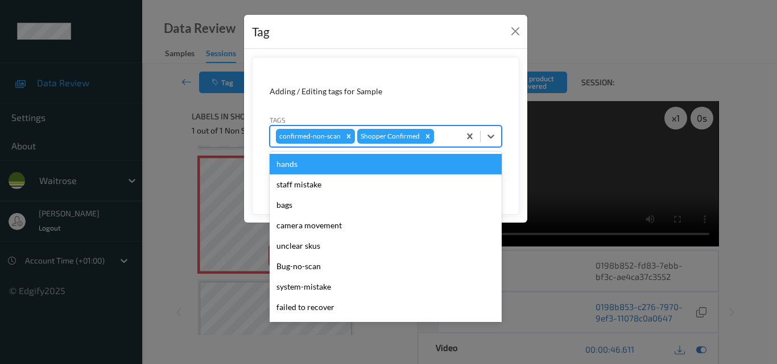
click at [450, 134] on div at bounding box center [445, 137] width 18 height 14
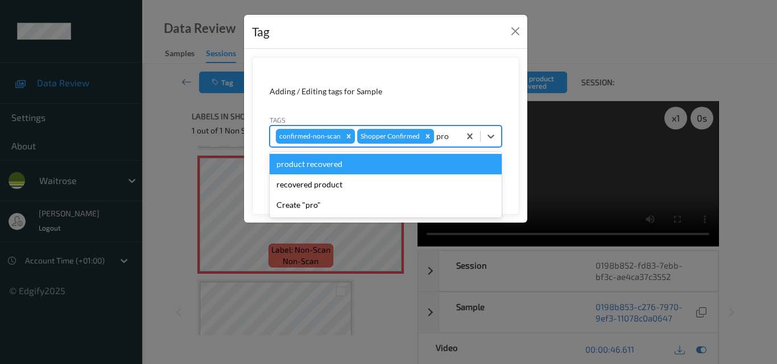
type input "prod"
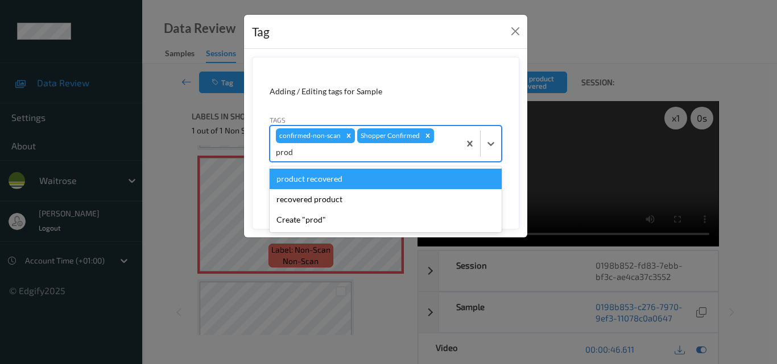
click at [313, 169] on div "product recovered" at bounding box center [386, 179] width 232 height 20
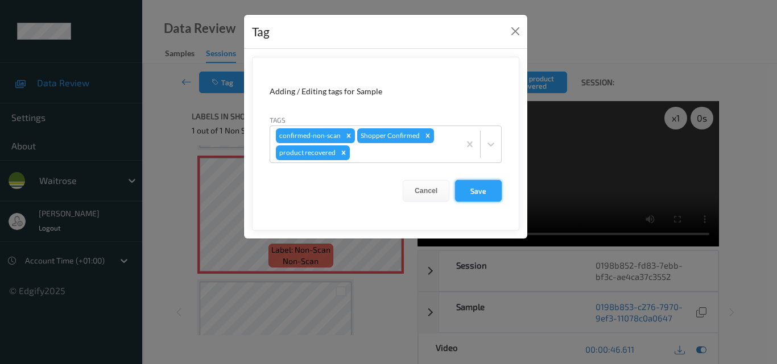
click at [488, 190] on button "Save" at bounding box center [478, 191] width 47 height 22
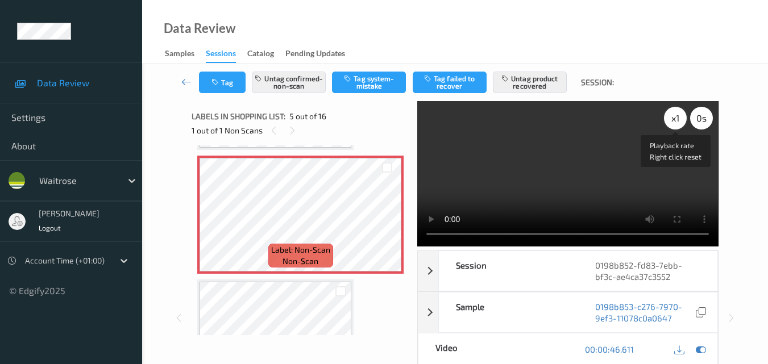
click at [680, 118] on div "x 1" at bounding box center [675, 118] width 23 height 23
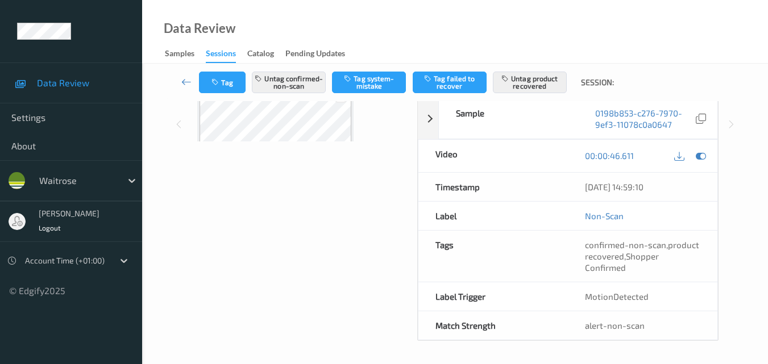
scroll to position [0, 0]
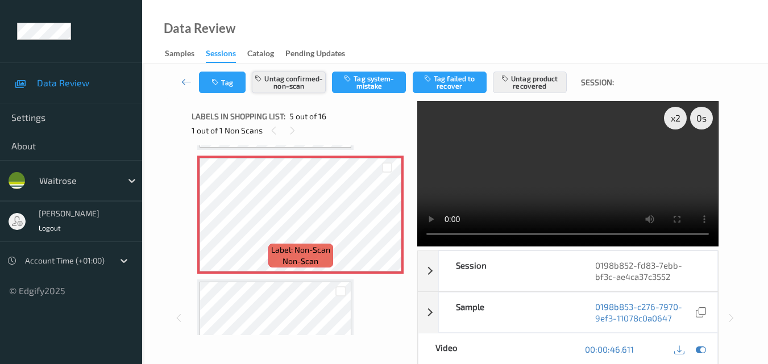
click at [301, 86] on button "Untag confirmed-non-scan" at bounding box center [289, 83] width 74 height 22
click at [295, 89] on button "Tag confirmed-non-scan" at bounding box center [289, 83] width 74 height 22
click at [298, 86] on button "Untag confirmed-non-scan" at bounding box center [289, 83] width 74 height 22
click at [274, 81] on button "Tag confirmed-non-scan" at bounding box center [289, 83] width 74 height 22
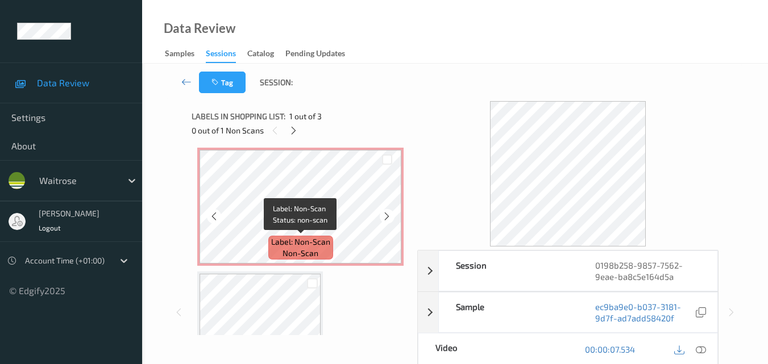
scroll to position [74, 0]
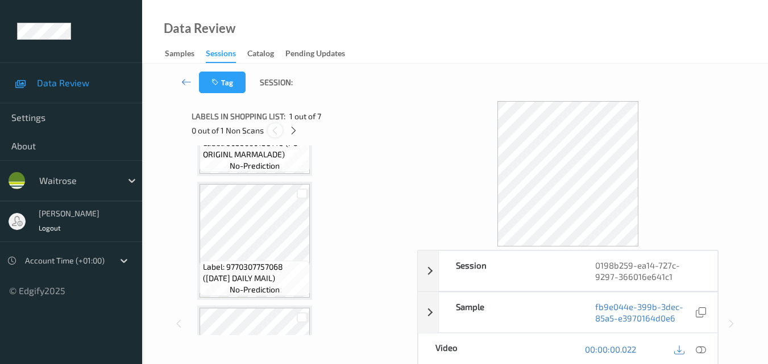
scroll to position [330, 0]
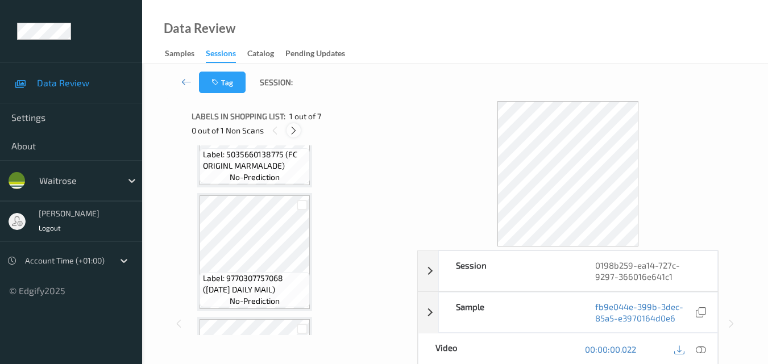
click at [293, 129] on icon at bounding box center [294, 131] width 10 height 10
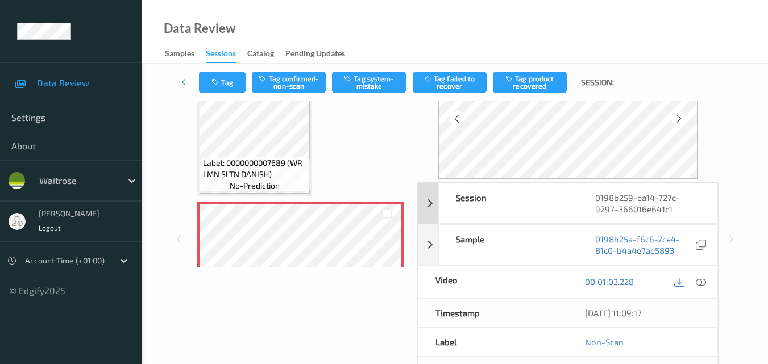
scroll to position [171, 0]
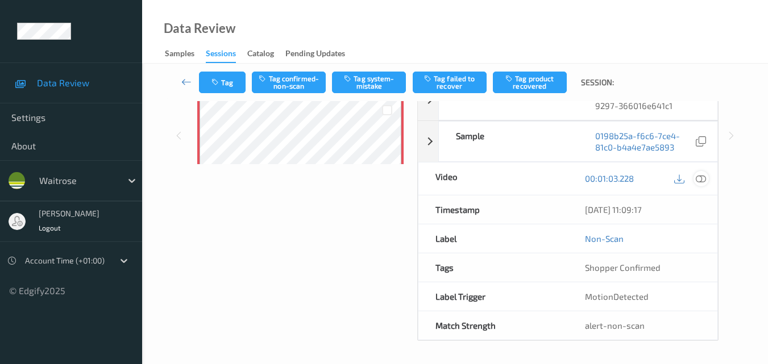
click at [702, 175] on icon at bounding box center [701, 178] width 10 height 10
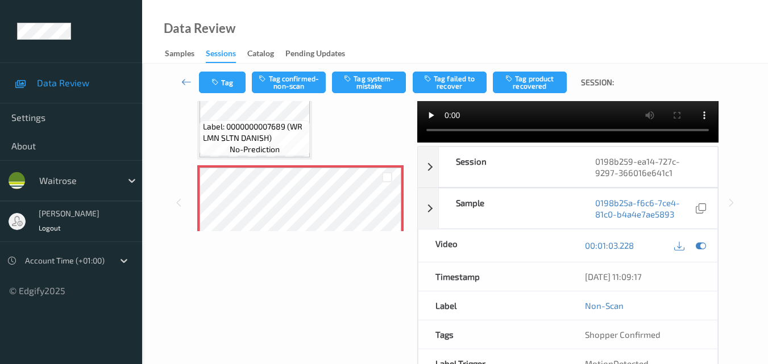
scroll to position [0, 0]
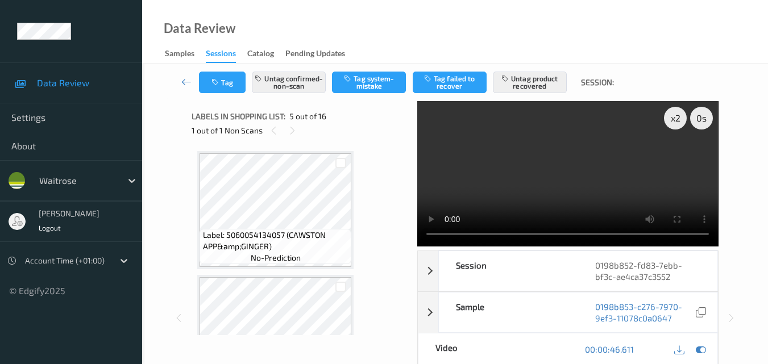
scroll to position [491, 0]
